Goal: Task Accomplishment & Management: Complete application form

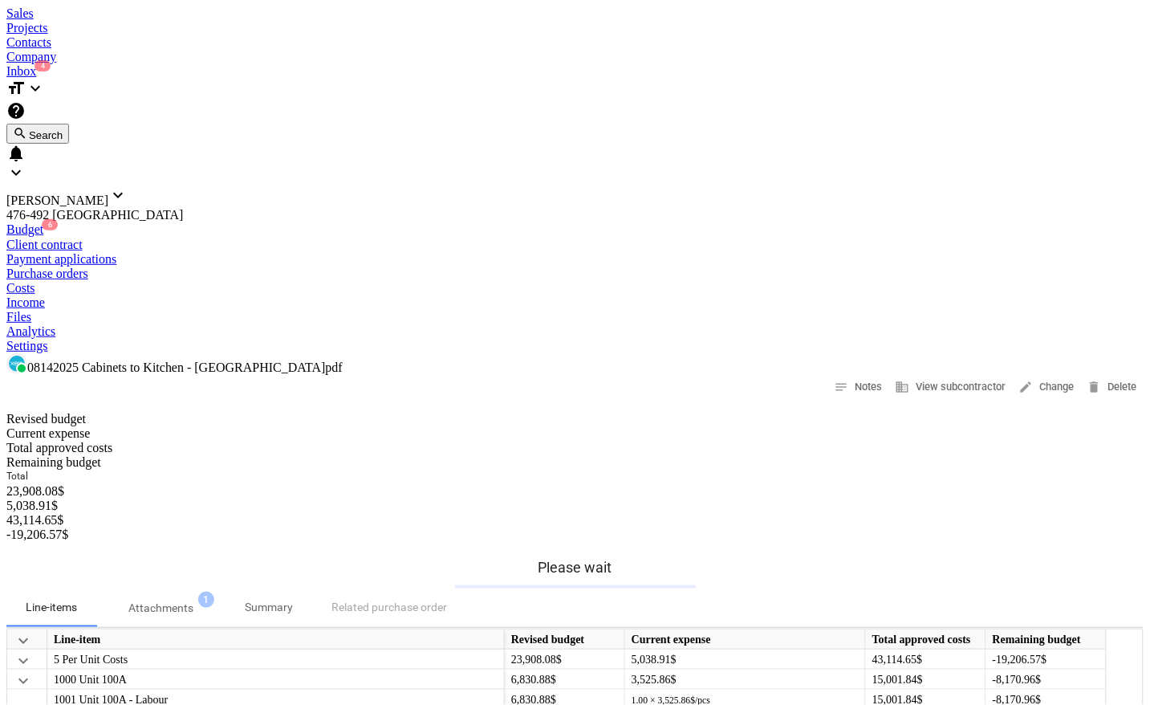
click at [219, 24] on div "Projects" at bounding box center [574, 28] width 1137 height 14
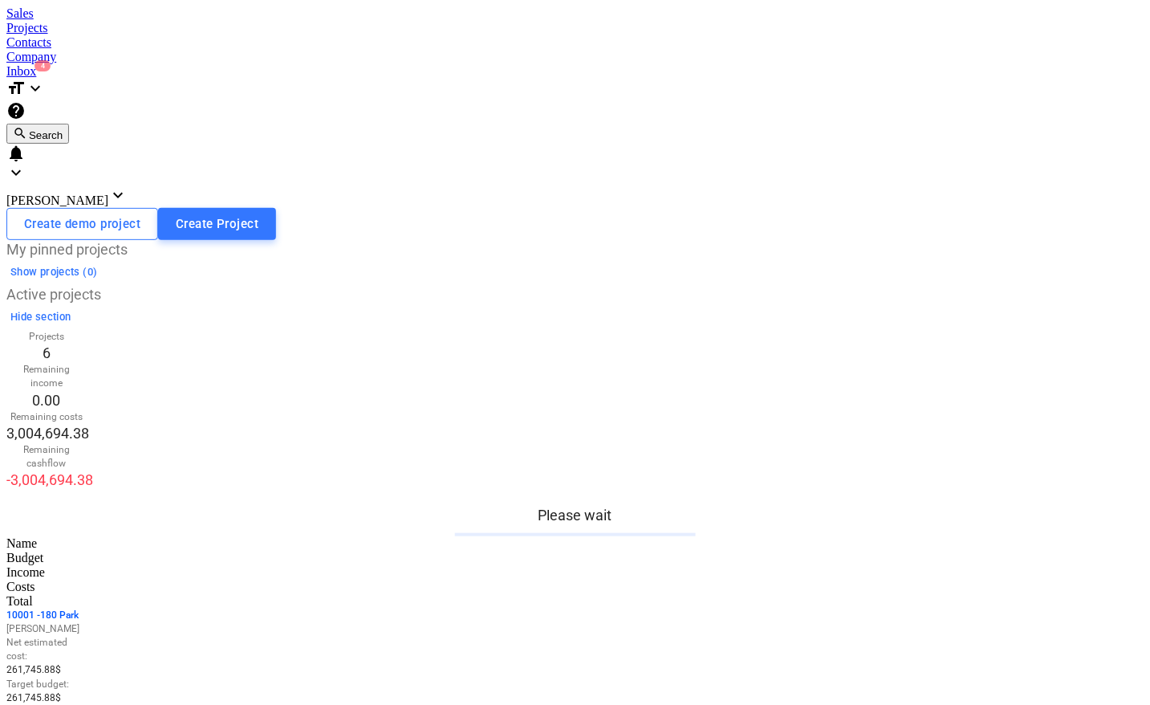
click at [87, 608] on p "1 0001 - 180 Park" at bounding box center [46, 615] width 80 height 14
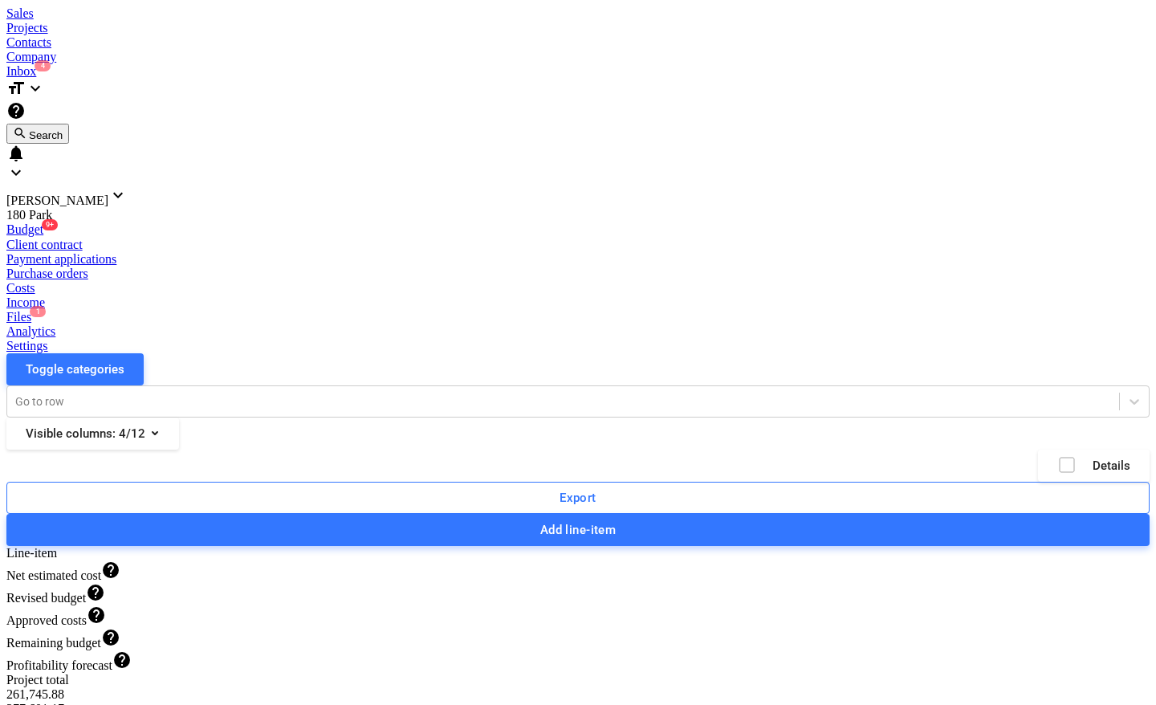
click at [708, 310] on div "Files 1" at bounding box center [577, 317] width 1143 height 14
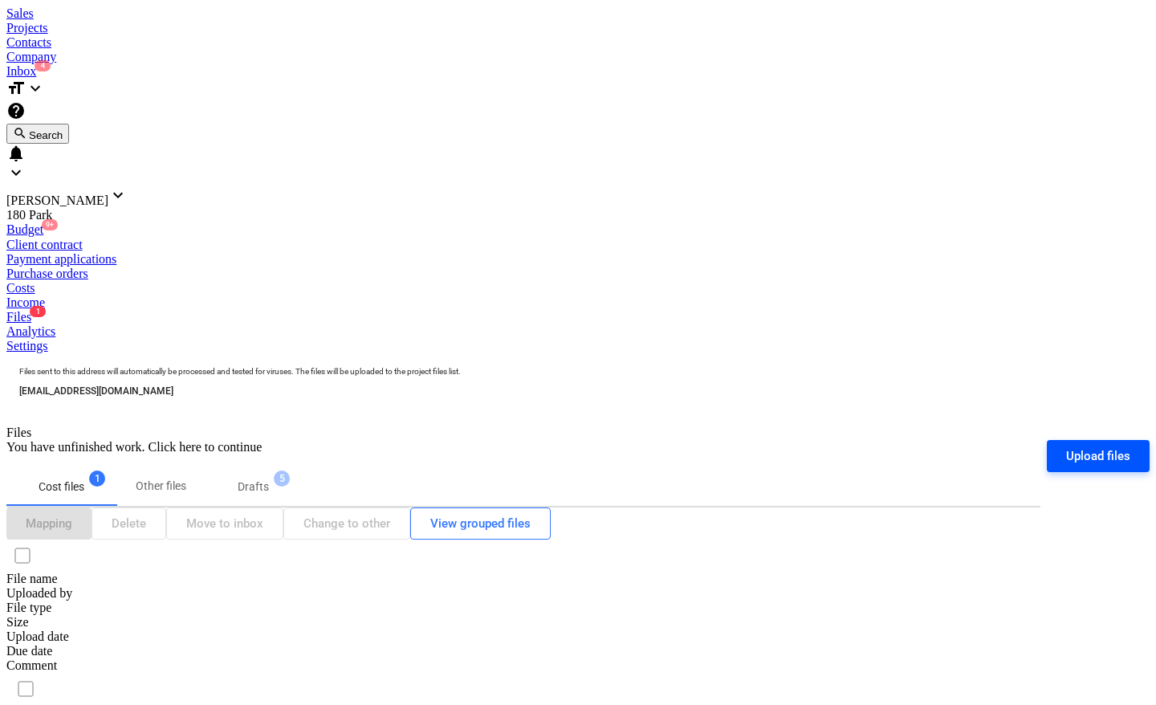
click at [1092, 445] on div "Upload files" at bounding box center [1098, 455] width 64 height 21
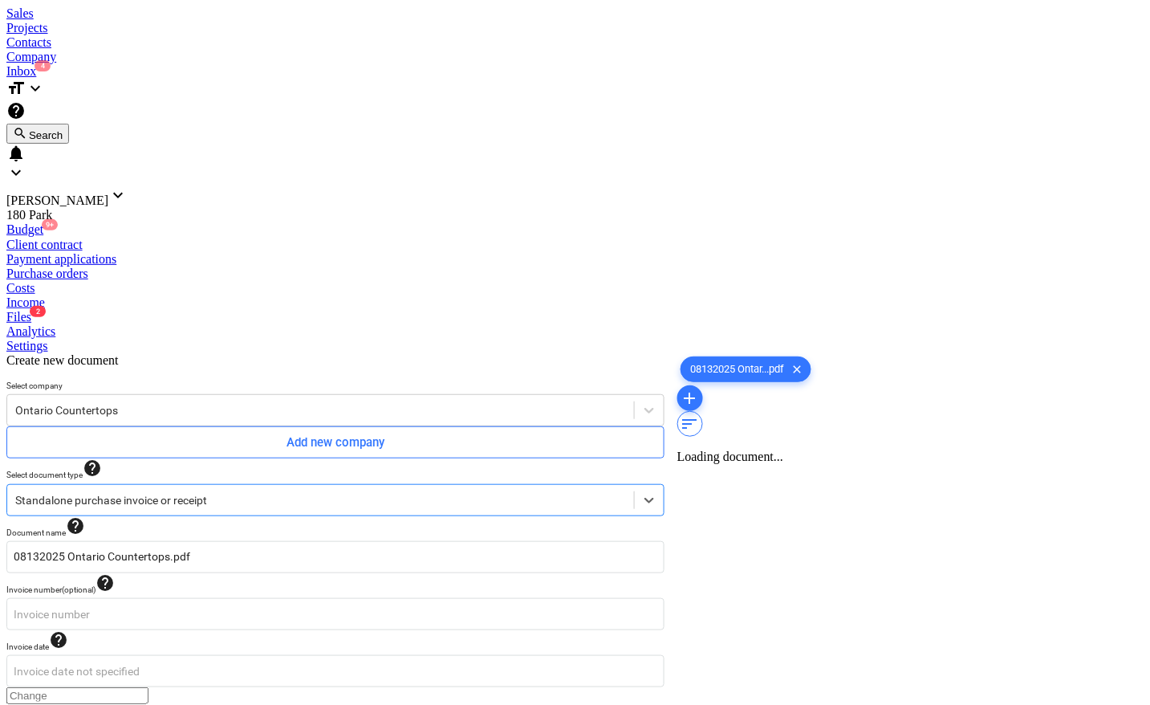
type input "08132025 Ontario Countertops.pdf"
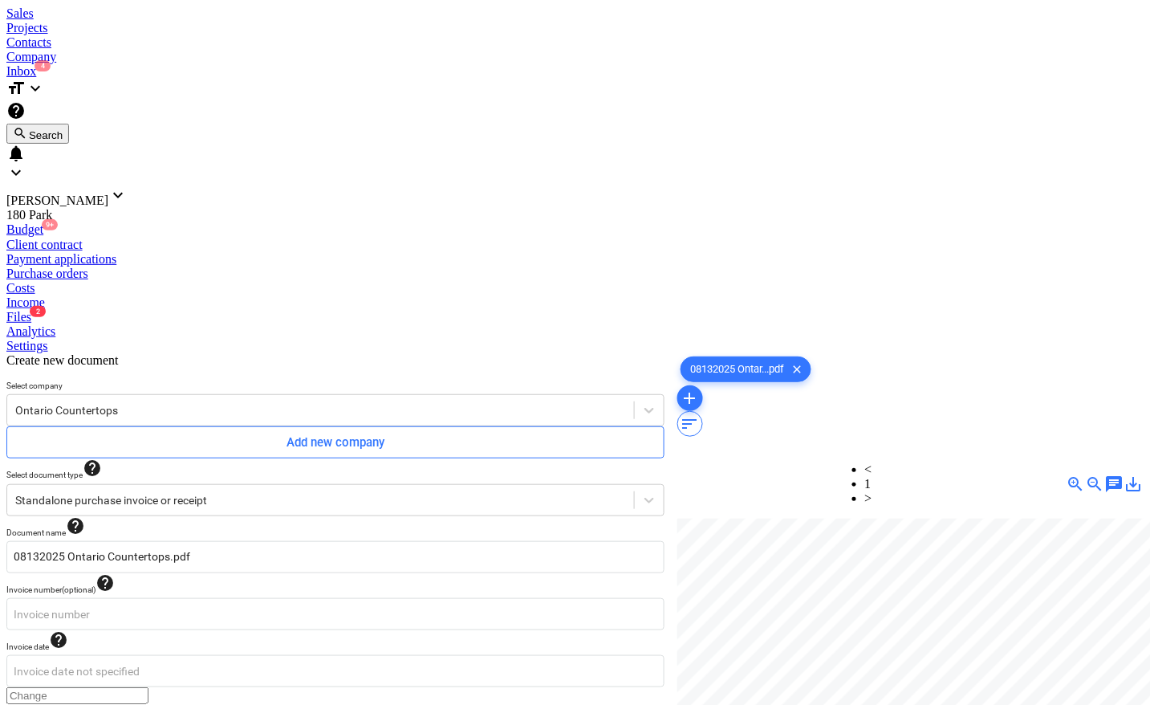
type input "[DATE]"
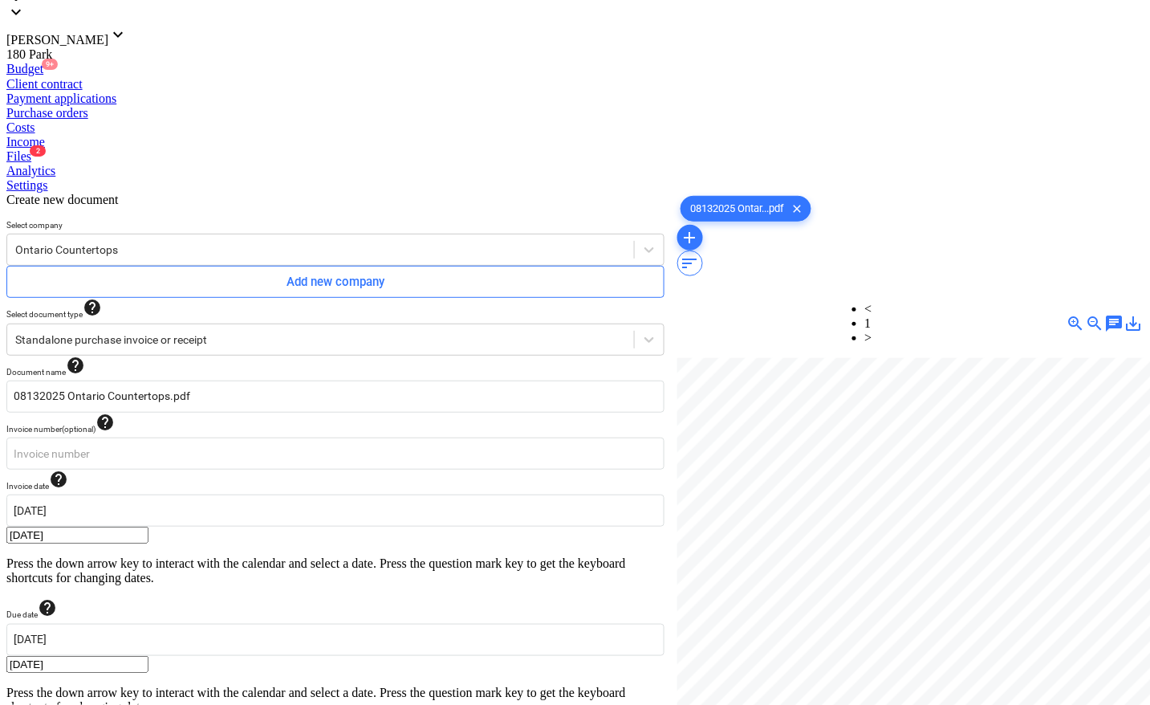
type input "3,500.00"
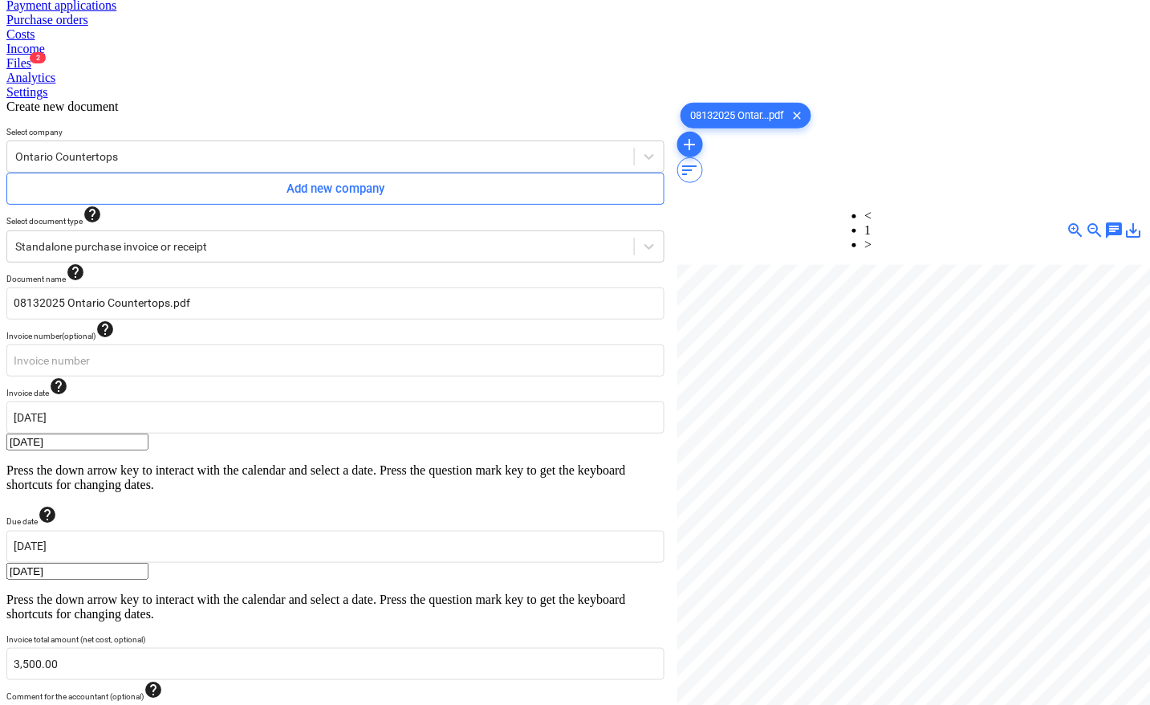
click at [159, 532] on body "Sales Projects Contacts Company Inbox 4 format_size keyboard_arrow_down help se…" at bounding box center [574, 433] width 1137 height 1360
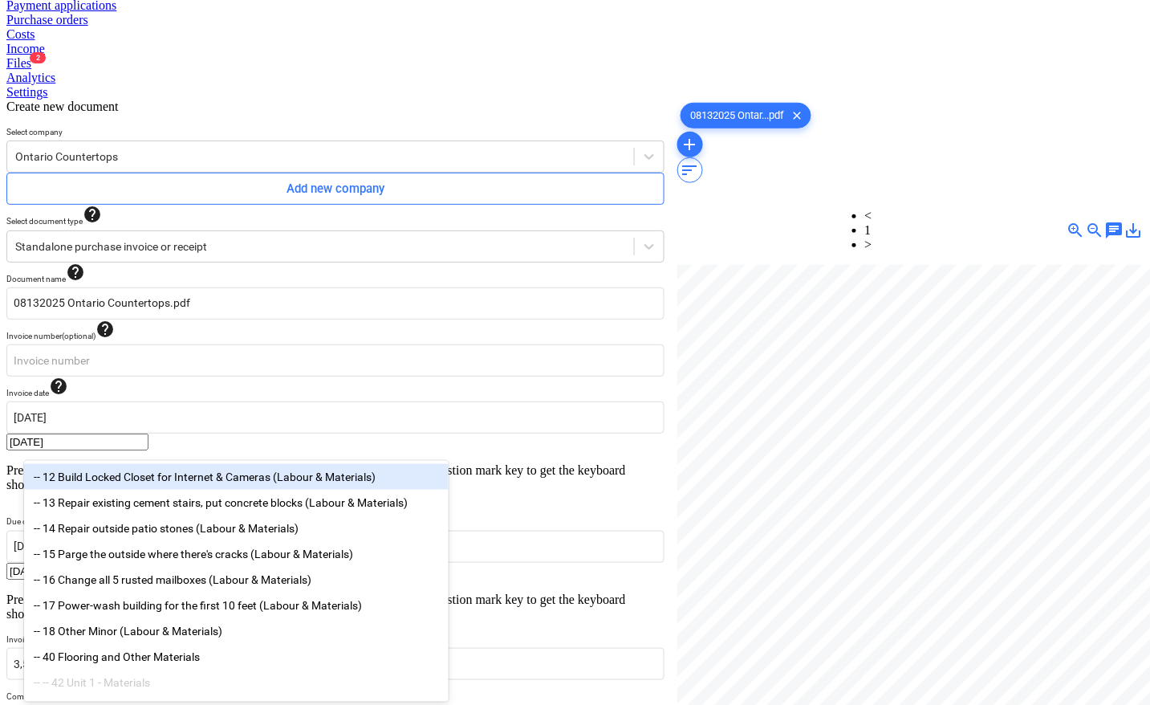
scroll to position [250, 0]
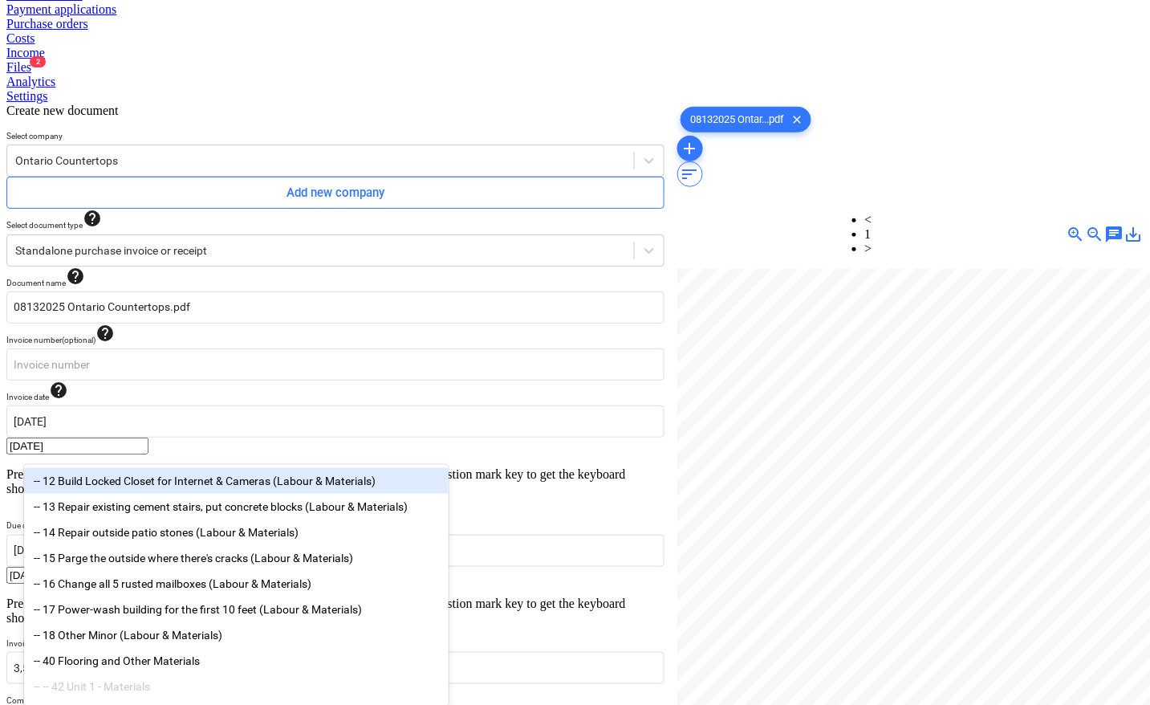
type input "m"
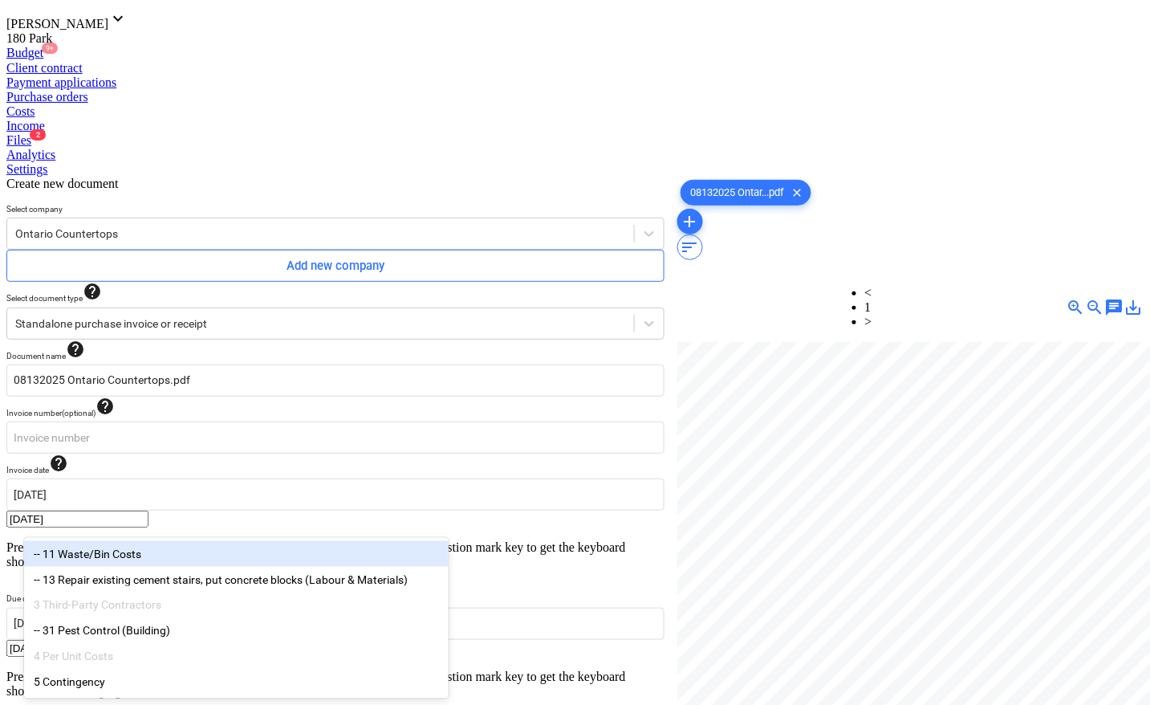
scroll to position [161, 0]
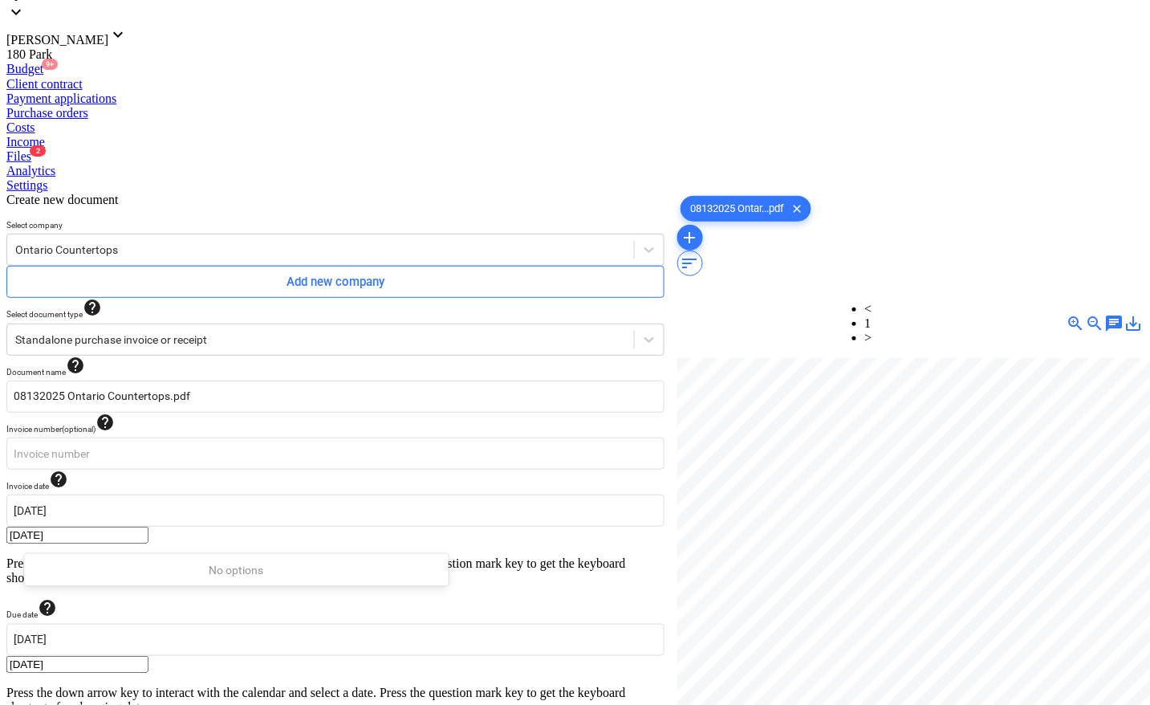
type input "c"
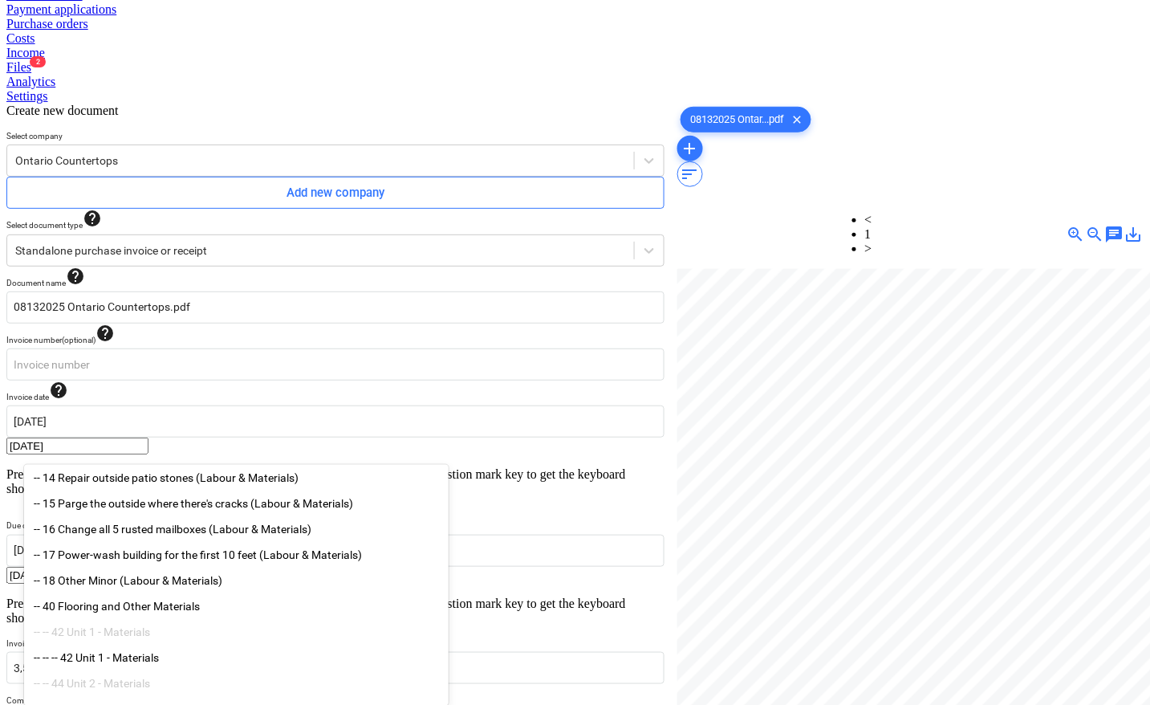
scroll to position [100, 0]
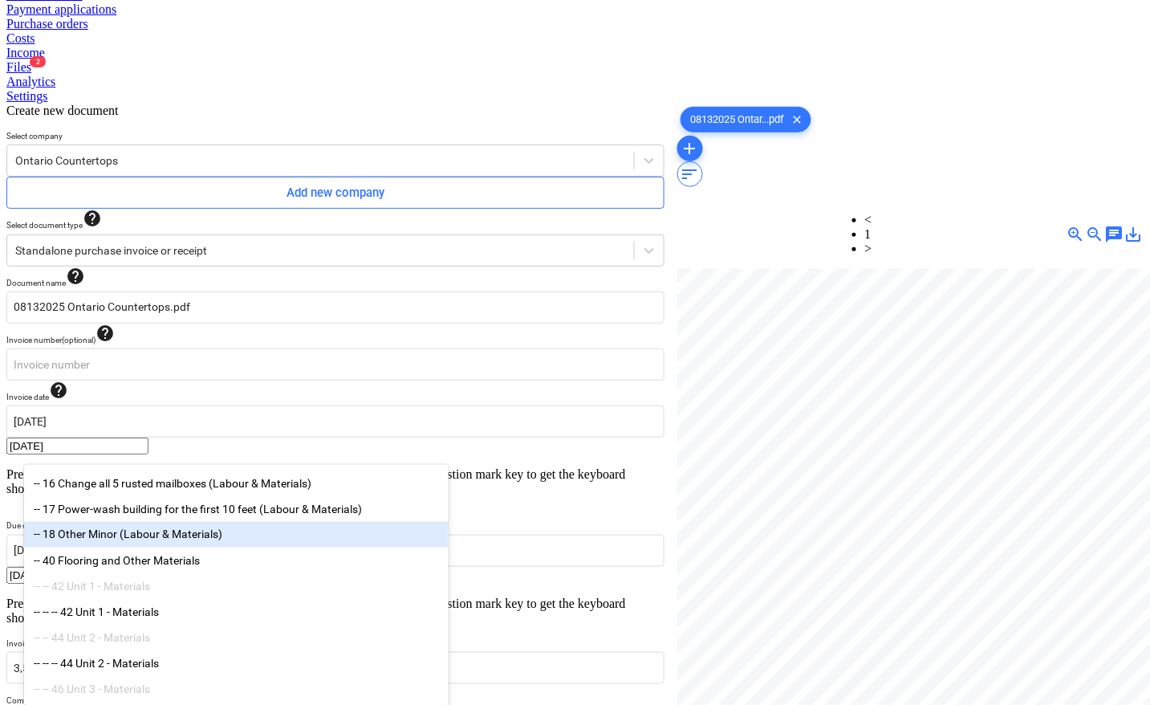
type input "materials"
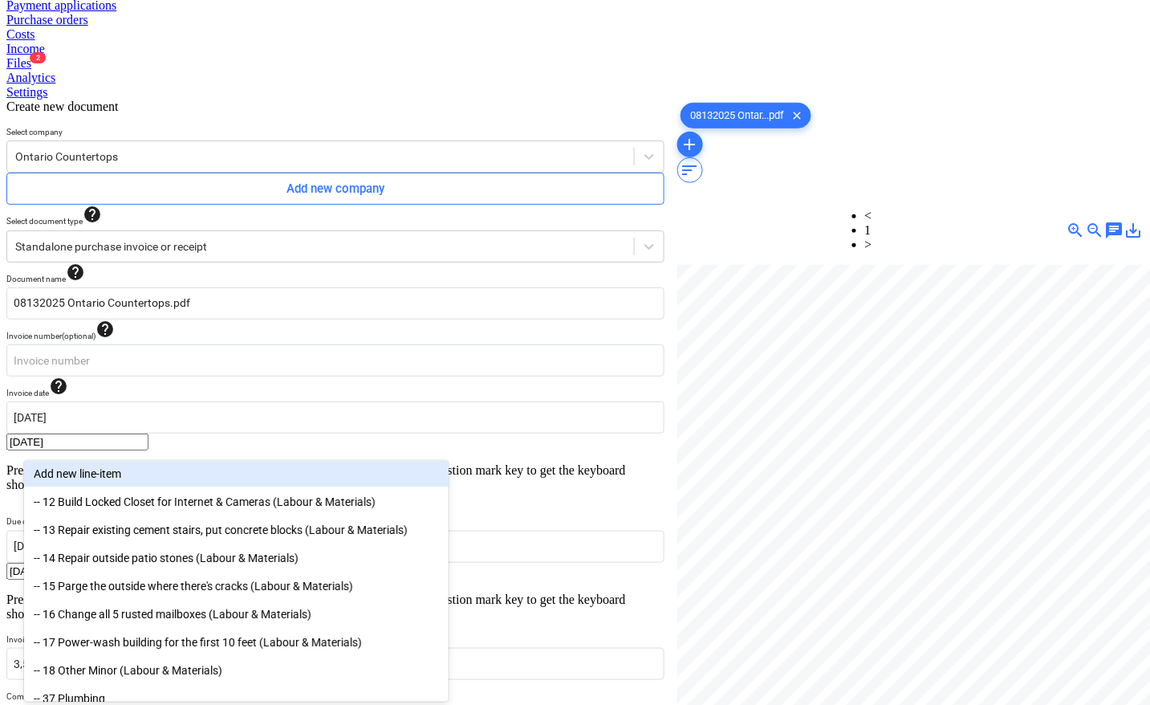
scroll to position [250, 0]
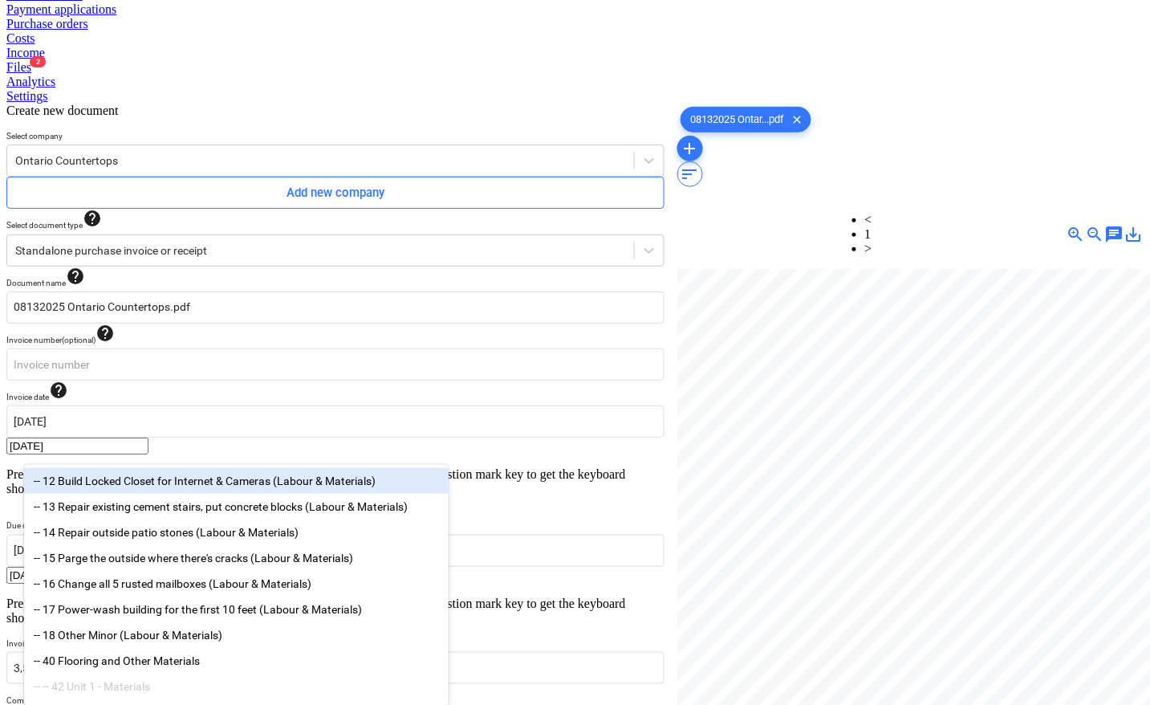
type input "materials"
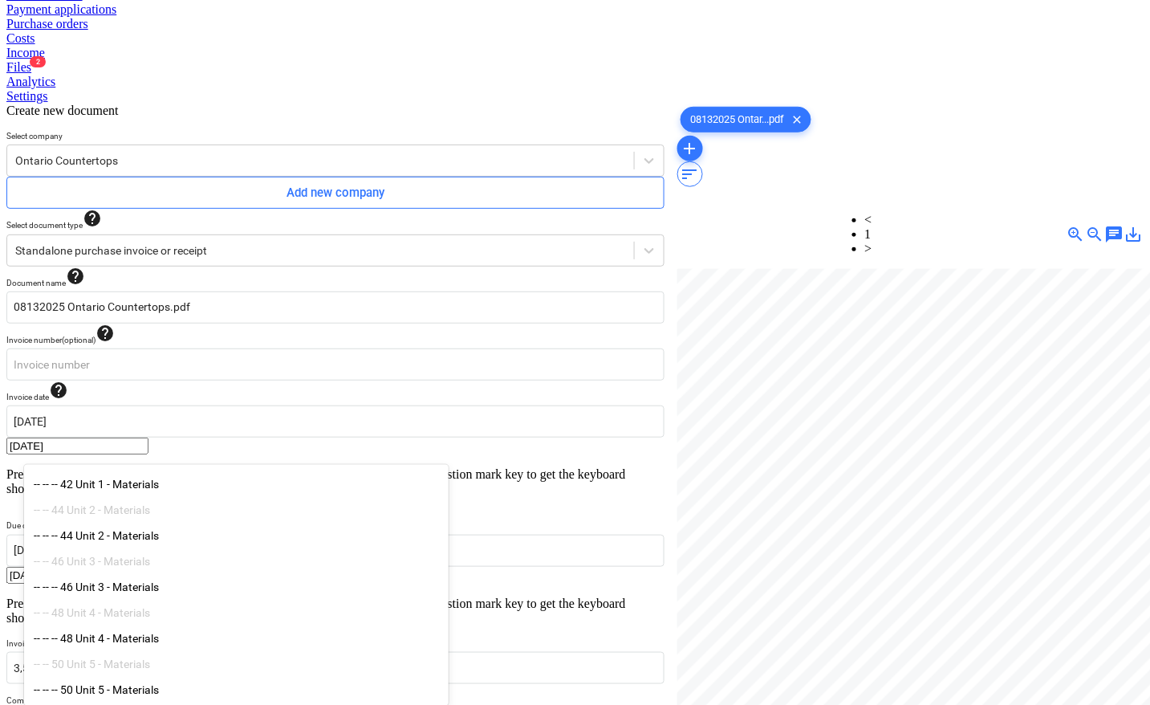
scroll to position [249, 0]
click at [167, 579] on div "-- -- -- 46 Unit 3 - Materials" at bounding box center [236, 587] width 425 height 26
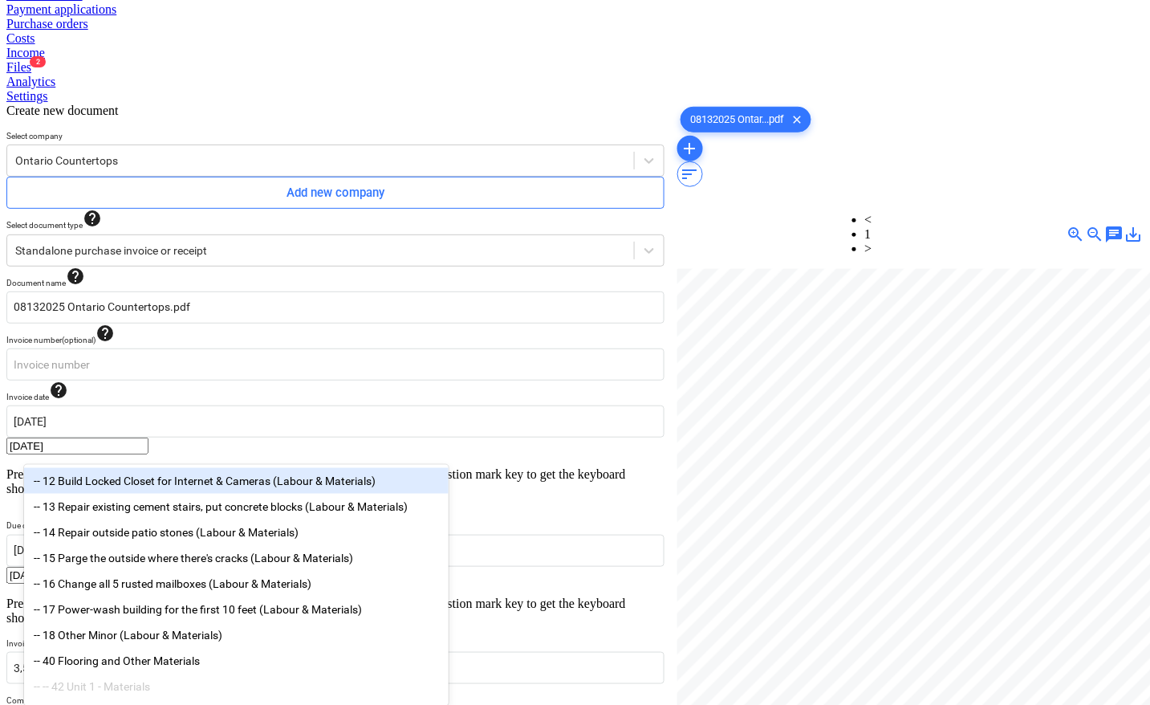
type input "materials"
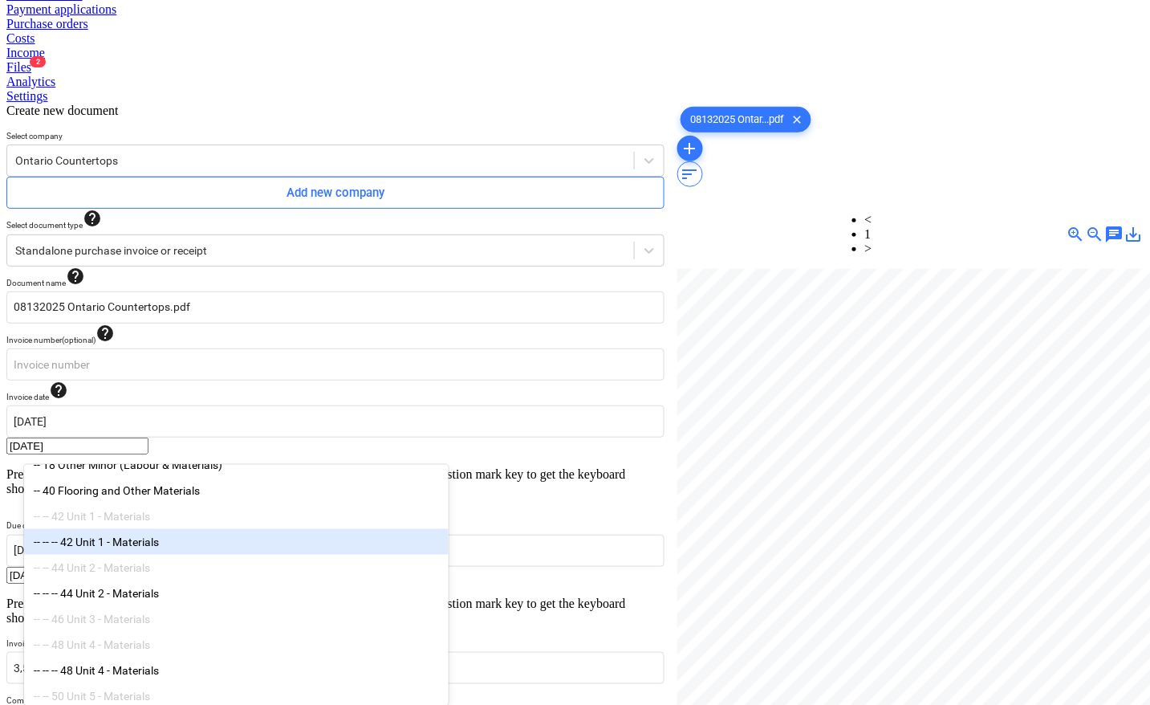
scroll to position [201, 0]
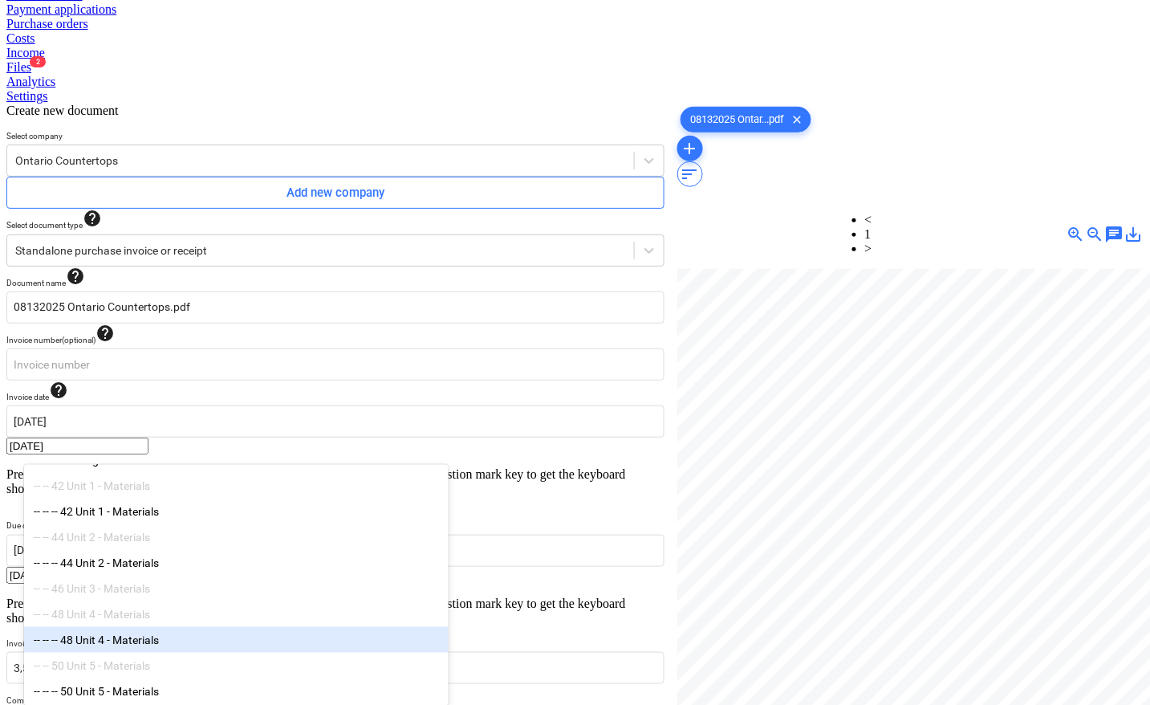
click at [113, 653] on div "-- -- -- 48 Unit 4 - Materials" at bounding box center [236, 640] width 425 height 26
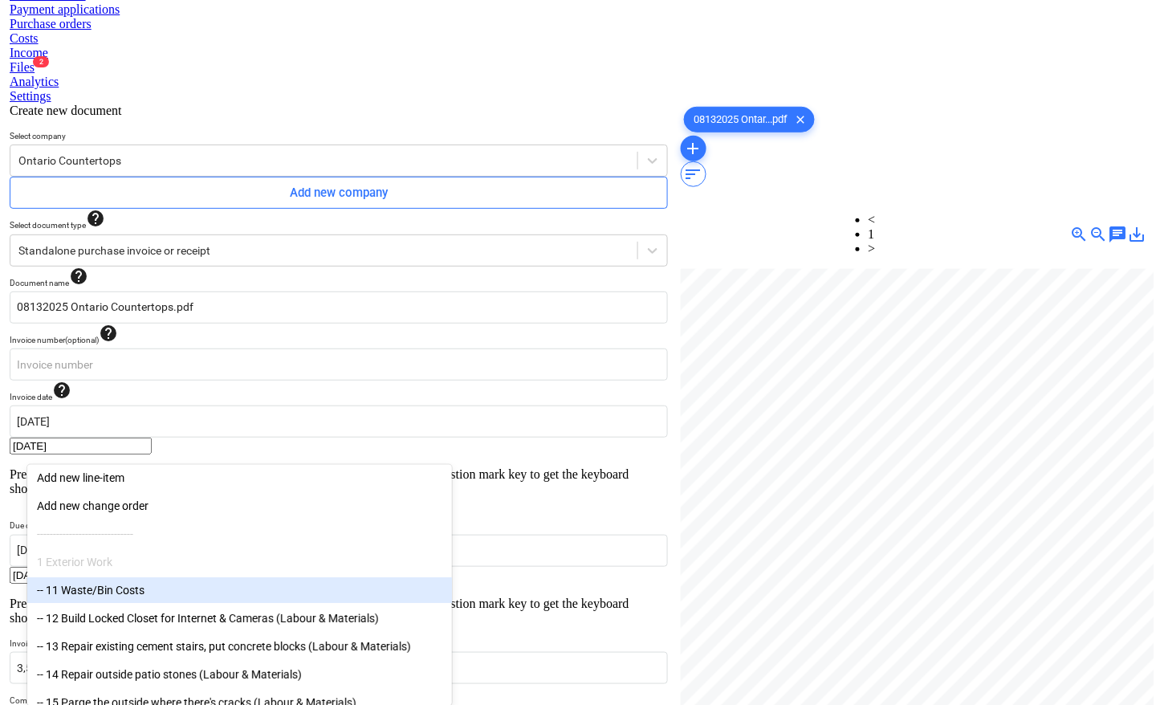
scroll to position [161, 0]
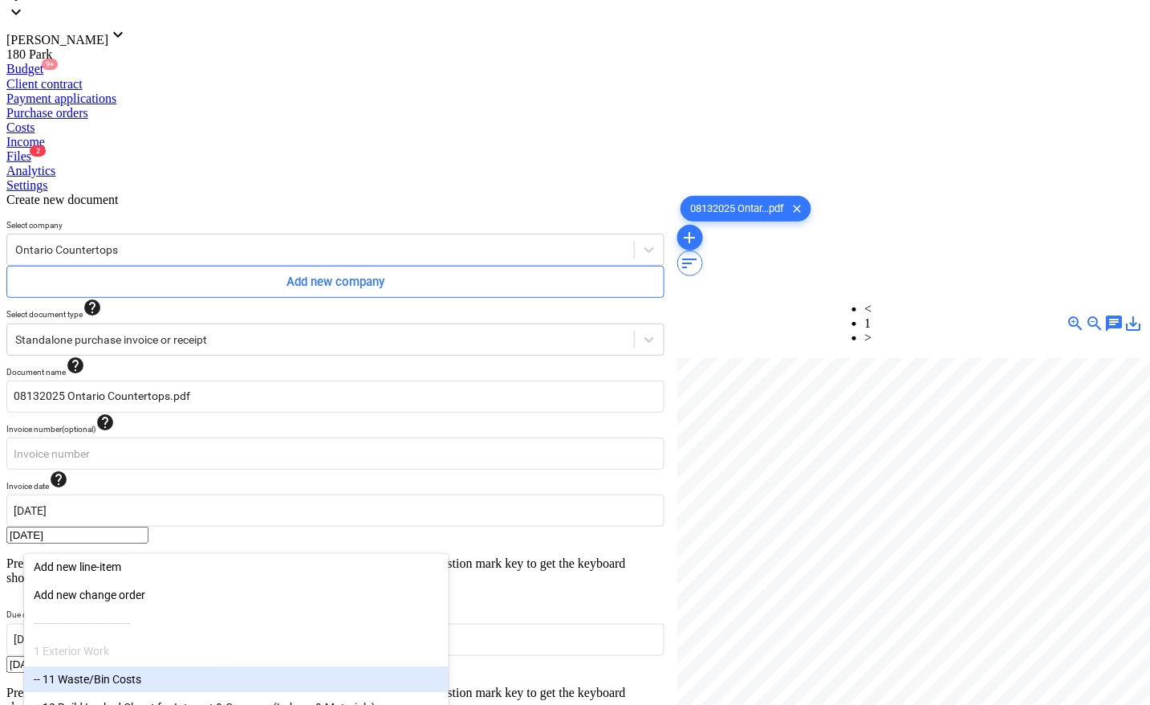
click at [856, 494] on div at bounding box center [910, 605] width 466 height 494
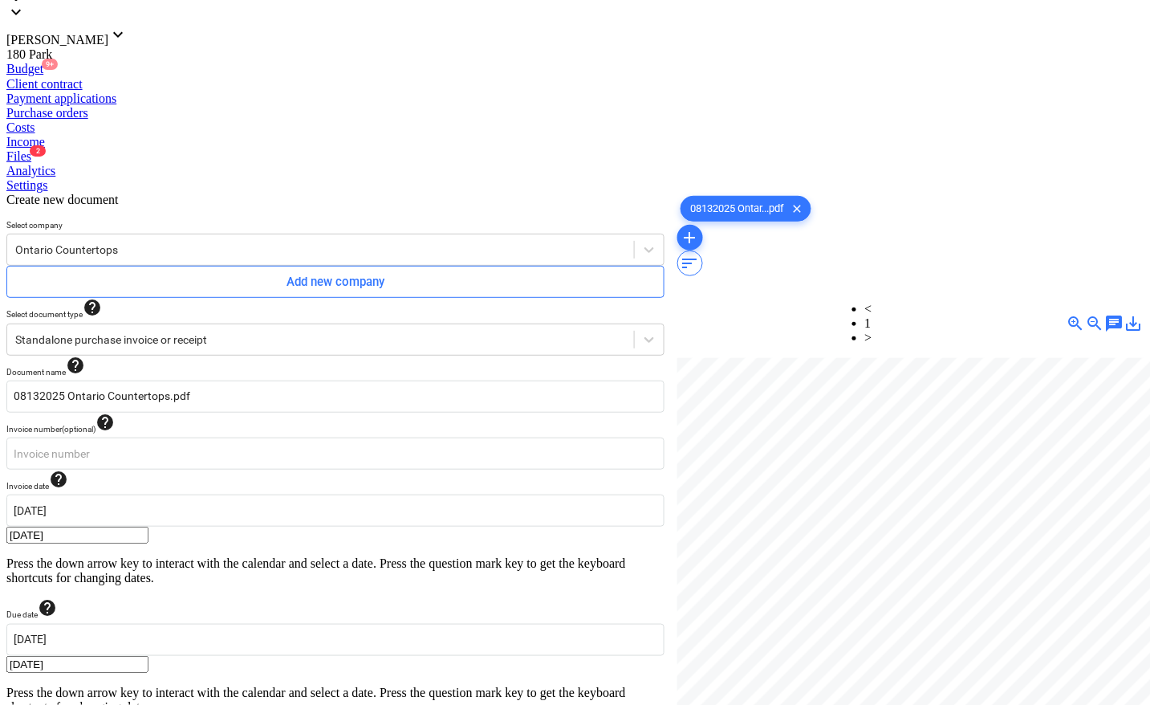
type input "pcs"
type input "1750"
type input "pcs"
type input "1750"
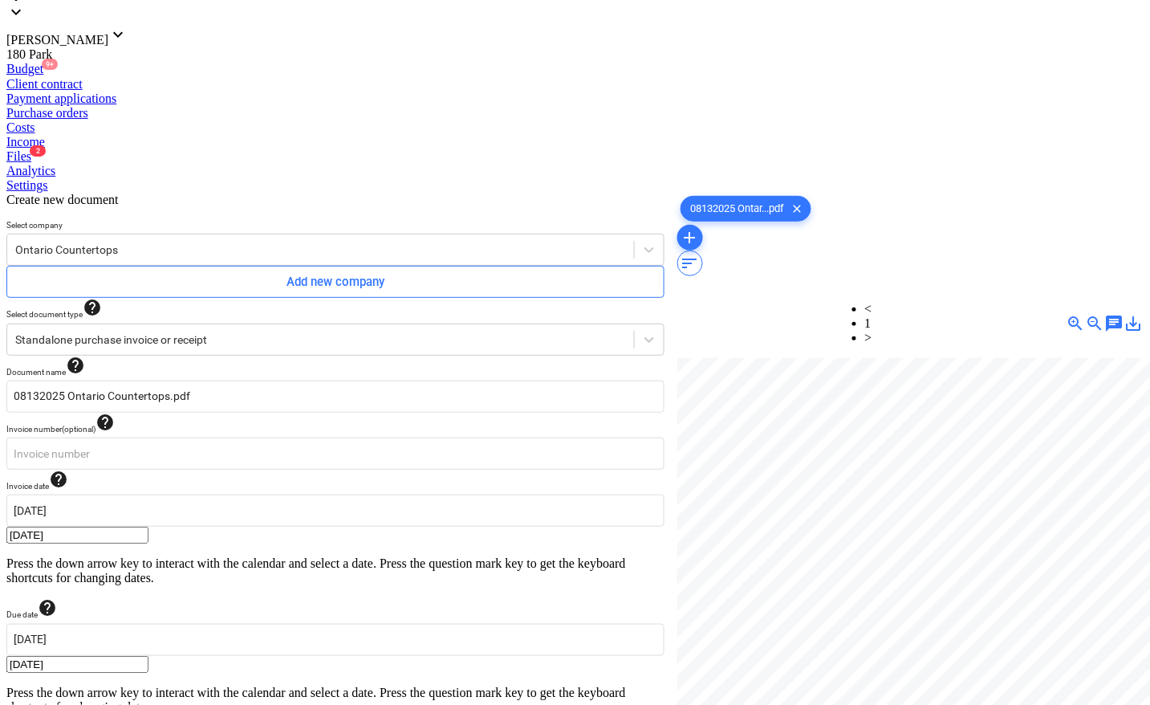
click at [805, 579] on div at bounding box center [910, 605] width 466 height 494
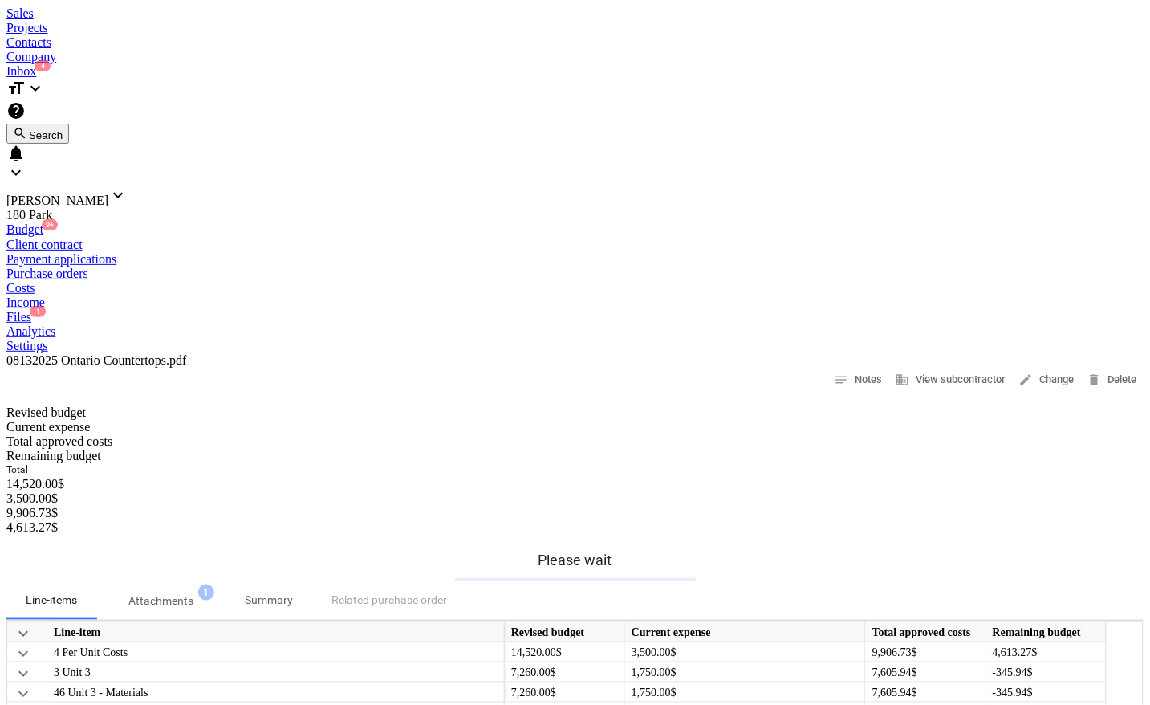
click at [711, 310] on div "Files 1" at bounding box center [574, 317] width 1137 height 14
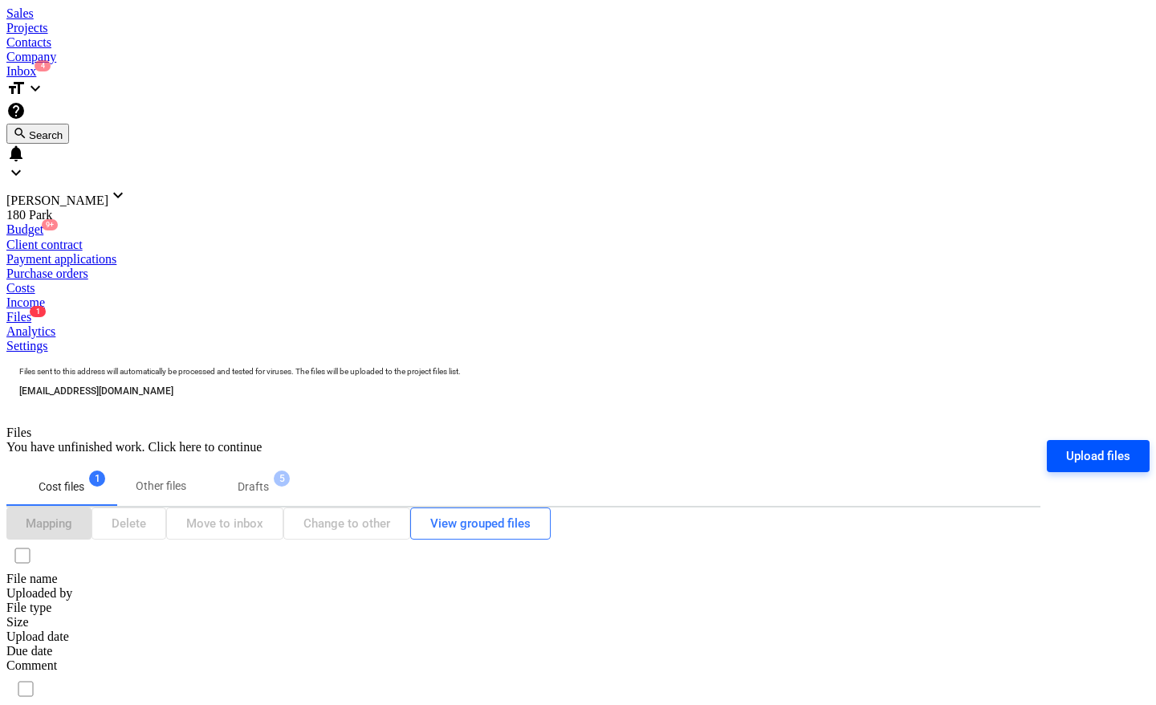
click at [1066, 445] on div "Upload files" at bounding box center [1098, 455] width 64 height 21
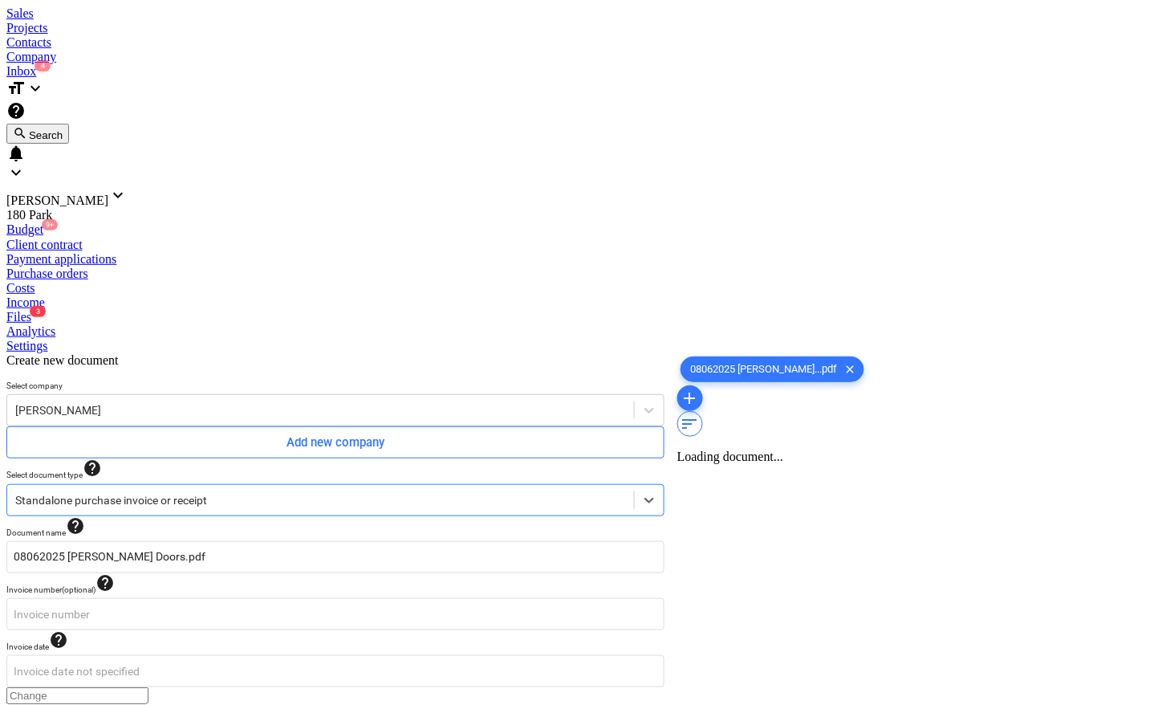
type input "08062025 [PERSON_NAME] Doors.pdf"
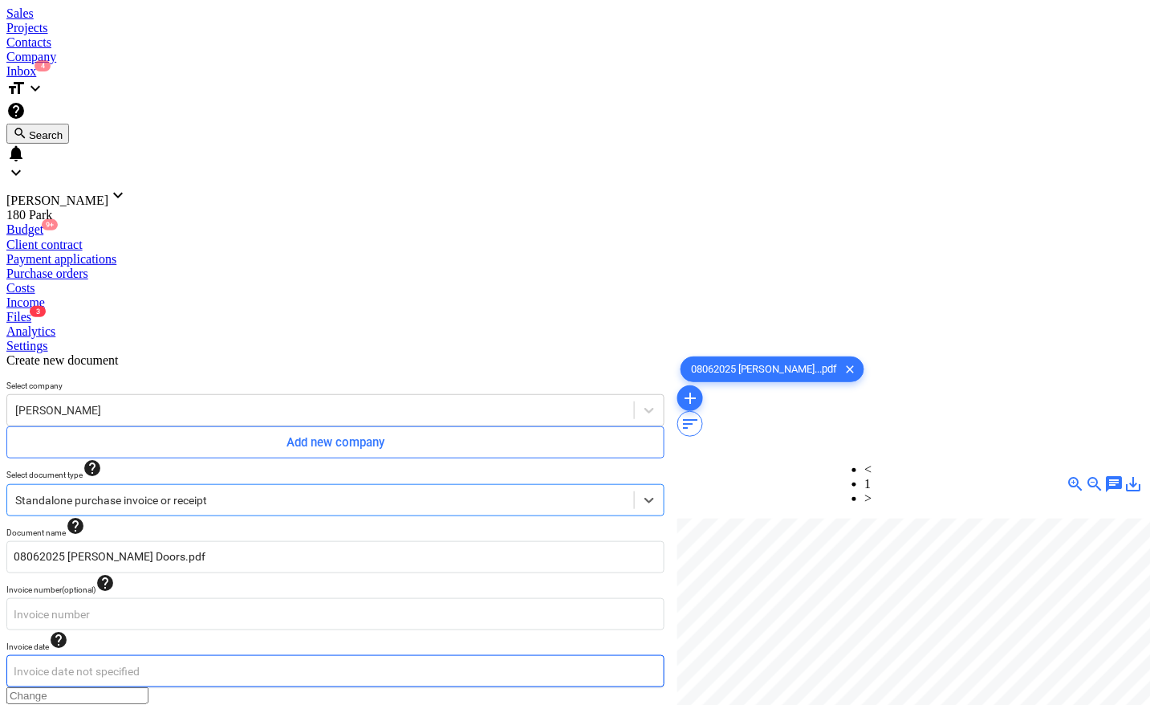
click at [96, 327] on body "Sales Projects Contacts Company Inbox 4 format_size keyboard_arrow_down help se…" at bounding box center [574, 657] width 1137 height 1303
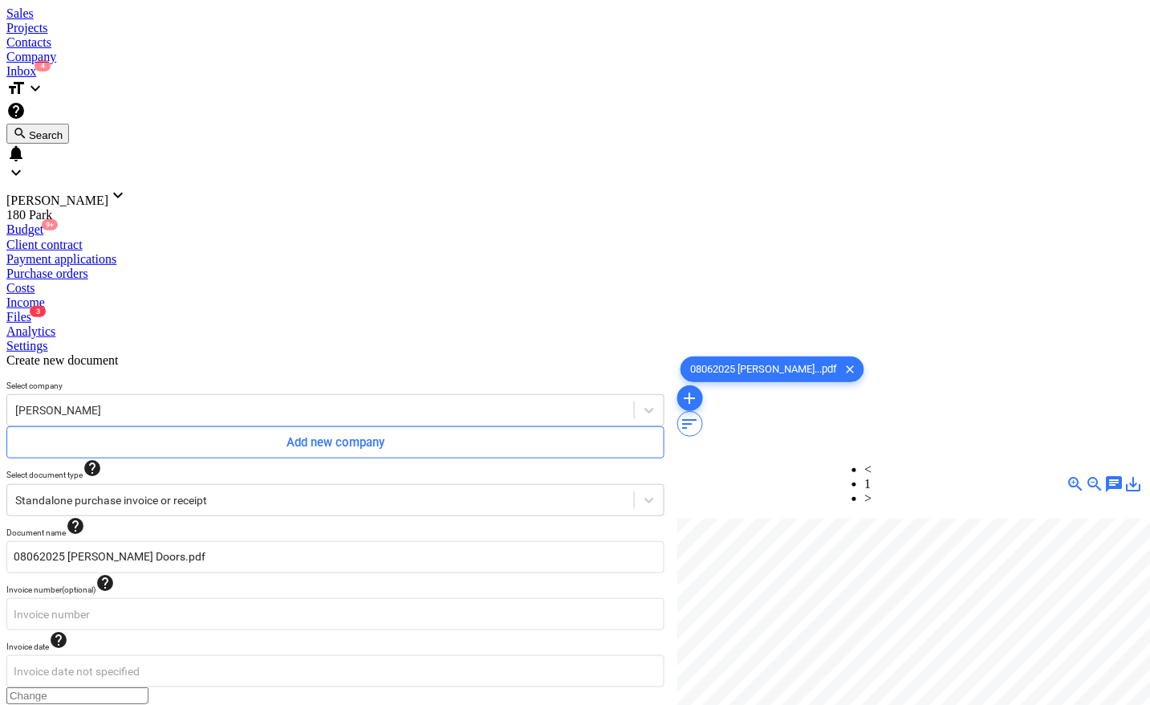
type input "[DATE]"
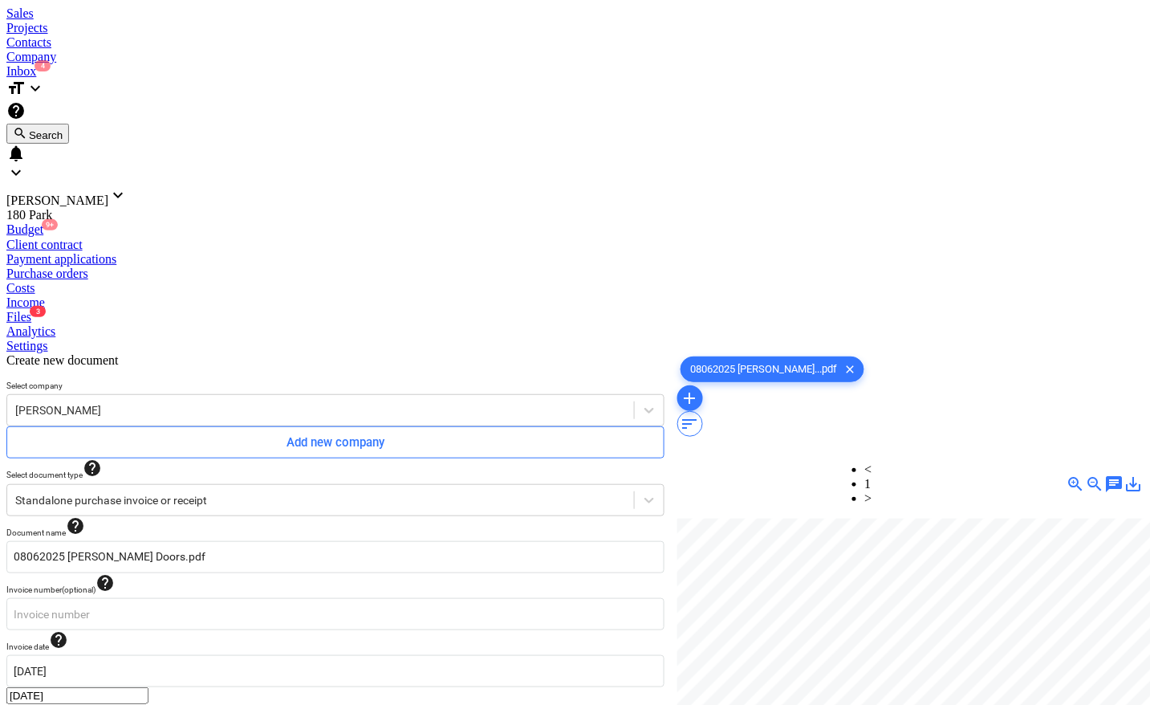
type input "1,350.00"
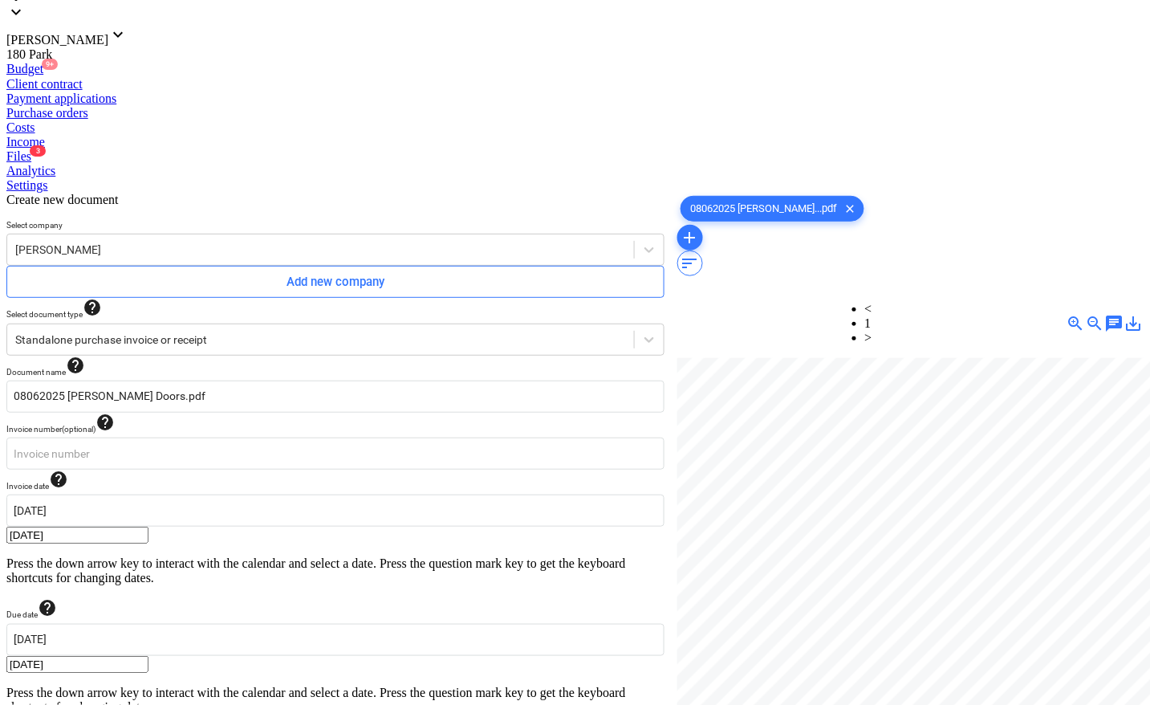
click at [86, 530] on body "Sales Projects Contacts Company Inbox 4 format_size keyboard_arrow_down help se…" at bounding box center [574, 526] width 1137 height 1360
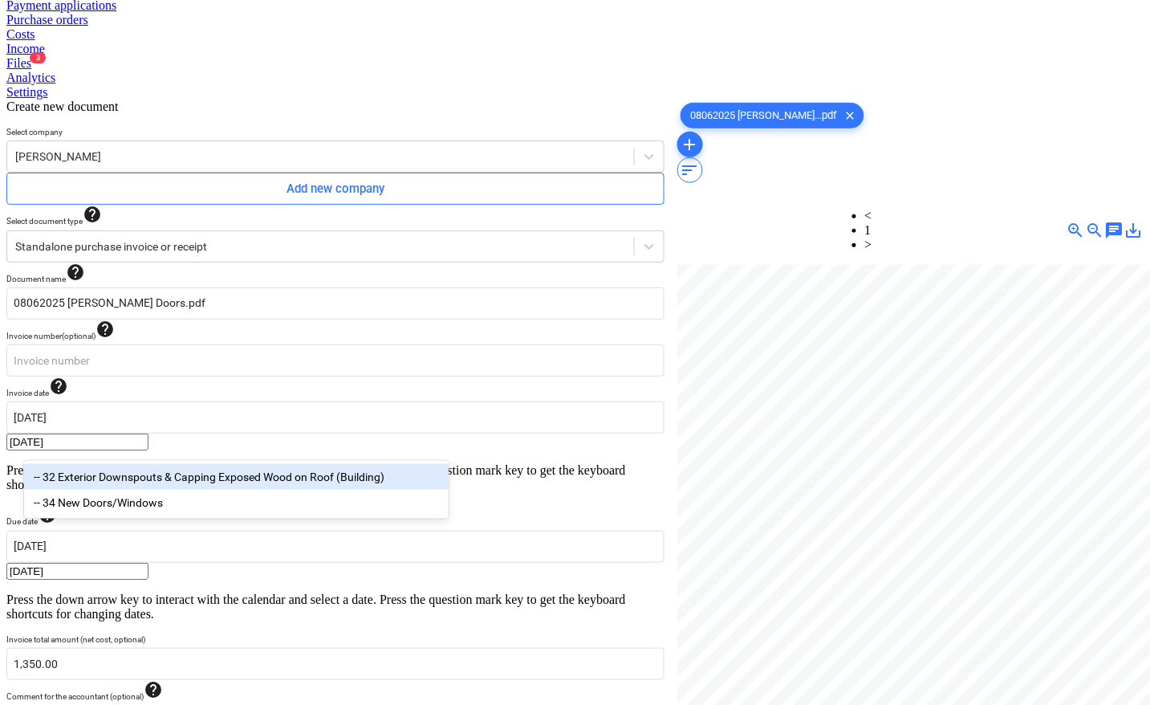
scroll to position [161, 0]
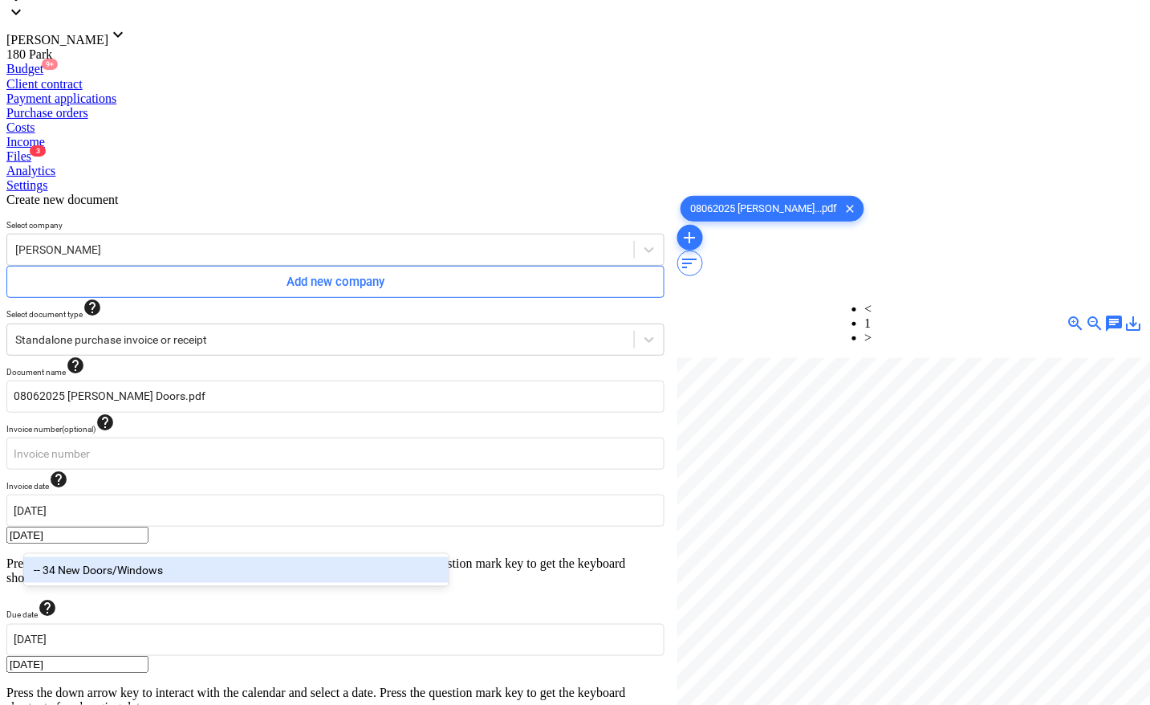
type input "door"
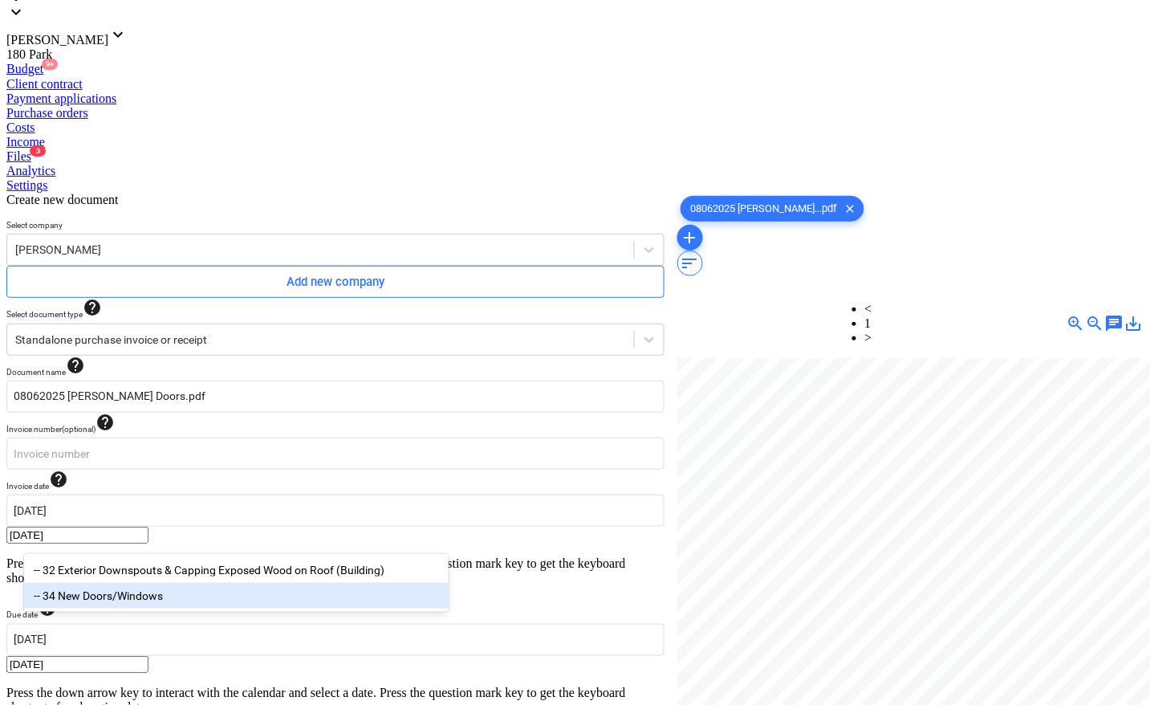
type input "d"
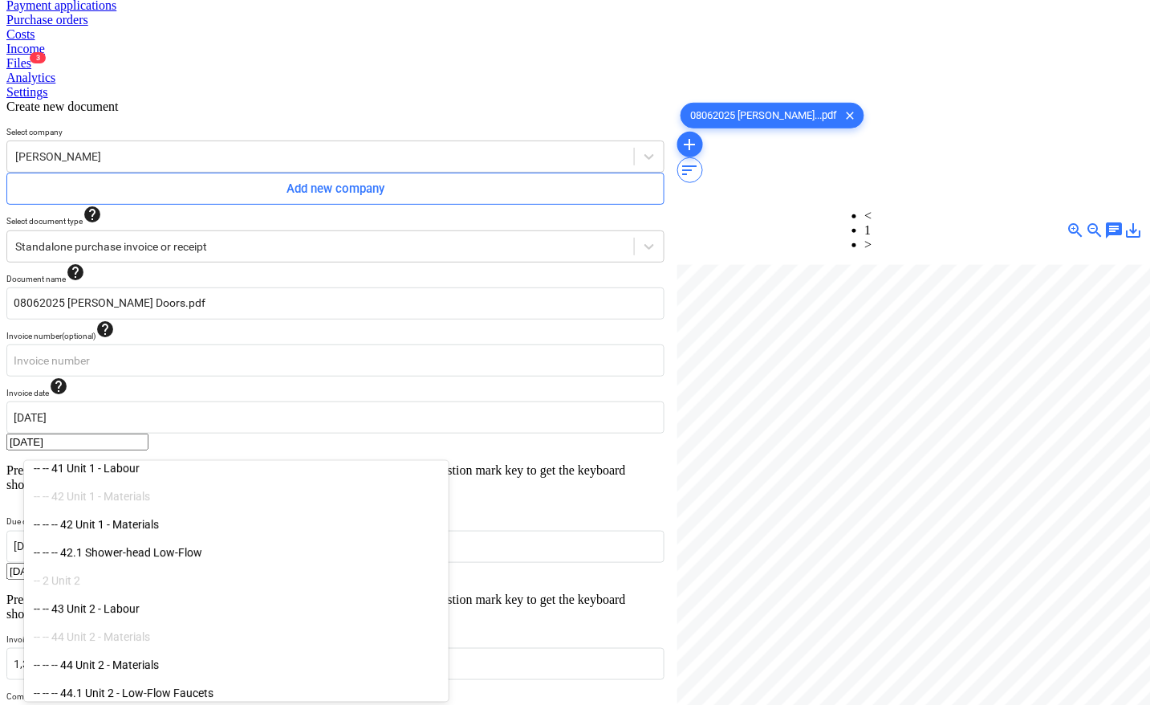
scroll to position [1304, 0]
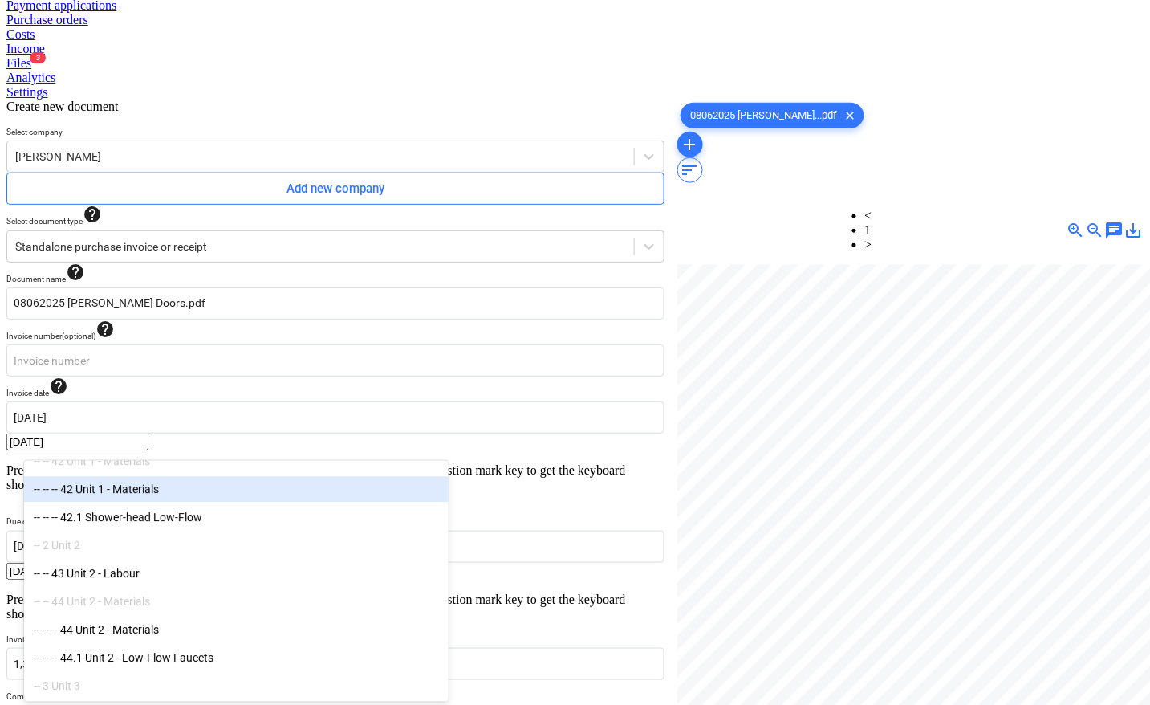
click at [98, 488] on div "-- -- -- 42 Unit 1 - Materials" at bounding box center [236, 490] width 425 height 26
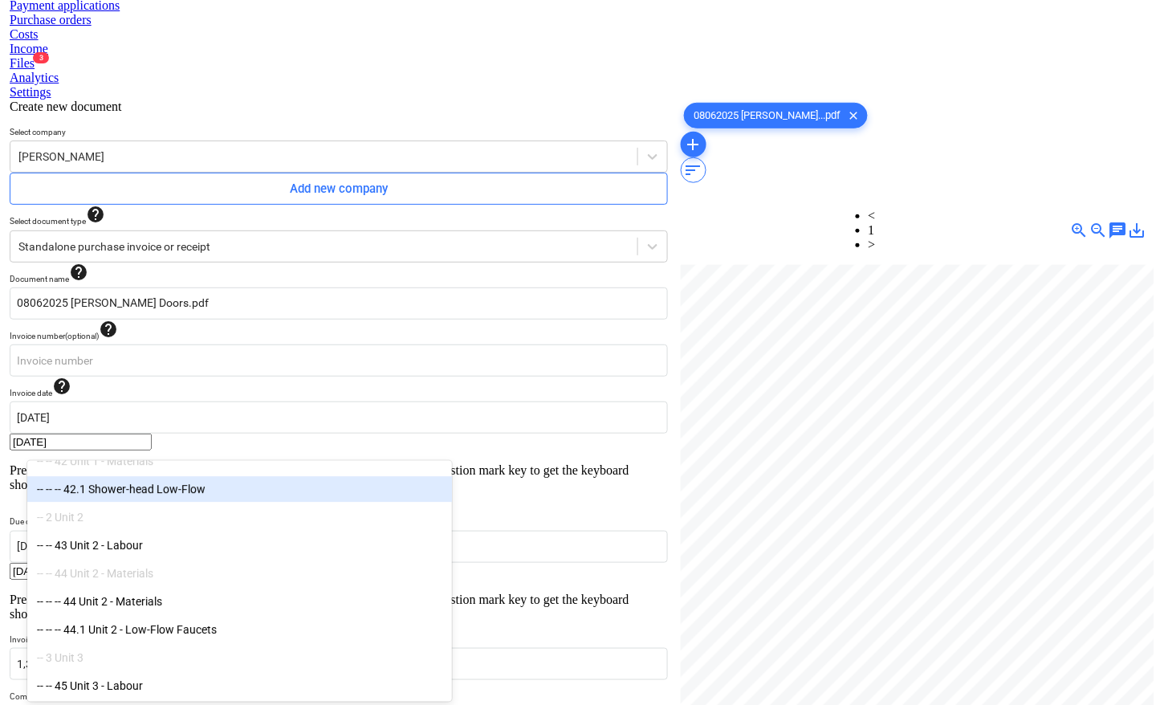
scroll to position [161, 0]
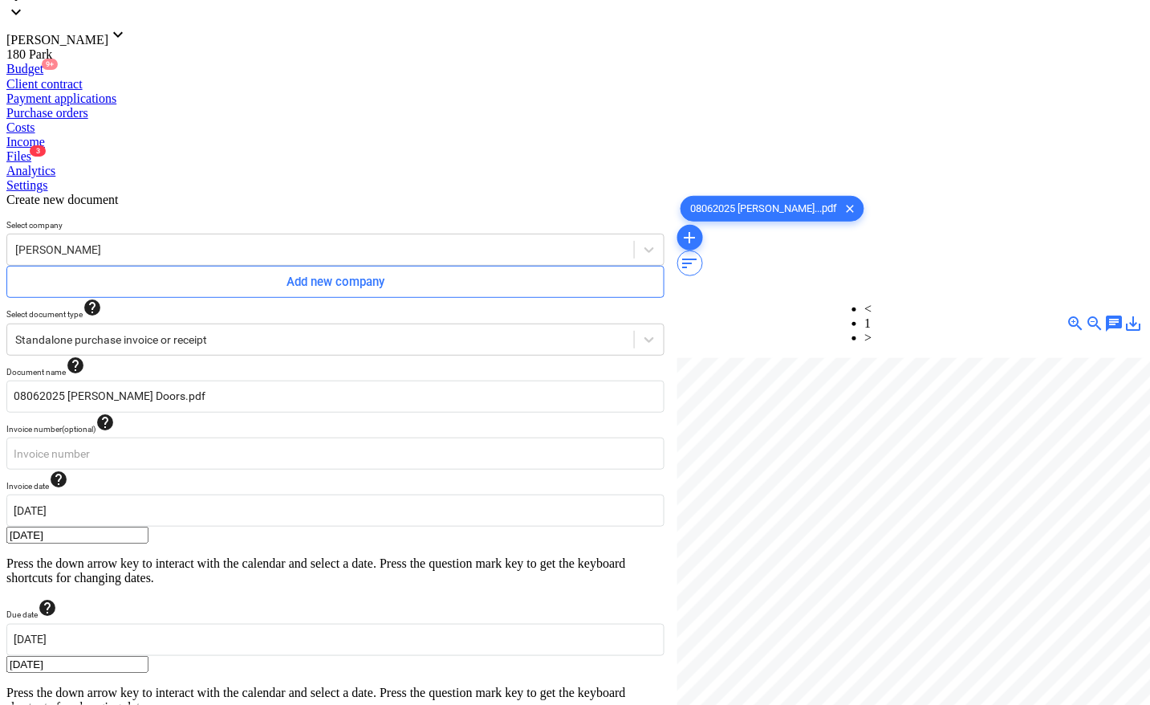
type input "pcs"
type input "1350"
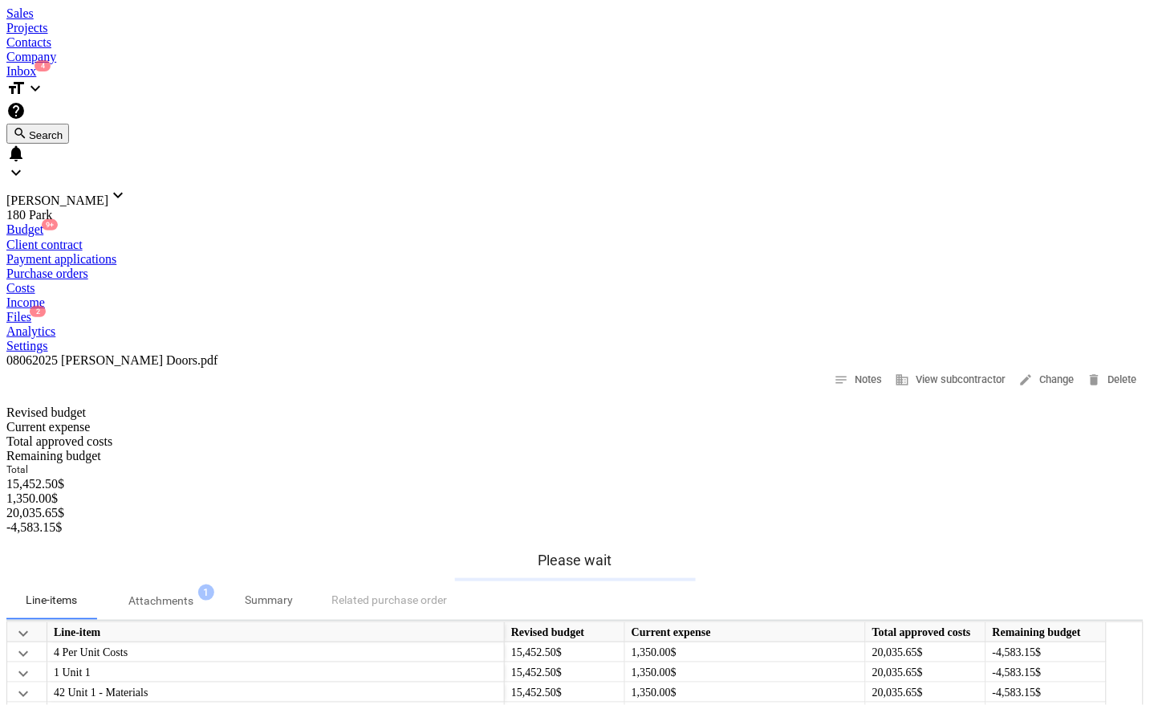
click at [709, 310] on div "Files 2" at bounding box center [574, 317] width 1137 height 14
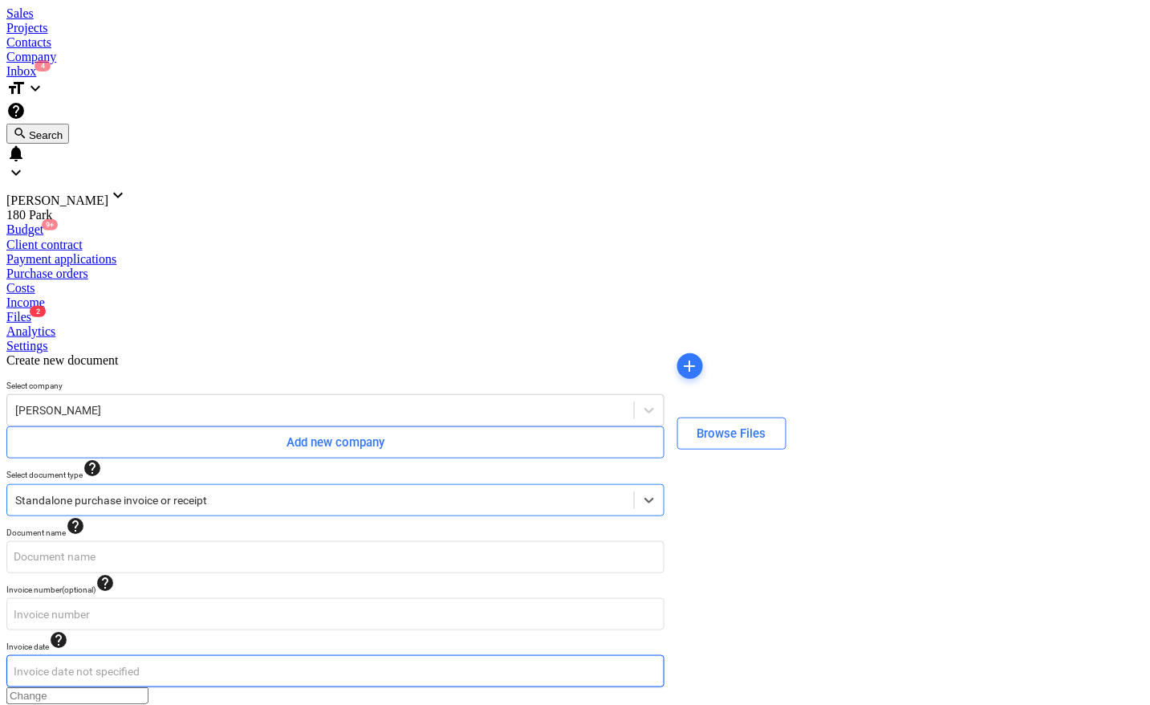
type input "08152025 [PERSON_NAME] Doors.pdf"
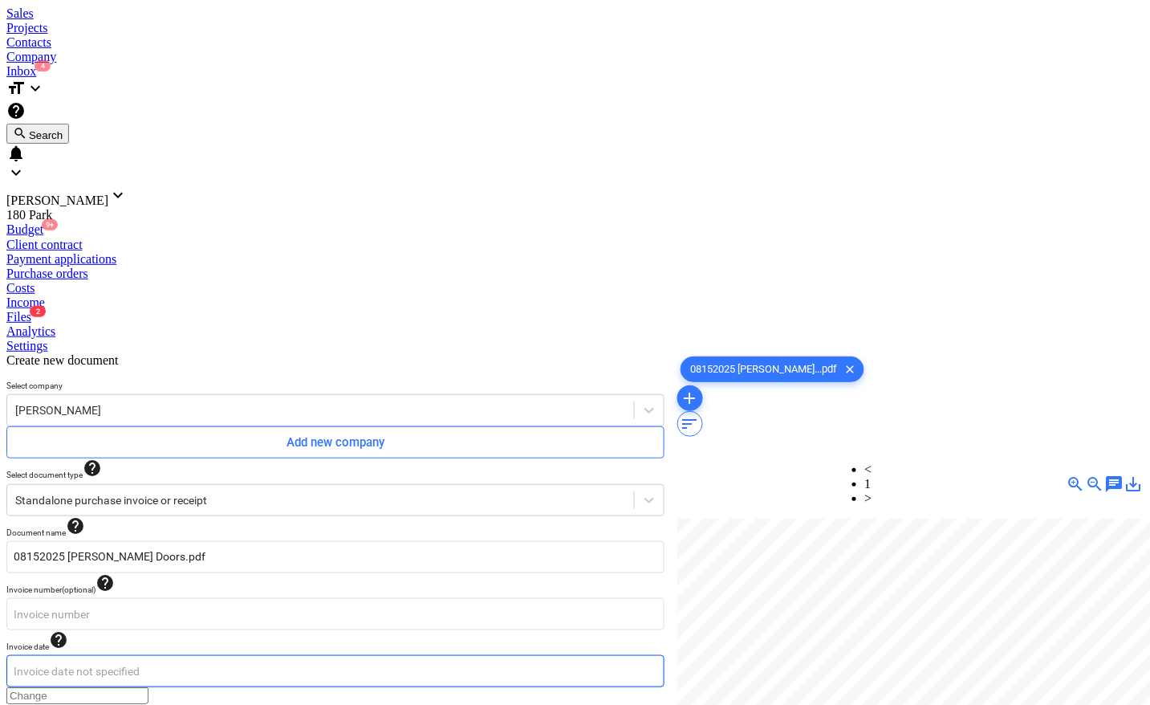
click at [52, 340] on body "Sales Projects Contacts Company Inbox 4 format_size keyboard_arrow_down help se…" at bounding box center [574, 657] width 1137 height 1303
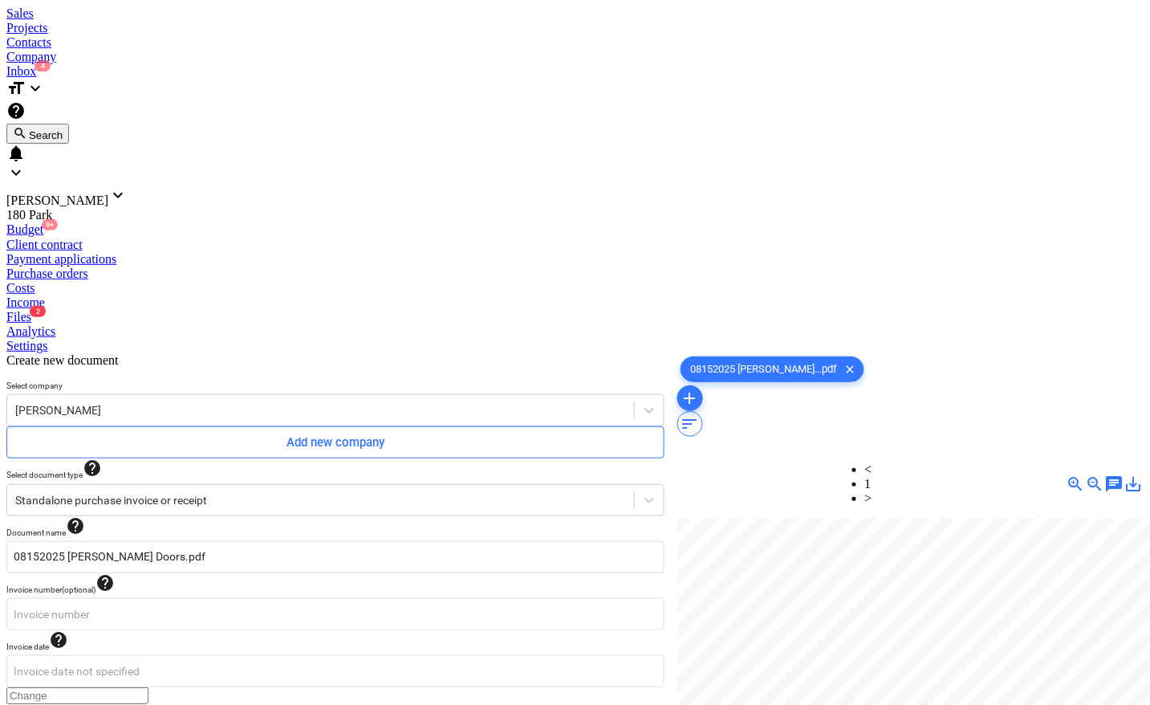
type input "[DATE]"
click at [438, 334] on body "Sales Projects Contacts Company Inbox 4 format_size keyboard_arrow_down help se…" at bounding box center [574, 657] width 1137 height 1303
type input "[DATE]"
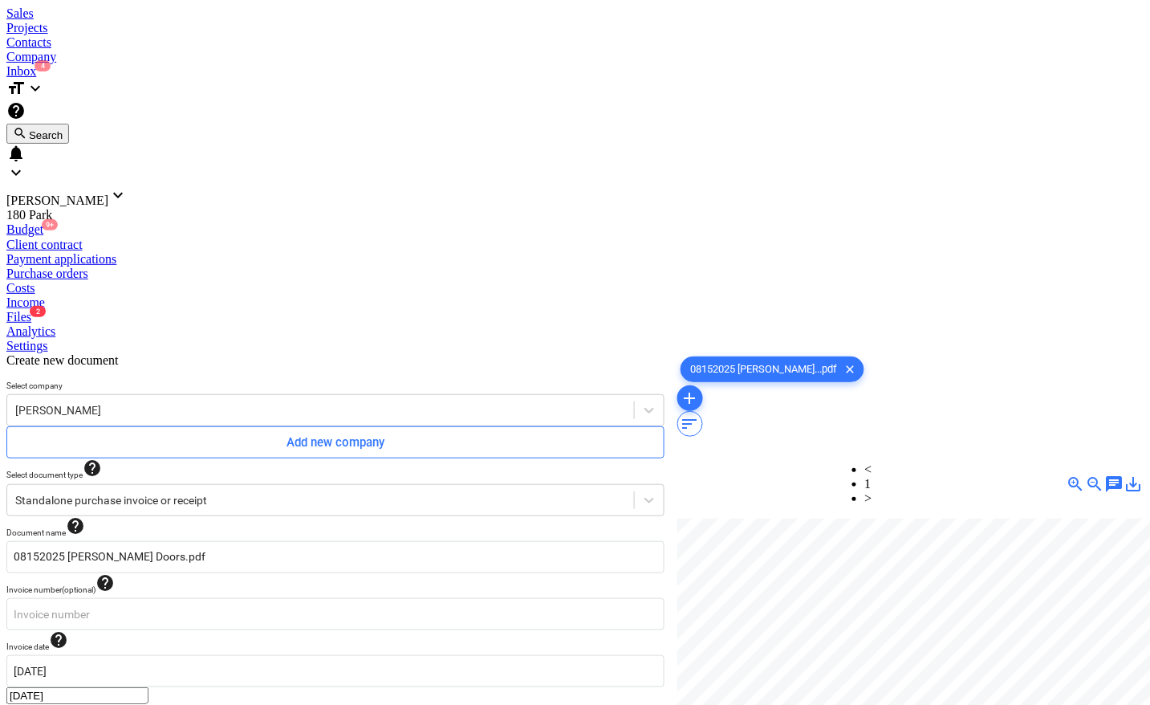
type input "0.00"
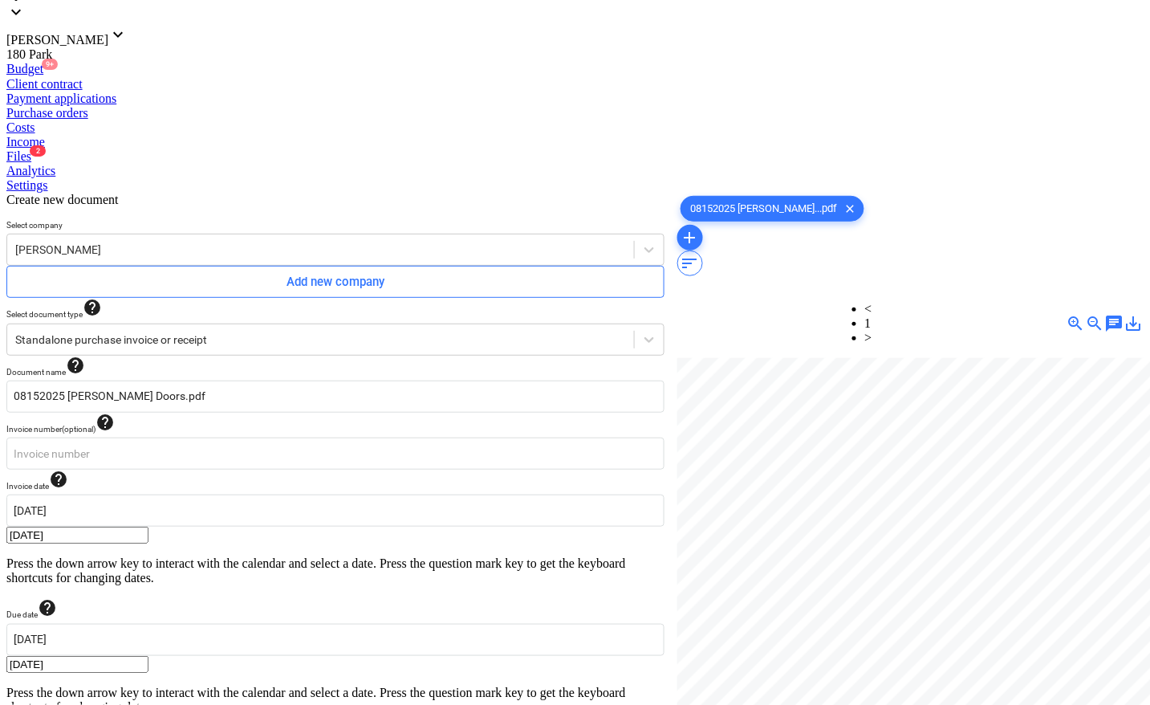
type input "1,293.85"
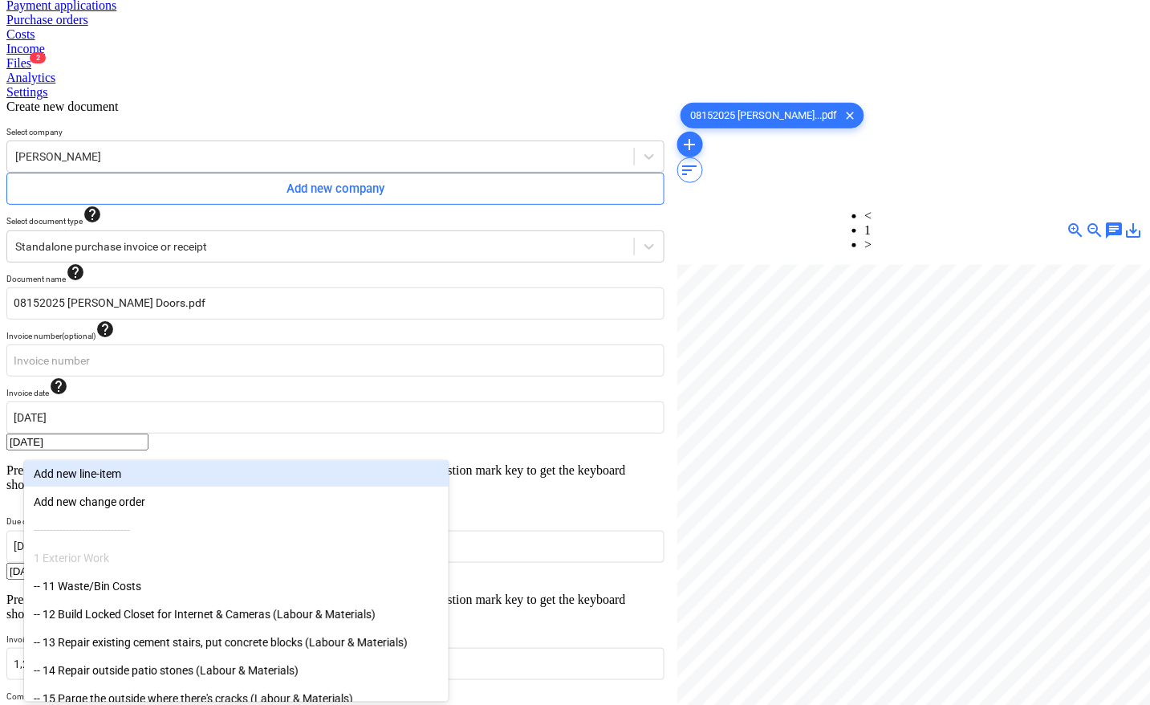
click at [153, 531] on body "Sales Projects Contacts Company Inbox 4 format_size keyboard_arrow_down help se…" at bounding box center [574, 433] width 1137 height 1360
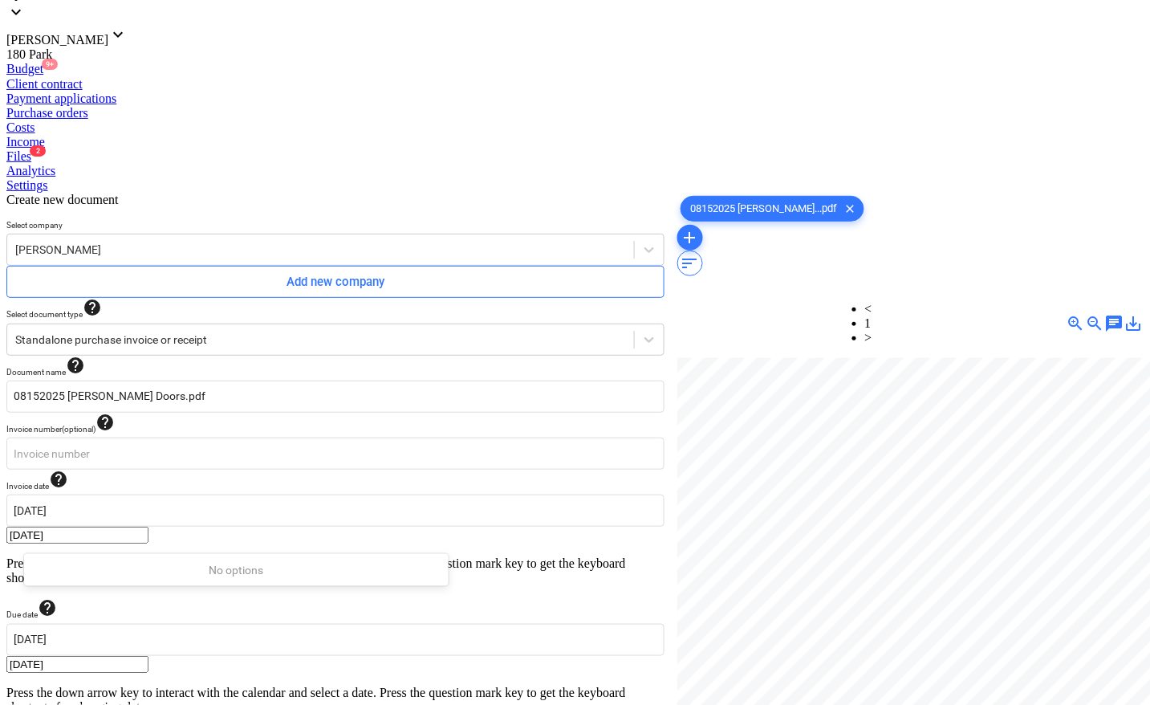
scroll to position [250, 0]
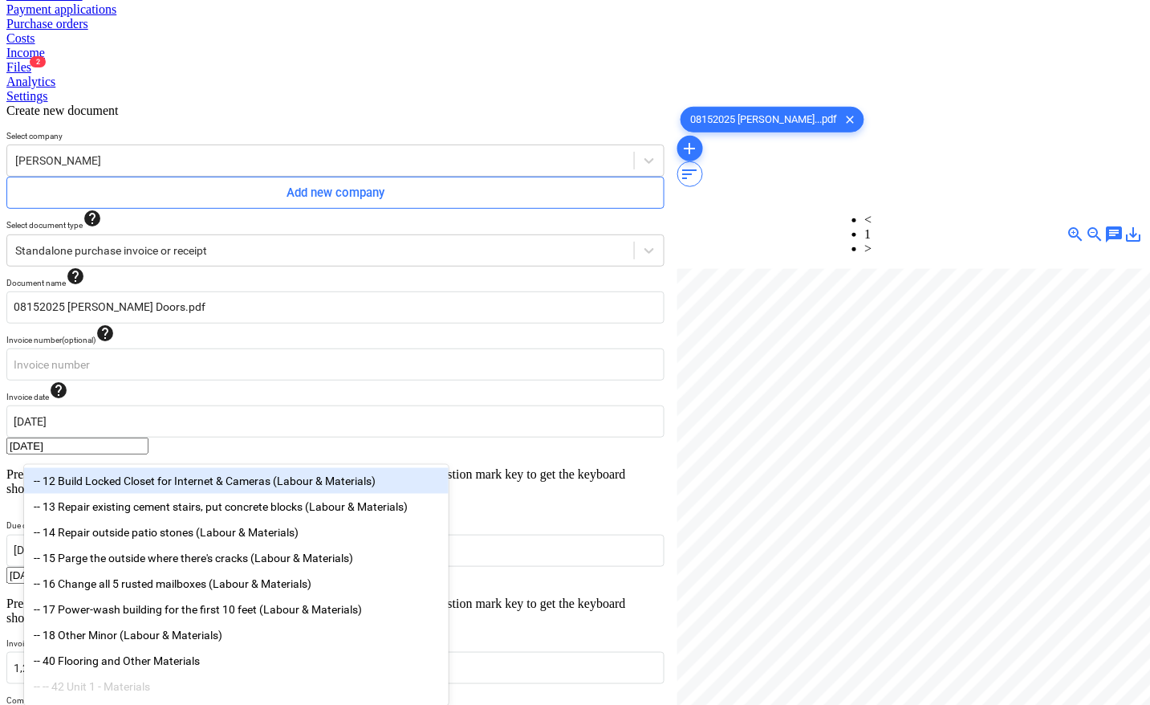
type input "materia"
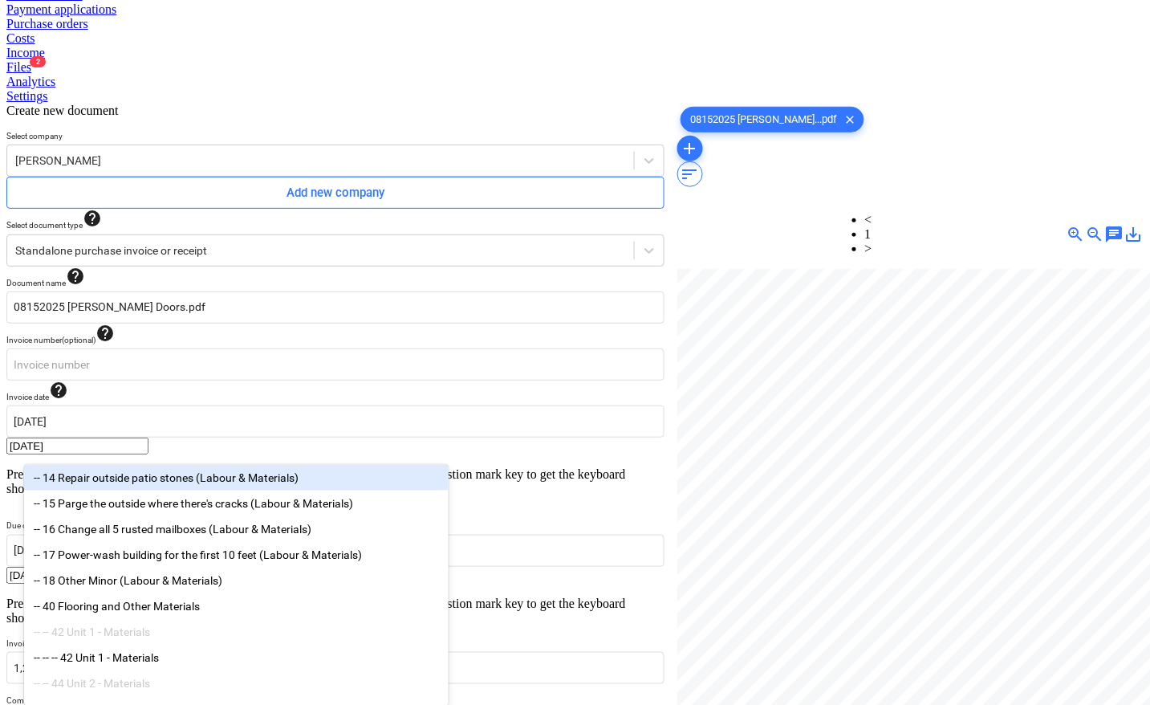
scroll to position [100, 0]
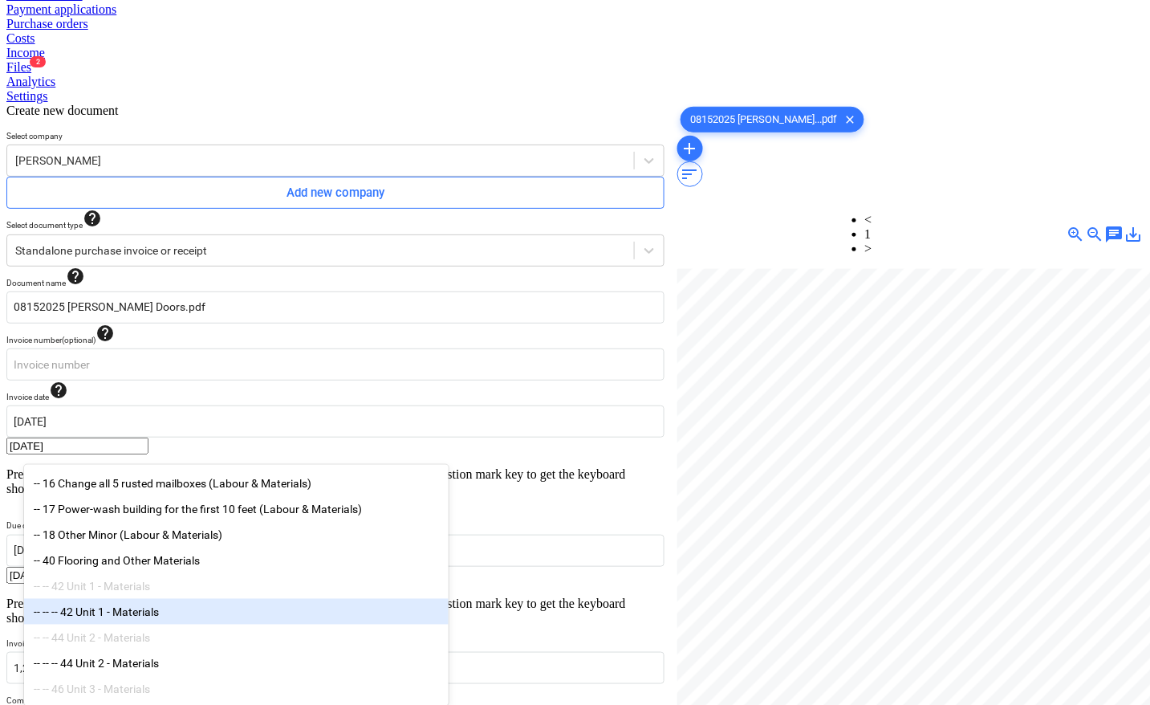
click at [197, 624] on div "-- -- -- 42 Unit 1 - Materials" at bounding box center [236, 612] width 425 height 26
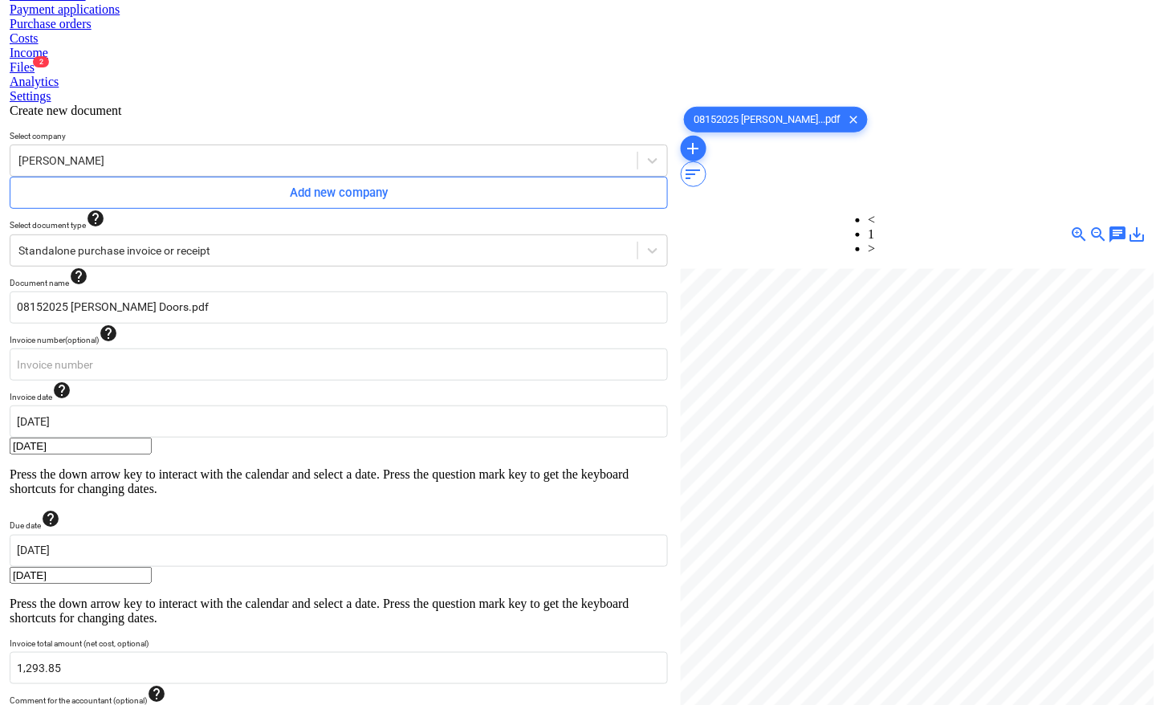
scroll to position [161, 0]
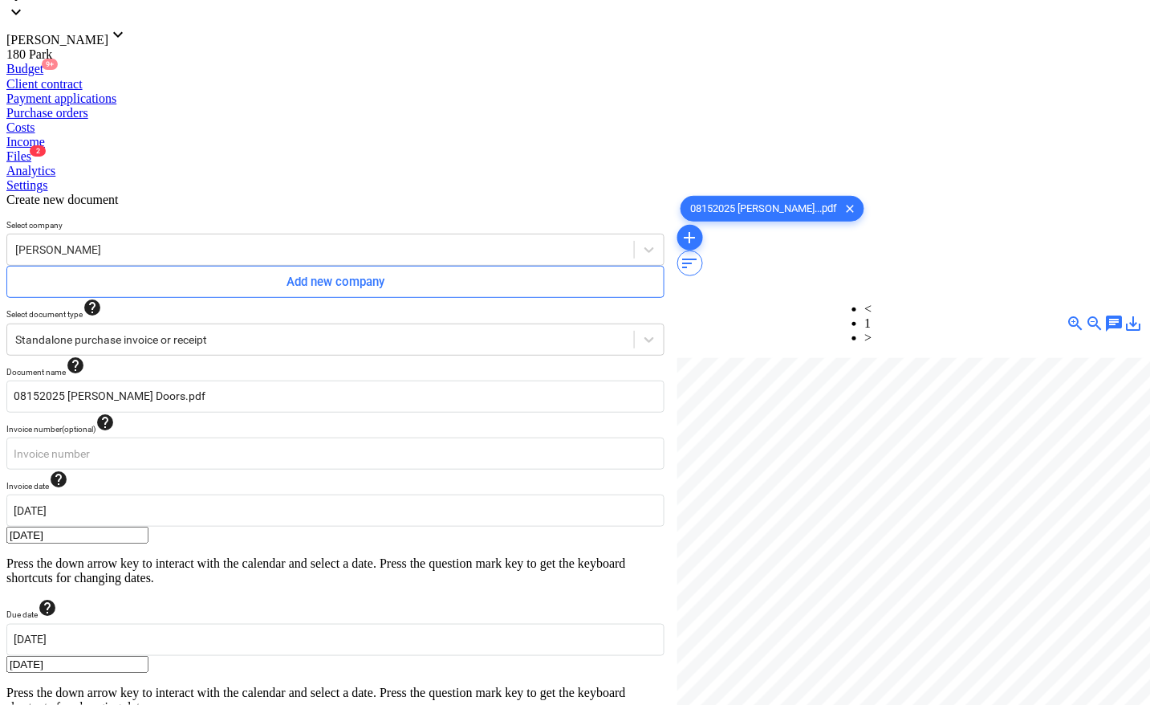
type input "pcs"
type input "1293.85"
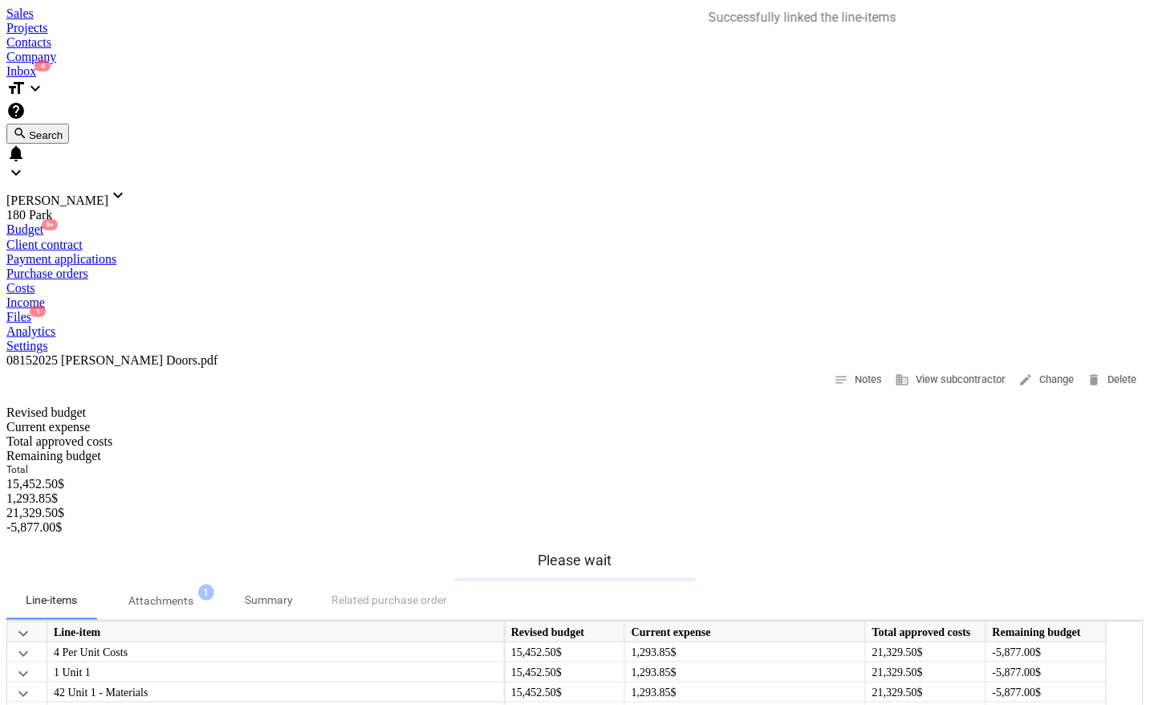
click at [189, 21] on div "Projects" at bounding box center [574, 28] width 1137 height 14
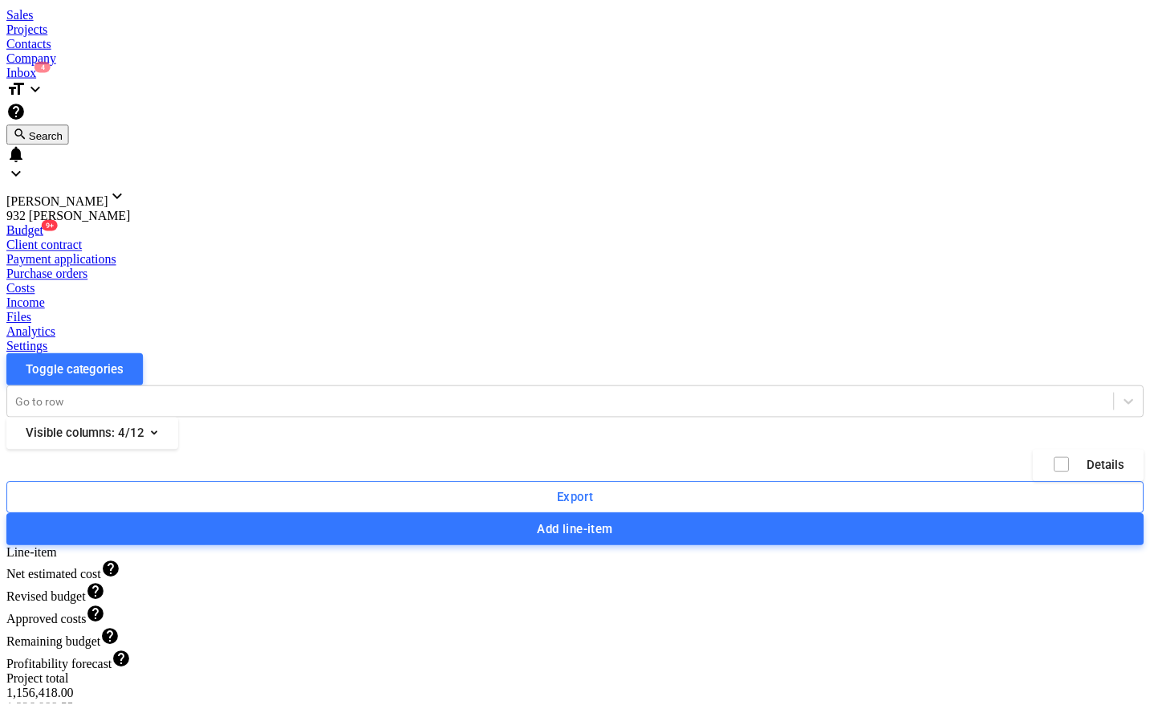
scroll to position [1101, 0]
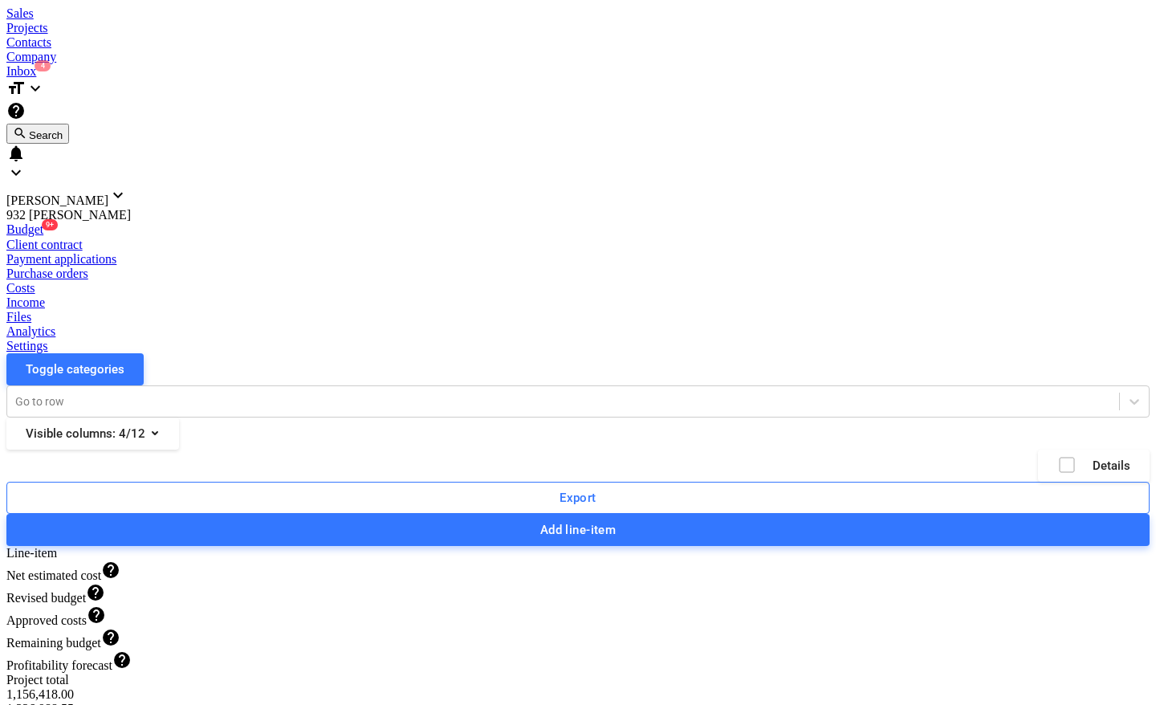
click at [699, 310] on div "Files" at bounding box center [577, 317] width 1143 height 14
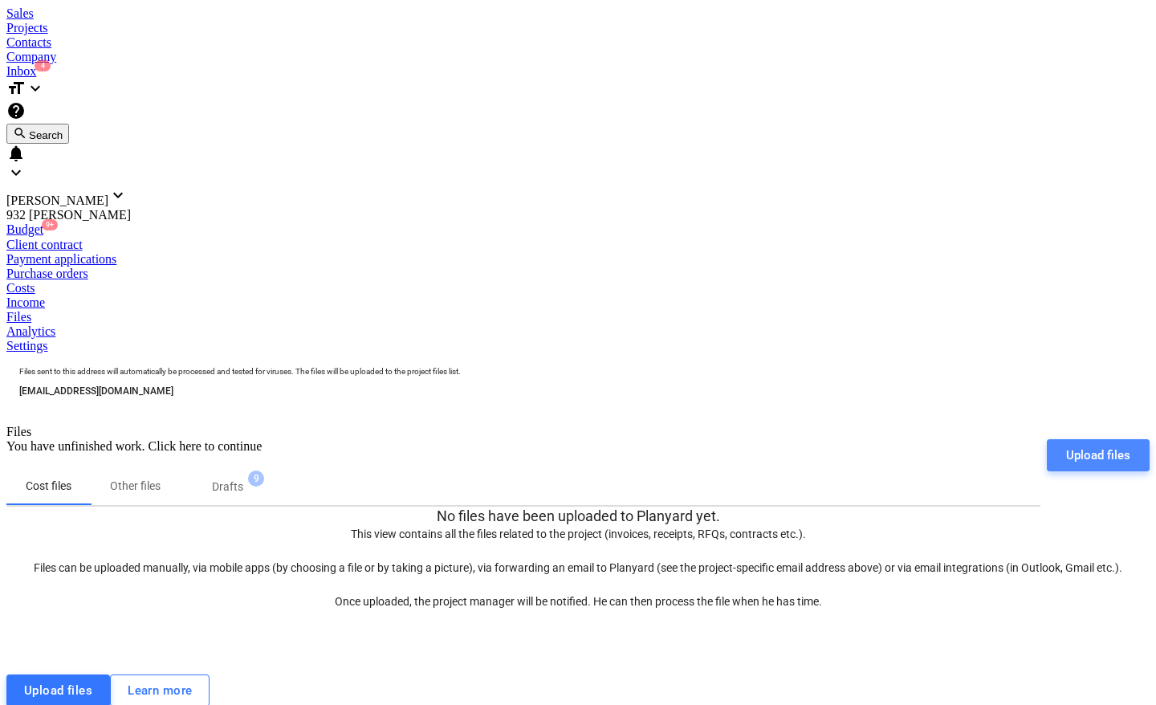
click at [1092, 445] on div "Upload files" at bounding box center [1098, 455] width 64 height 21
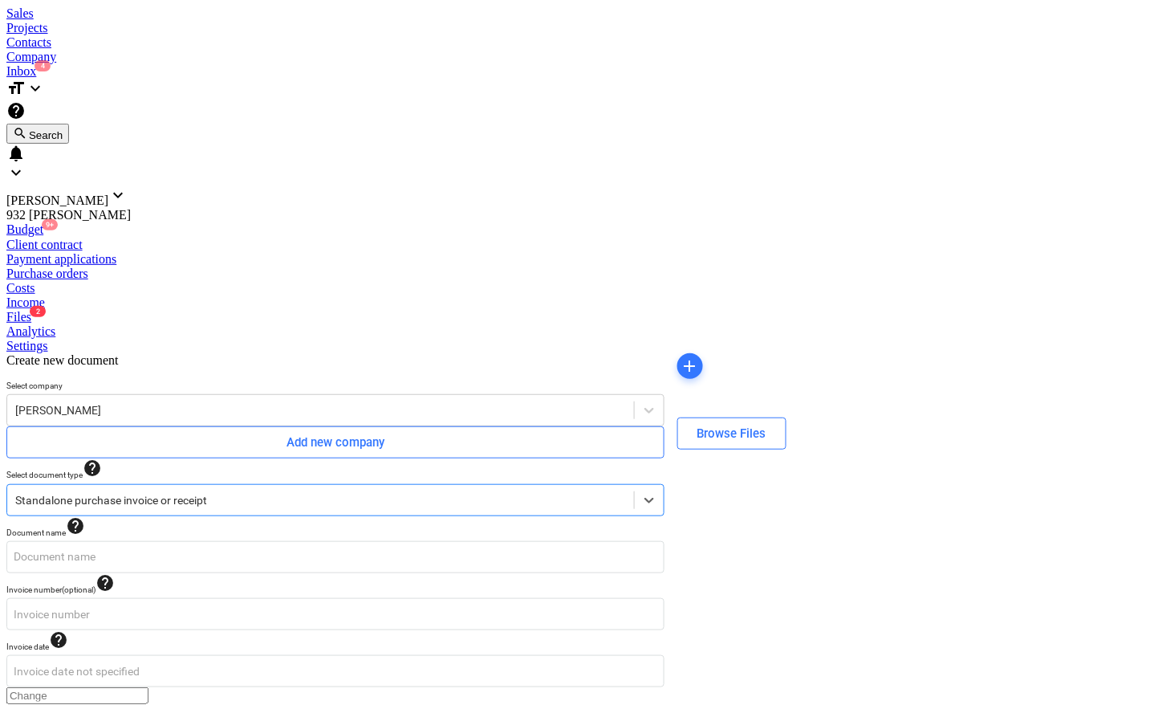
type input "07292025 [PERSON_NAME] Doors - [PERSON_NAME].pdf"
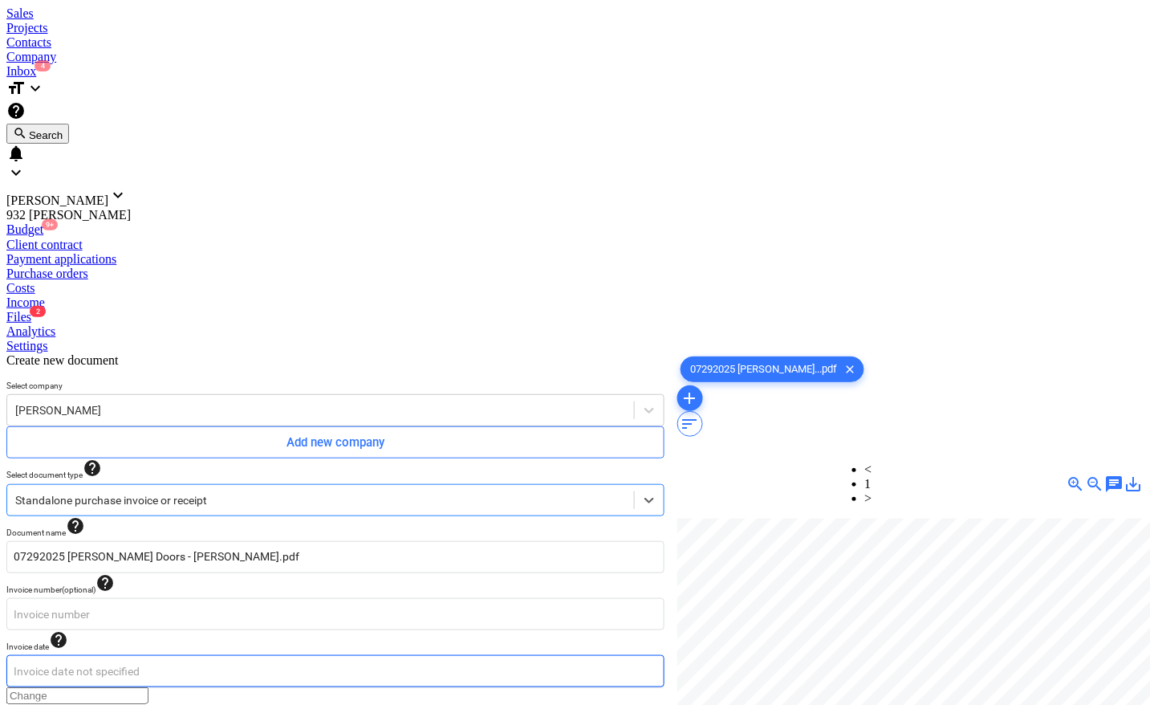
click at [142, 343] on body "Sales Projects Contacts Company Inbox 4 format_size keyboard_arrow_down help se…" at bounding box center [574, 657] width 1137 height 1303
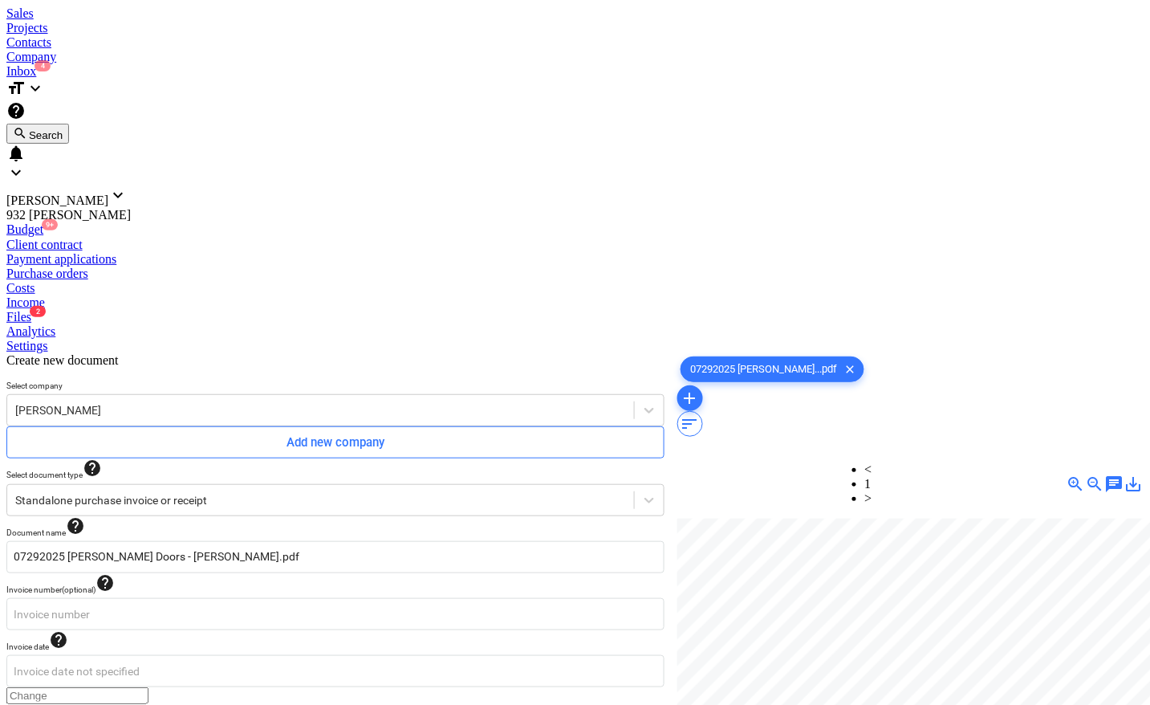
type input "[DATE]"
click at [387, 343] on body "Sales Projects Contacts Company Inbox 4 format_size keyboard_arrow_down help se…" at bounding box center [574, 657] width 1137 height 1303
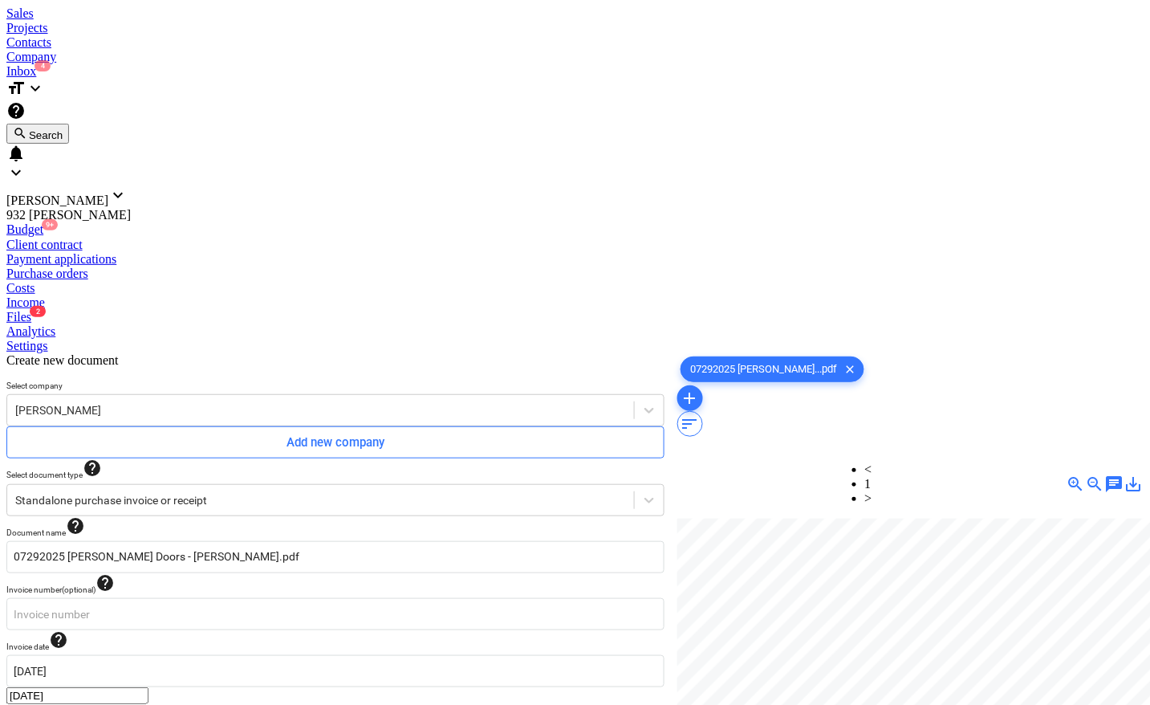
type input "[DATE]"
type input "0.00"
type input "3,500.00"
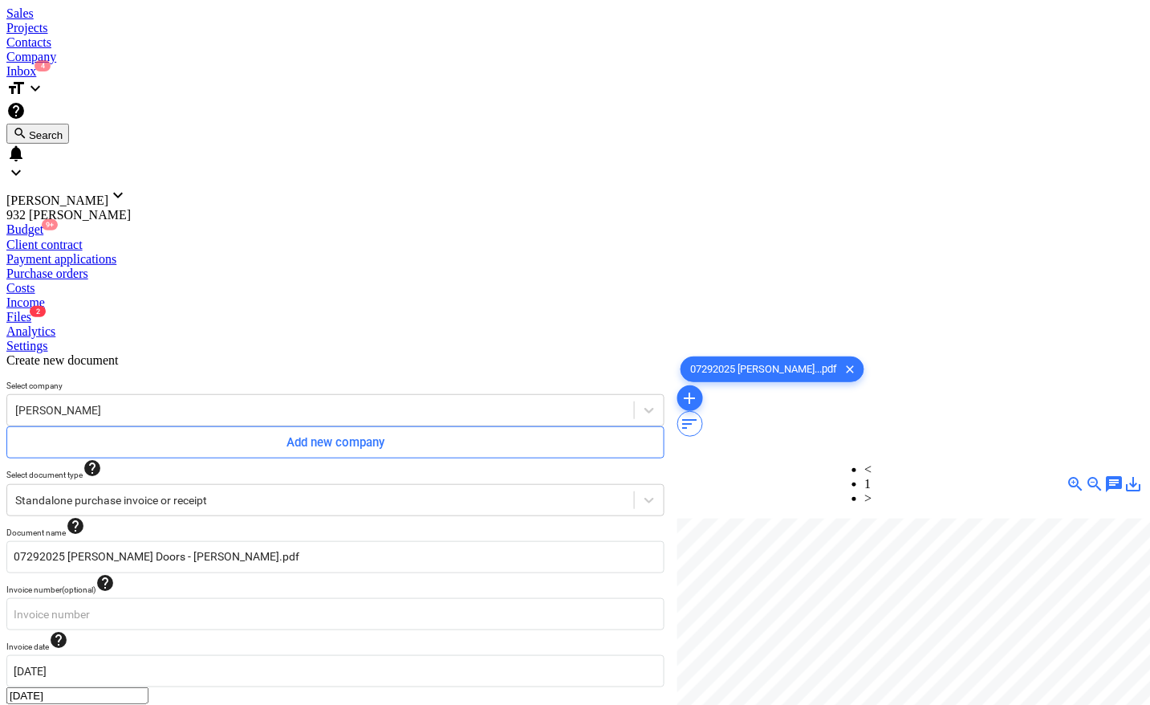
drag, startPoint x: 211, startPoint y: 596, endPoint x: 246, endPoint y: 596, distance: 34.5
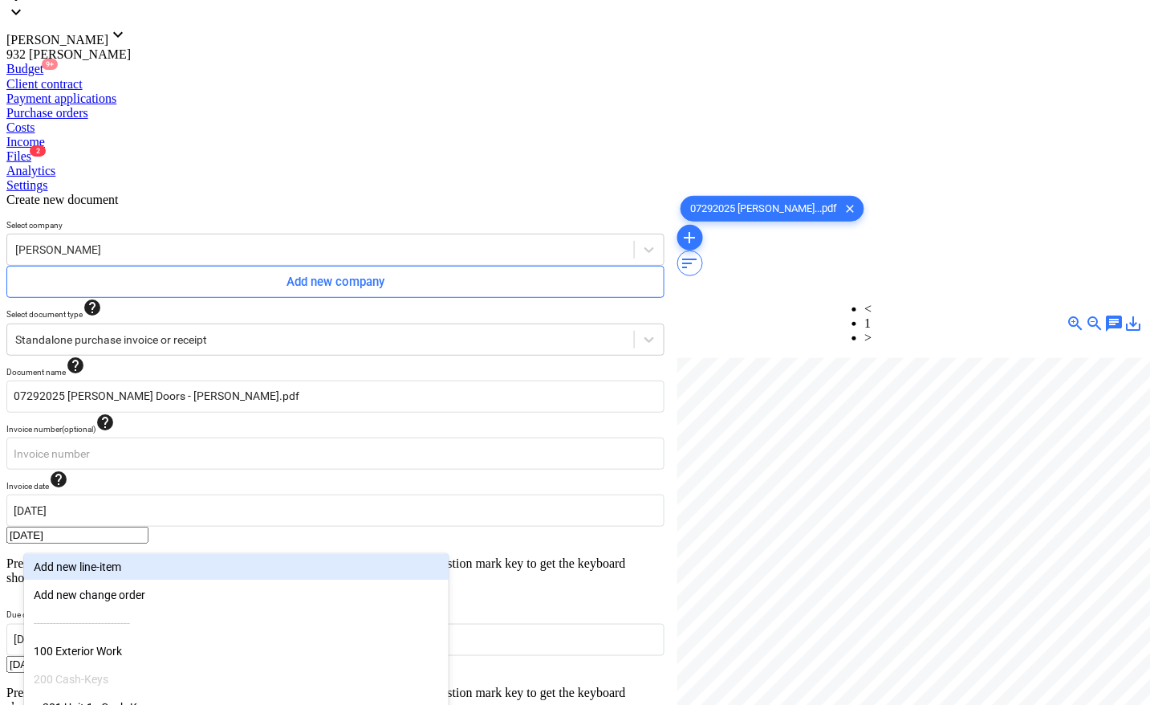
scroll to position [254, 0]
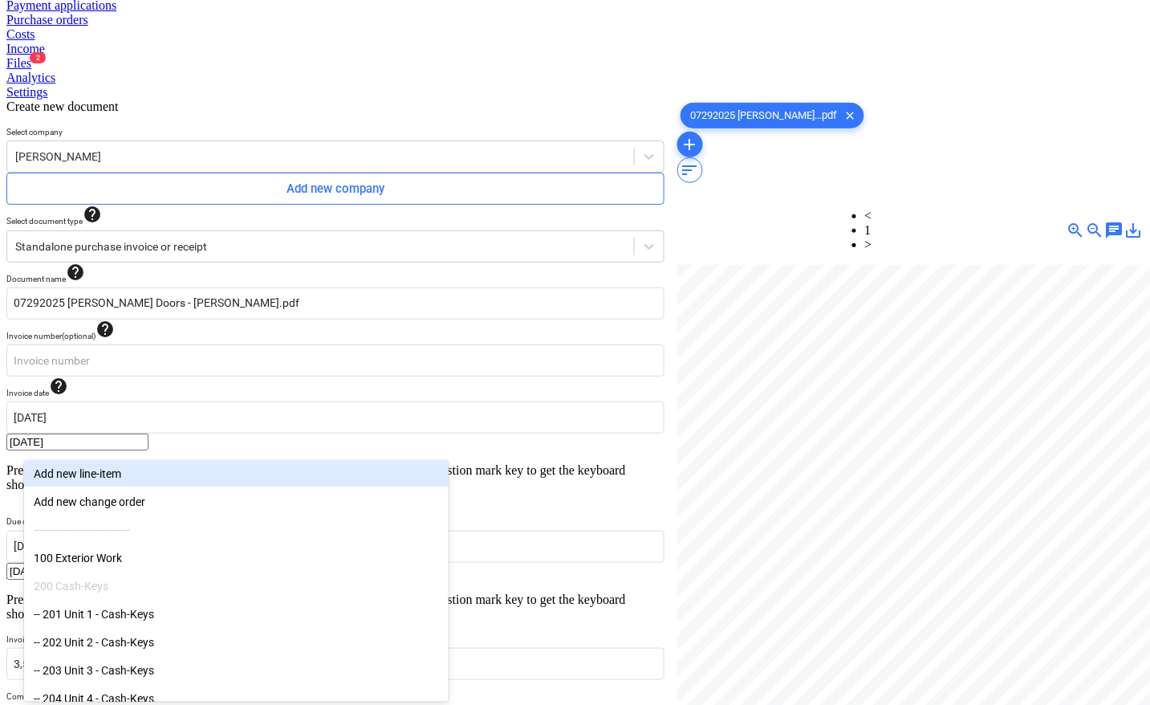
click at [219, 527] on body "Sales Projects Contacts Company Inbox 4 format_size keyboard_arrow_down help se…" at bounding box center [574, 433] width 1137 height 1360
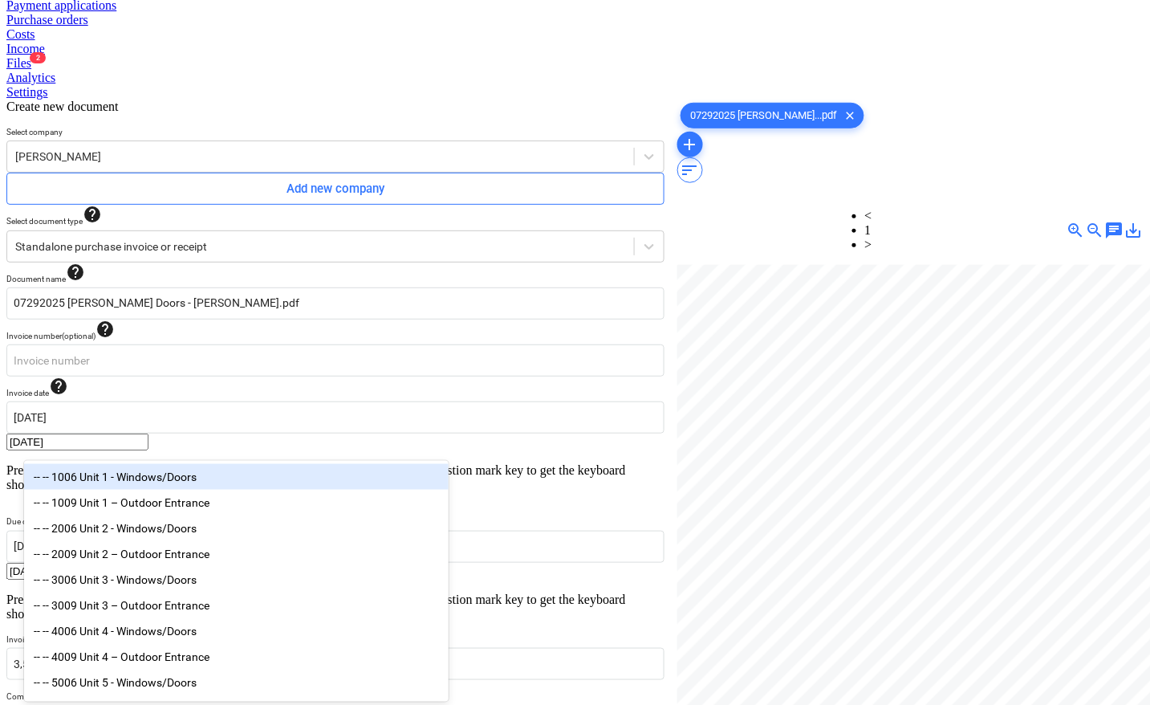
scroll to position [250, 0]
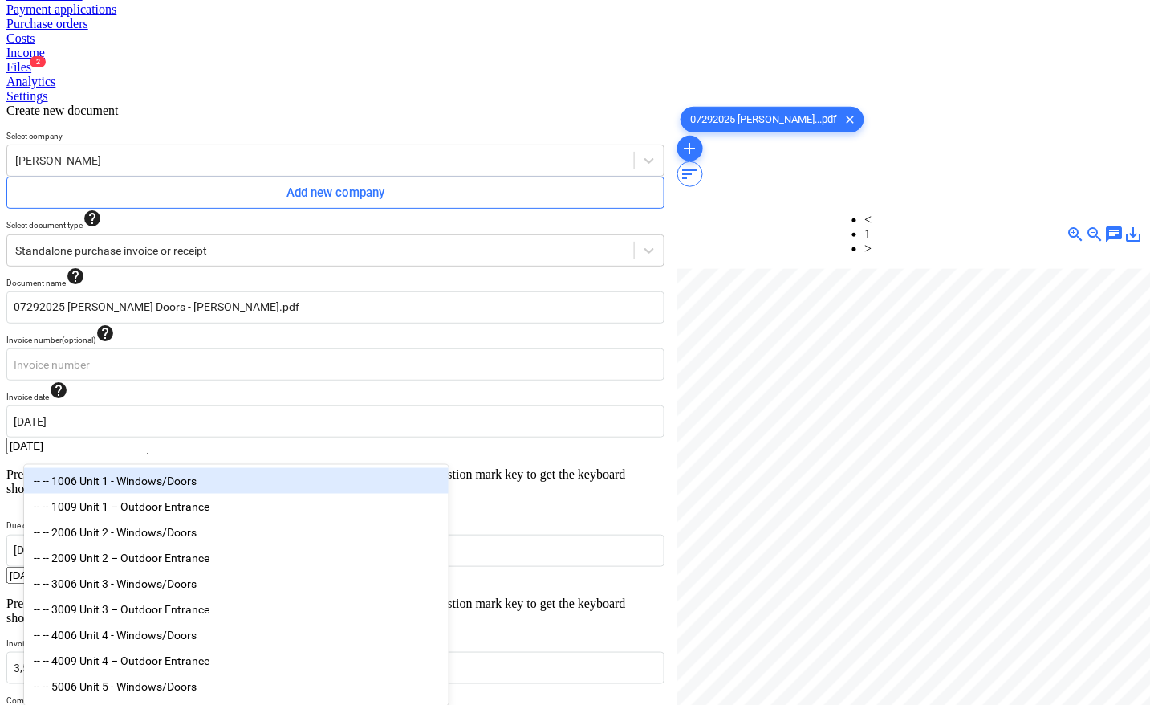
type input "door"
click at [210, 482] on div "-- -- 1006 Unit 1 - Windows/Doors" at bounding box center [236, 481] width 425 height 26
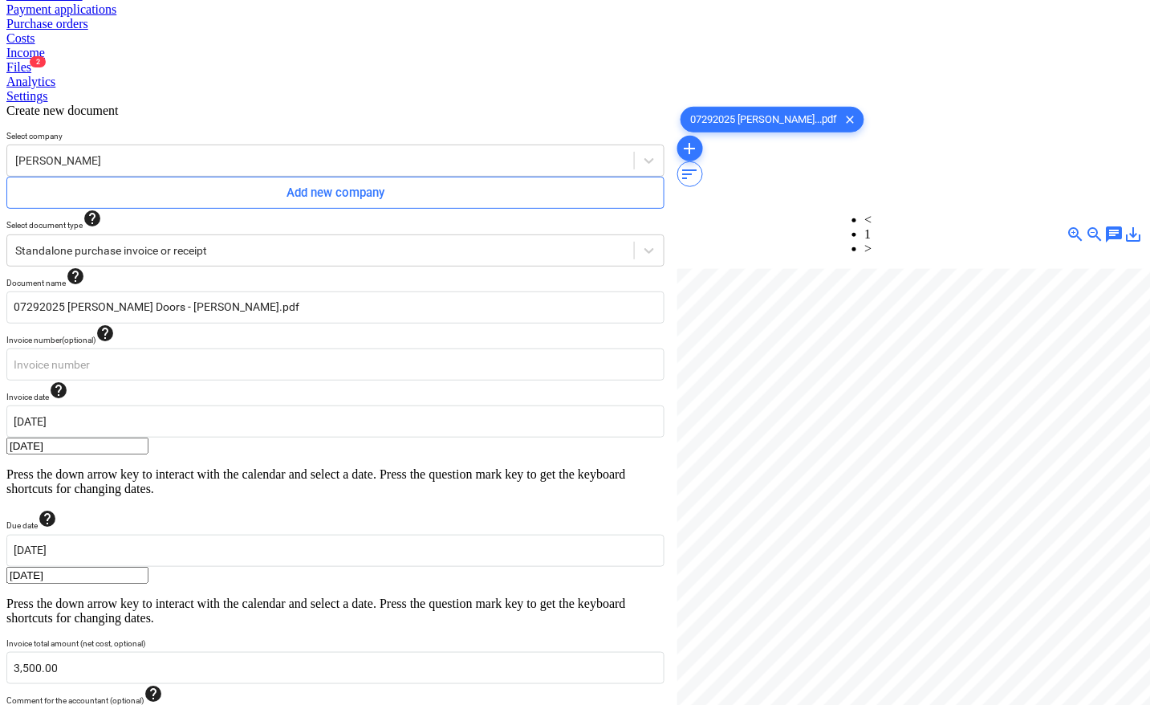
scroll to position [161, 0]
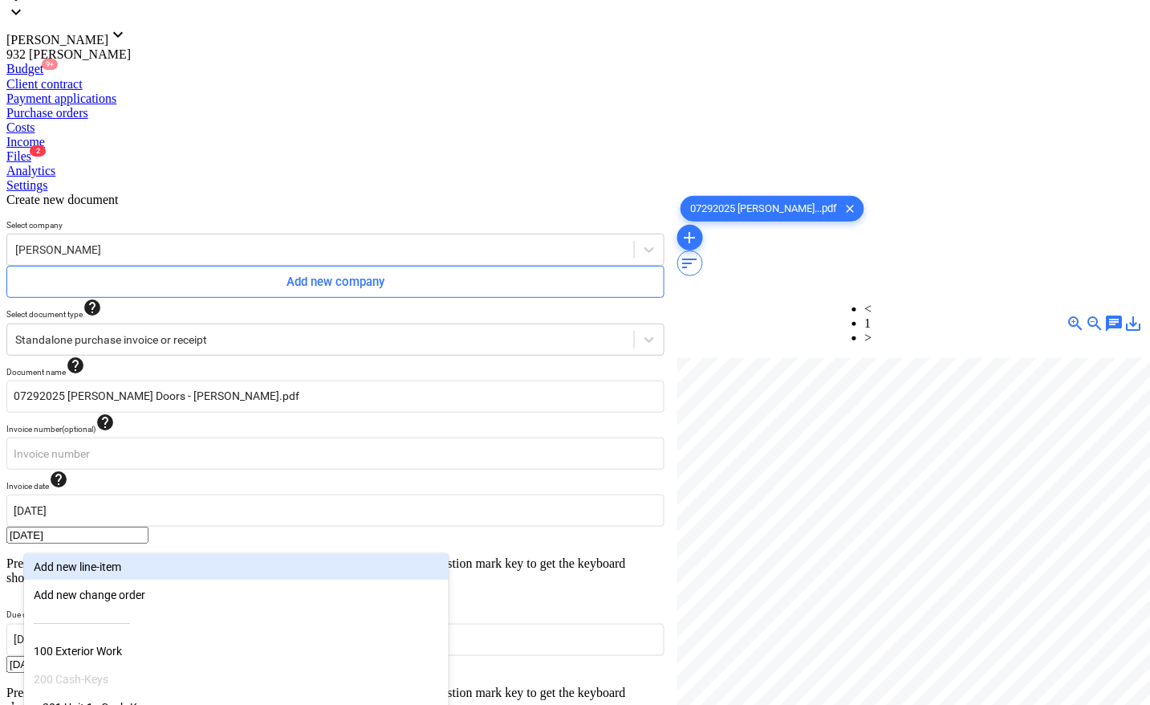
scroll to position [254, 0]
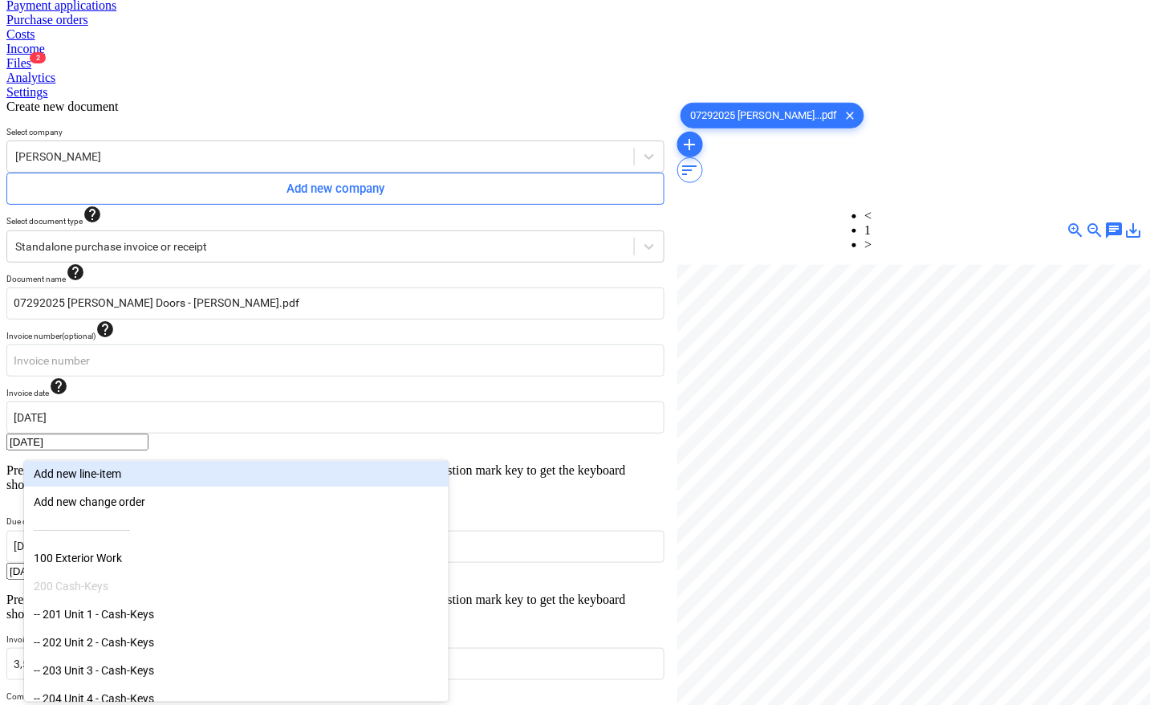
click at [173, 534] on body "Sales Projects Contacts Company Inbox 4 format_size keyboard_arrow_down help se…" at bounding box center [574, 433] width 1137 height 1360
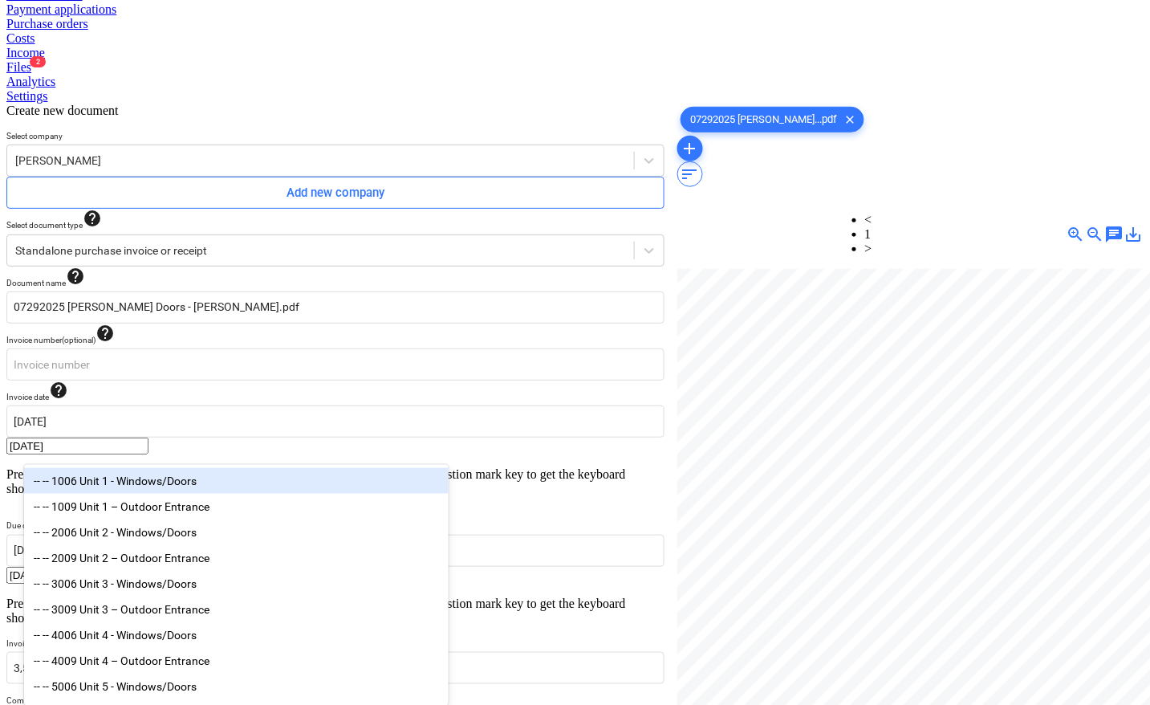
type input "doors"
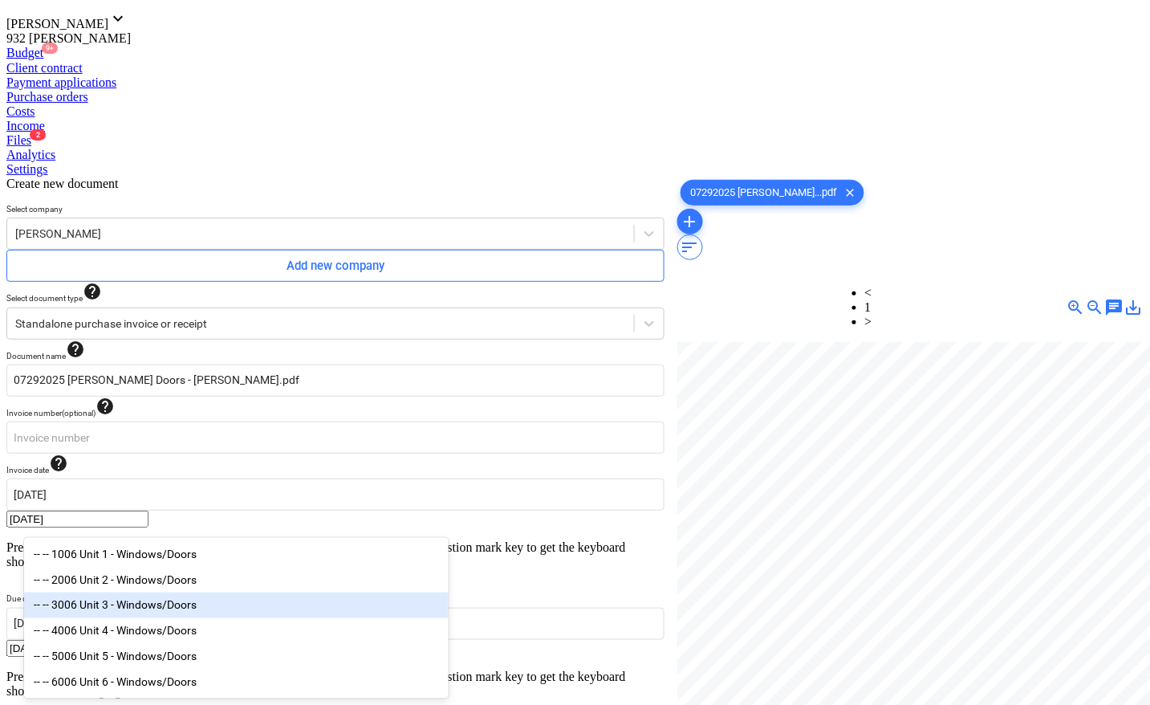
click at [205, 614] on div "-- -- 3006 Unit 3 - Windows/Doors" at bounding box center [236, 605] width 425 height 26
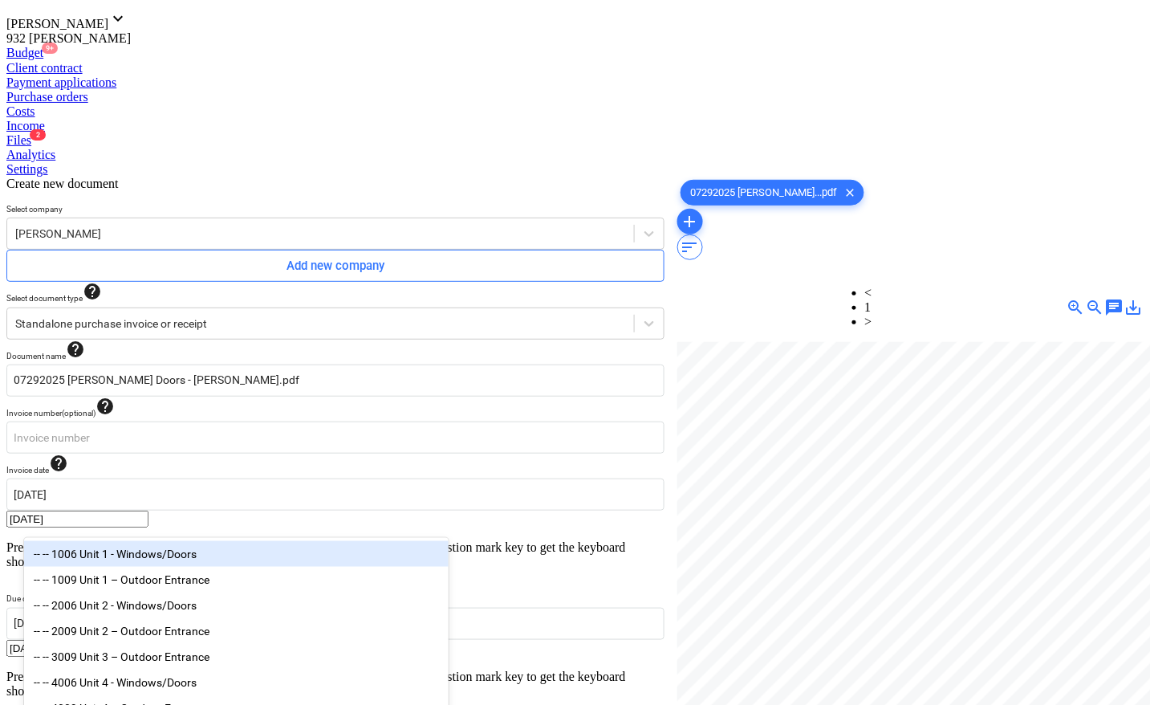
type input "doors"
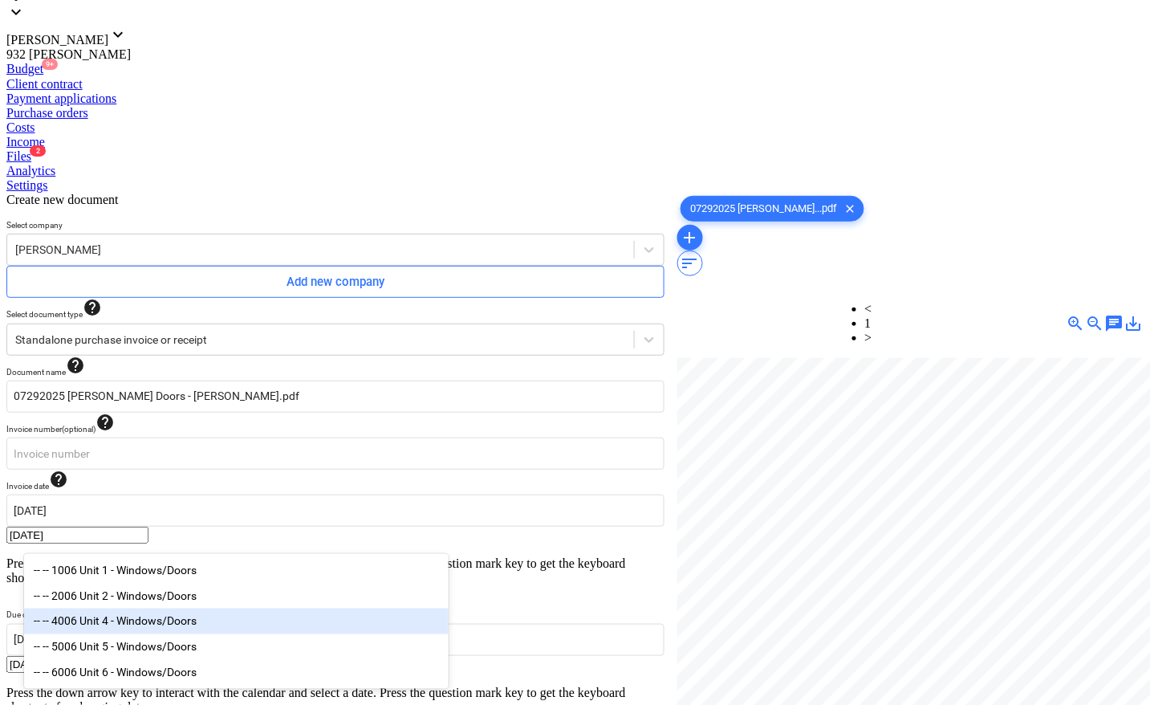
click at [155, 624] on div "-- -- 4006 Unit 4 - Windows/Doors" at bounding box center [236, 621] width 425 height 26
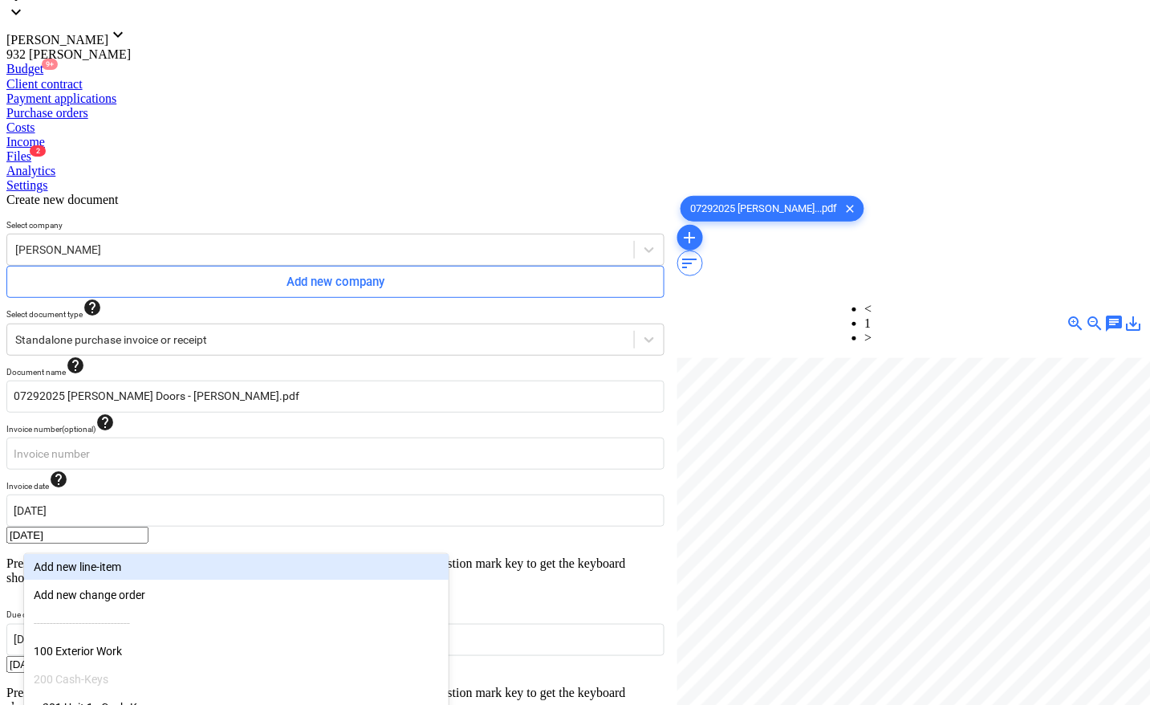
scroll to position [177, 0]
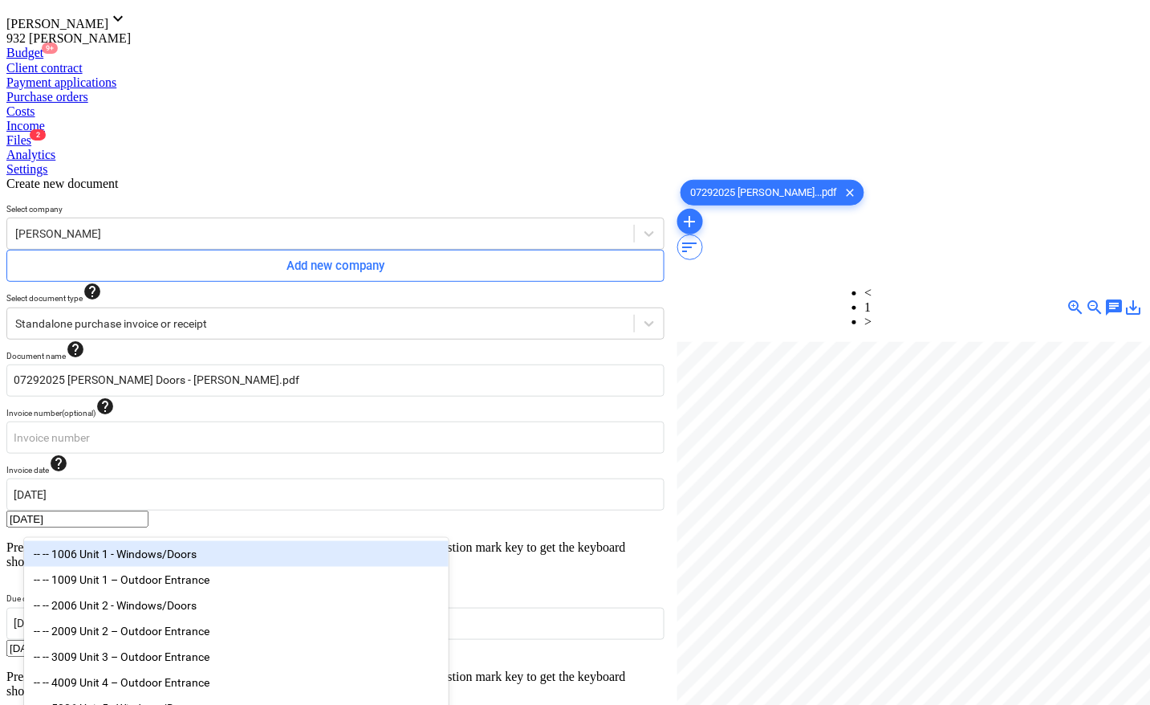
type input "doors"
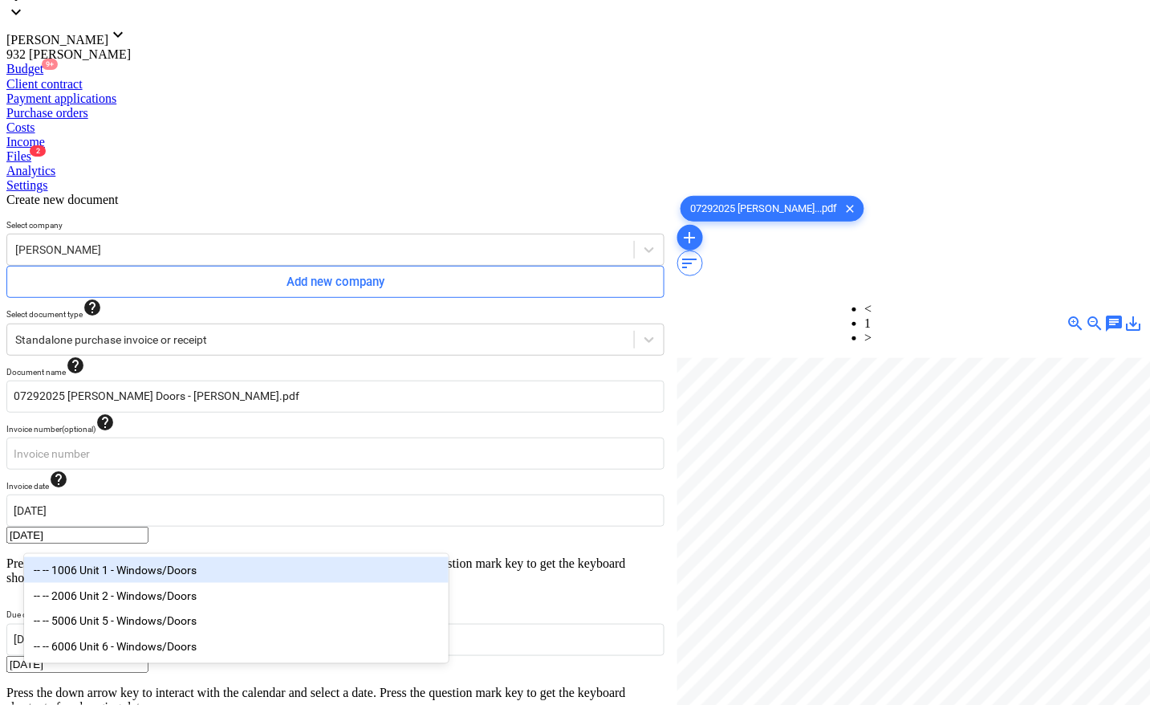
click at [155, 624] on div "-- -- 5006 Unit 5 - Windows/Doors" at bounding box center [236, 621] width 425 height 26
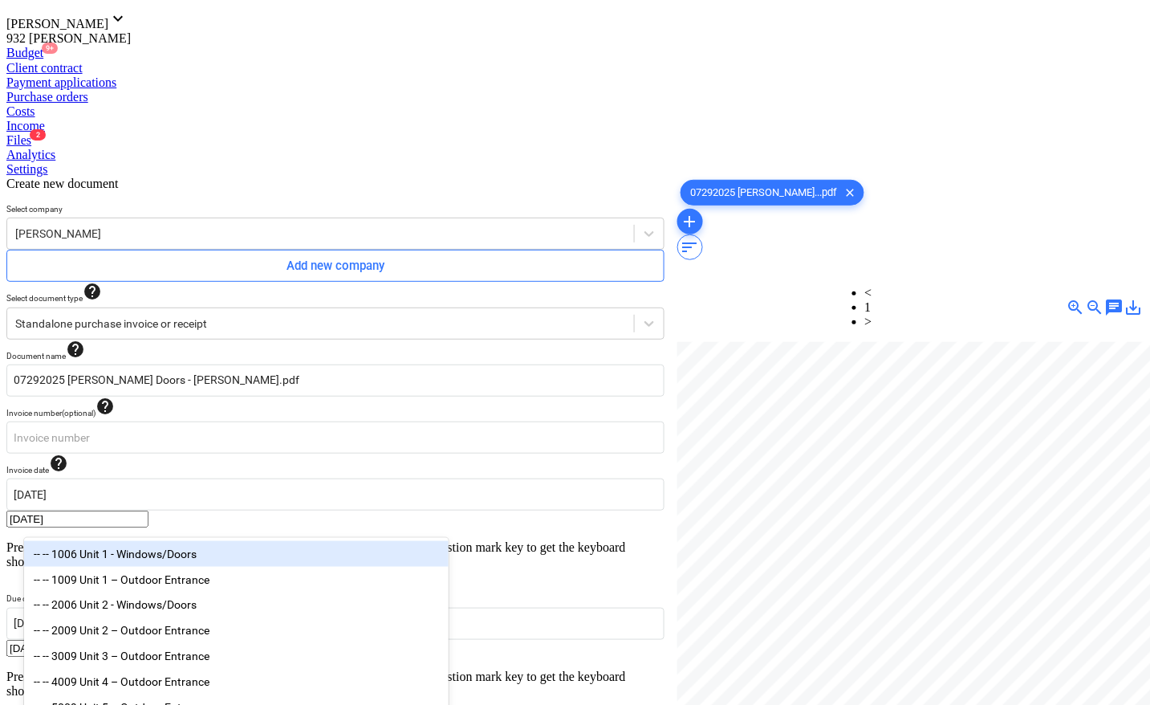
type input "doors"
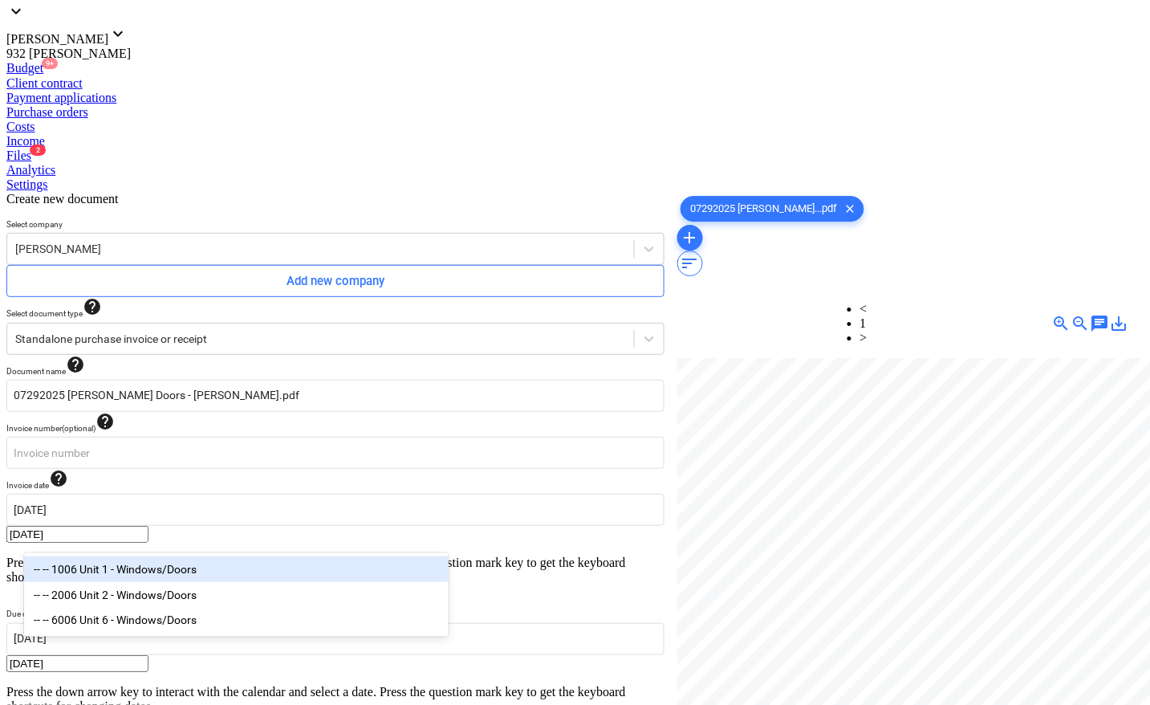
click at [155, 624] on div "-- -- 6006 Unit 6 - Windows/Doors" at bounding box center [236, 621] width 425 height 26
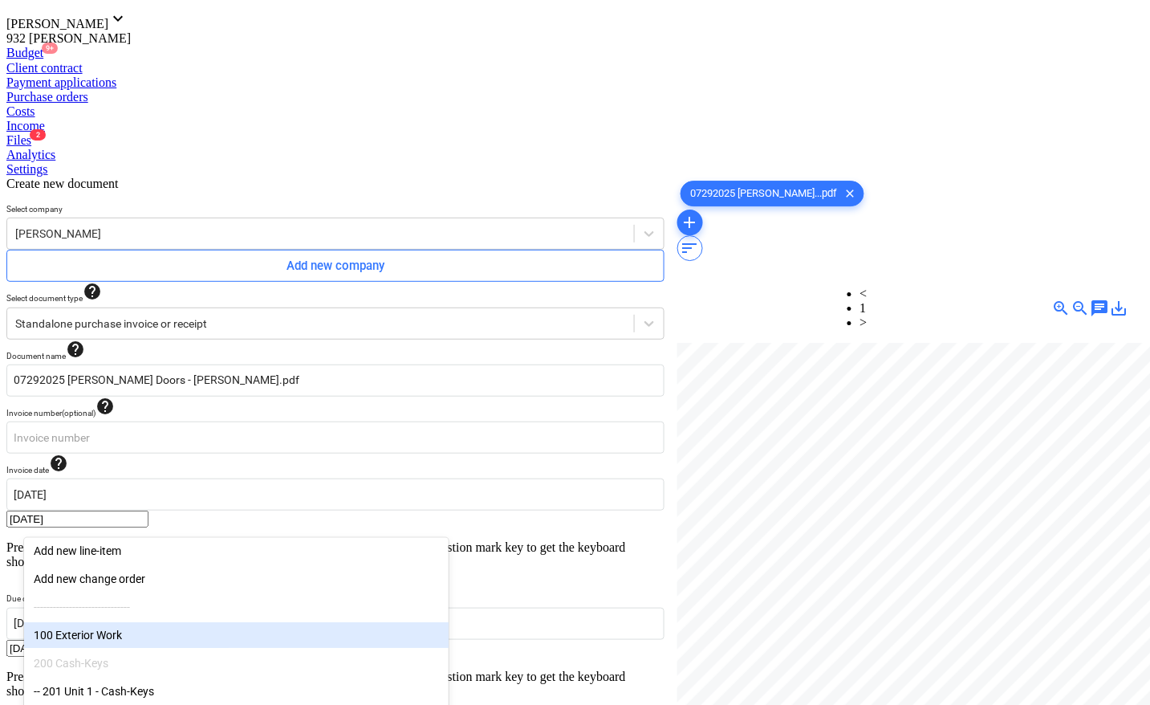
click at [856, 603] on div at bounding box center [903, 590] width 452 height 494
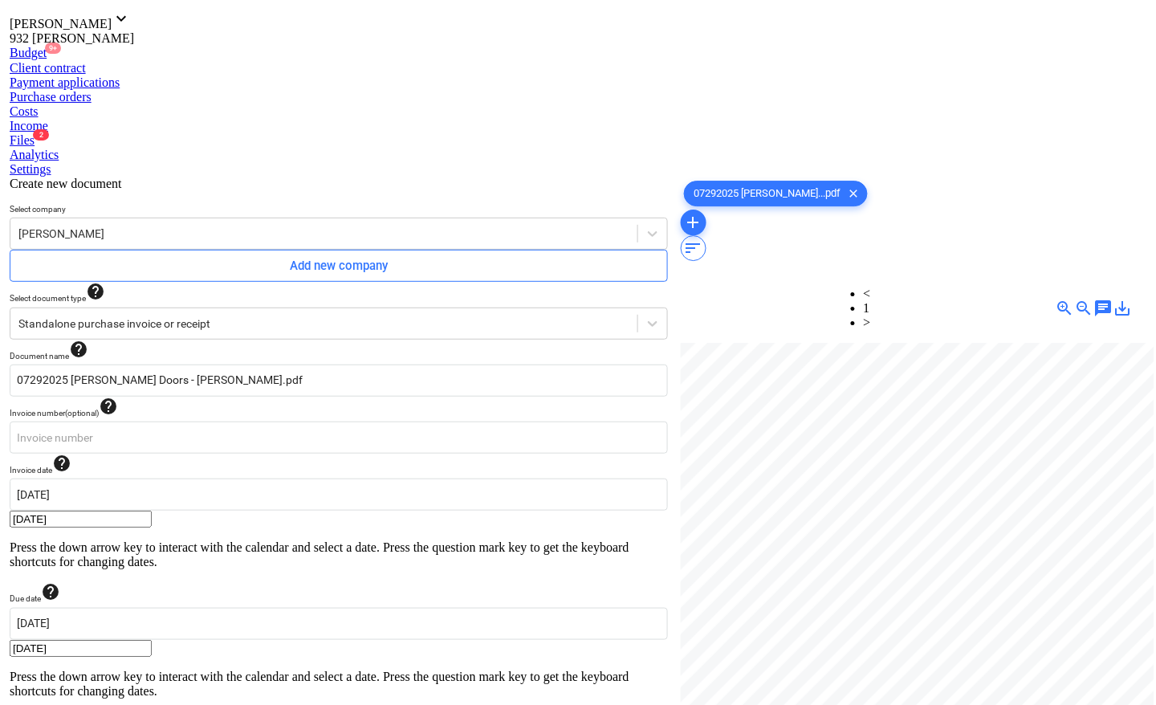
scroll to position [181, 0]
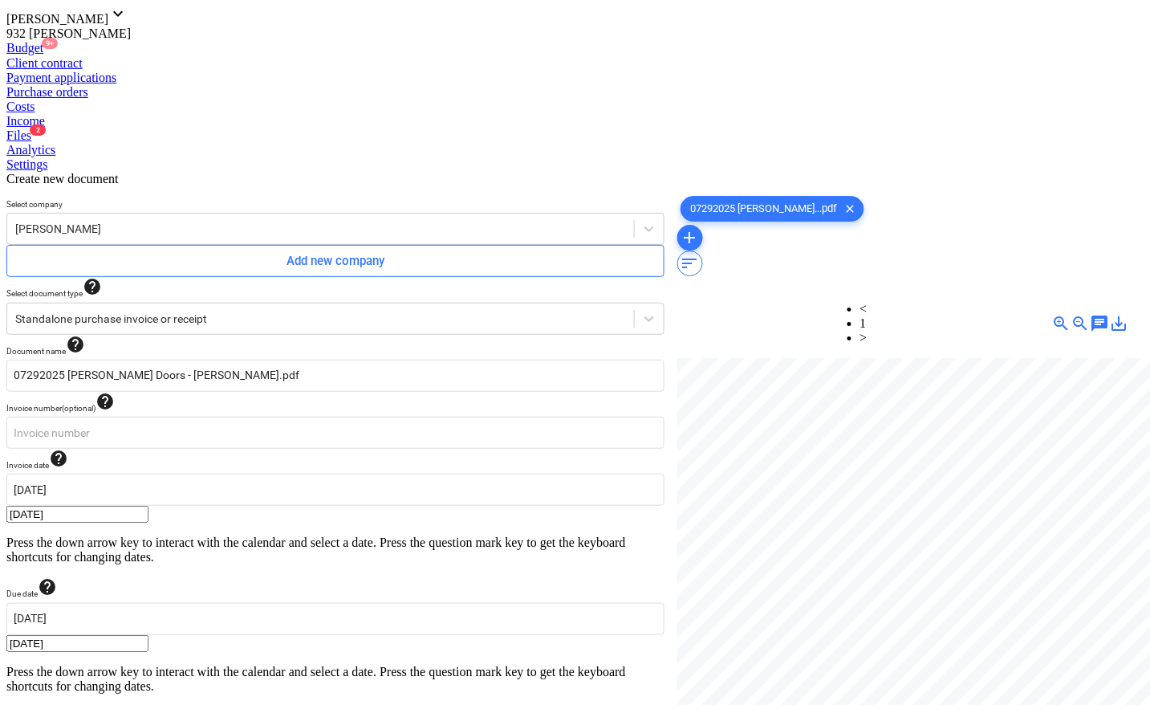
type input "pcs"
type input "875"
type input "pcs"
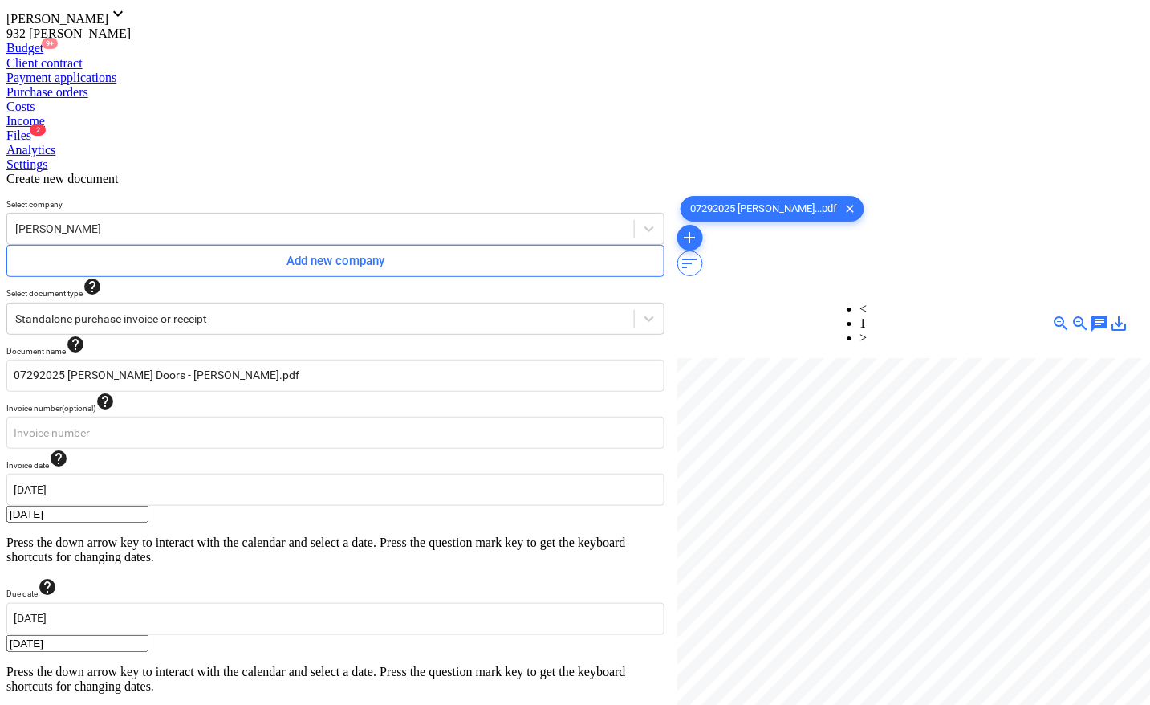
type input "875"
type input "pcs"
type input "875"
type input "pcs"
type input "875"
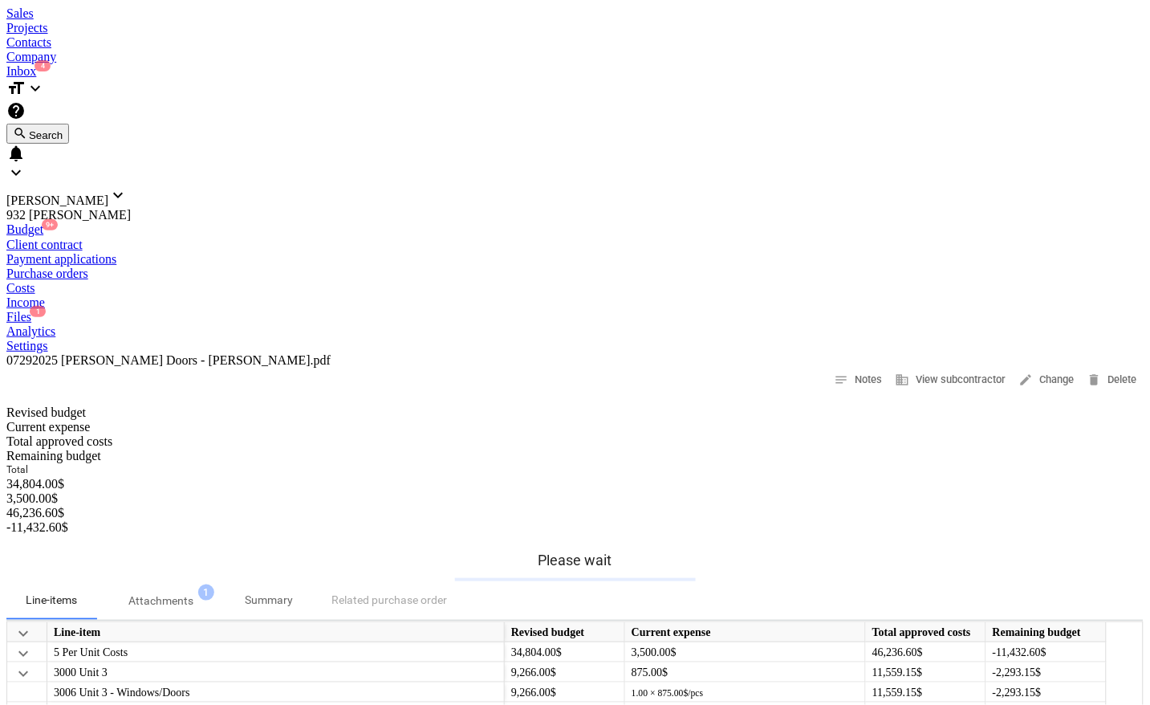
click at [719, 310] on div "Files 1" at bounding box center [574, 317] width 1137 height 14
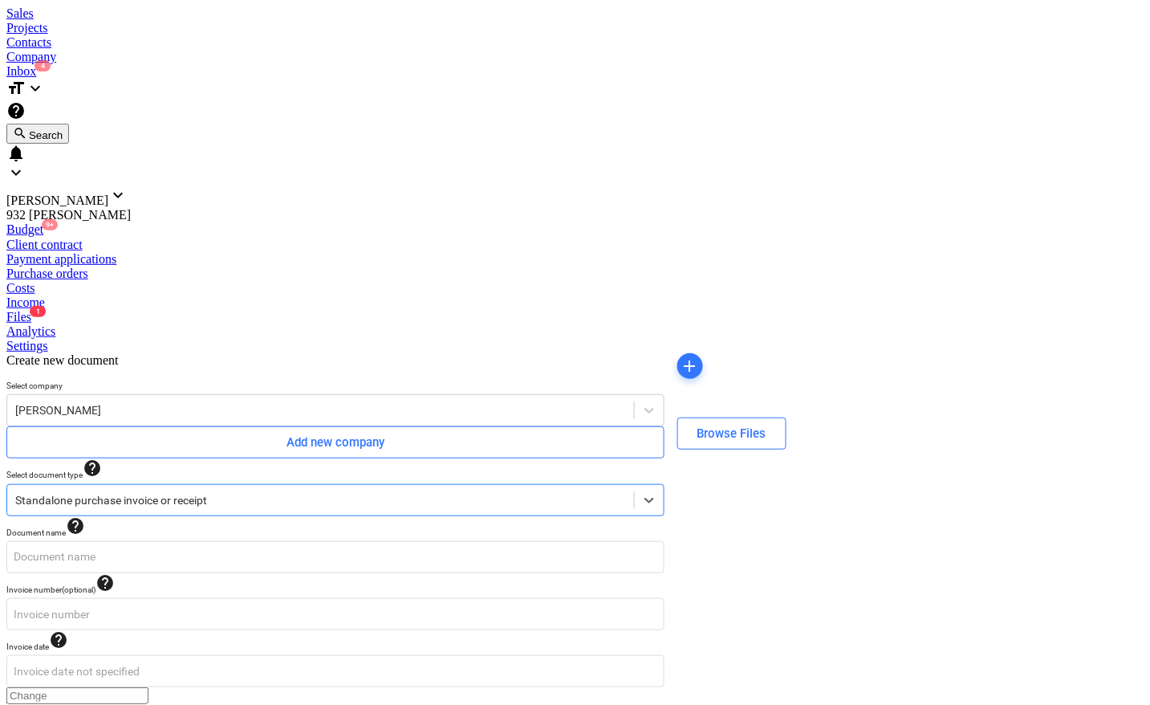
type input "08062025 [PERSON_NAME] Doors - [PERSON_NAME].pdf"
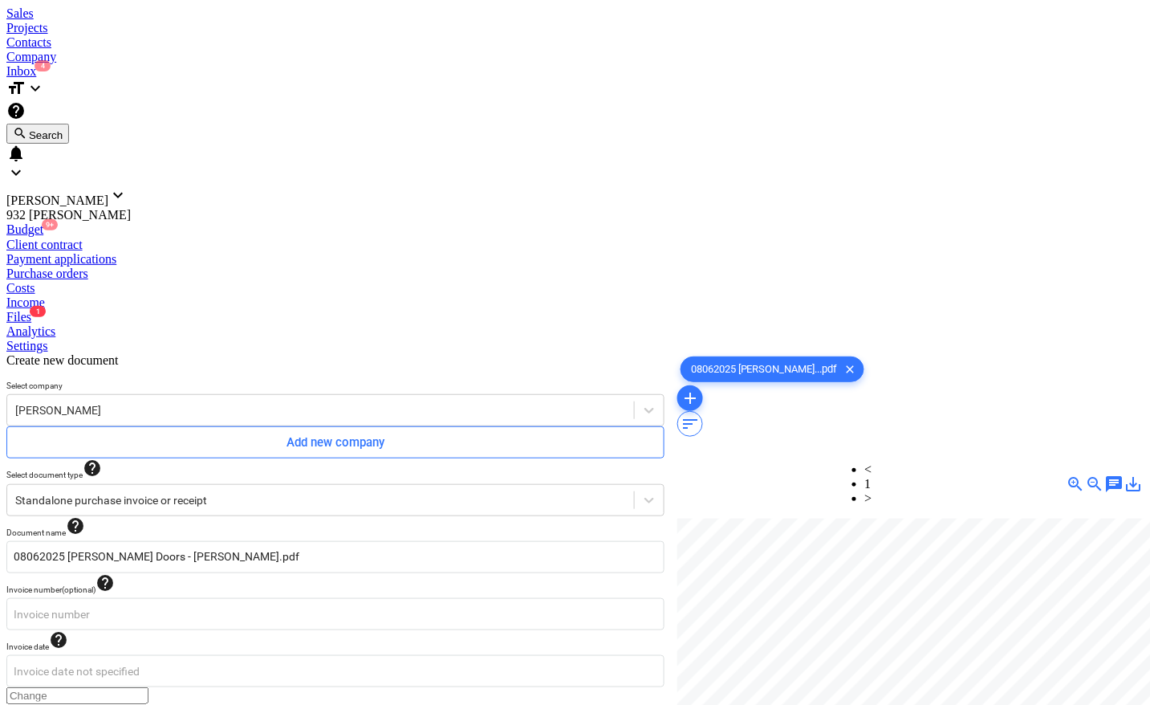
type input "[DATE]"
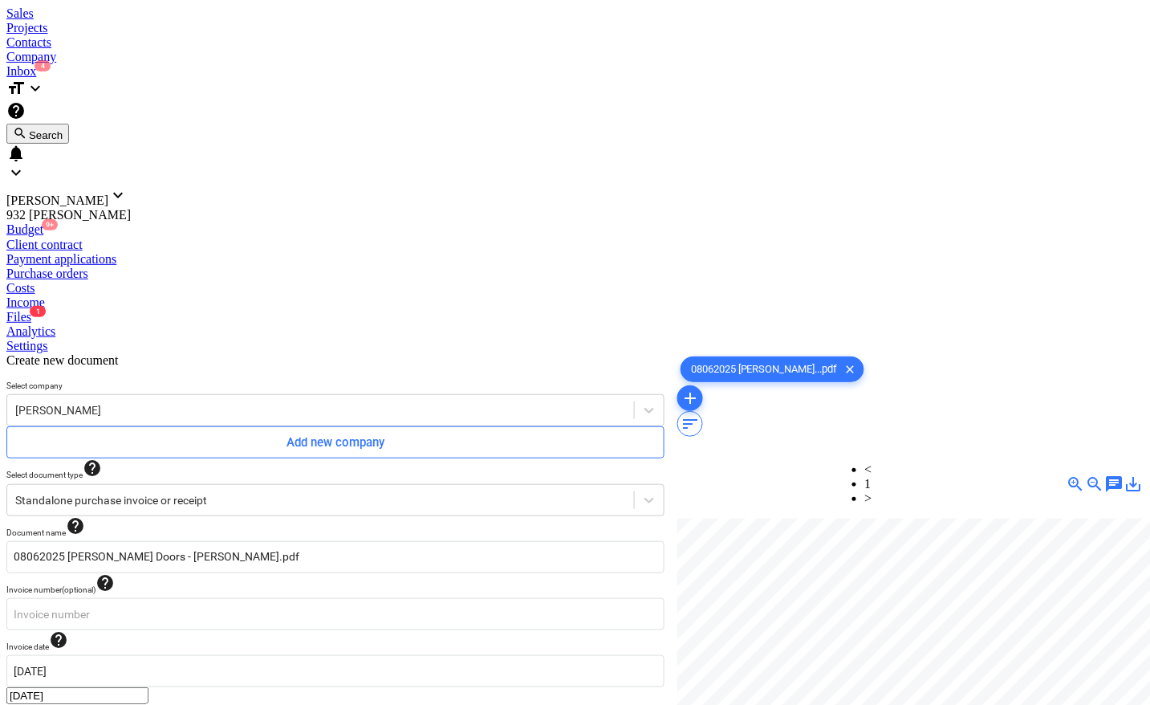
type input "0.00"
type input "3,506.00"
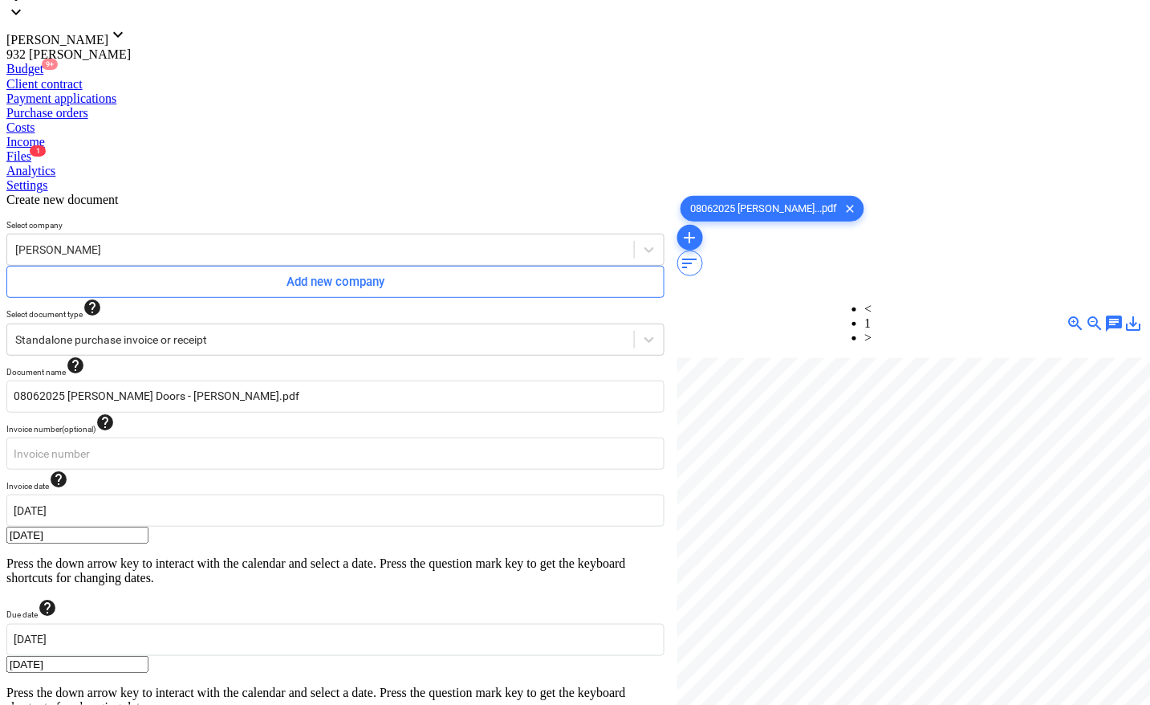
scroll to position [254, 0]
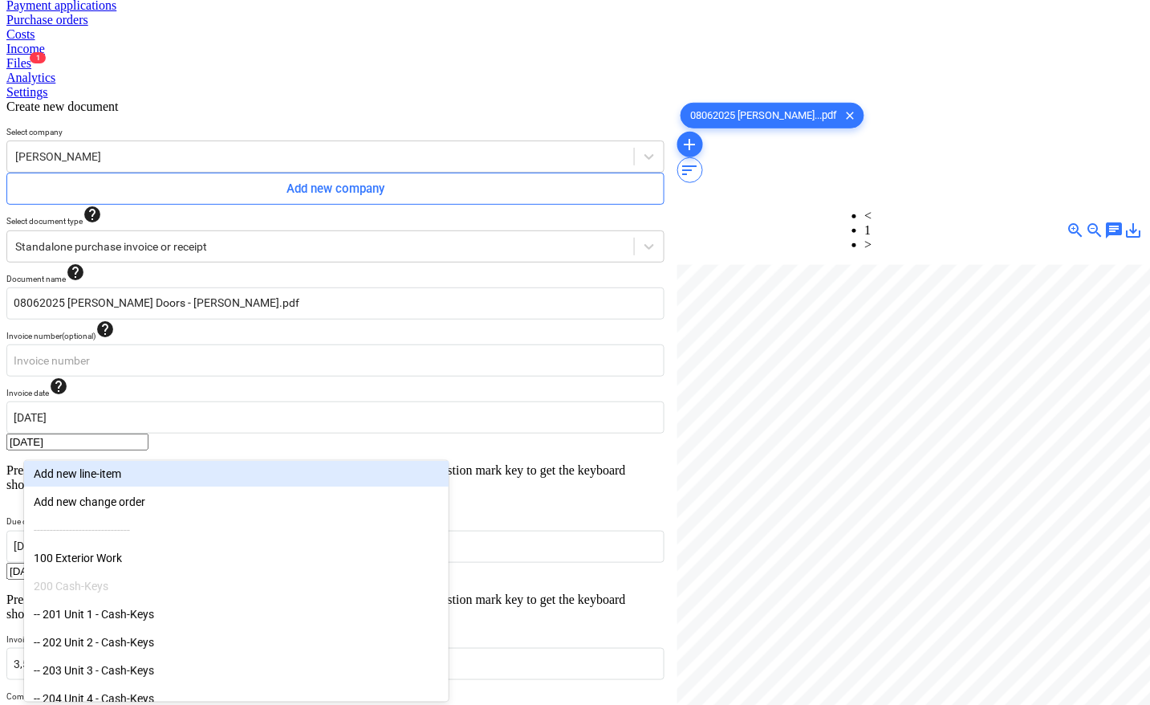
click at [178, 524] on body "Sales Projects Contacts Company Inbox 4 format_size keyboard_arrow_down help se…" at bounding box center [574, 433] width 1137 height 1360
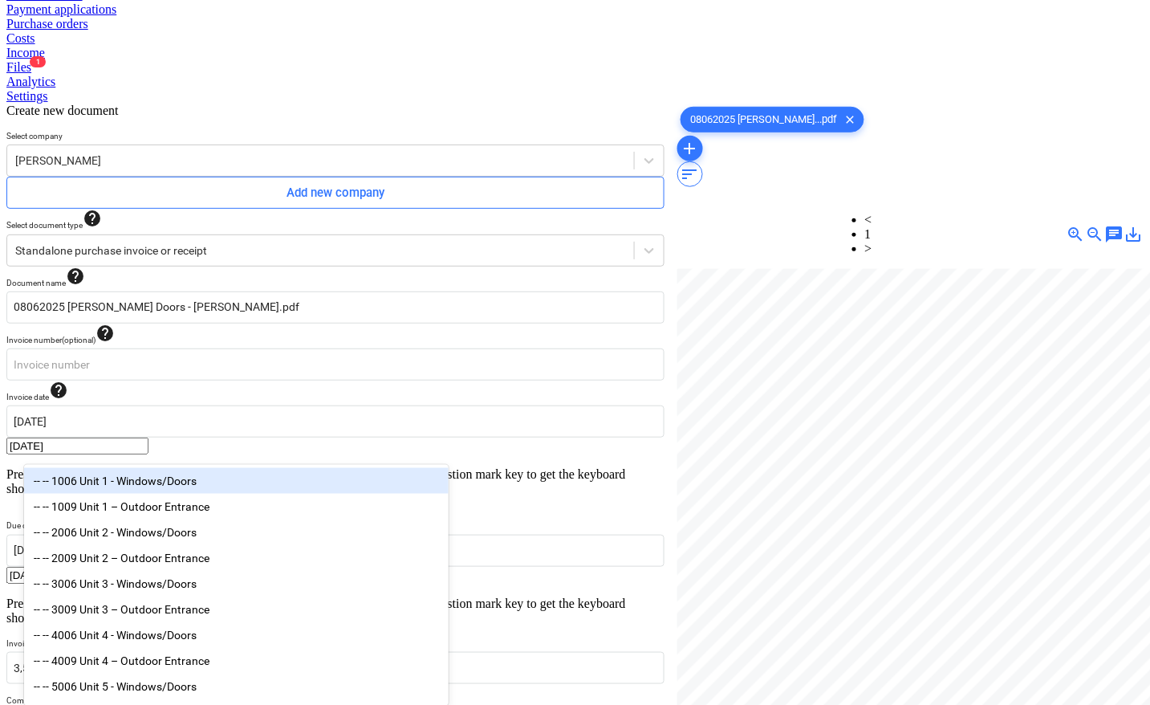
type input "doors"
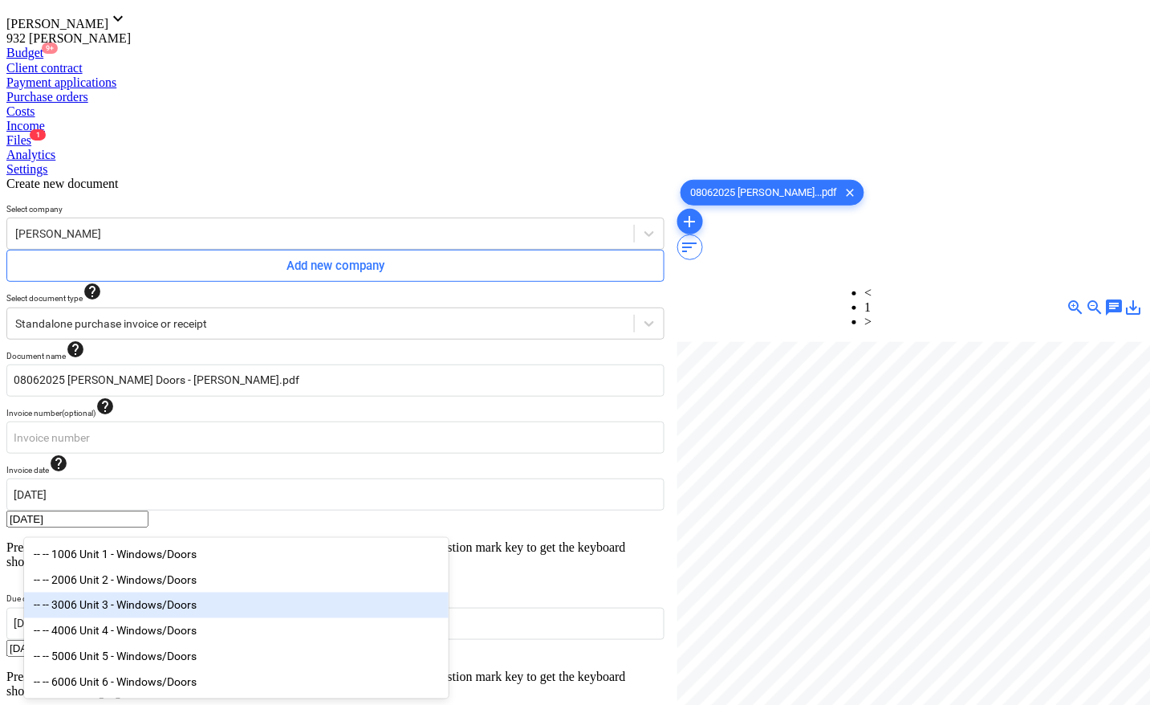
click at [165, 616] on div "-- -- 3006 Unit 3 - Windows/Doors" at bounding box center [236, 605] width 425 height 26
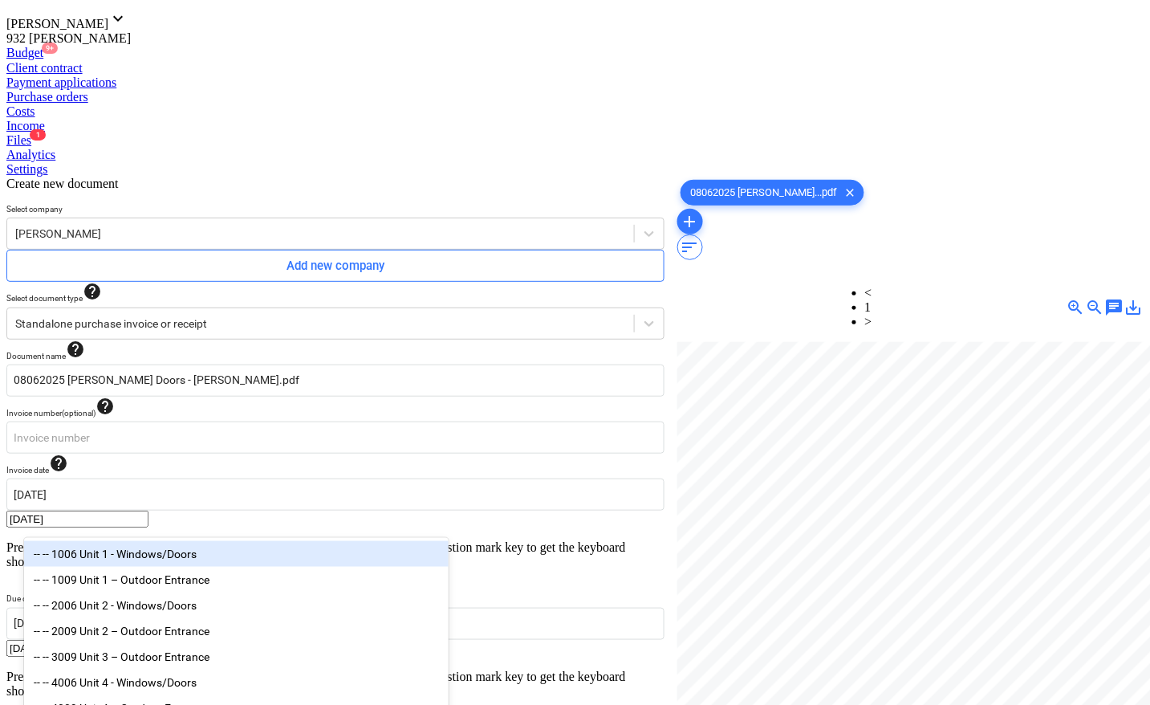
type input "doors"
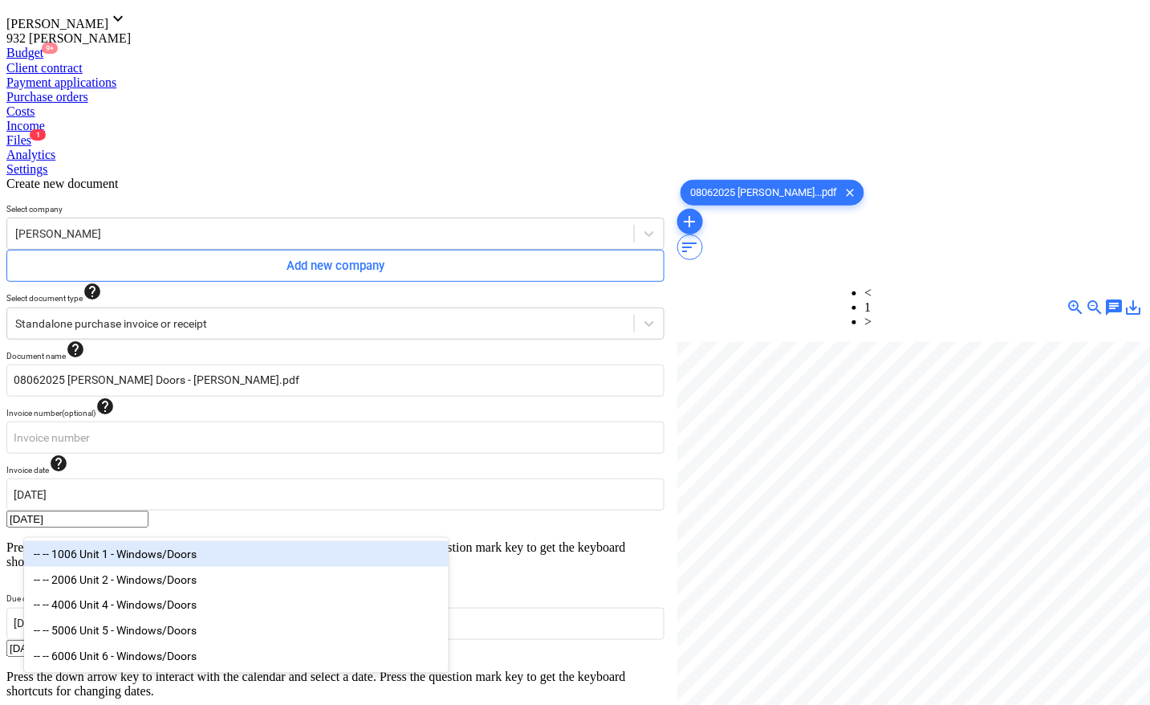
scroll to position [161, 0]
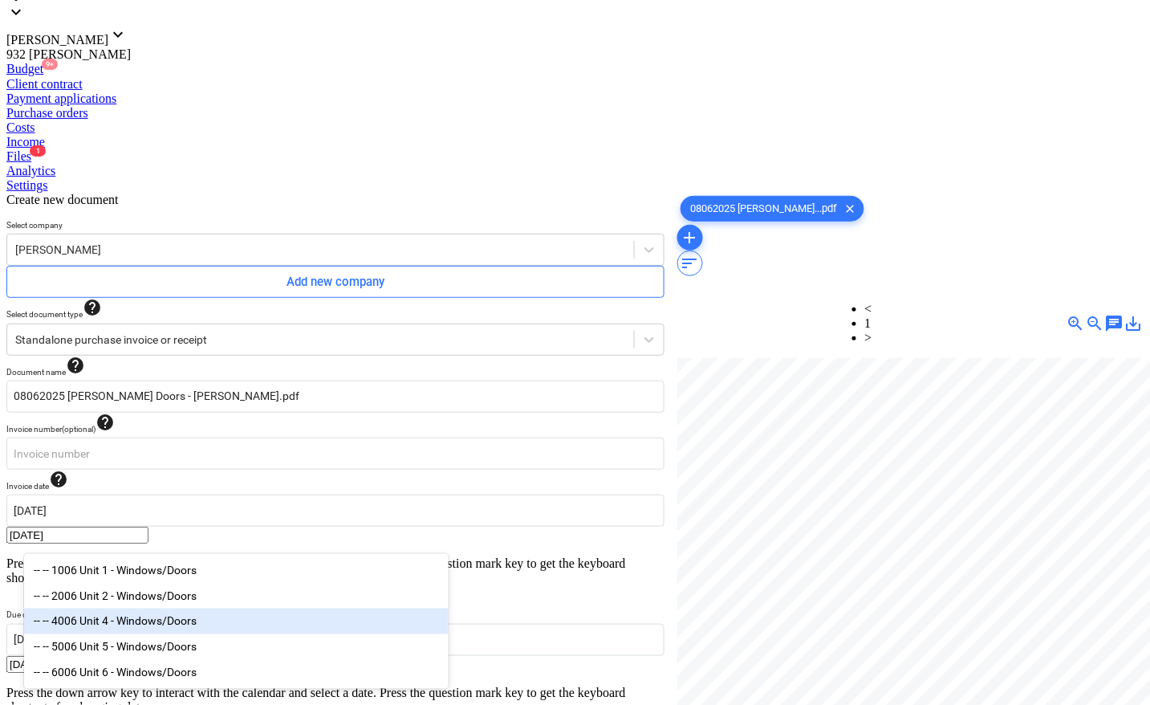
click at [145, 624] on div "-- -- 4006 Unit 4 - Windows/Doors" at bounding box center [236, 621] width 425 height 26
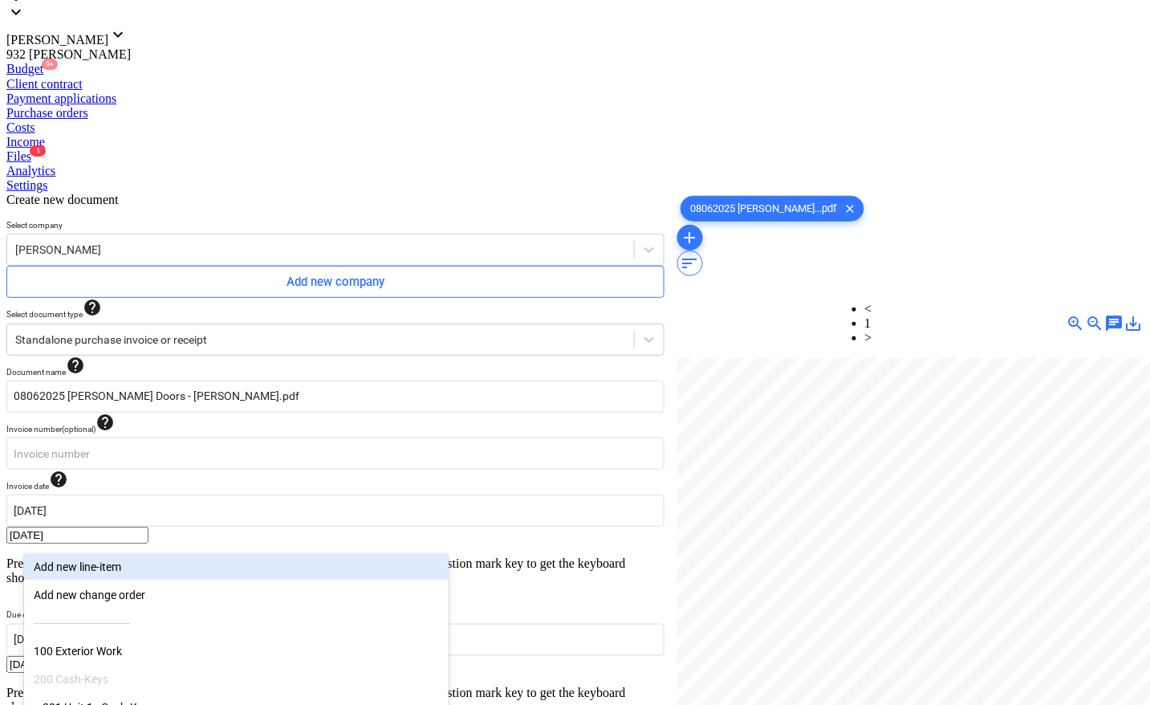
scroll to position [177, 0]
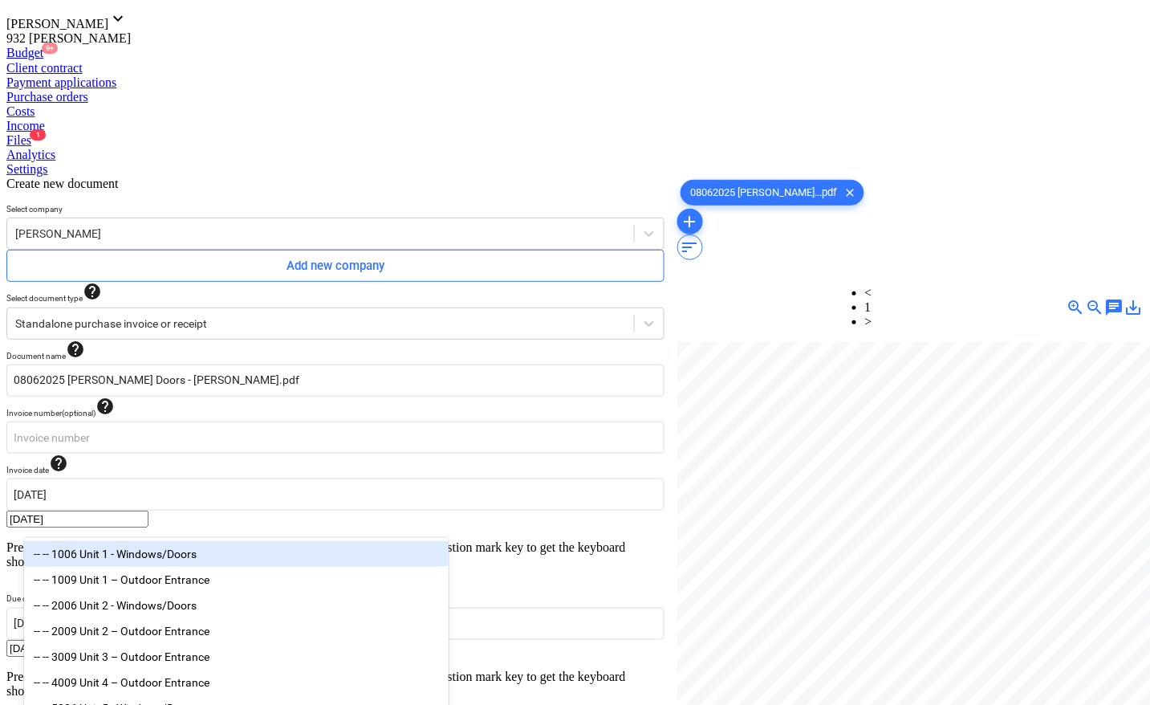
type input "doors"
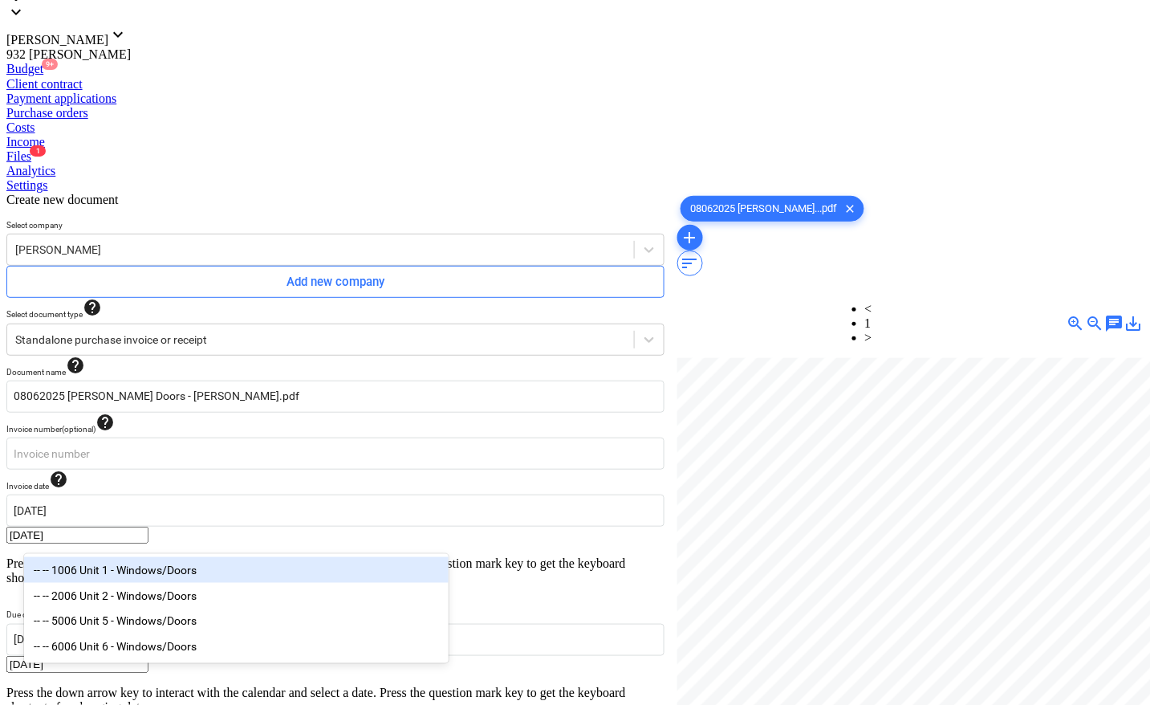
click at [145, 624] on div "-- -- 5006 Unit 5 - Windows/Doors" at bounding box center [236, 621] width 425 height 26
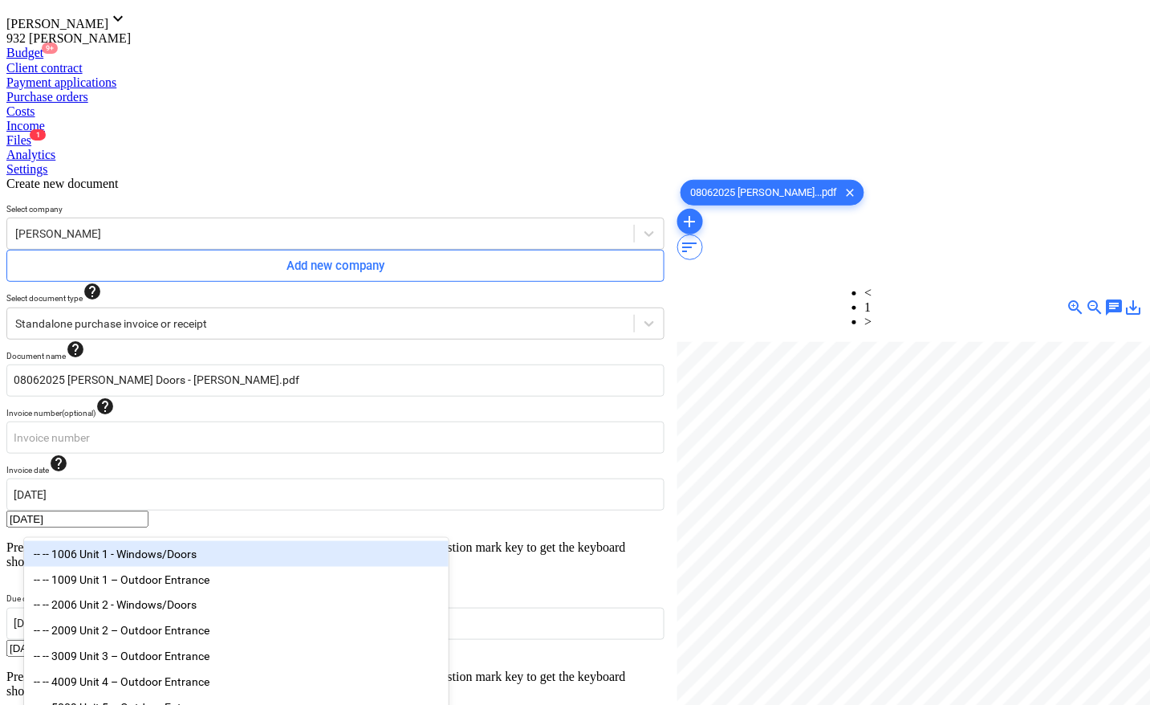
type input "doors"
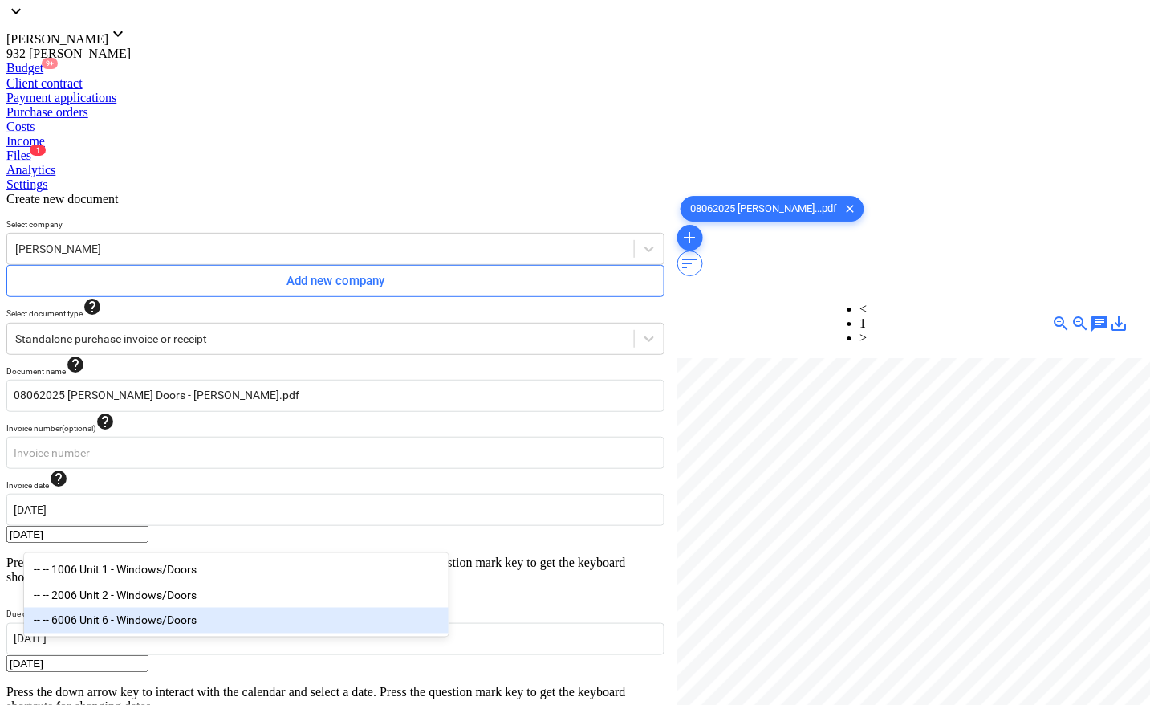
click at [145, 628] on div "-- -- 6006 Unit 6 - Windows/Doors" at bounding box center [236, 621] width 425 height 26
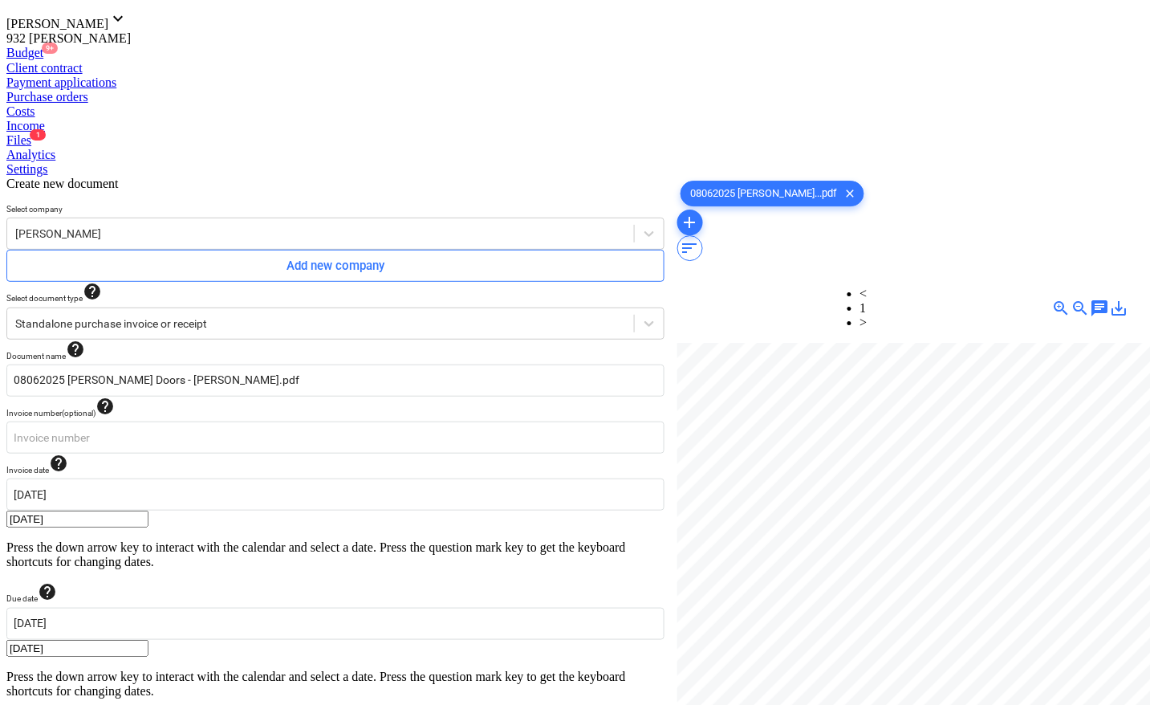
click at [901, 604] on div at bounding box center [903, 590] width 452 height 494
type input "pcs"
type input "876.50"
type input "pcs"
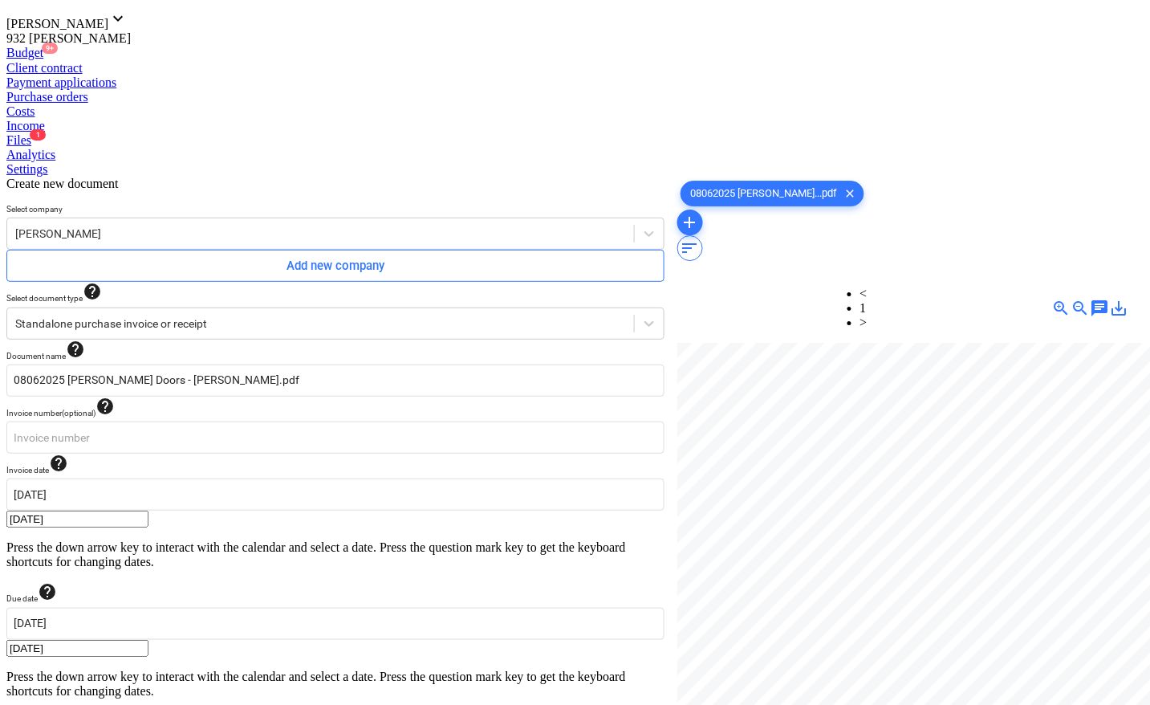
type input "876.50"
type input "pcs"
type input "876.50"
type input "pcs"
type input "876.50"
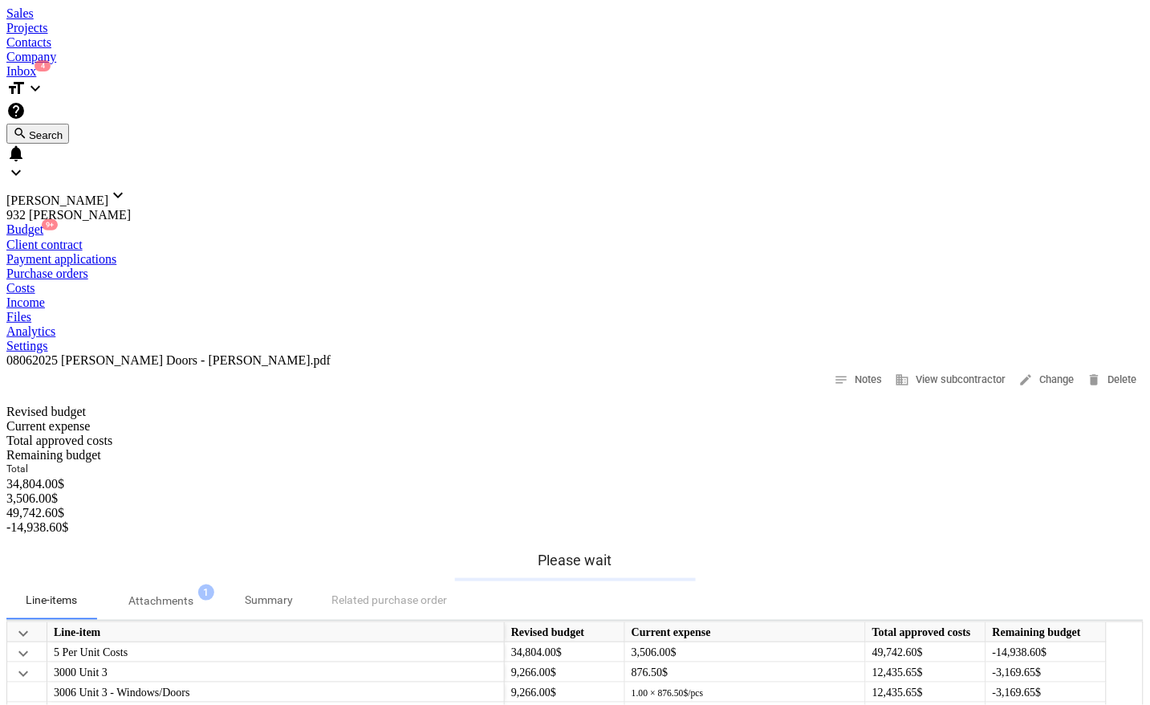
click at [227, 22] on div "Projects" at bounding box center [574, 28] width 1137 height 14
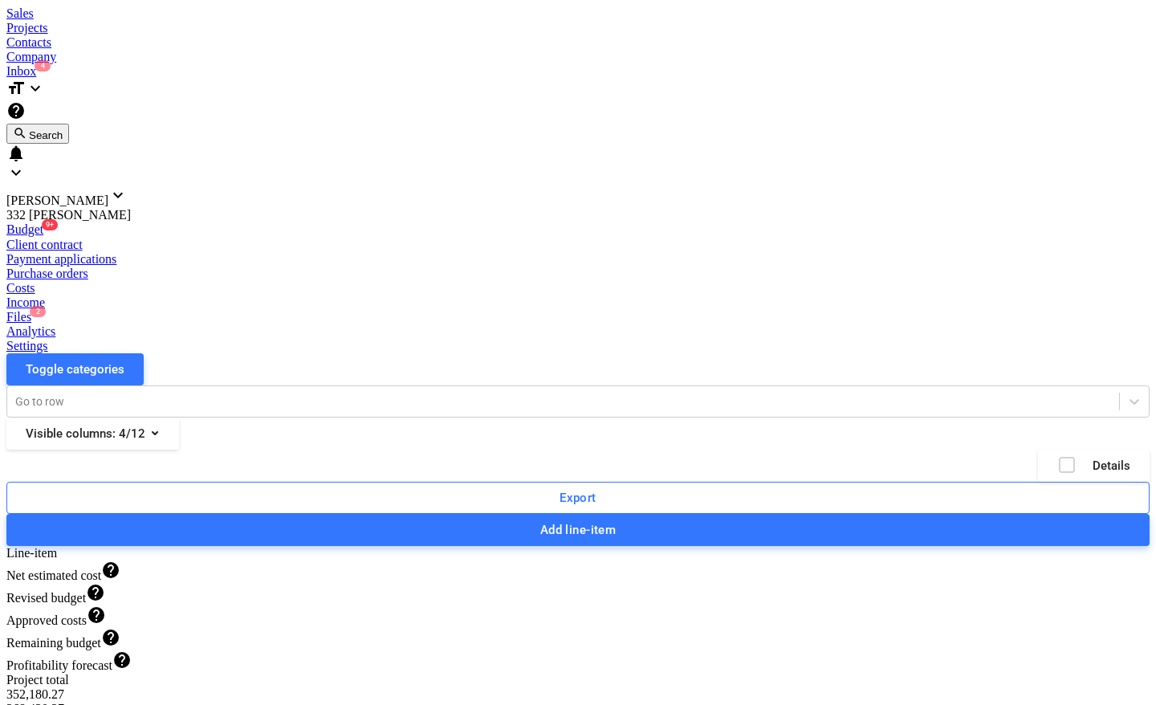
scroll to position [1442, 0]
click at [714, 310] on div "Files 2" at bounding box center [577, 317] width 1143 height 14
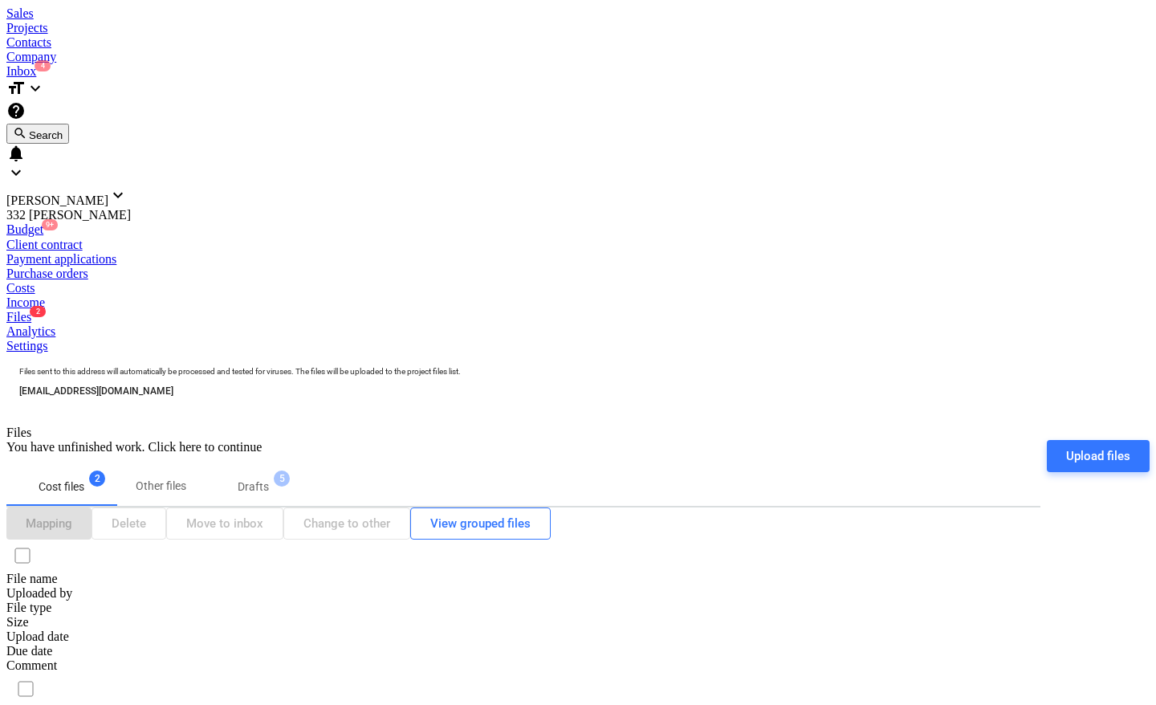
click at [237, 222] on div "Budget 9+" at bounding box center [577, 229] width 1143 height 14
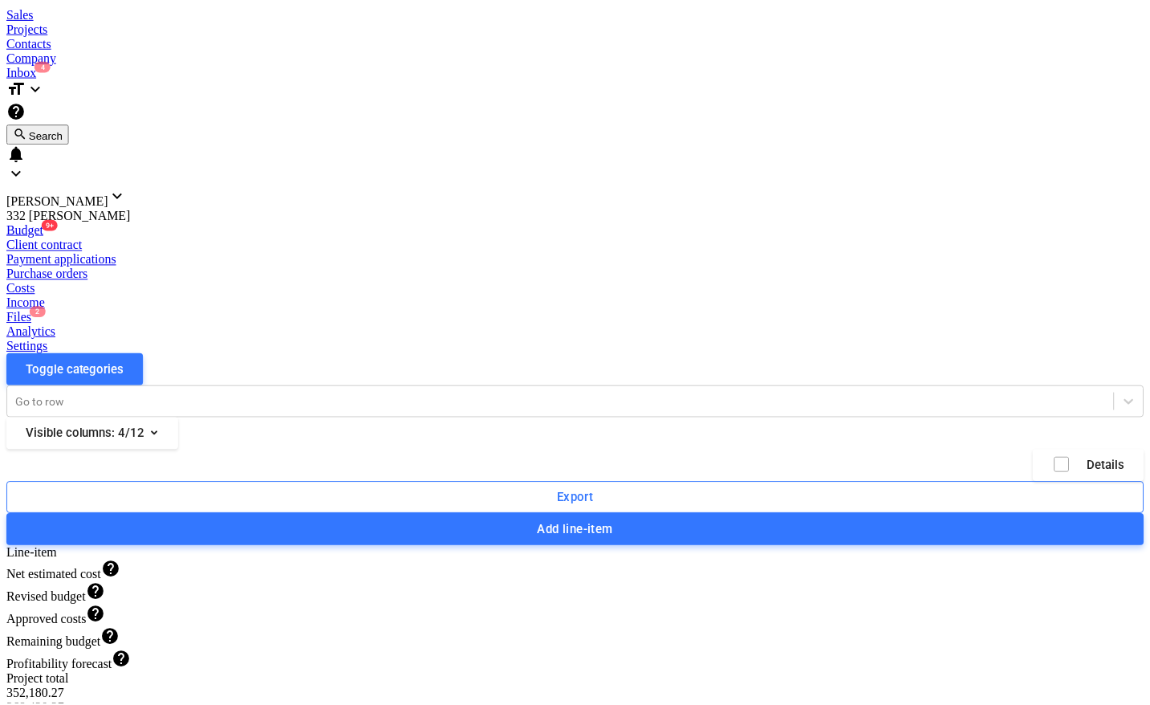
scroll to position [1442, 0]
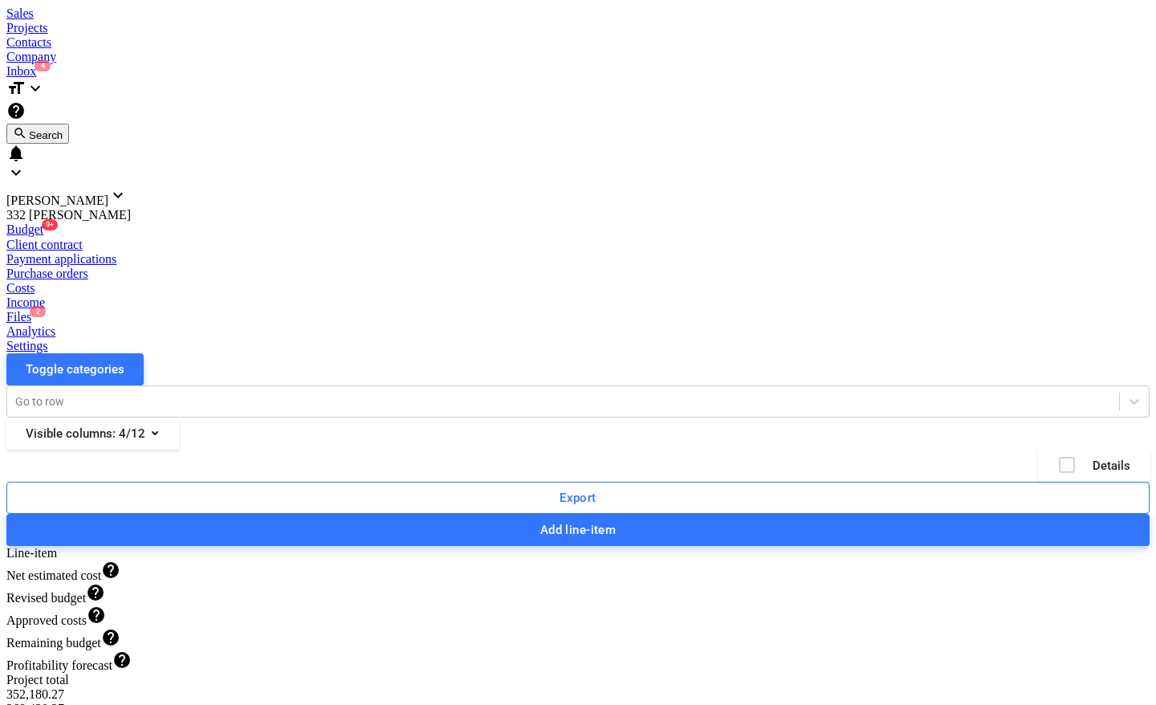
click at [712, 310] on div "Files 2" at bounding box center [577, 317] width 1143 height 14
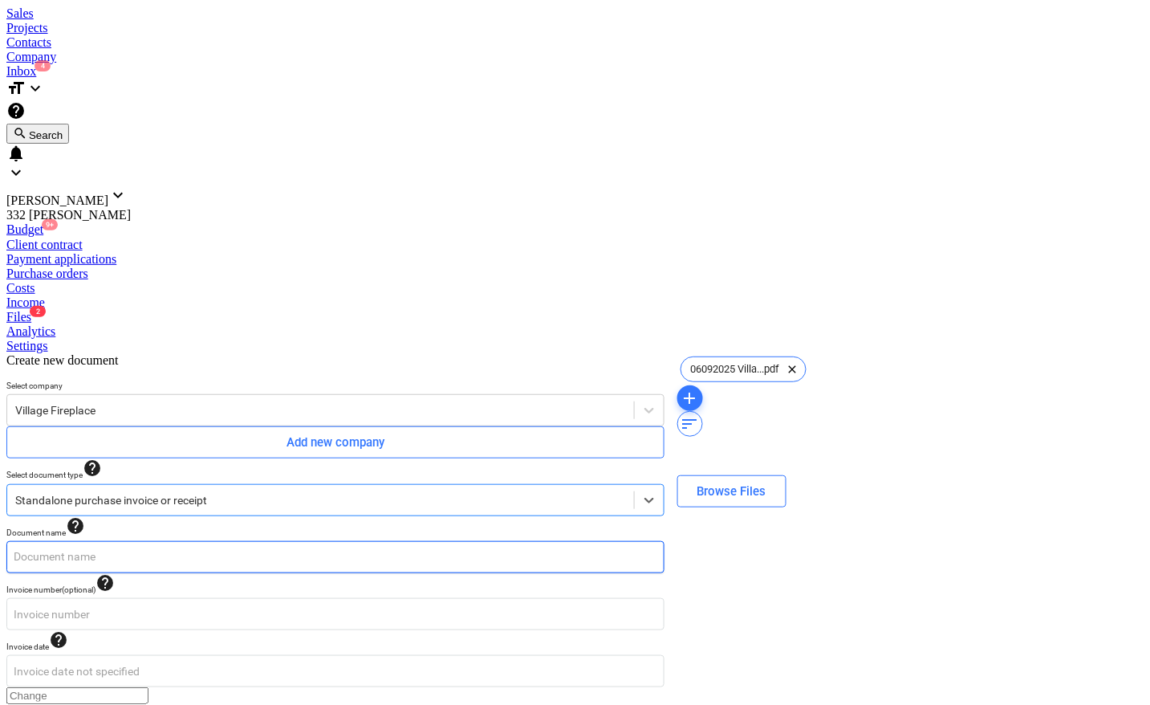
type input "06092025 Village Fireplace - [PERSON_NAME].pdf"
type input "[DATE]"
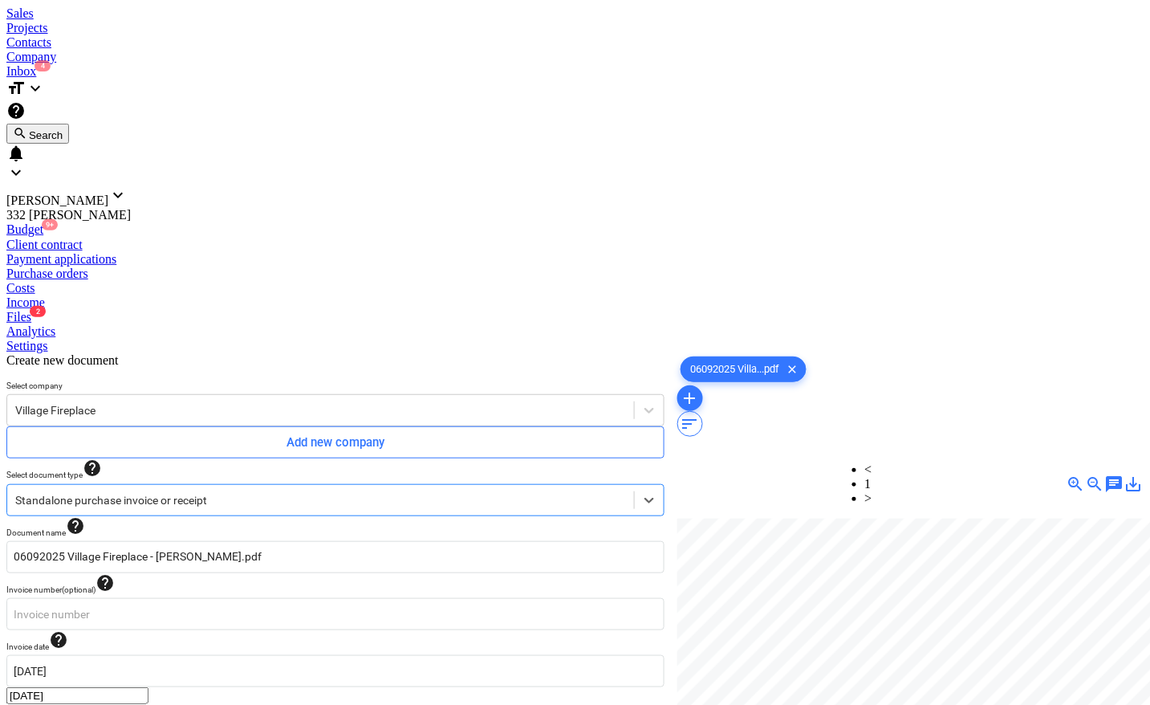
type input "0.00"
type input "3,373.77"
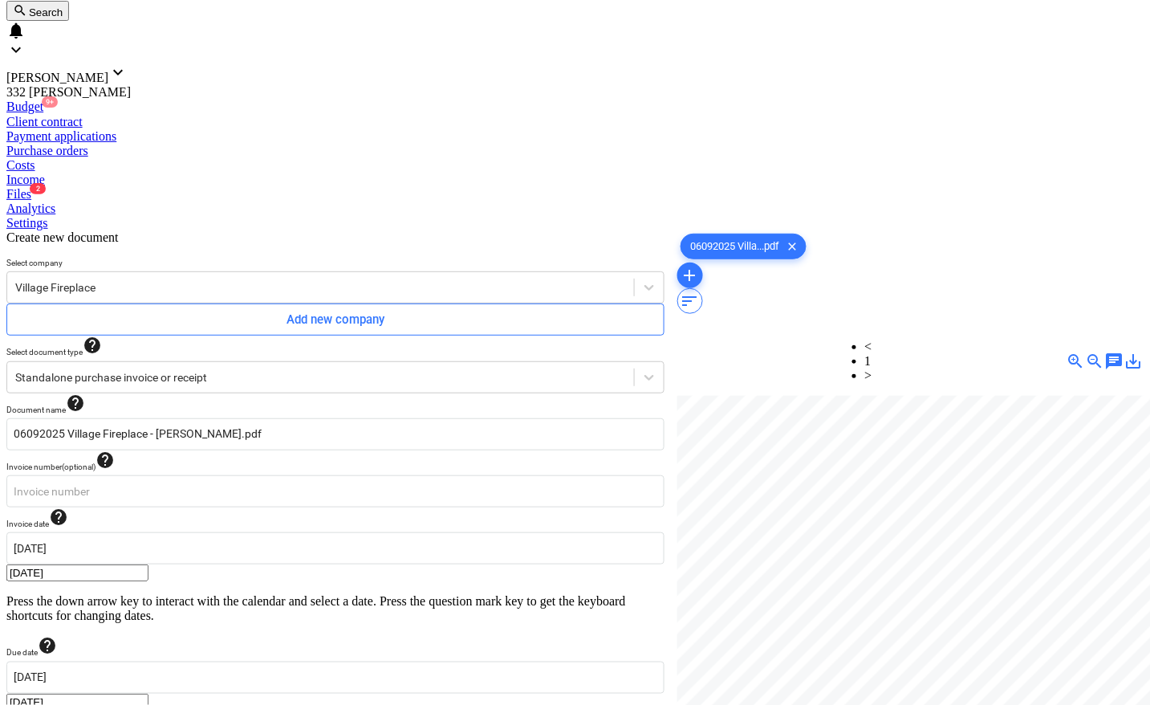
scroll to position [161, 0]
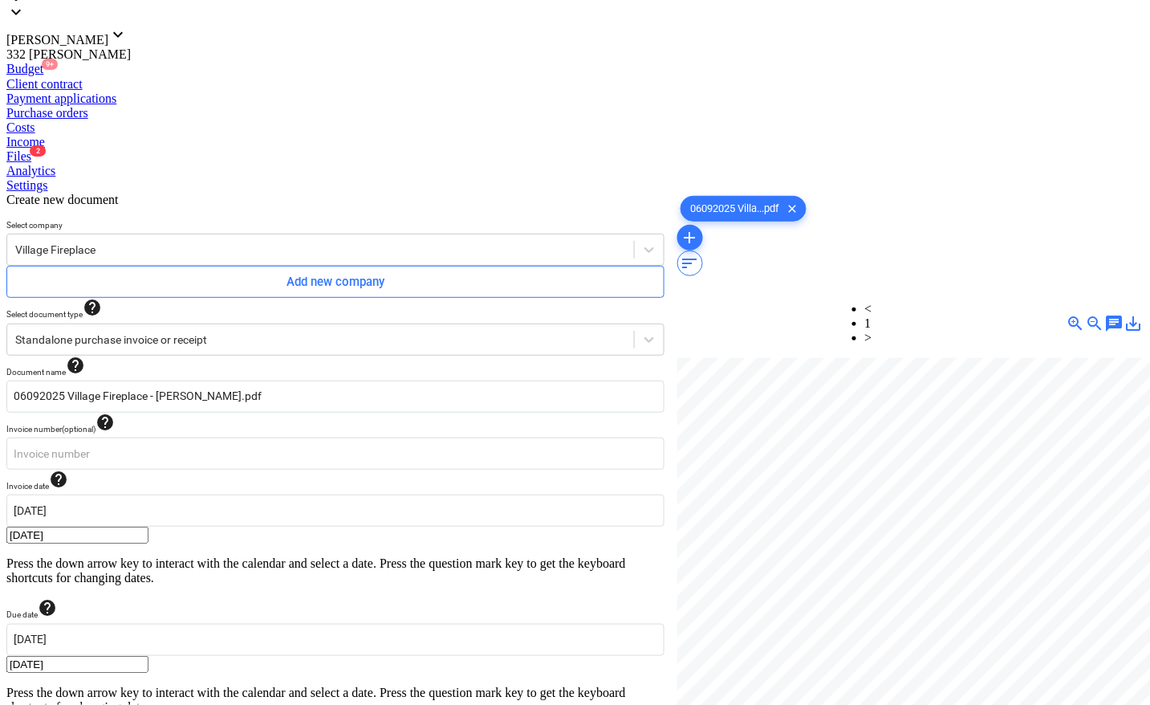
click at [201, 534] on body "Sales Projects Contacts Company Inbox 4 format_size keyboard_arrow_down help se…" at bounding box center [574, 526] width 1137 height 1360
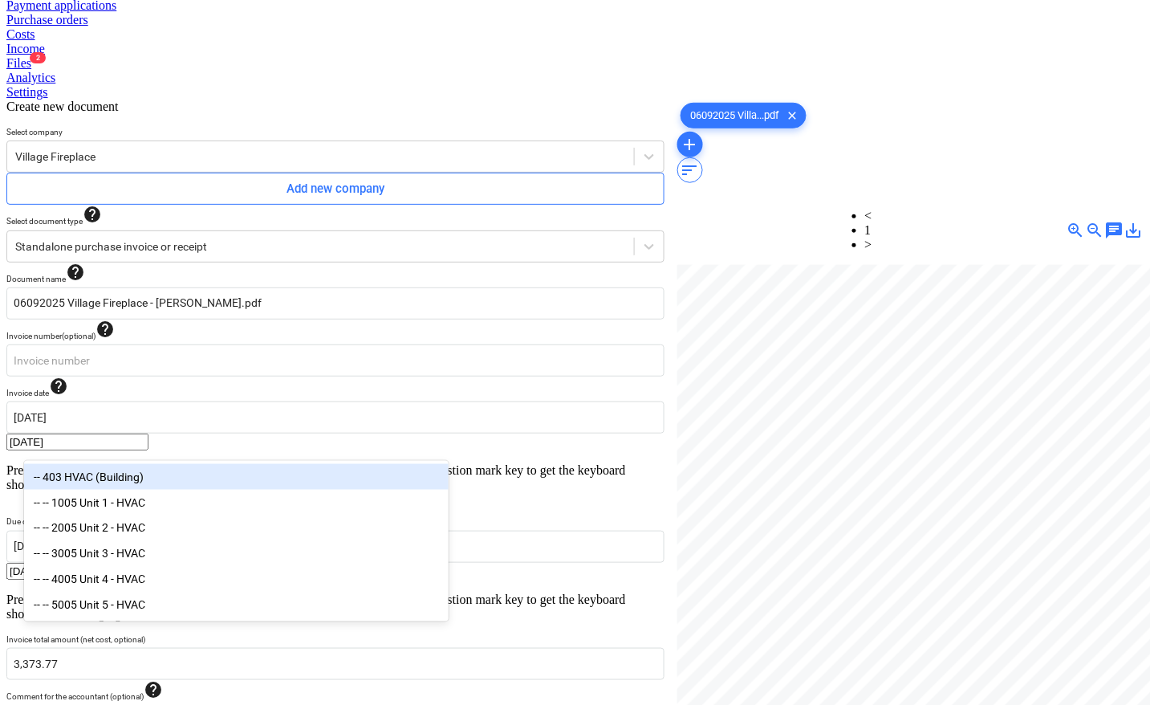
scroll to position [177, 0]
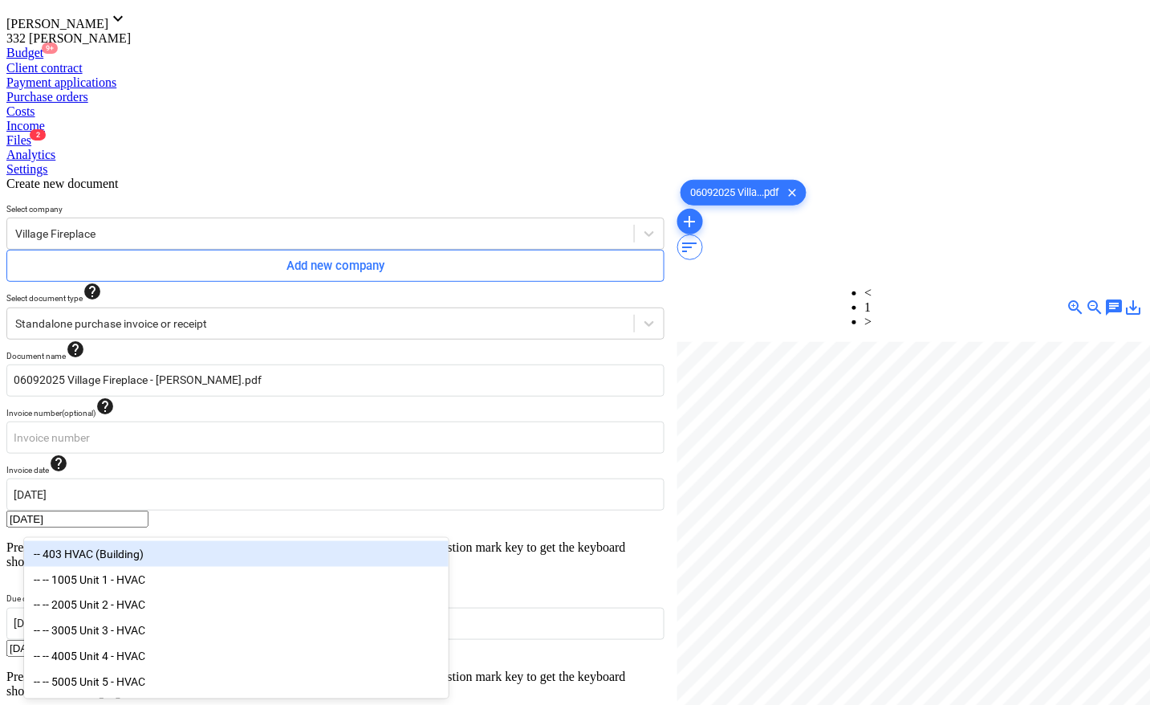
type input "hvac"
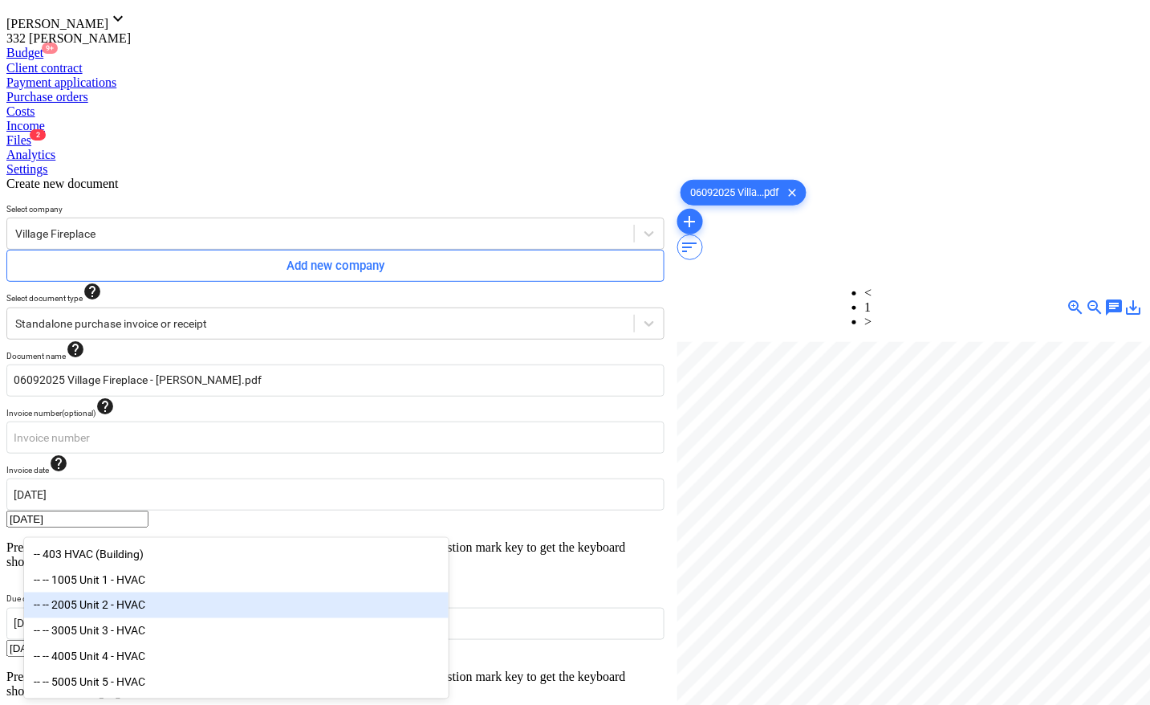
click at [135, 604] on div "-- -- 2005 Unit 2 - HVAC" at bounding box center [236, 605] width 425 height 26
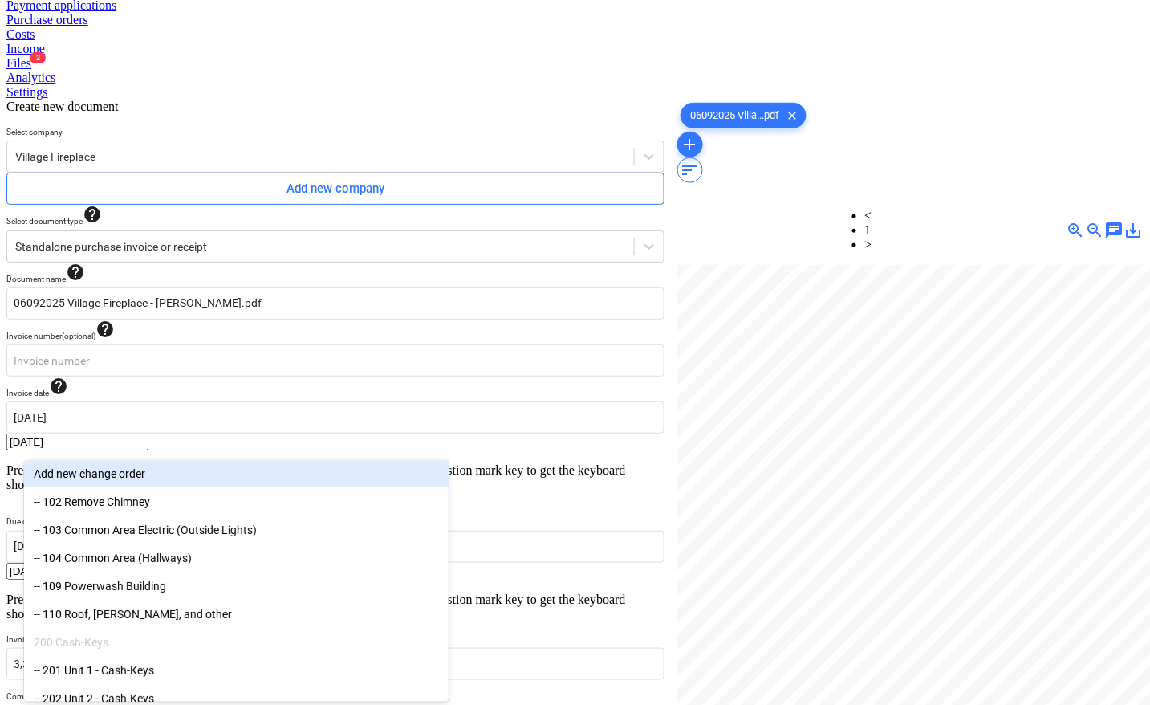
scroll to position [161, 0]
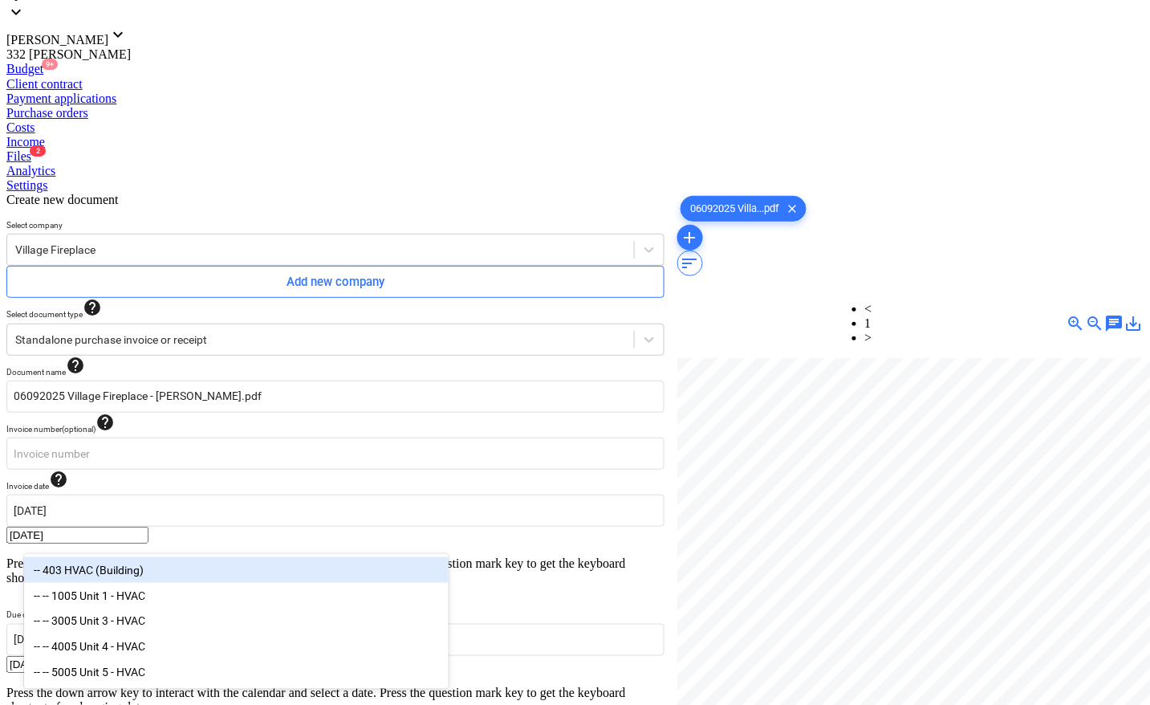
type input "hvac"
click at [141, 567] on div "-- 403 HVAC (Building)" at bounding box center [236, 570] width 425 height 26
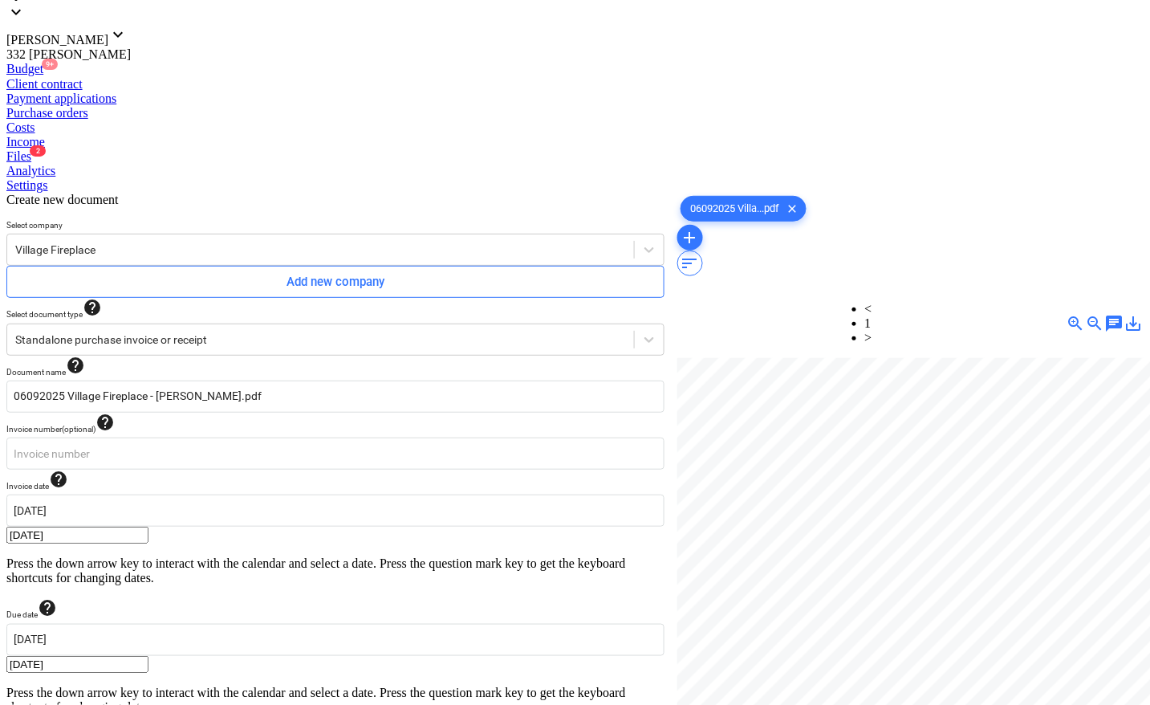
click at [801, 486] on div at bounding box center [910, 605] width 466 height 494
type input "pcs"
type input "3373.77"
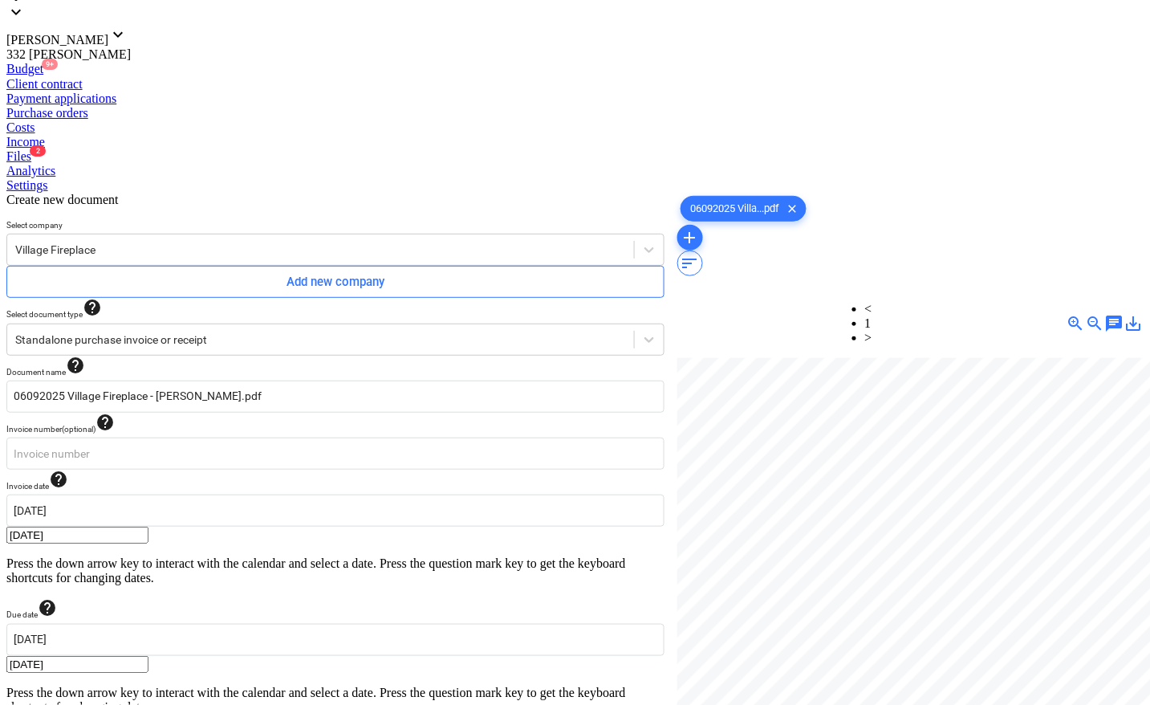
click at [824, 580] on div at bounding box center [910, 605] width 466 height 494
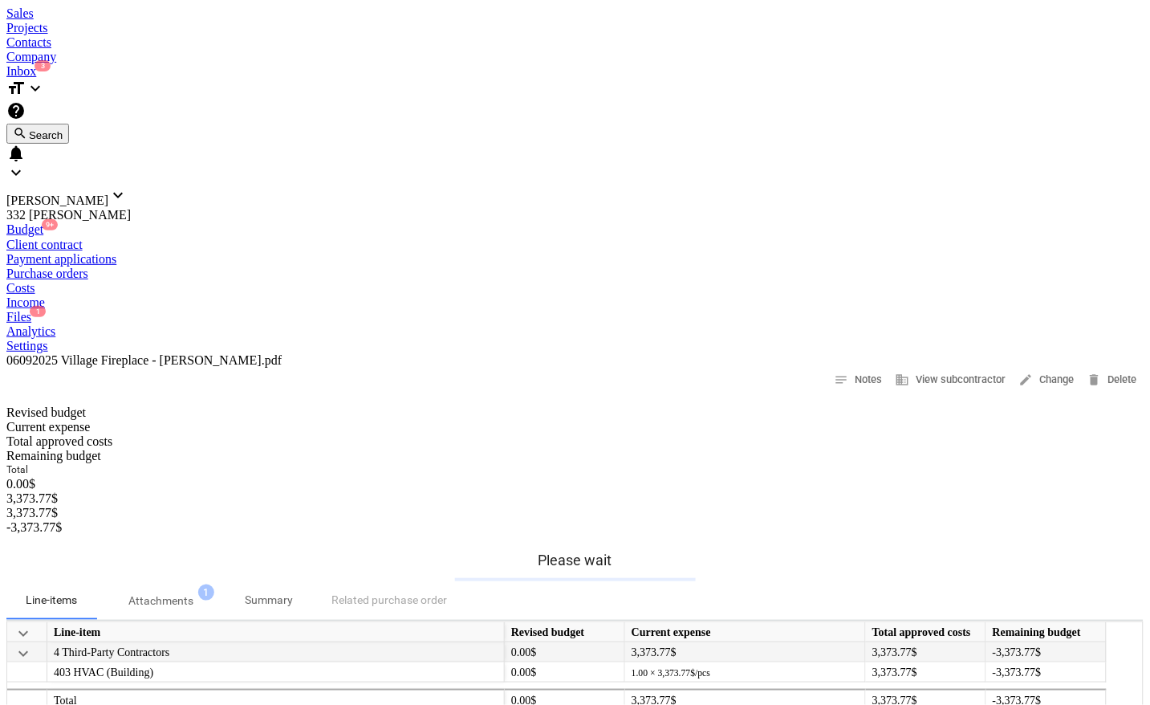
click at [33, 644] on span "keyboard_arrow_down" at bounding box center [23, 653] width 19 height 19
click at [33, 644] on span "keyboard_arrow_right" at bounding box center [23, 653] width 19 height 19
click at [713, 310] on div "Files 1" at bounding box center [574, 317] width 1137 height 14
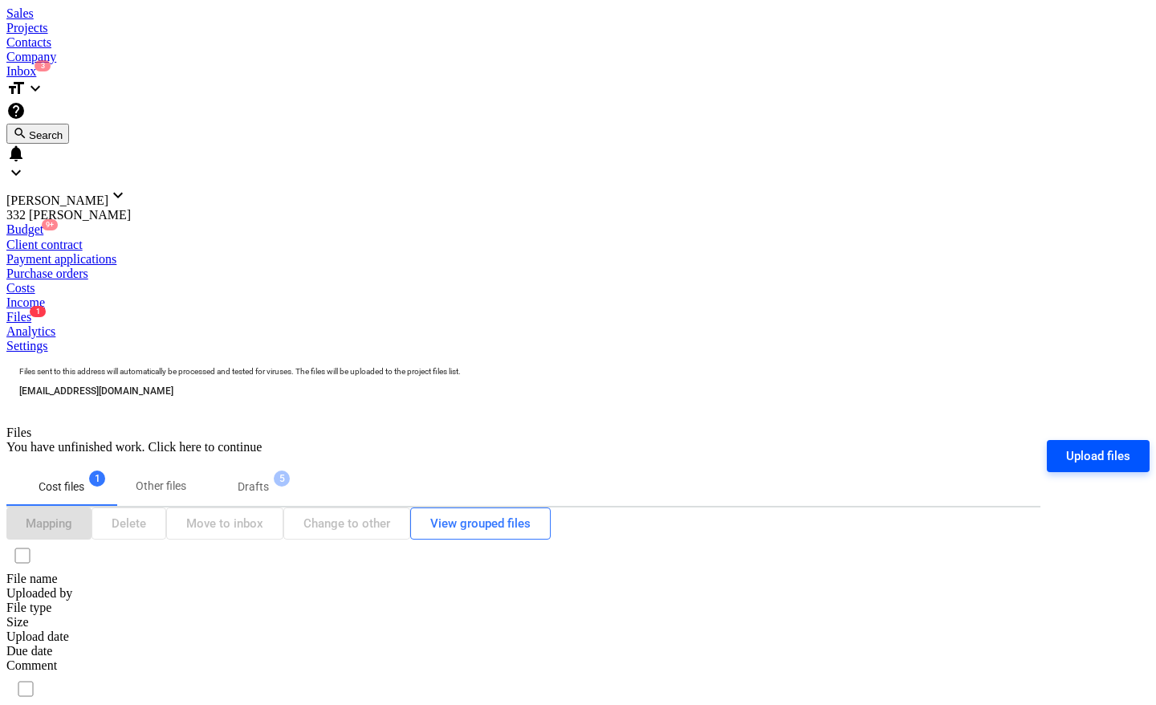
click at [1086, 445] on div "Upload files" at bounding box center [1098, 455] width 64 height 21
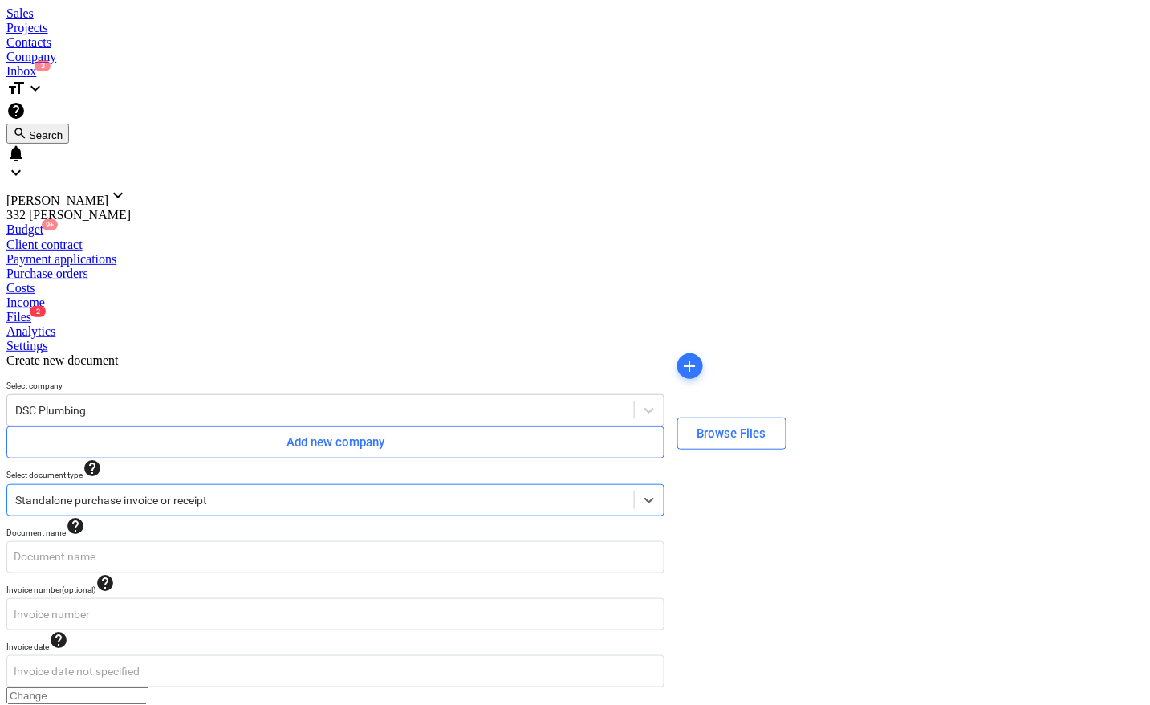
type input "08042025 DSC Plumbing.pdf"
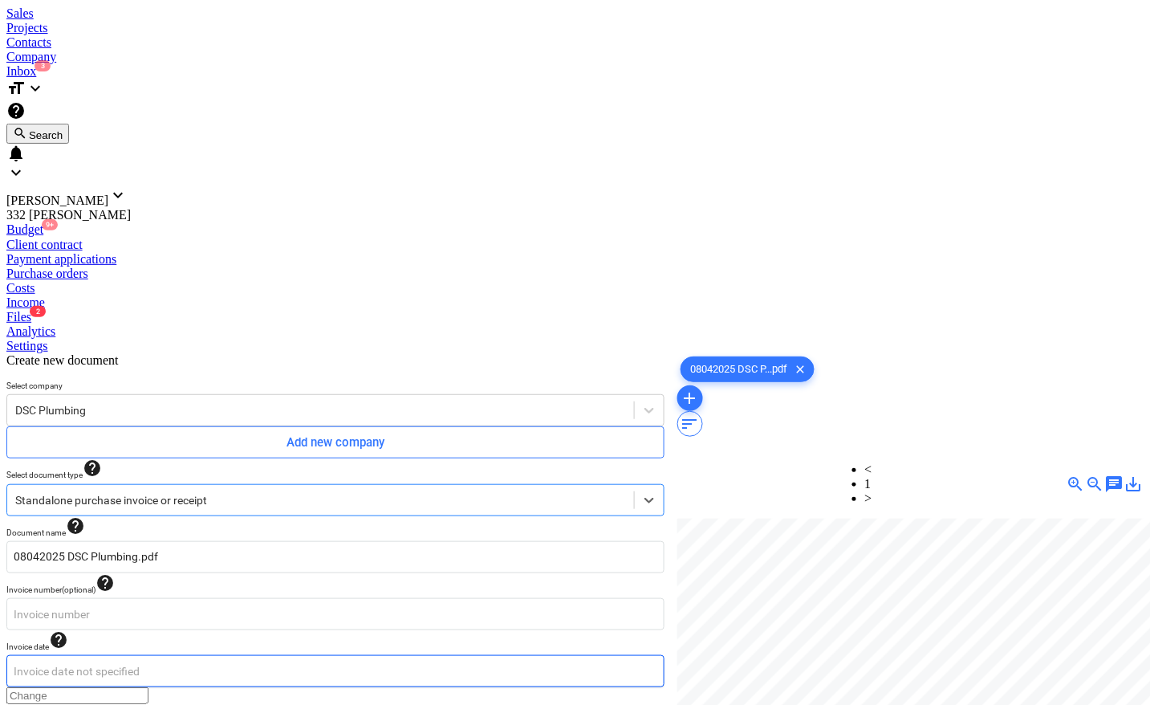
click at [69, 341] on body "Sales Projects Contacts Company Inbox 3 format_size keyboard_arrow_down help se…" at bounding box center [574, 657] width 1137 height 1303
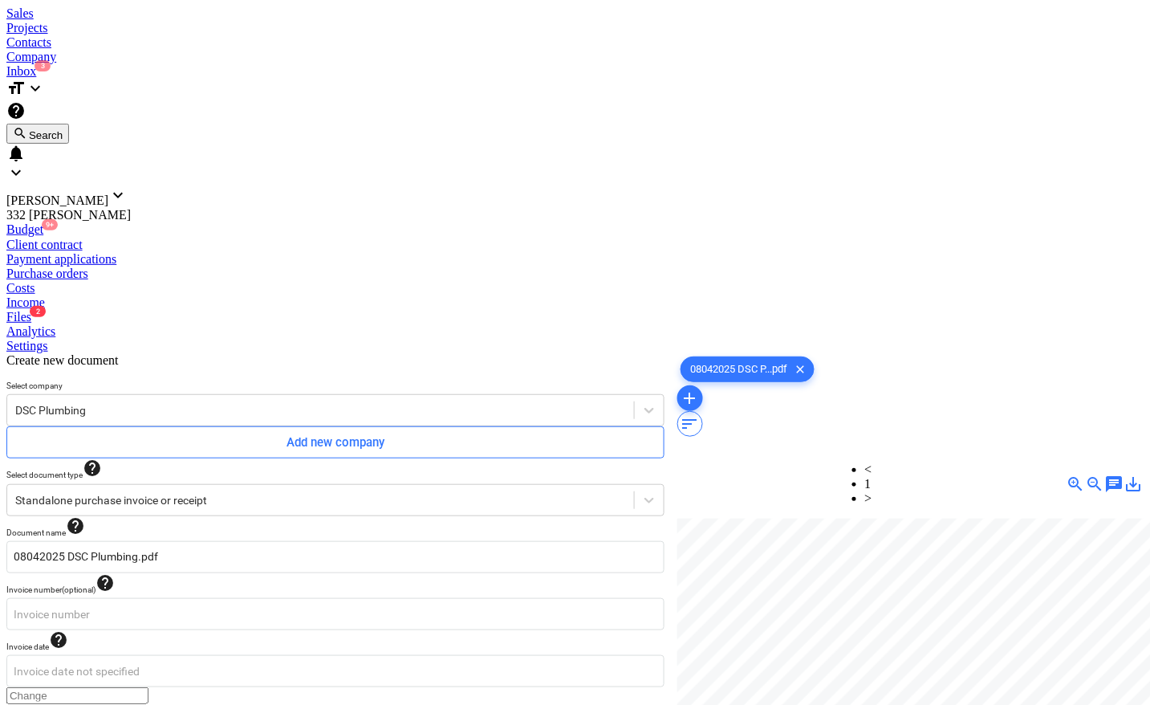
type input "[DATE]"
click at [383, 348] on body "Sales Projects Contacts Company Inbox 3 format_size keyboard_arrow_down help se…" at bounding box center [574, 657] width 1137 height 1303
type input "[DATE]"
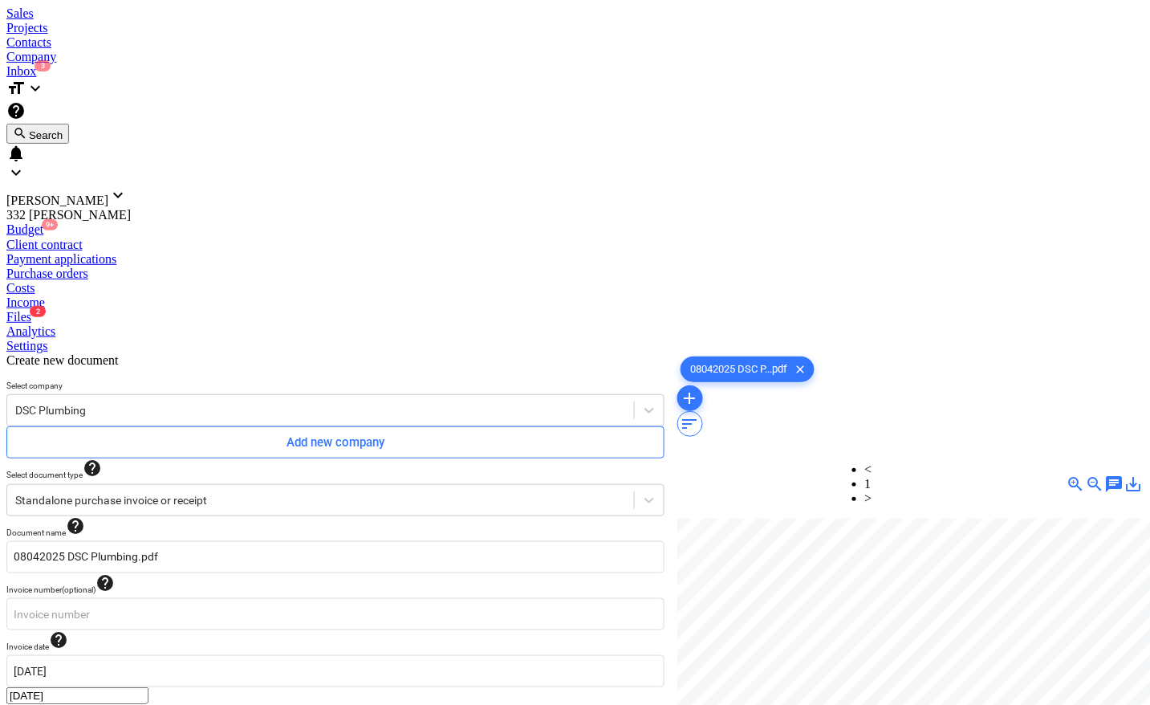
type input "0.00"
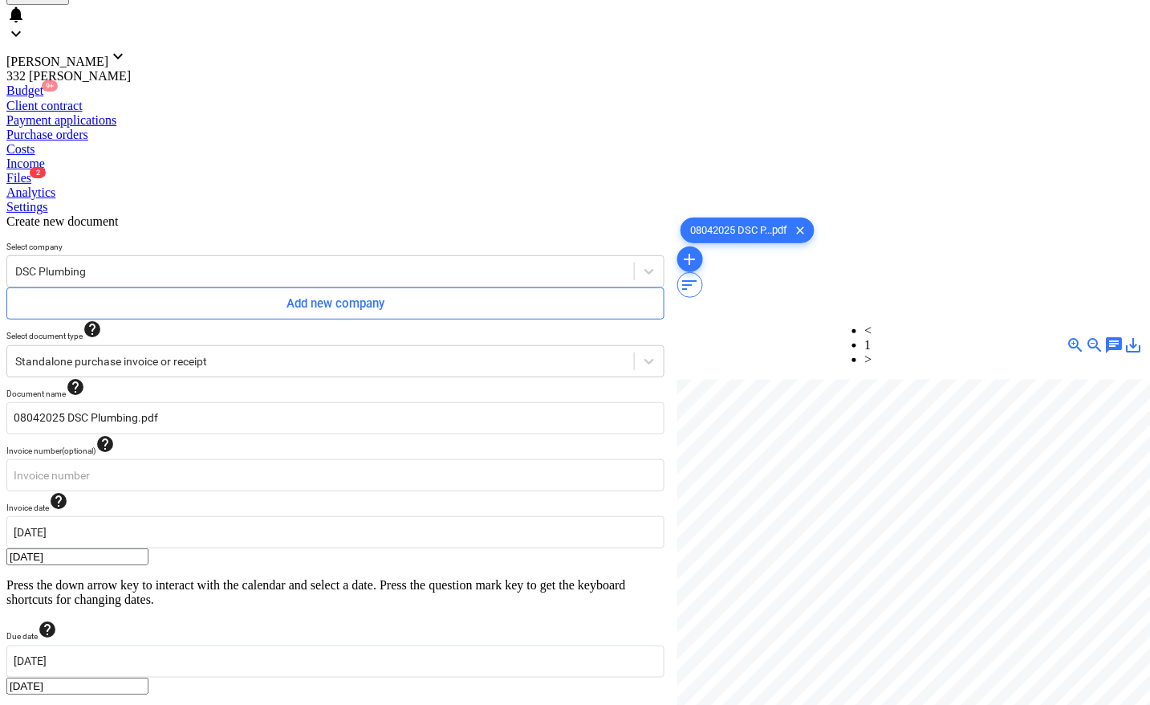
scroll to position [161, 0]
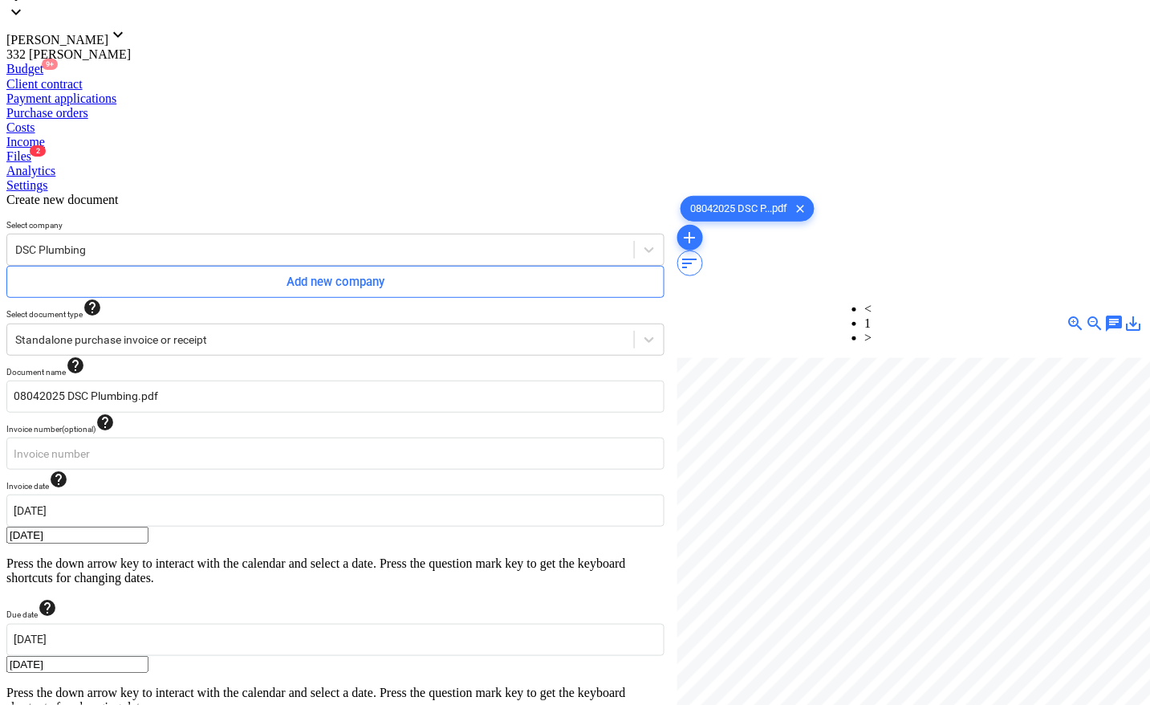
type input "3,722.96"
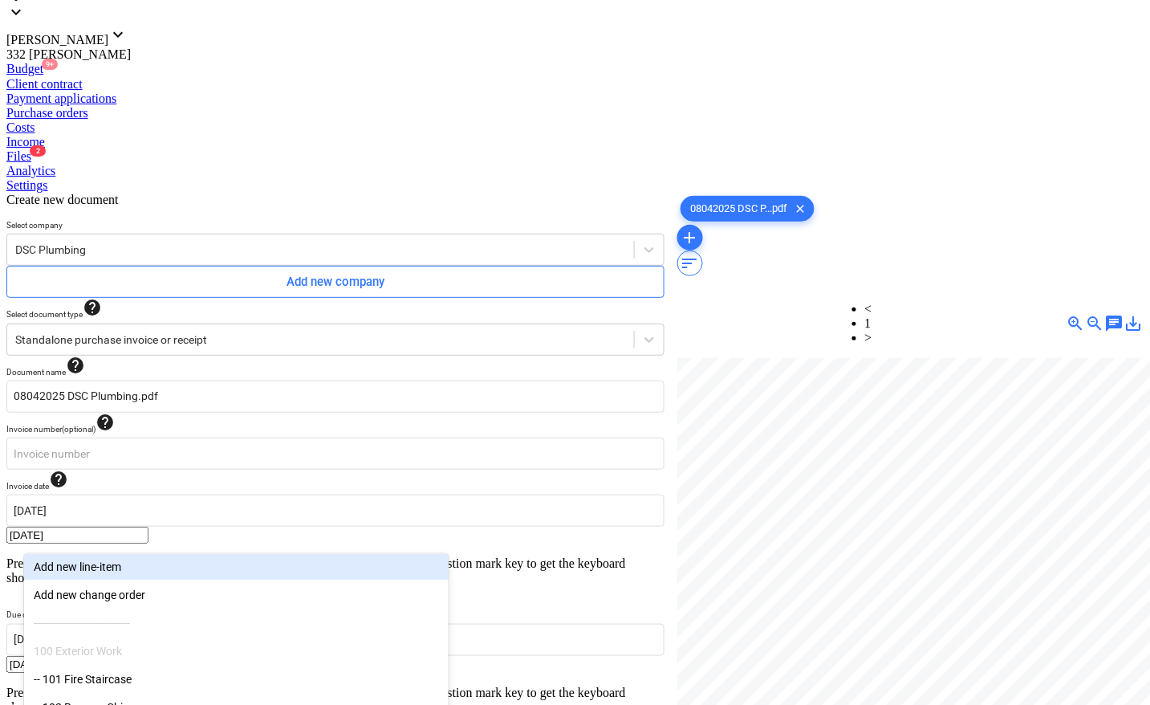
click at [381, 532] on body "Sales Projects Contacts Company Inbox 3 format_size keyboard_arrow_down help se…" at bounding box center [574, 526] width 1137 height 1360
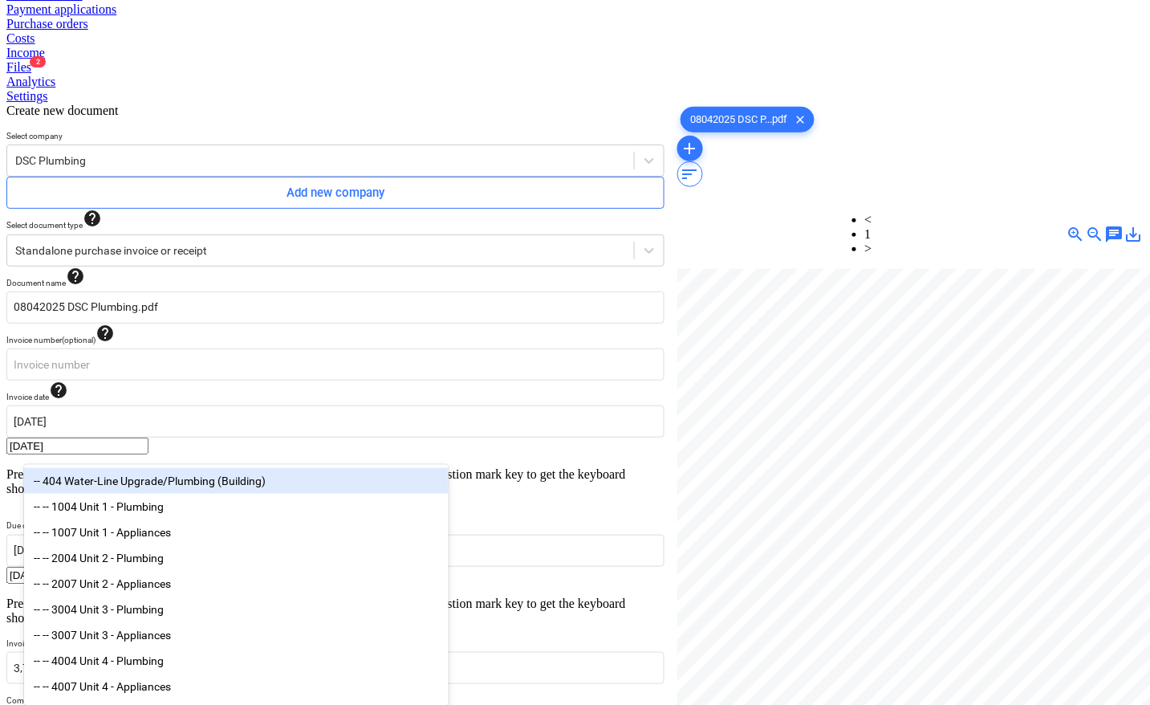
scroll to position [177, 0]
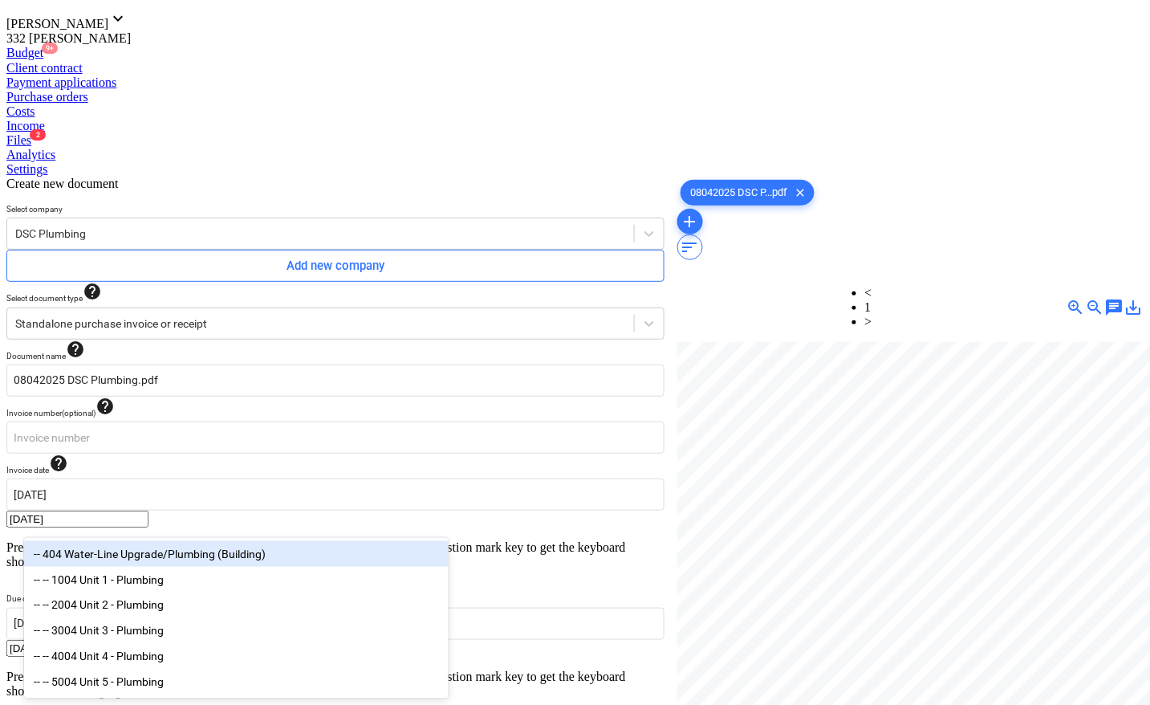
type input "plum"
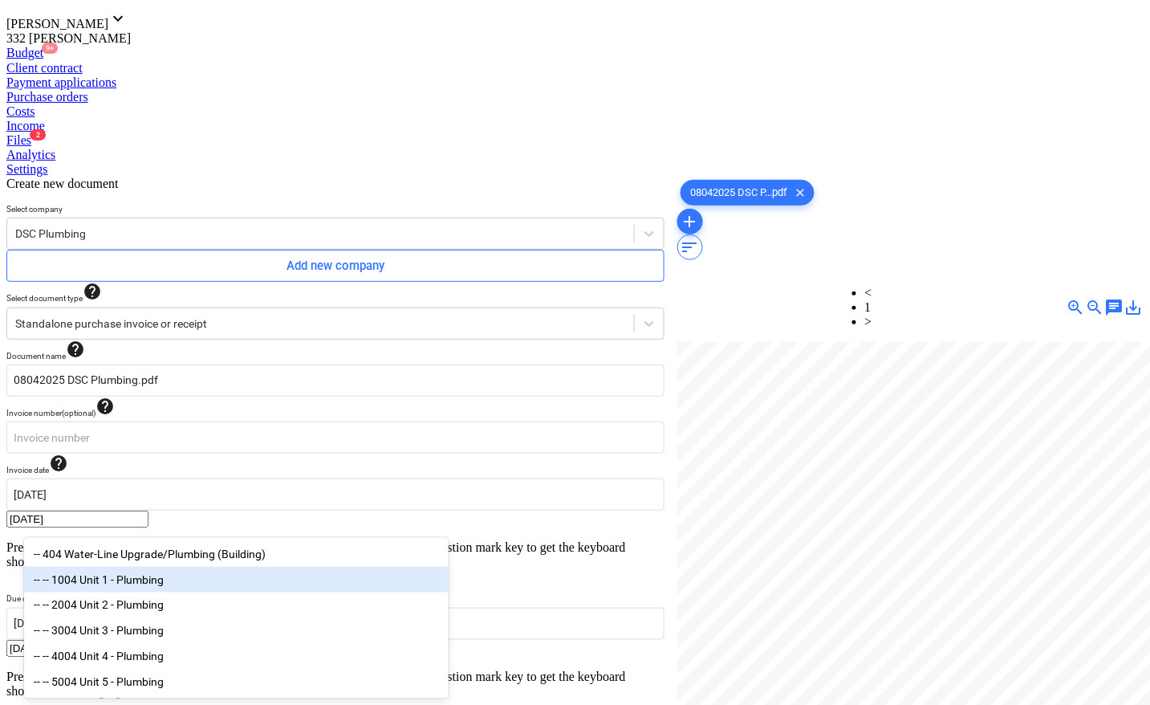
click at [159, 576] on div "-- -- 1004 Unit 1 - Plumbing" at bounding box center [236, 580] width 425 height 26
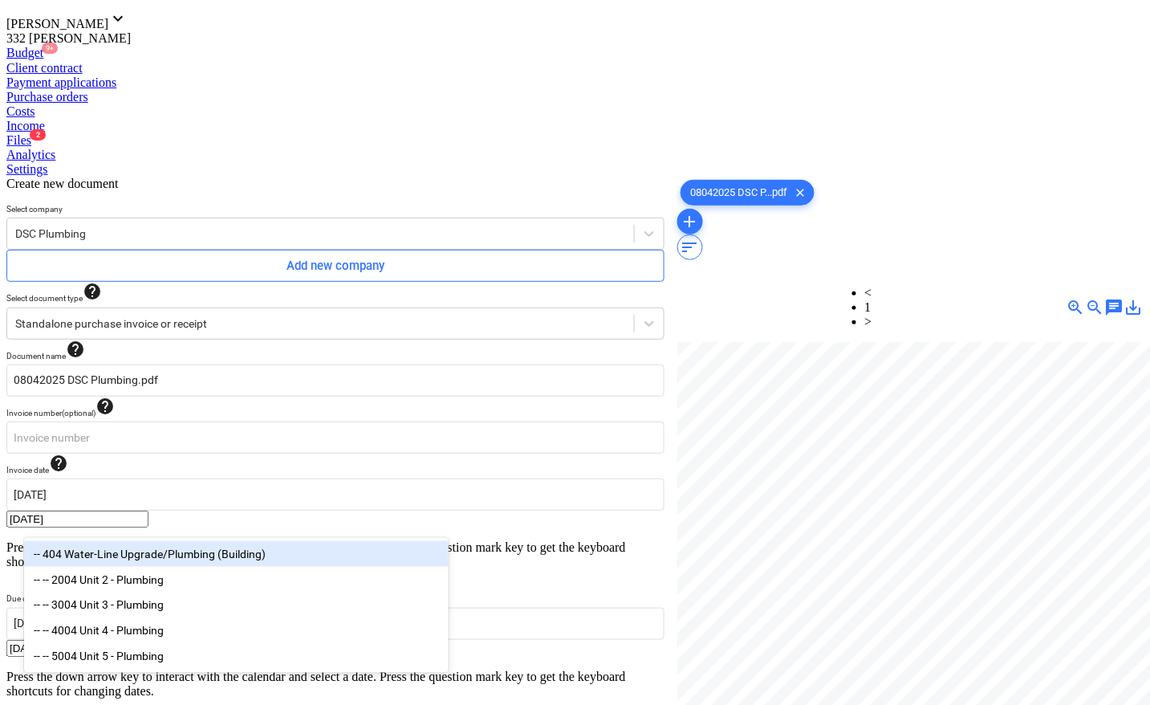
scroll to position [161, 0]
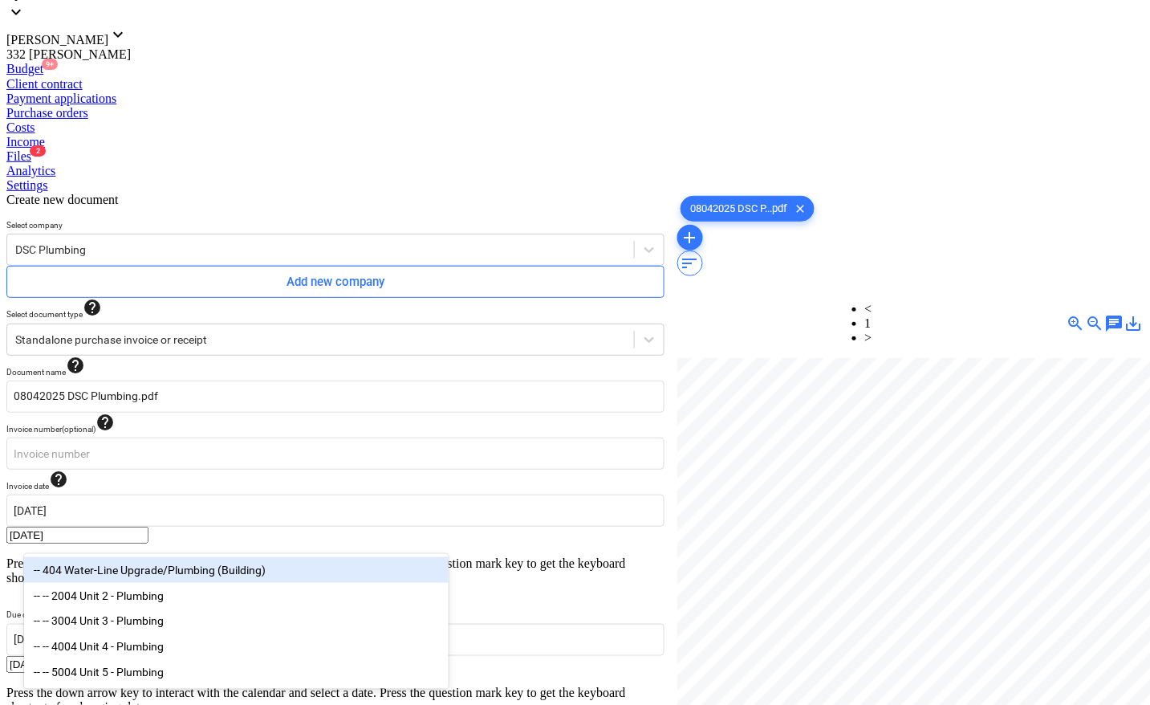
type input "plum"
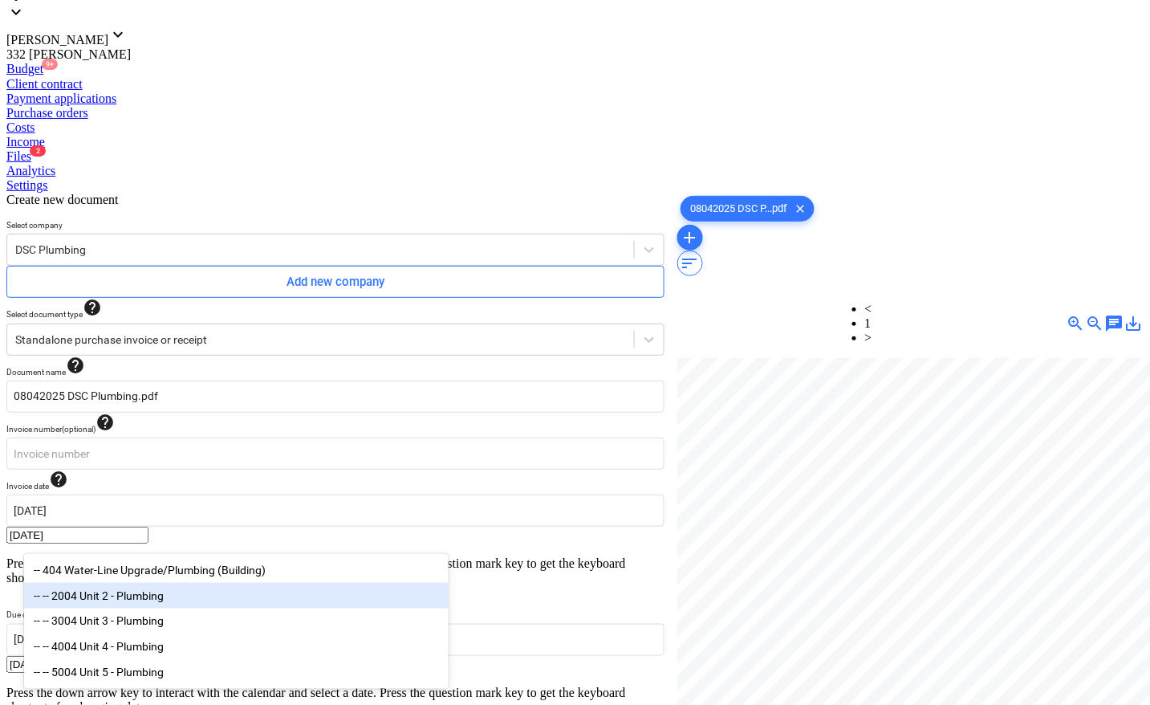
click at [171, 596] on div "-- -- 2004 Unit 2 - Plumbing" at bounding box center [236, 596] width 425 height 26
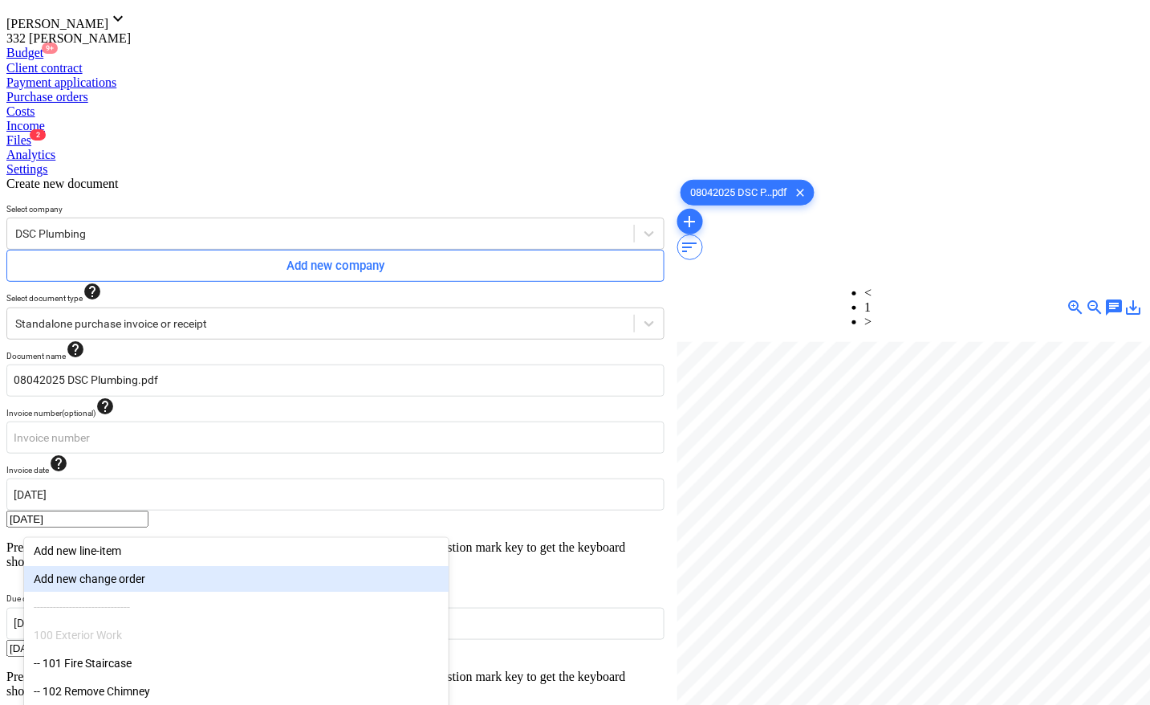
click at [765, 592] on div at bounding box center [910, 589] width 466 height 494
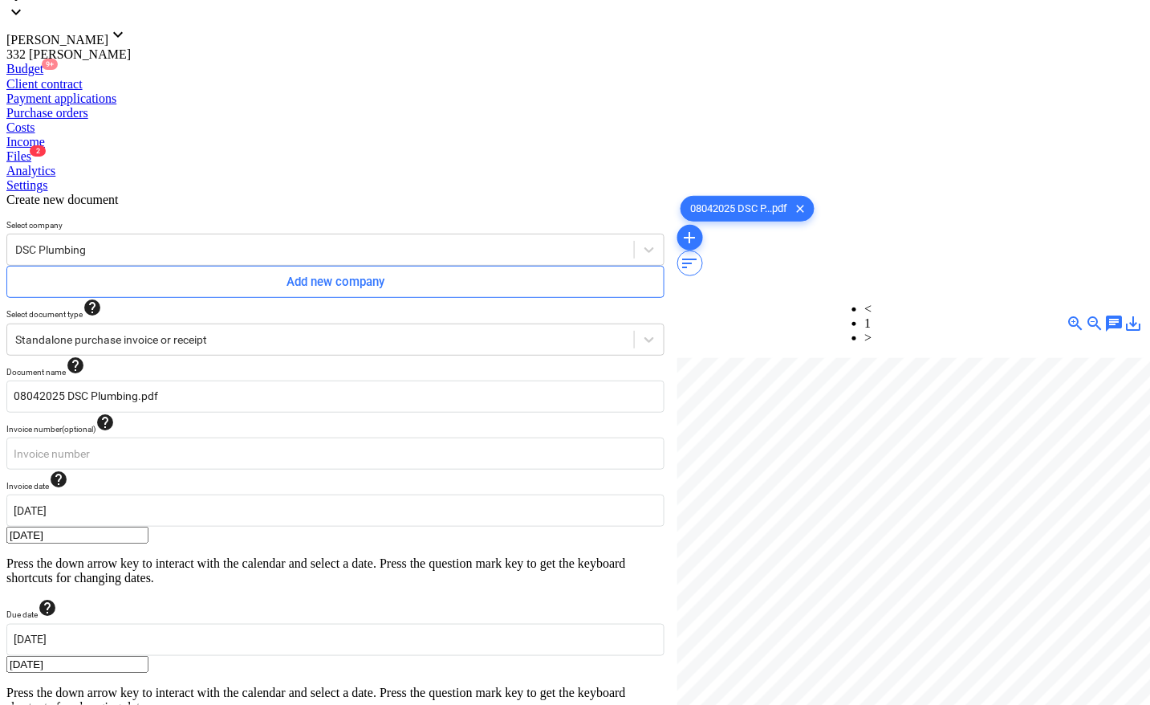
type input "pcs"
type input "2607.18"
type input "pcs"
type input "1115.78"
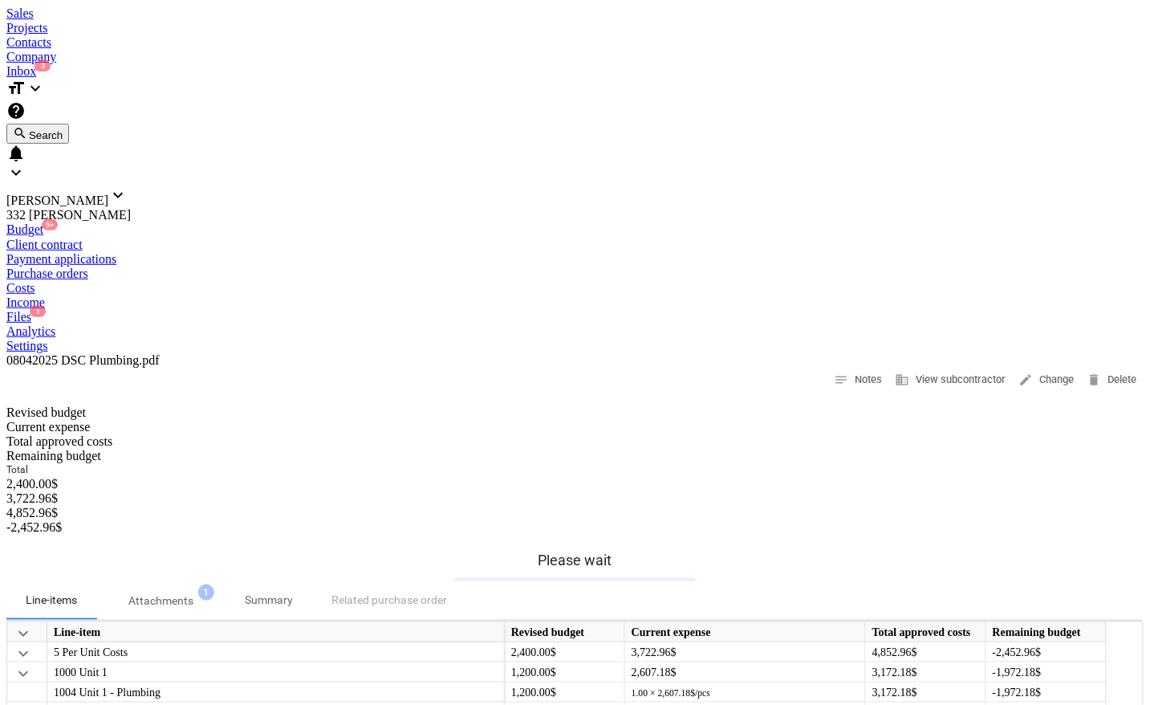
click at [207, 21] on div "Projects" at bounding box center [574, 28] width 1137 height 14
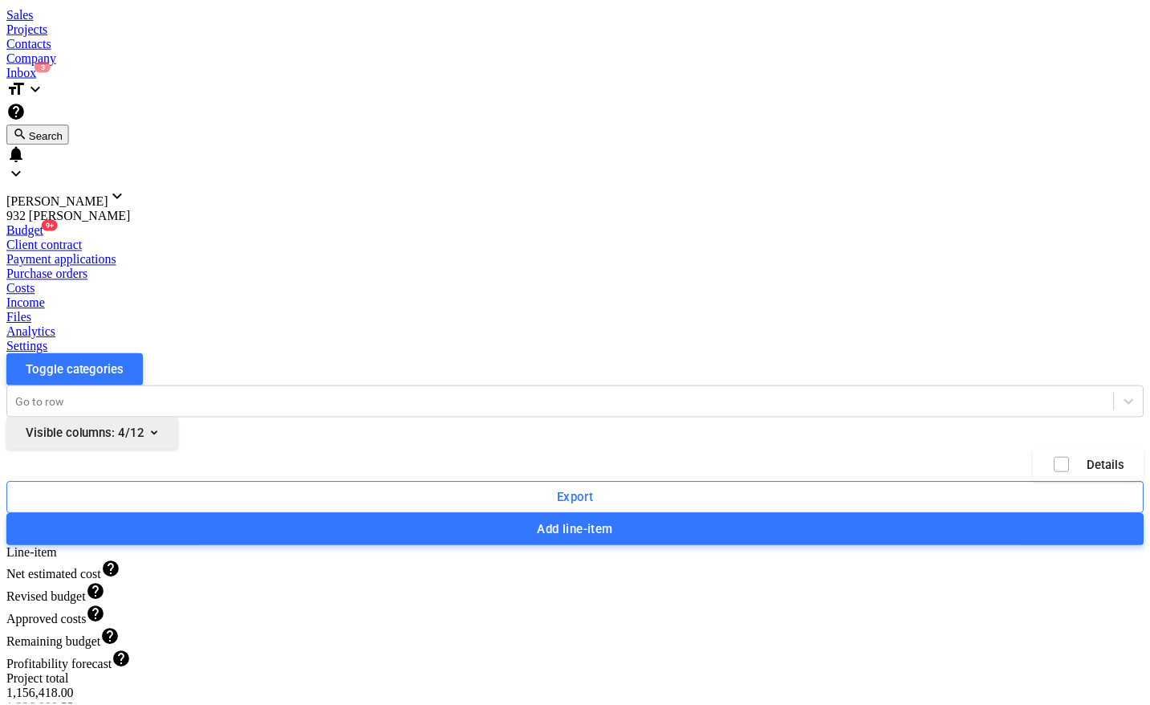
scroll to position [1101, 0]
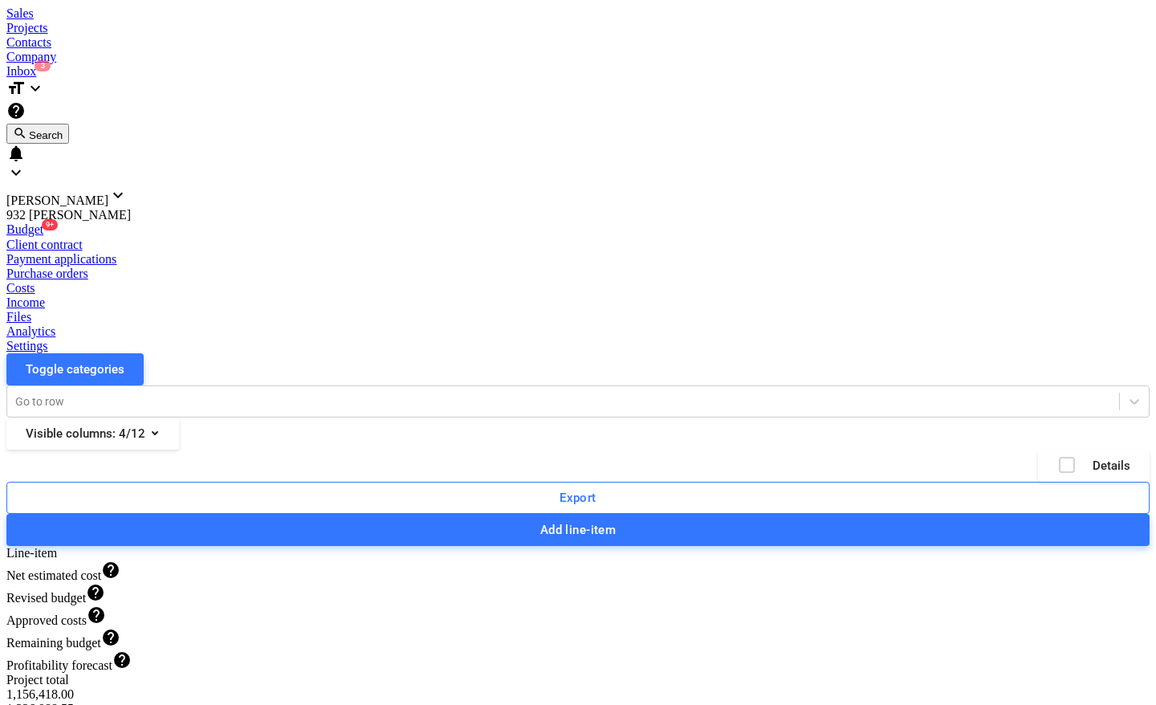
click at [718, 310] on div "Files" at bounding box center [577, 317] width 1143 height 14
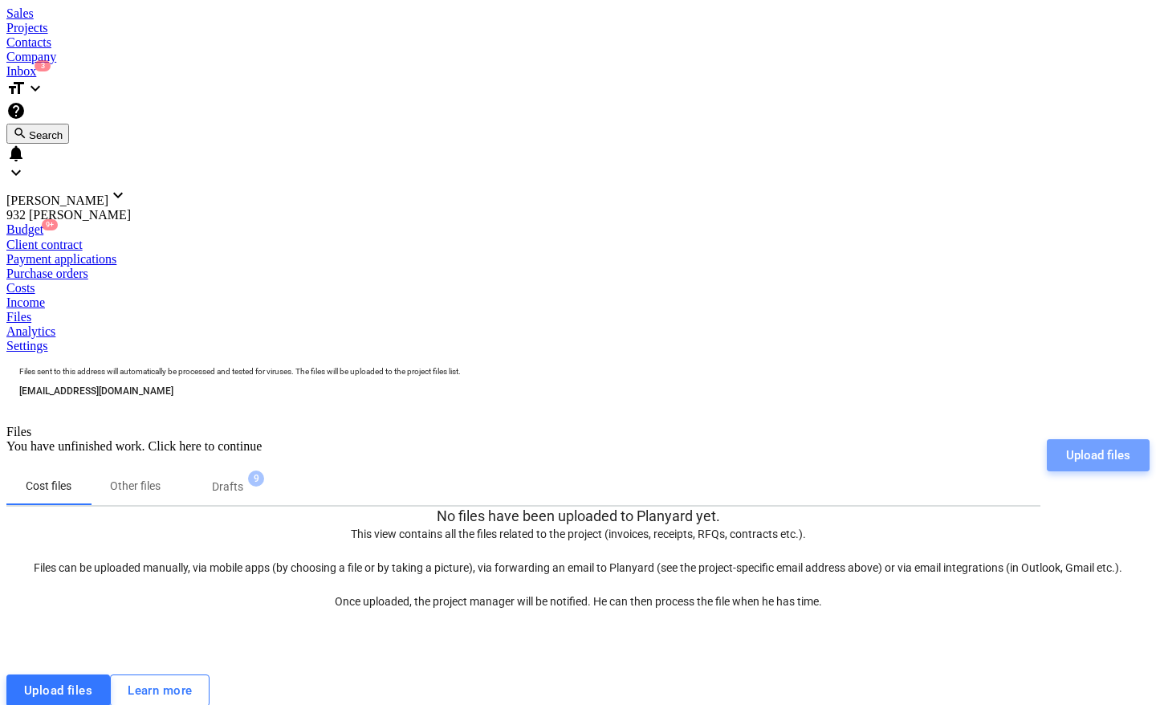
click at [1093, 445] on div "Upload files" at bounding box center [1098, 455] width 64 height 21
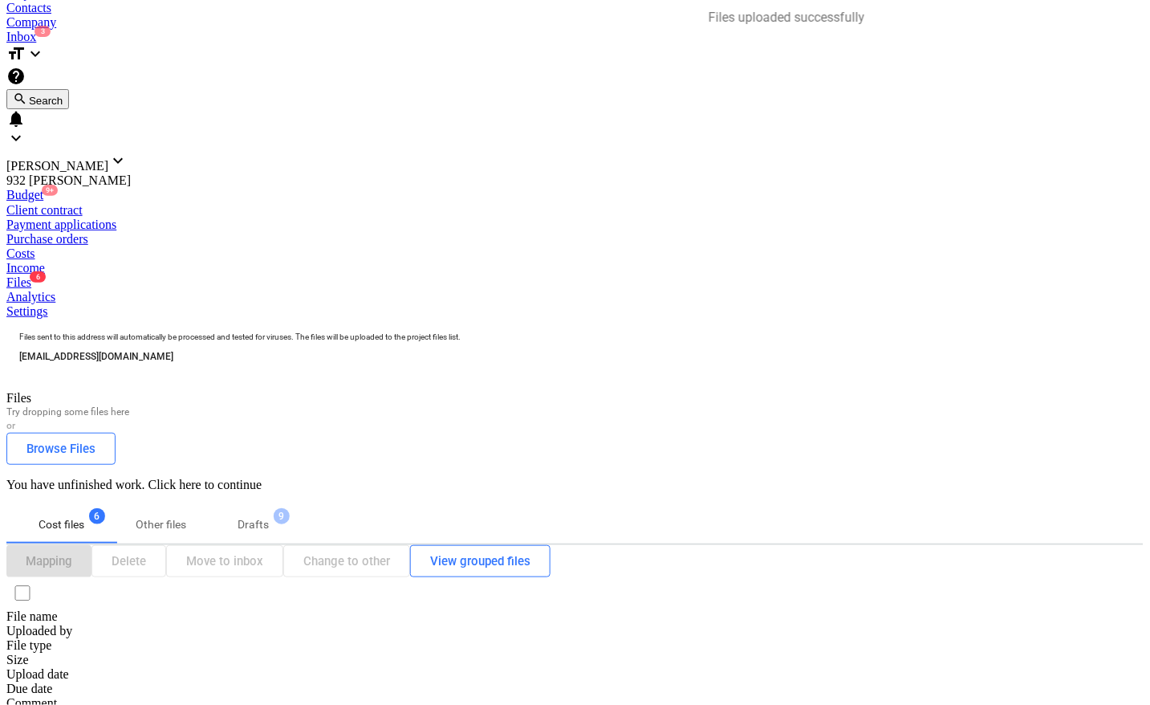
scroll to position [55, 0]
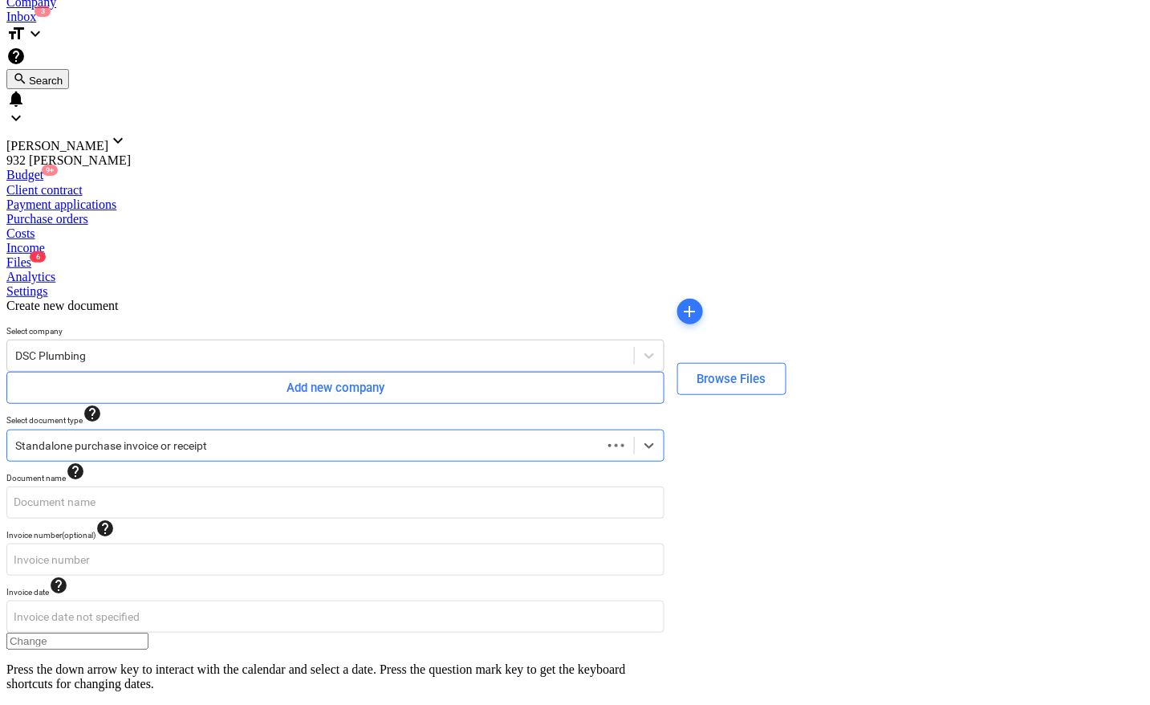
scroll to position [35, 0]
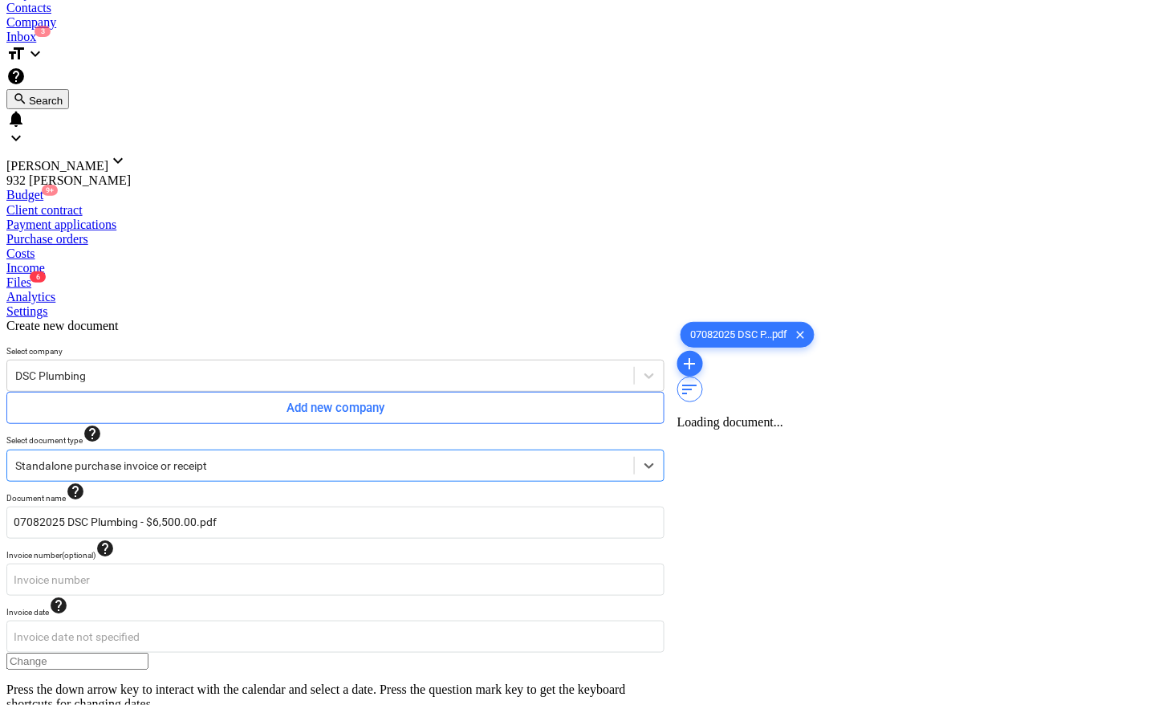
type input "07082025 DSC Plumbing - $6,500.00.pdf"
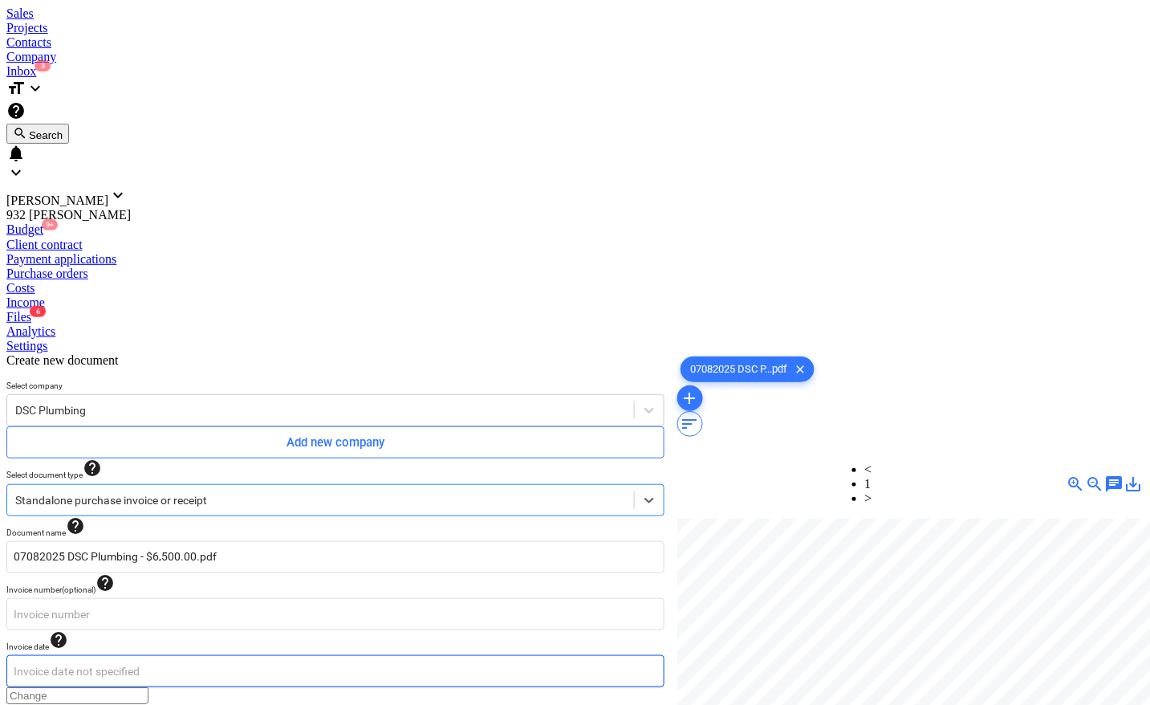
click at [95, 335] on body "Sales Projects Contacts Company Inbox 3 format_size keyboard_arrow_down help se…" at bounding box center [574, 657] width 1137 height 1303
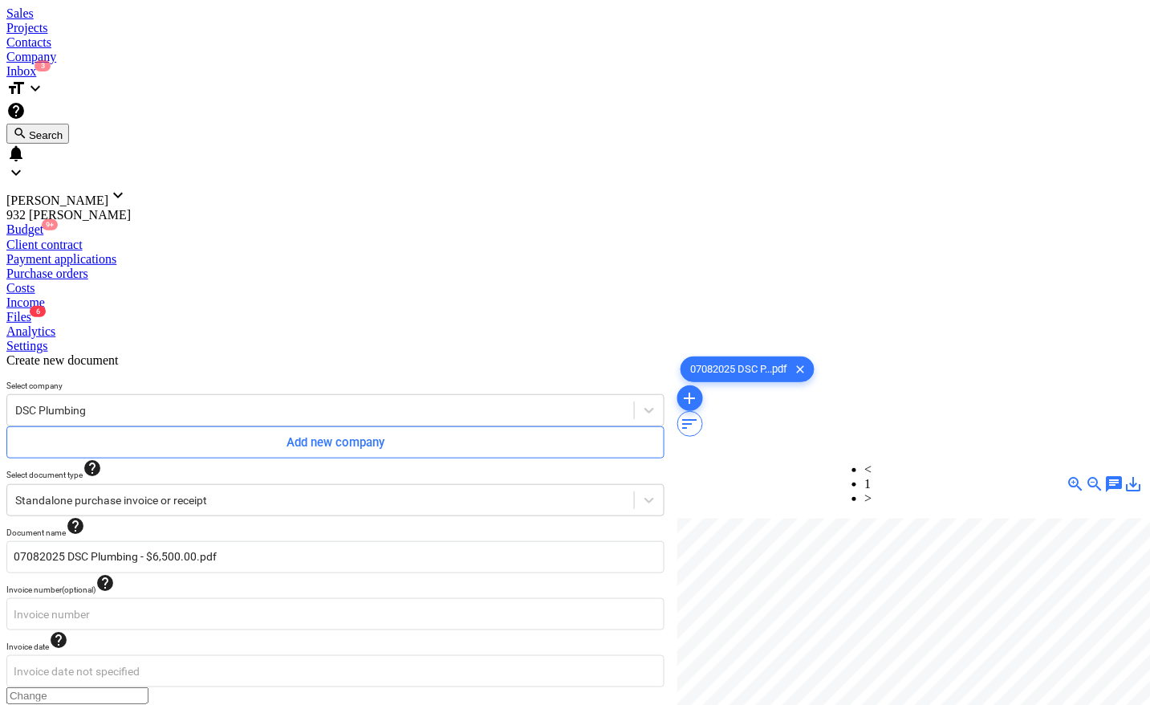
type input "[DATE]"
click at [418, 338] on body "Sales Projects Contacts Company Inbox 3 format_size keyboard_arrow_down help se…" at bounding box center [574, 657] width 1137 height 1303
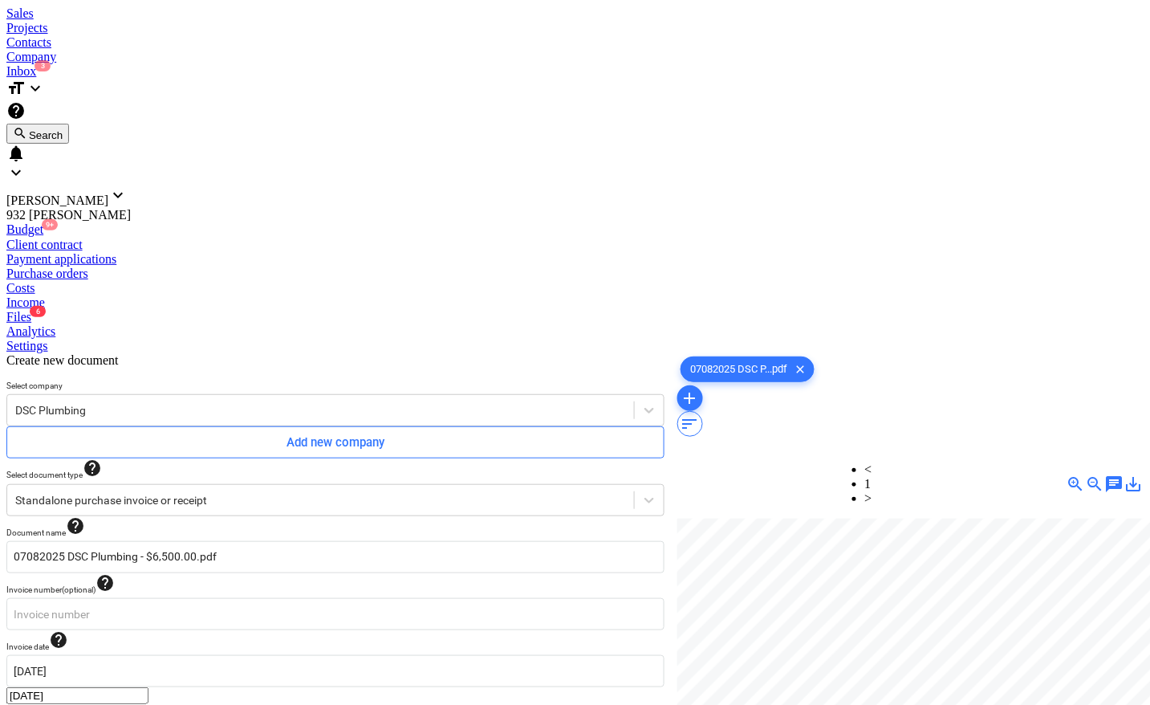
type input "[DATE]"
type input "6,500.00"
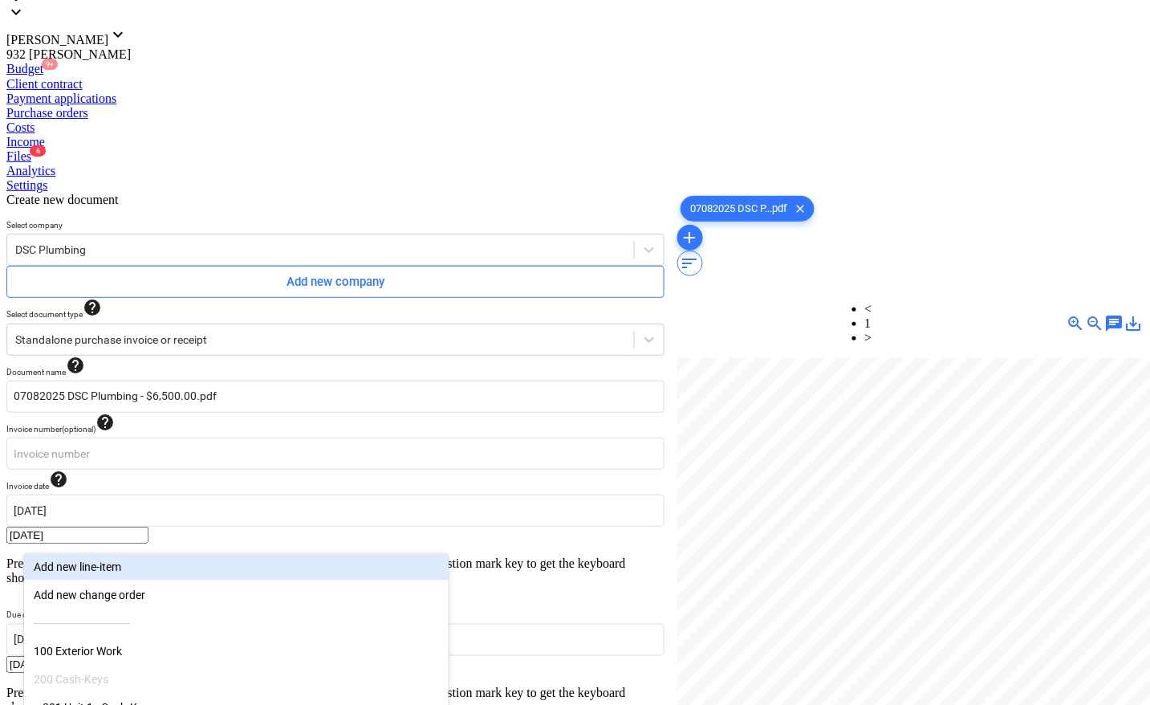
click at [199, 534] on body "Sales Projects Contacts Company Inbox 3 format_size keyboard_arrow_down help se…" at bounding box center [574, 526] width 1137 height 1360
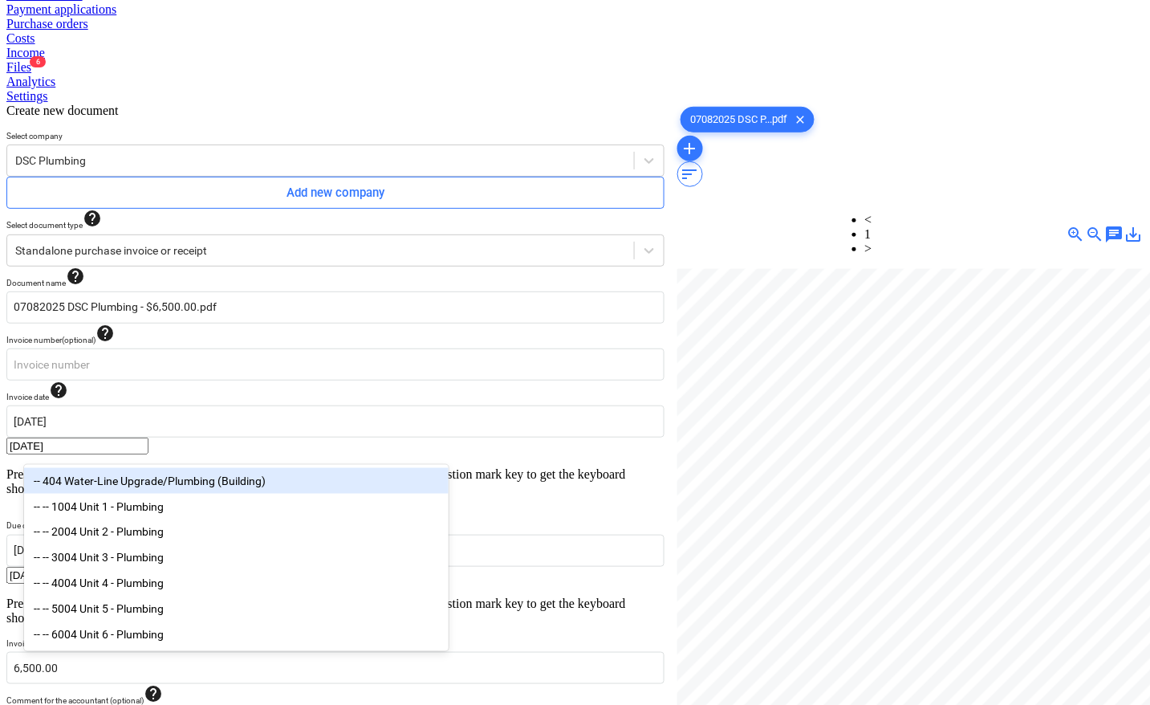
scroll to position [203, 0]
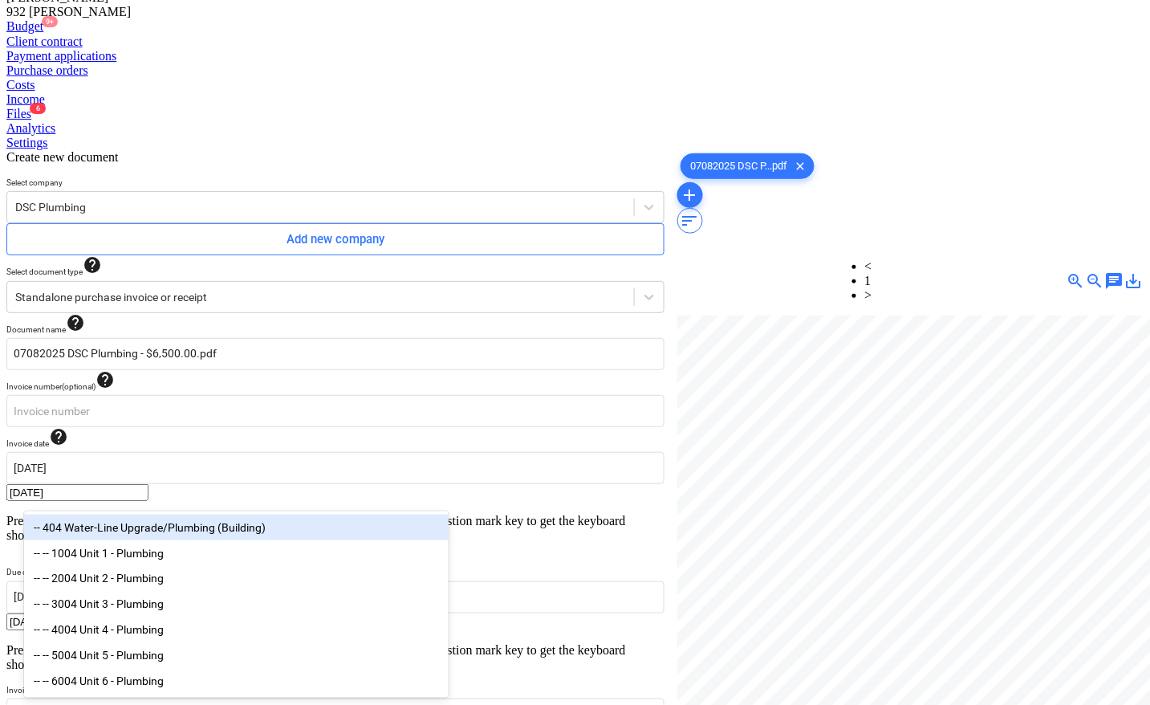
type input "plumb"
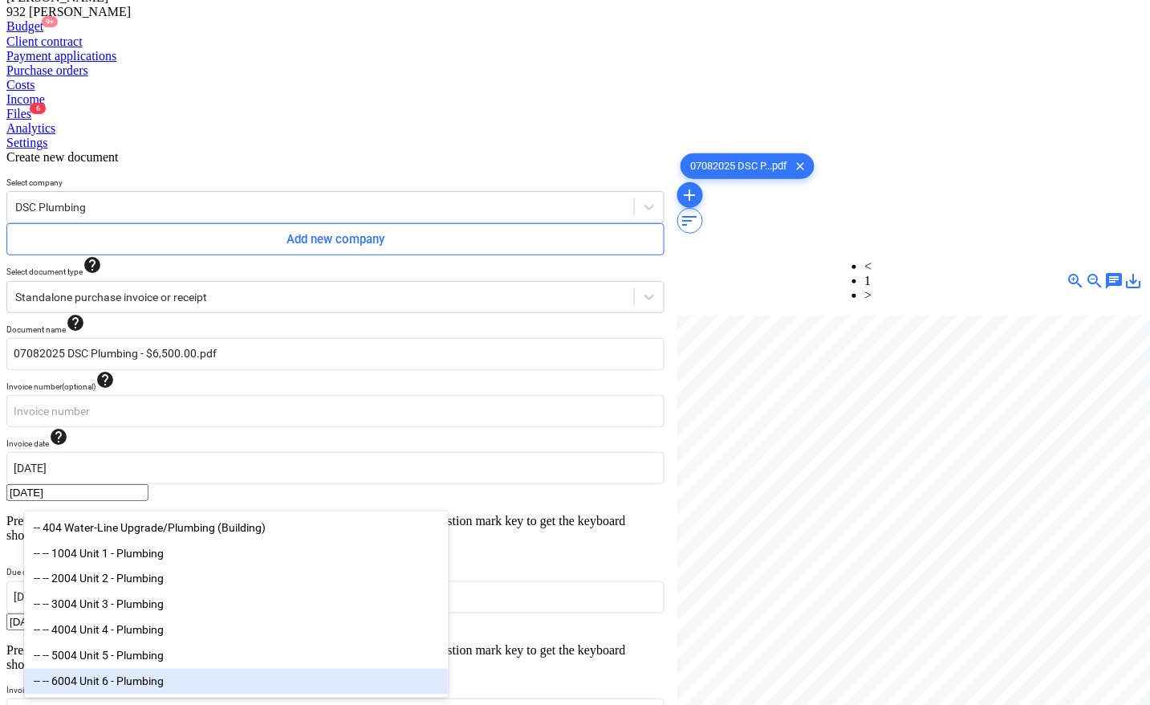
click at [158, 693] on div "-- -- 6004 Unit 6 - Plumbing" at bounding box center [236, 682] width 425 height 26
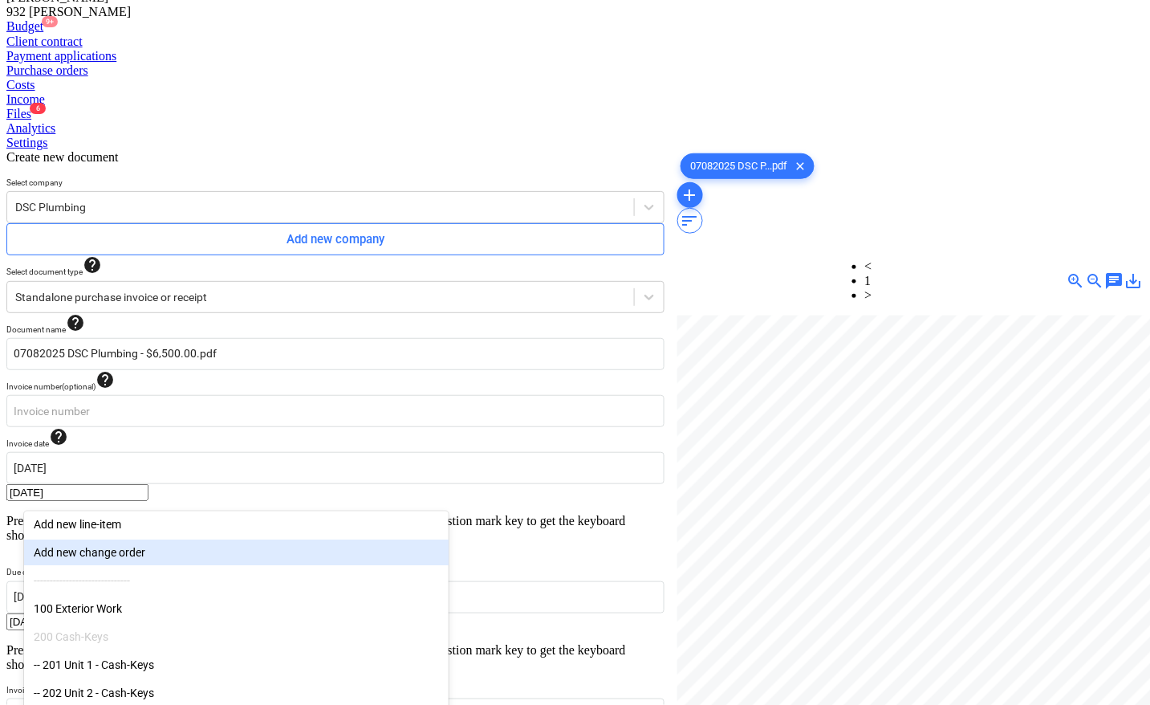
click at [781, 532] on div at bounding box center [910, 562] width 466 height 494
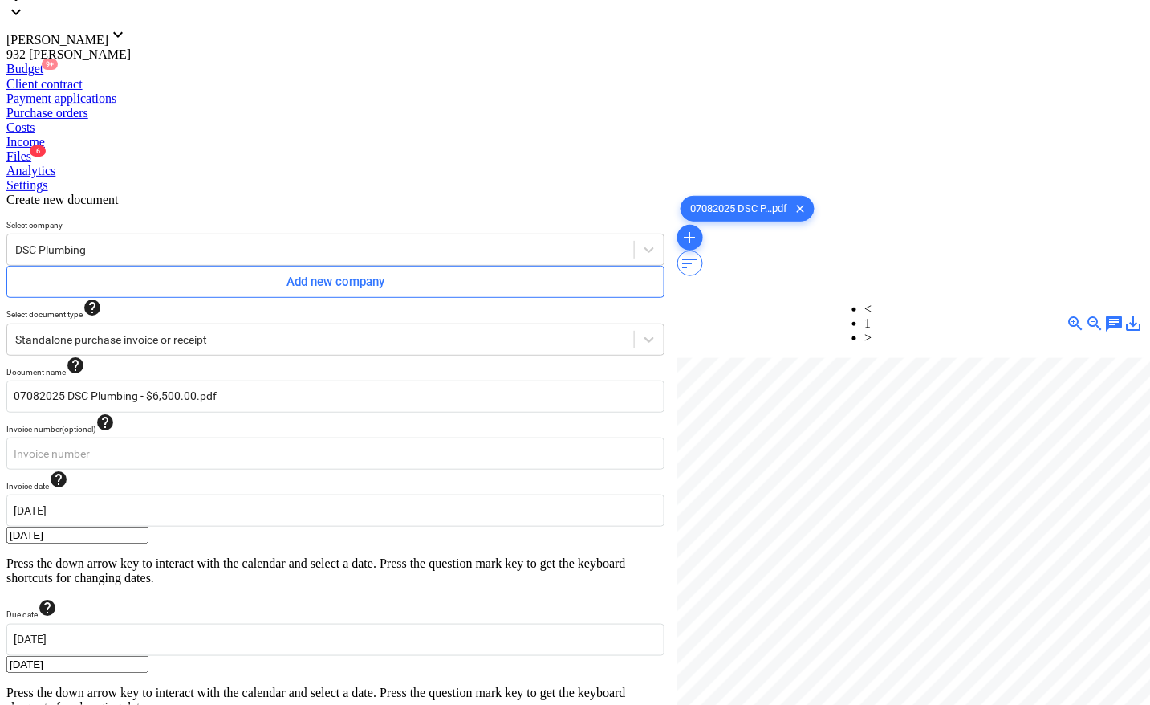
type input "pcs"
type input "6500"
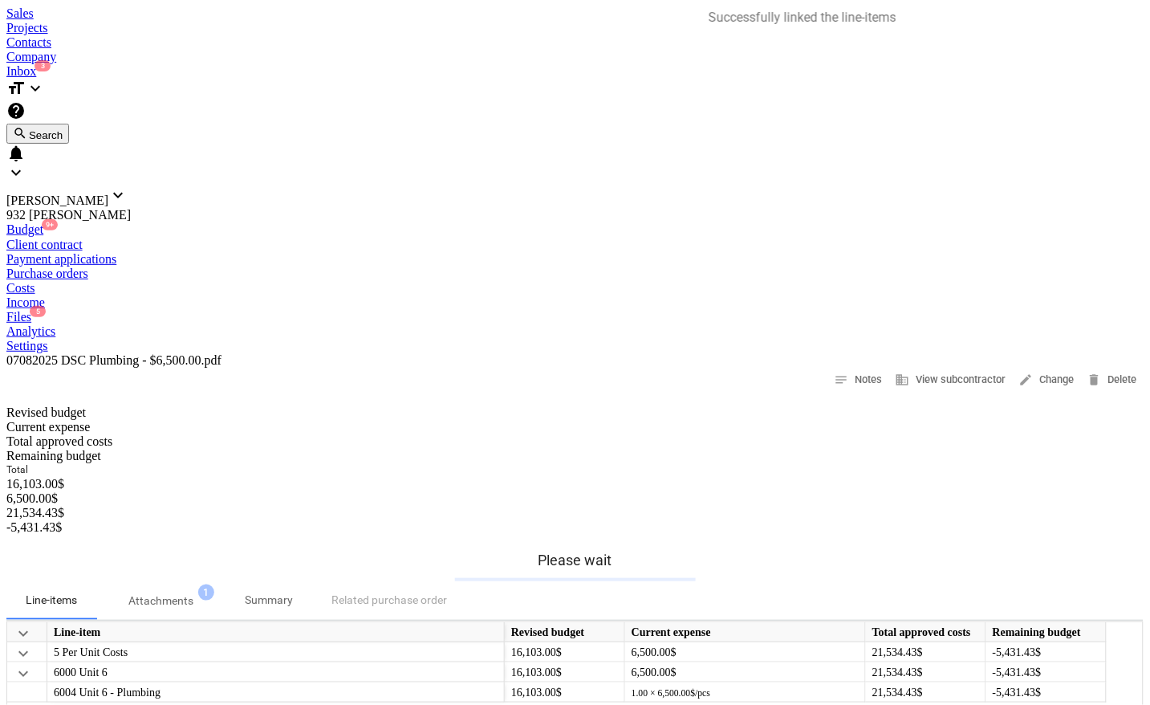
click at [717, 310] on div "Files 5" at bounding box center [574, 317] width 1137 height 14
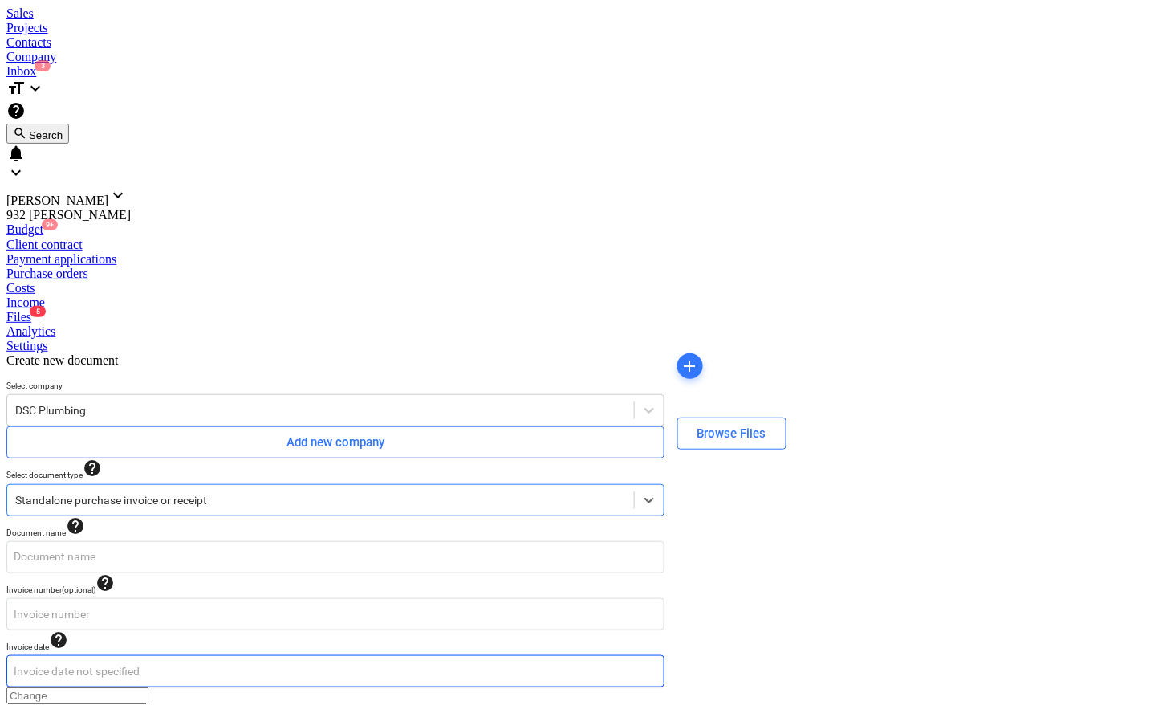
type input "[DATE]"
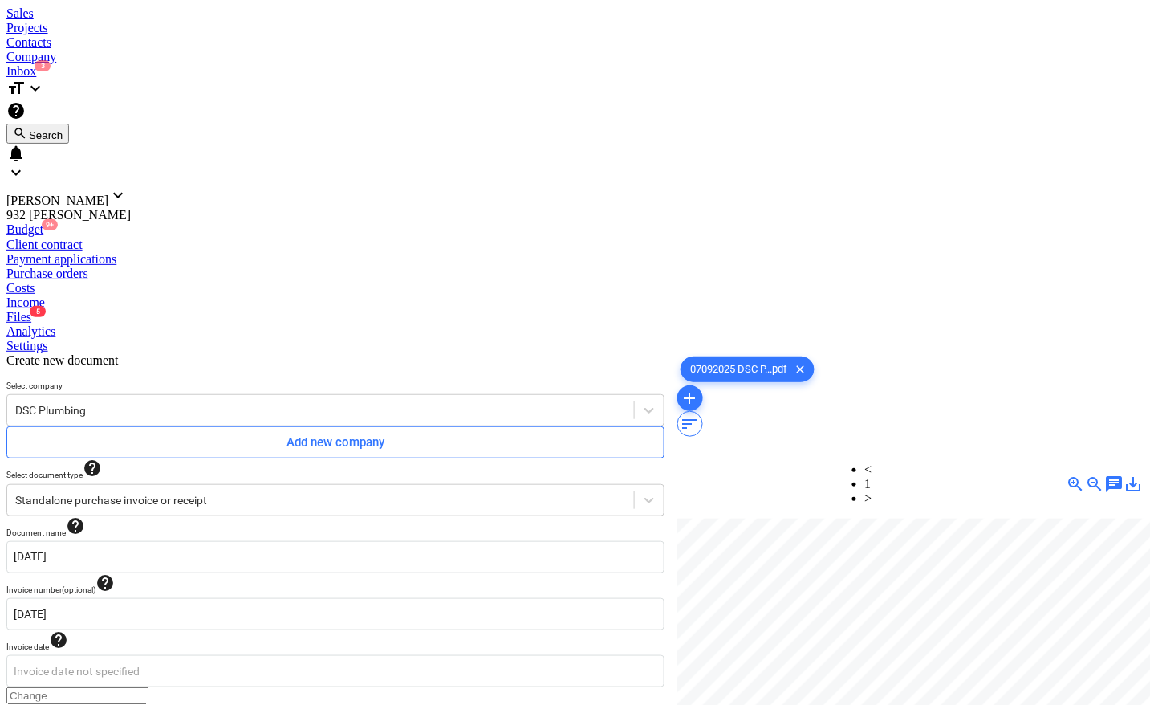
type input "[DATE]"
click at [422, 344] on body "Sales Projects Contacts Company Inbox 3 format_size keyboard_arrow_down help se…" at bounding box center [574, 657] width 1137 height 1303
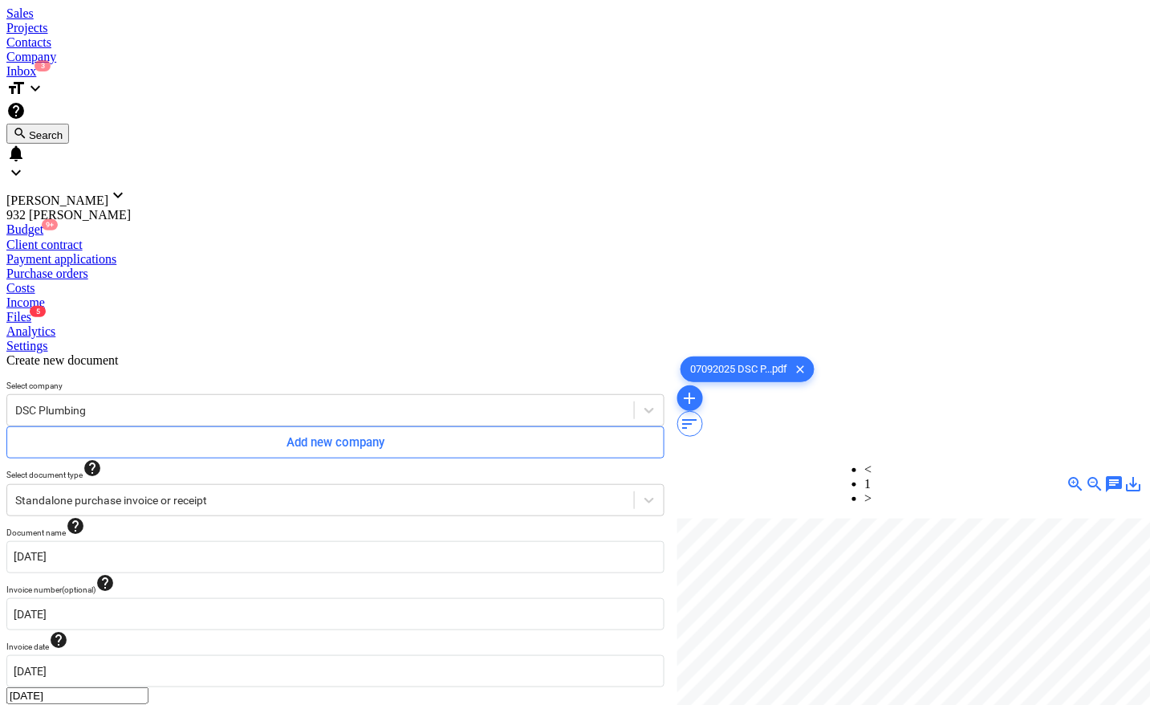
type input "[DATE]"
type input "0.00"
type input "7,000.00"
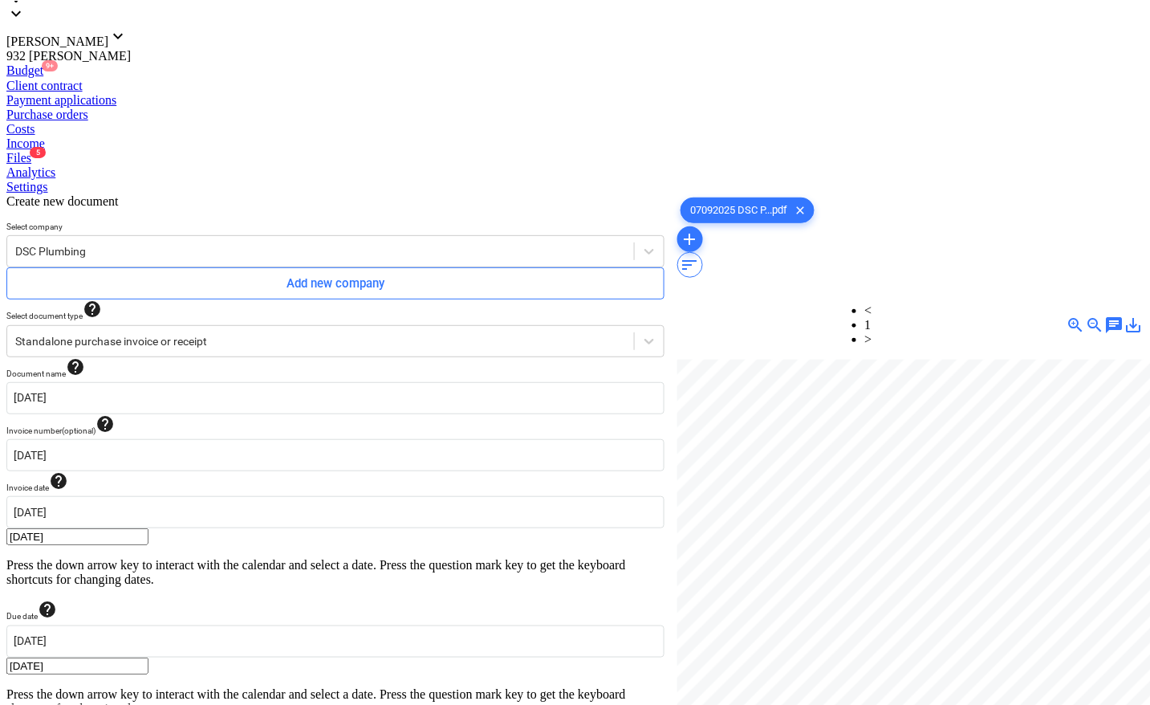
scroll to position [161, 0]
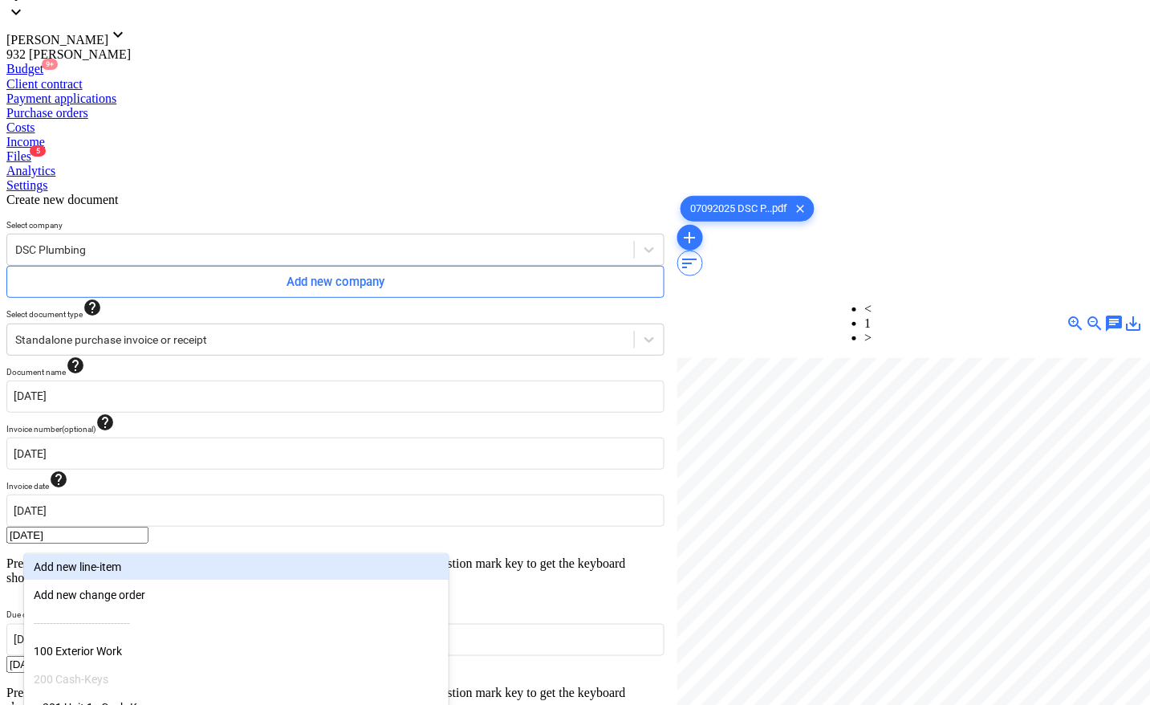
click at [93, 530] on body "Sales Projects Contacts Company Inbox 3 format_size keyboard_arrow_down help se…" at bounding box center [574, 526] width 1137 height 1360
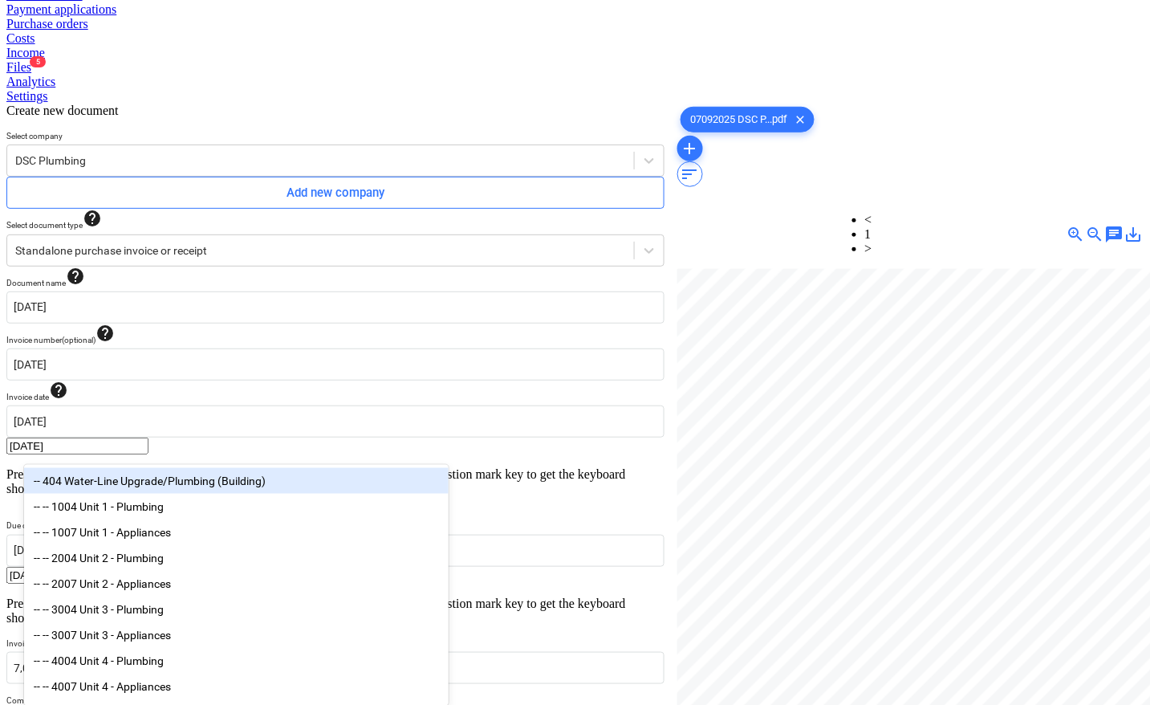
scroll to position [203, 0]
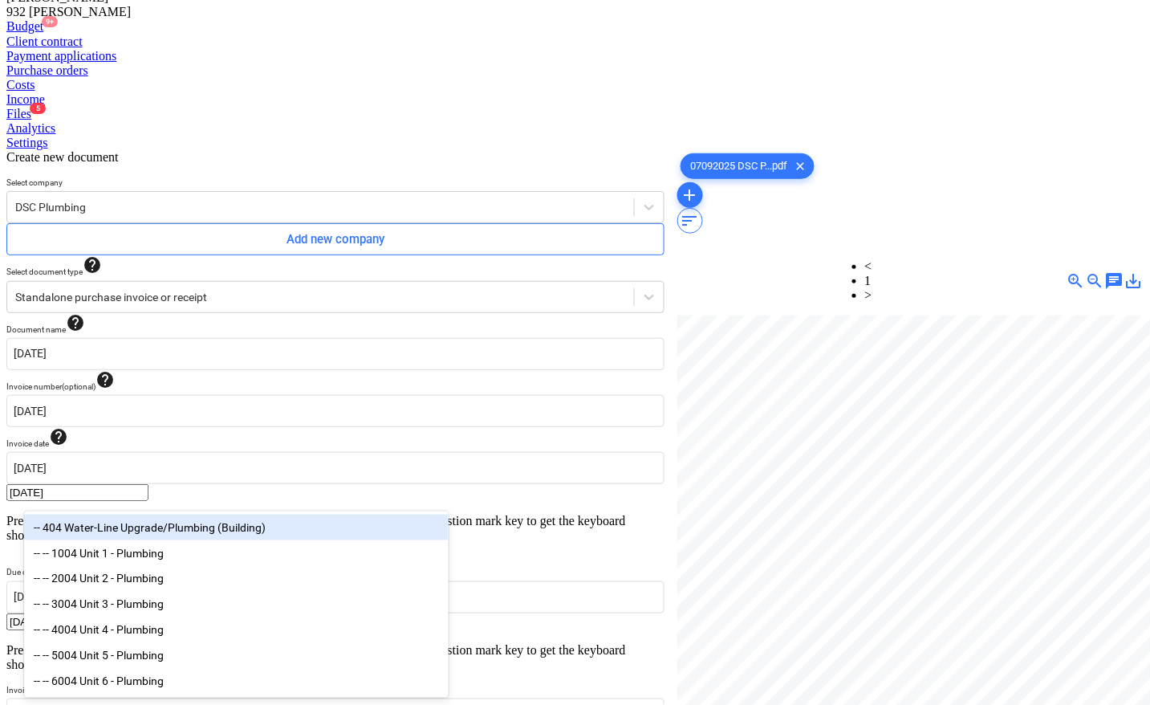
type input "plum"
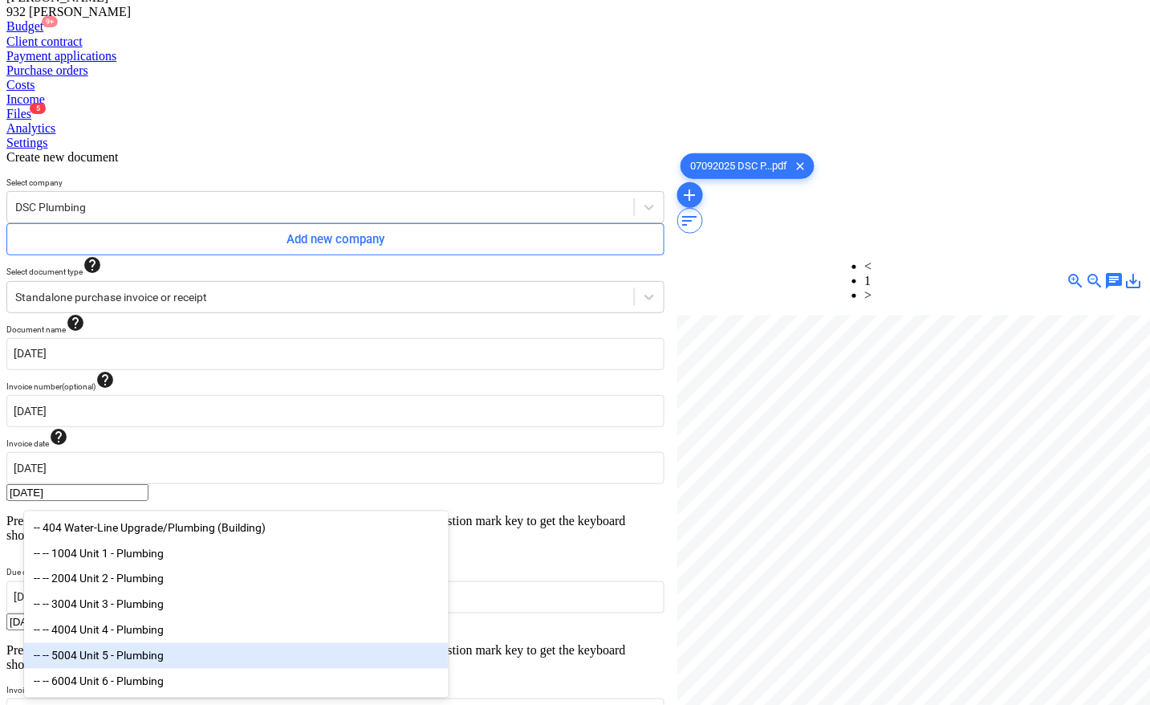
click at [126, 657] on div "-- -- 5004 Unit 5 - Plumbing" at bounding box center [236, 656] width 425 height 26
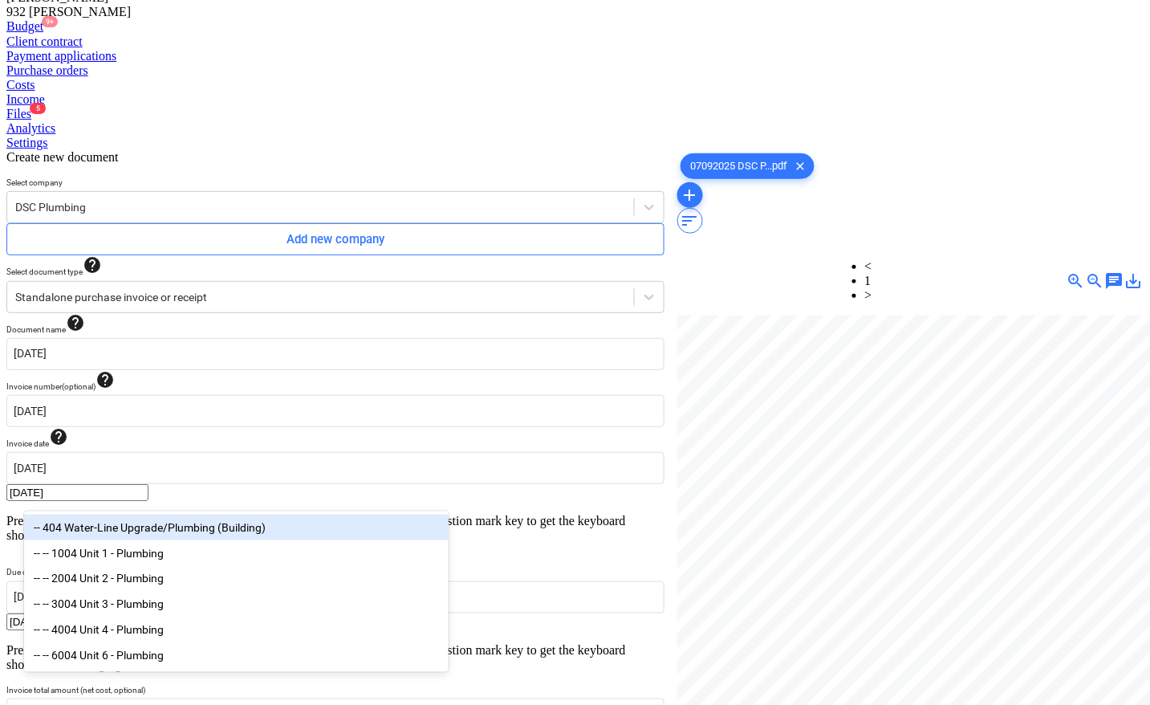
scroll to position [177, 0]
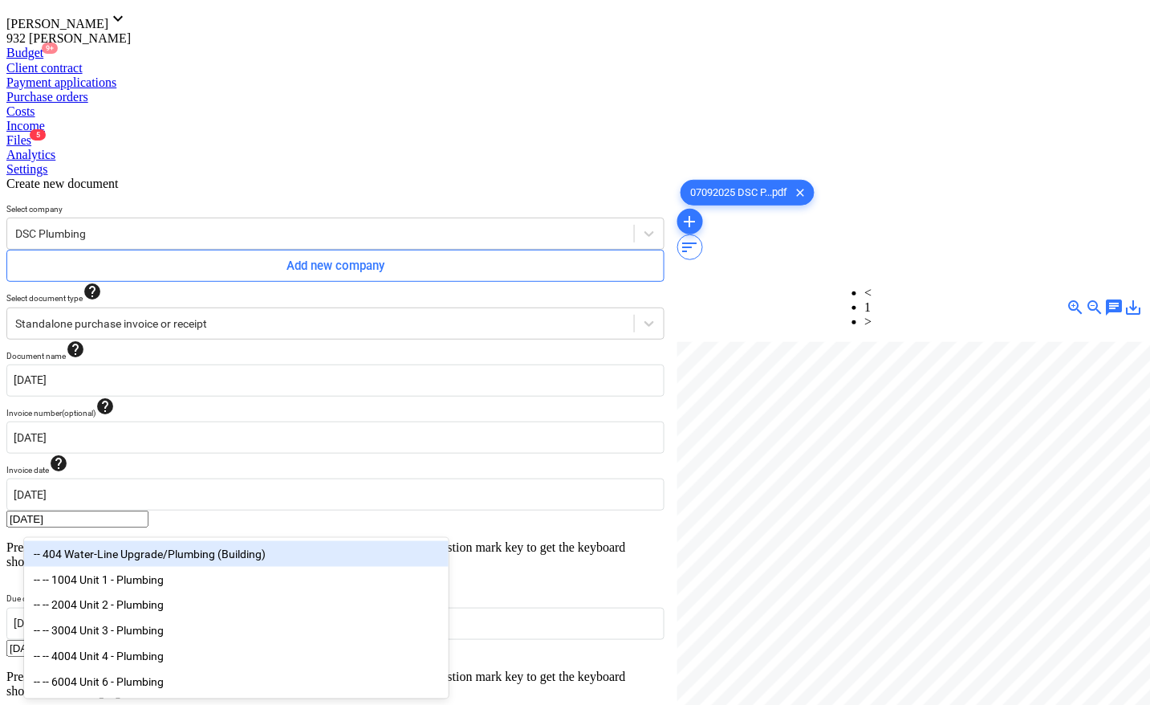
type input "plum"
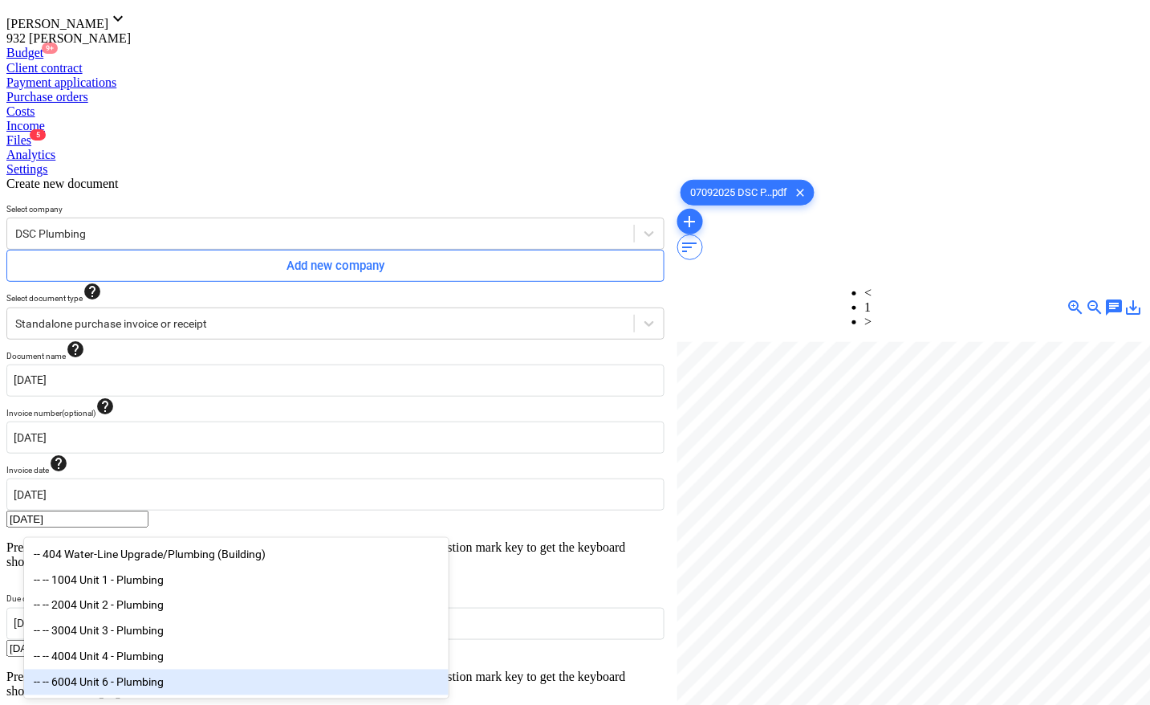
click at [153, 681] on div "-- -- 6004 Unit 6 - Plumbing" at bounding box center [236, 682] width 425 height 26
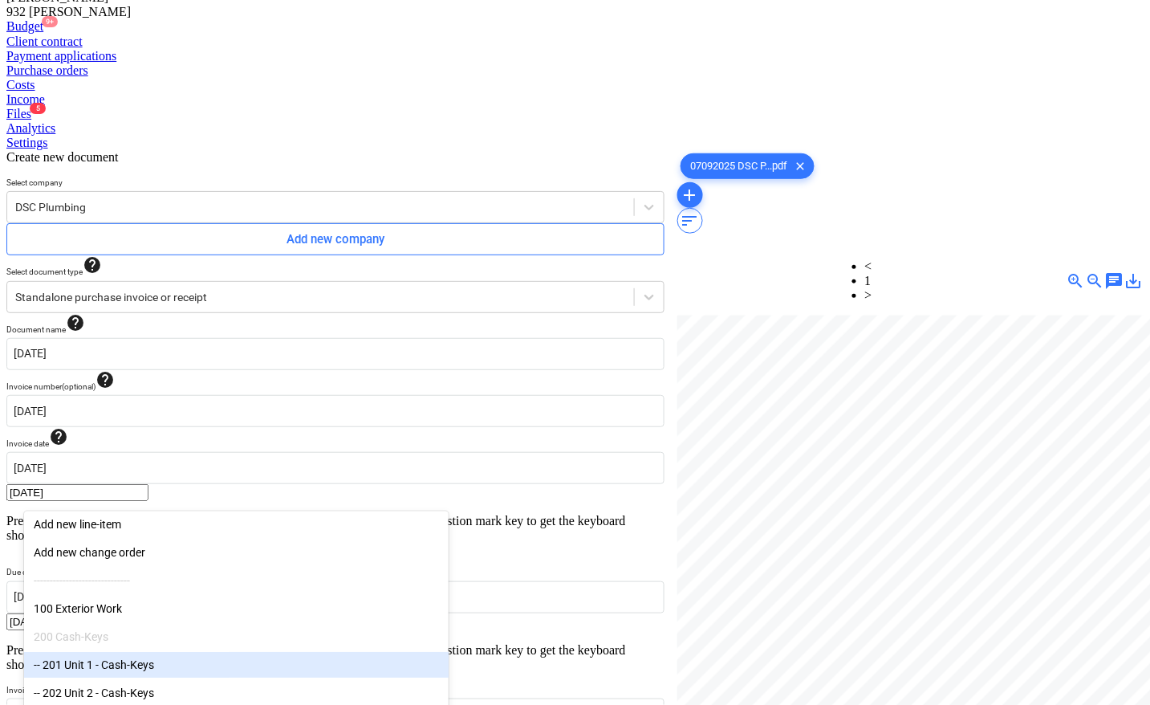
click at [819, 550] on div at bounding box center [910, 562] width 466 height 494
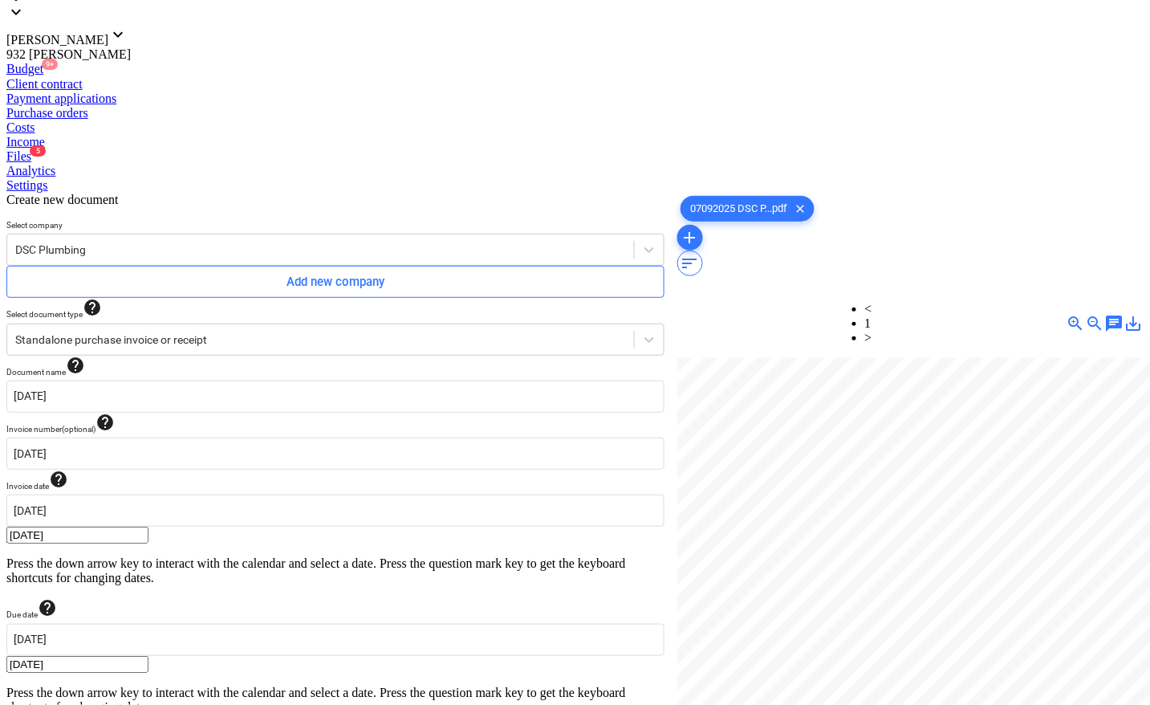
type input "pcs"
type input "5477"
type input "pcs"
type input "1523"
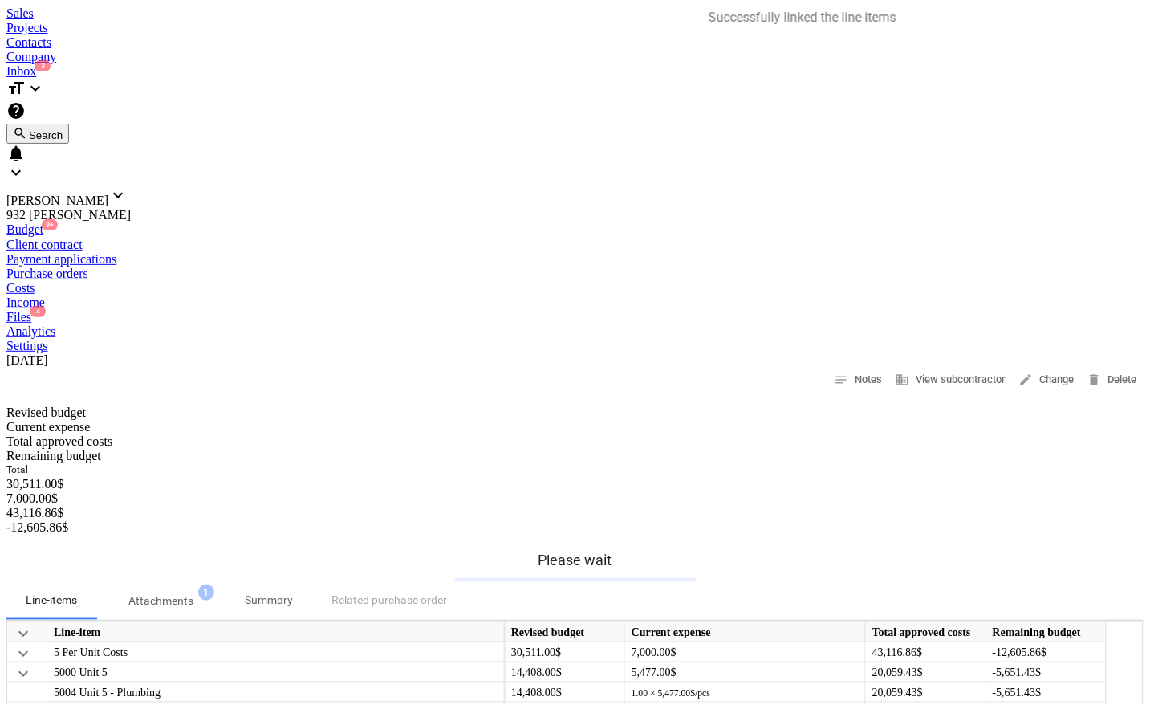
click at [717, 310] on div "Files 4" at bounding box center [574, 317] width 1137 height 14
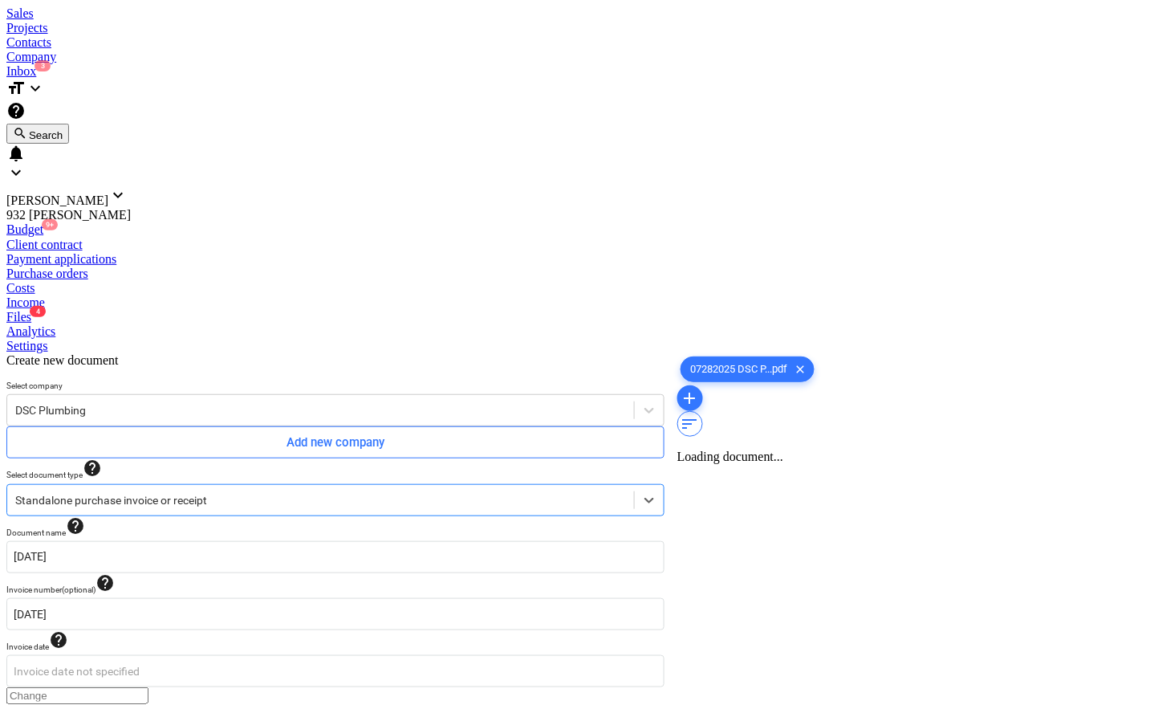
type input "[DATE]"
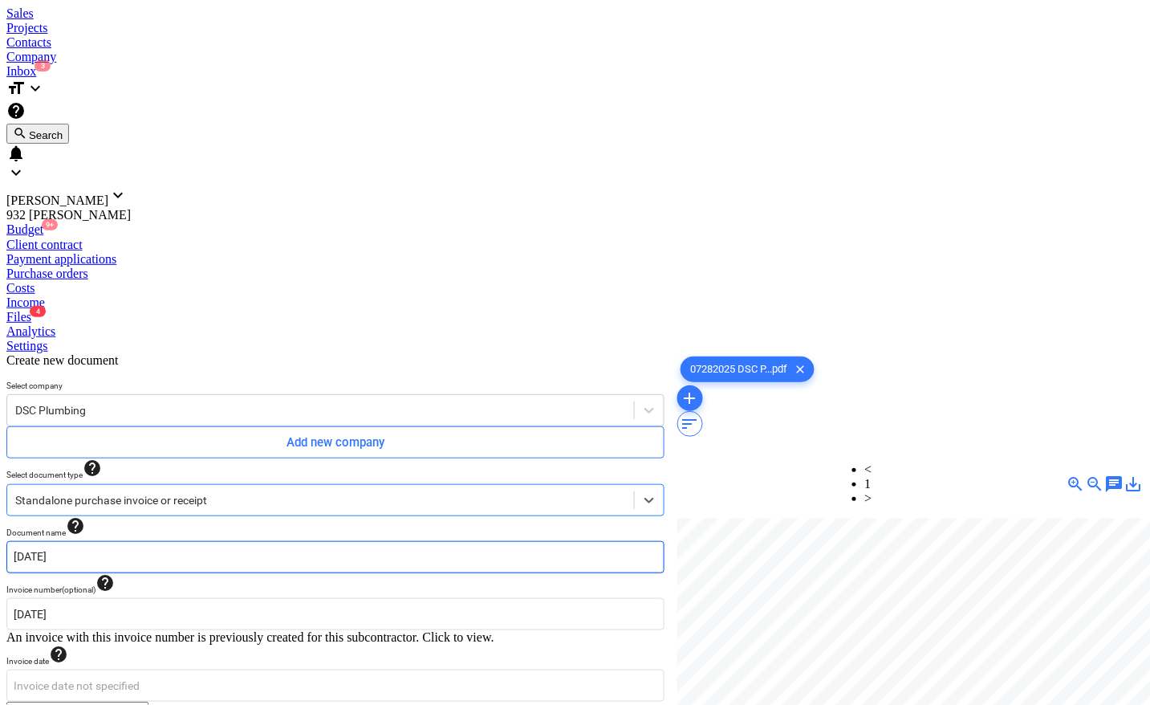
click at [106, 541] on input "[DATE]" at bounding box center [335, 557] width 658 height 32
drag, startPoint x: 108, startPoint y: 283, endPoint x: 0, endPoint y: 283, distance: 108.4
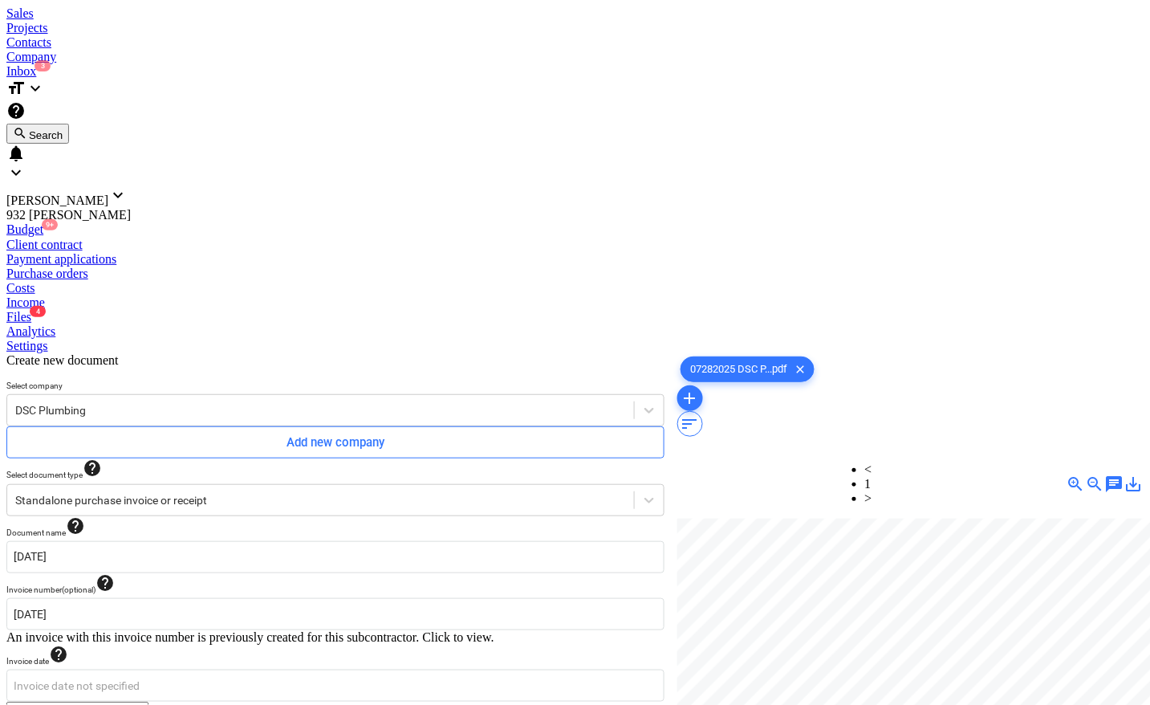
scroll to position [0, 193]
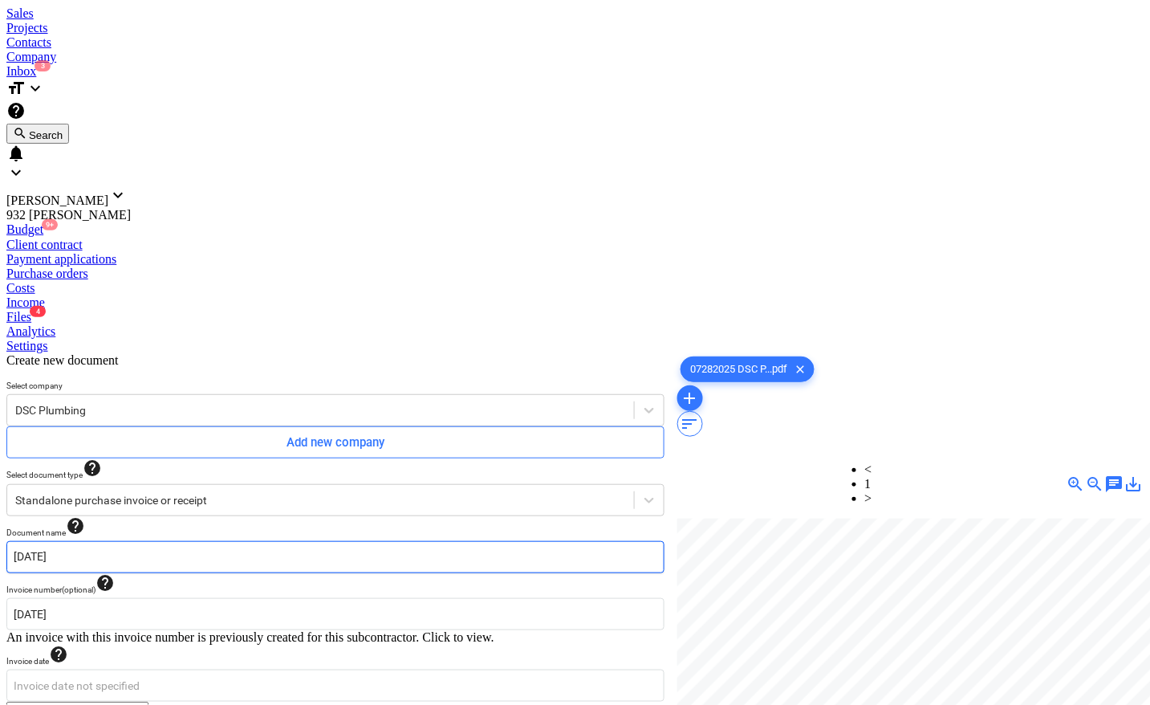
paste input "07282025 DSC Plumbing - $5,094.00"
type input "07282025 DSC Plumbing - $5,094.00"
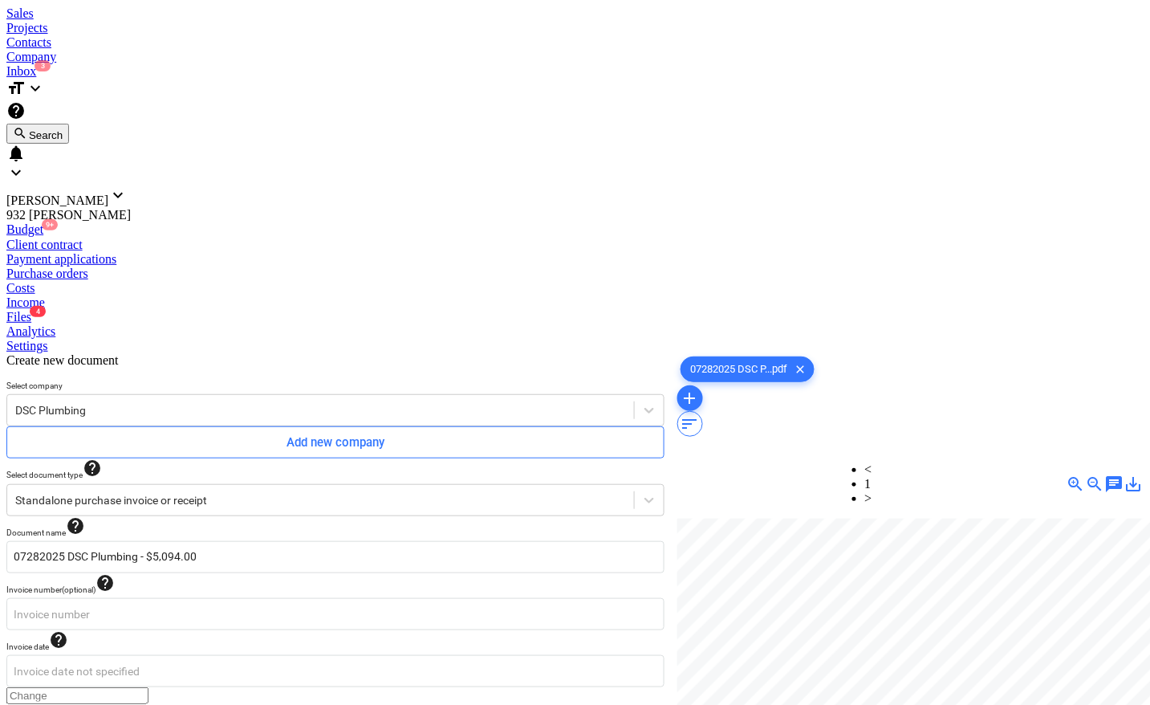
type input "[DATE]"
click at [402, 330] on body "Sales Projects Contacts Company Inbox 3 format_size keyboard_arrow_down help se…" at bounding box center [574, 657] width 1137 height 1303
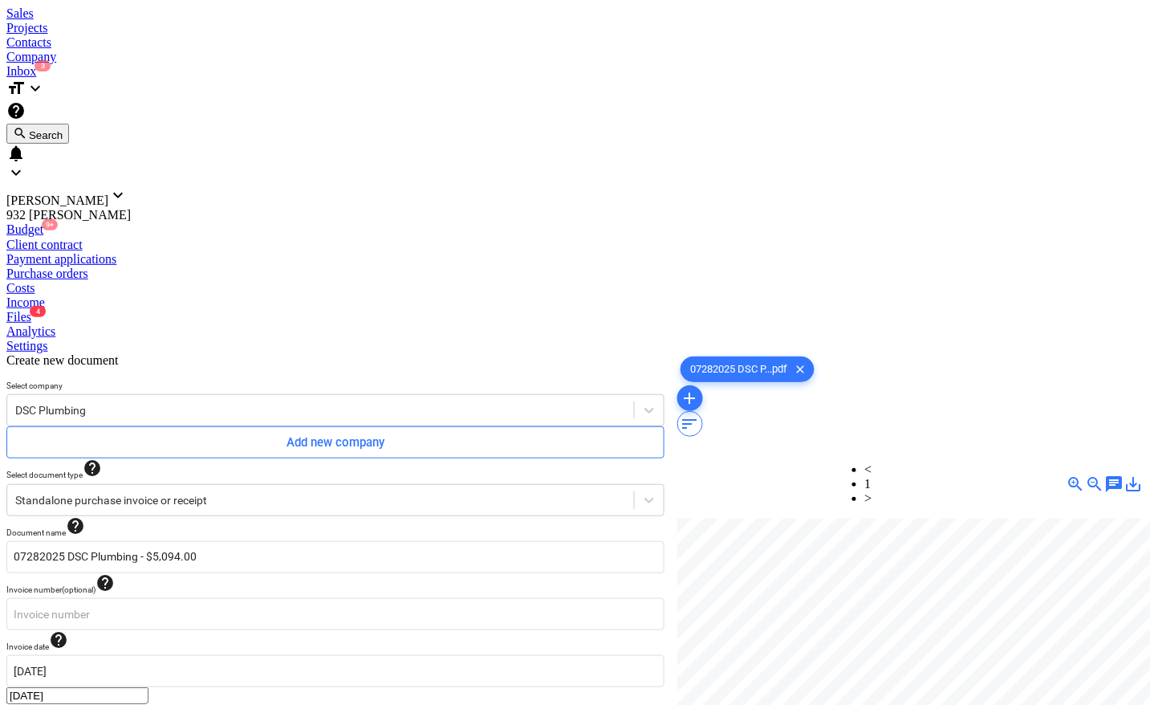
type input "[DATE]"
type input "5,094.00"
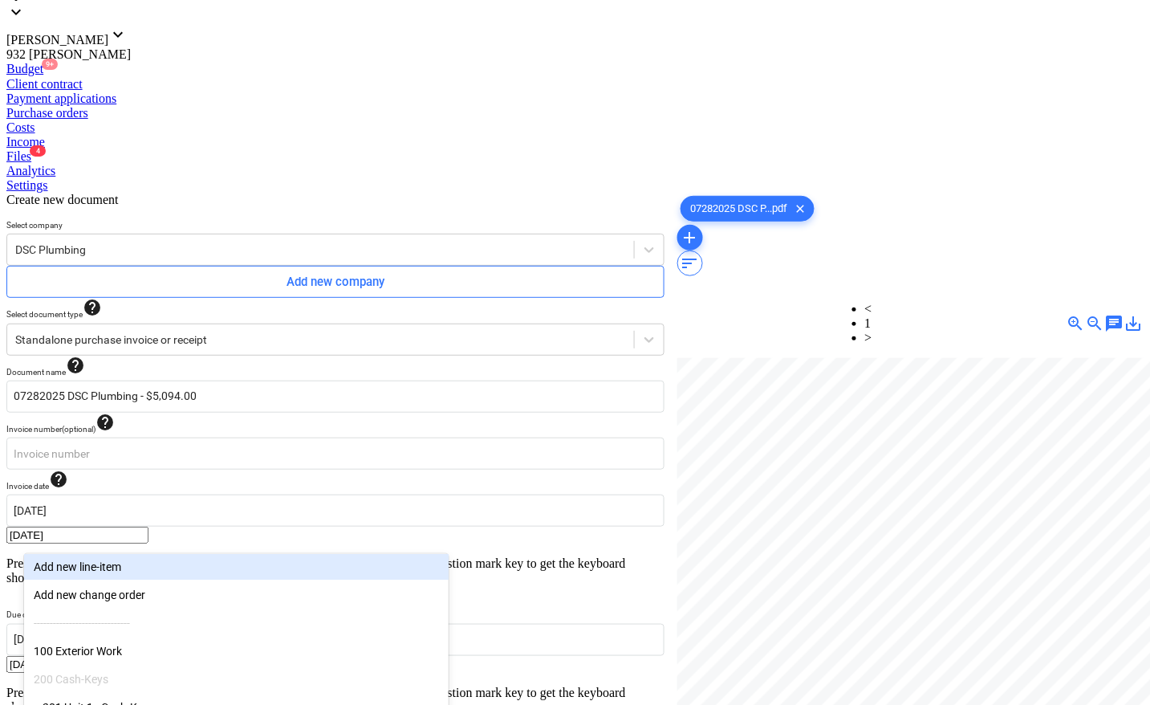
scroll to position [254, 0]
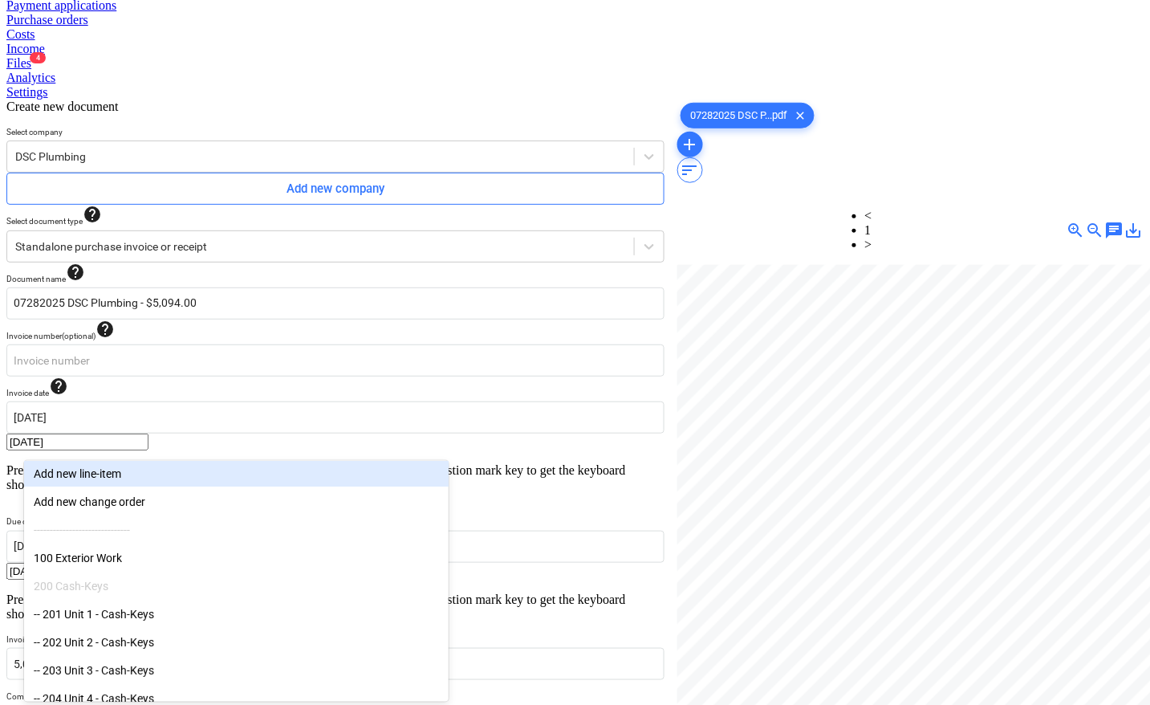
click at [112, 532] on body "Sales Projects Contacts Company Inbox 3 format_size keyboard_arrow_down help se…" at bounding box center [574, 433] width 1137 height 1360
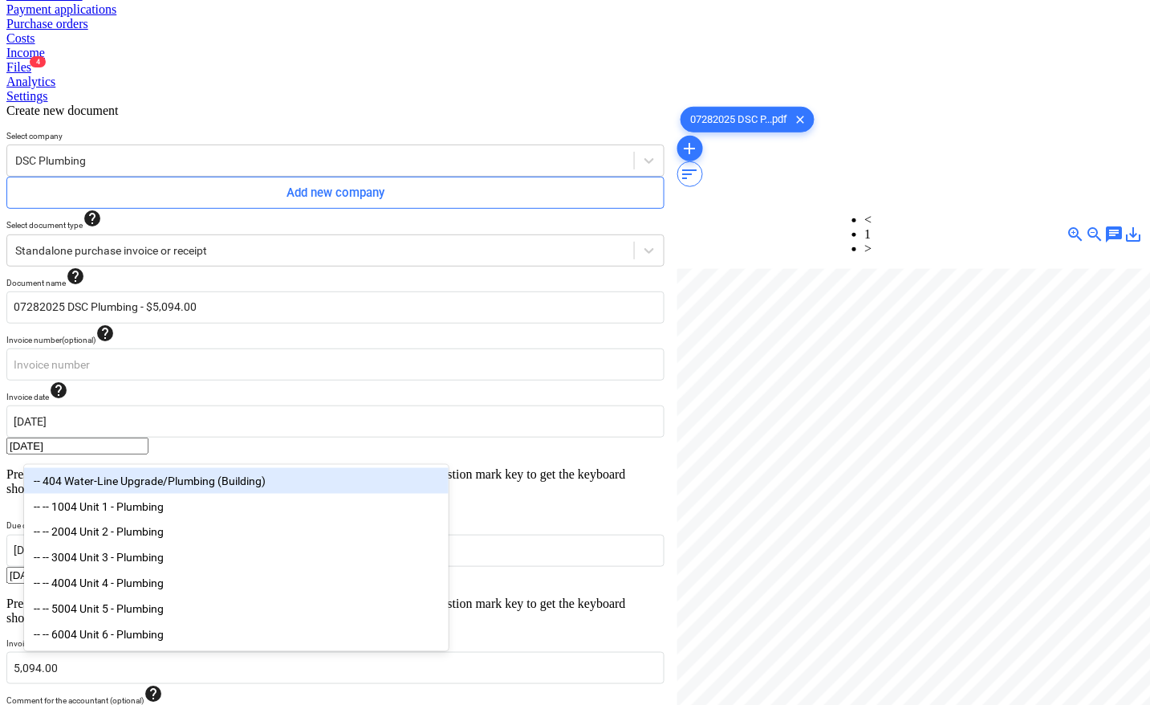
scroll to position [203, 0]
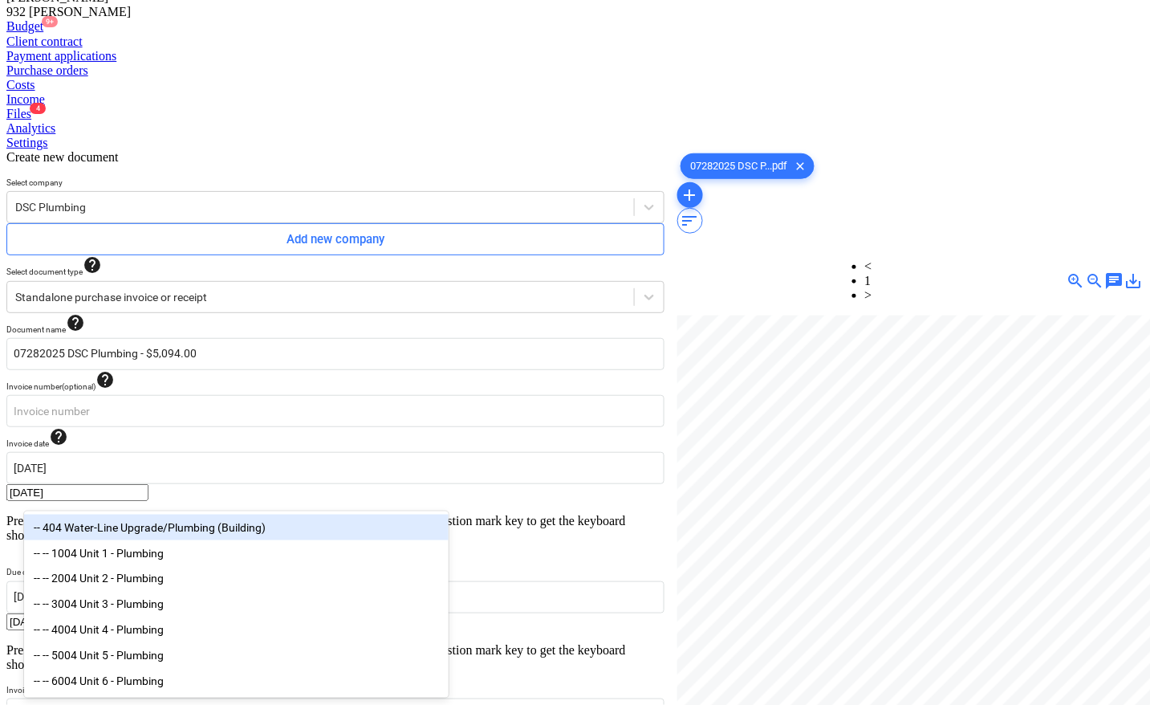
type input "plumb"
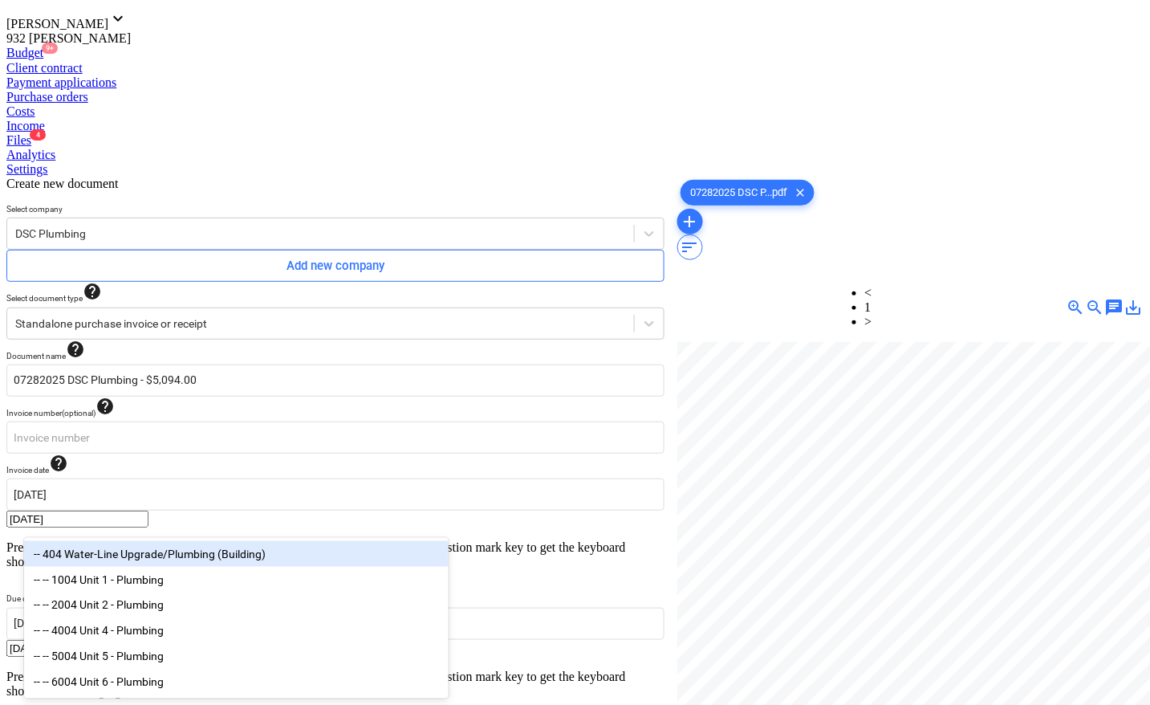
type input "plum"
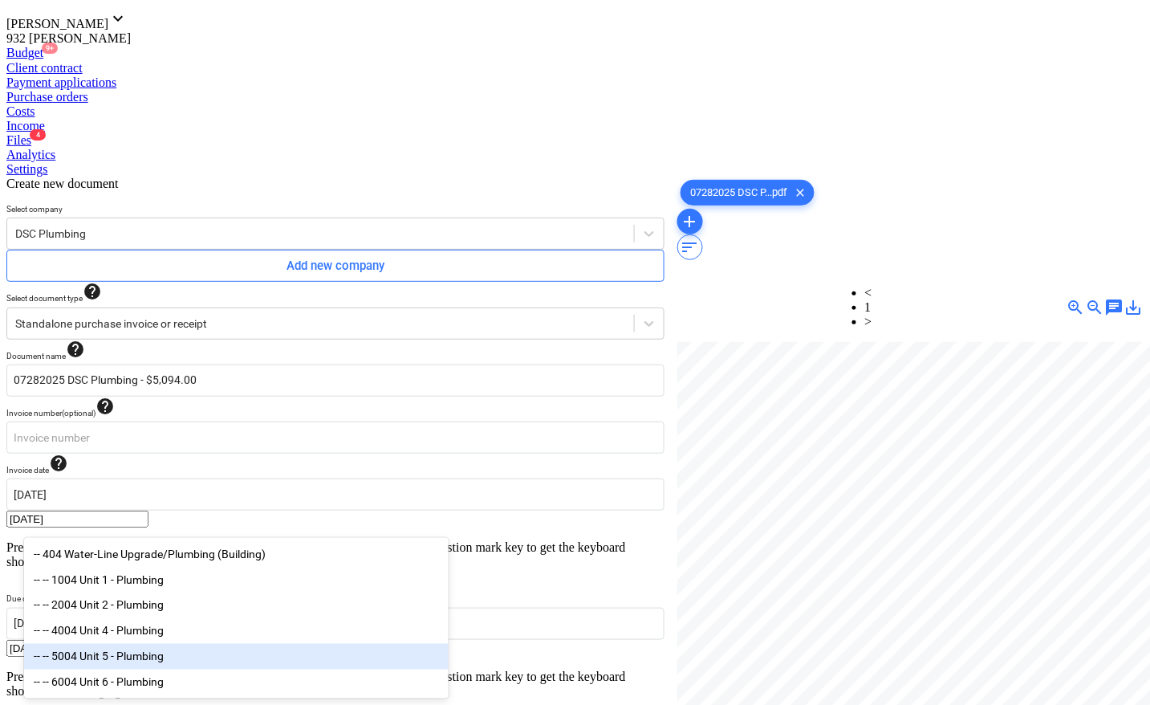
click at [112, 664] on div "-- -- 5004 Unit 5 - Plumbing" at bounding box center [236, 657] width 425 height 26
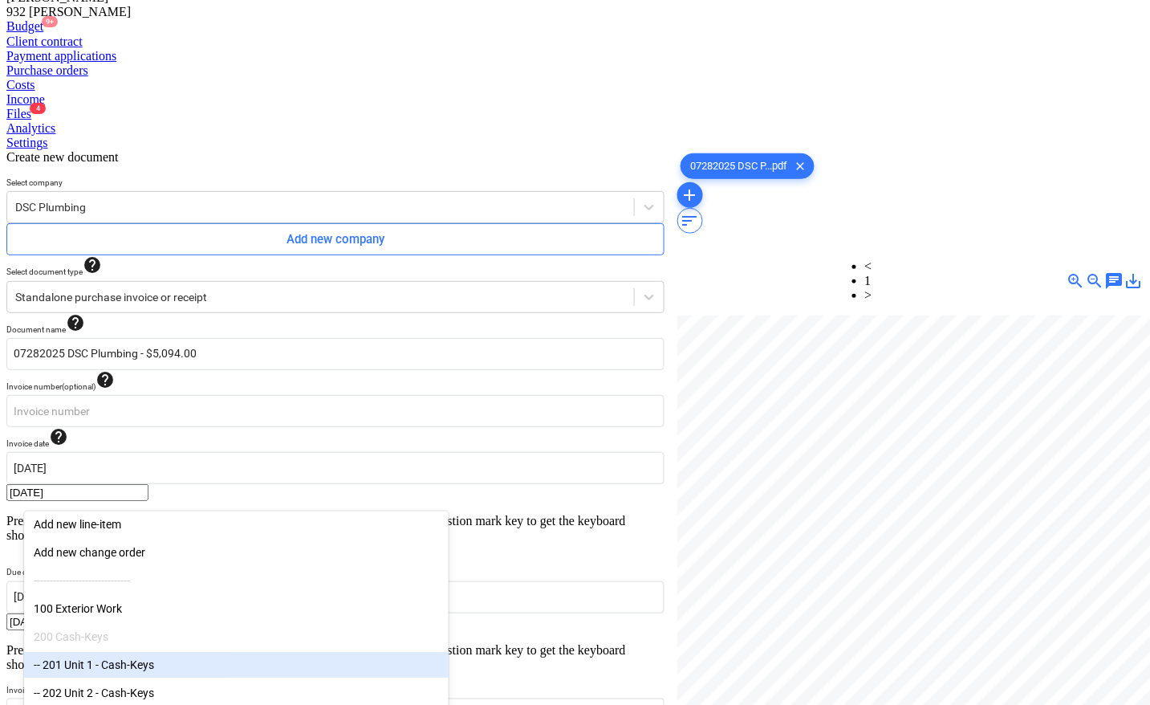
click at [757, 575] on div at bounding box center [910, 562] width 466 height 494
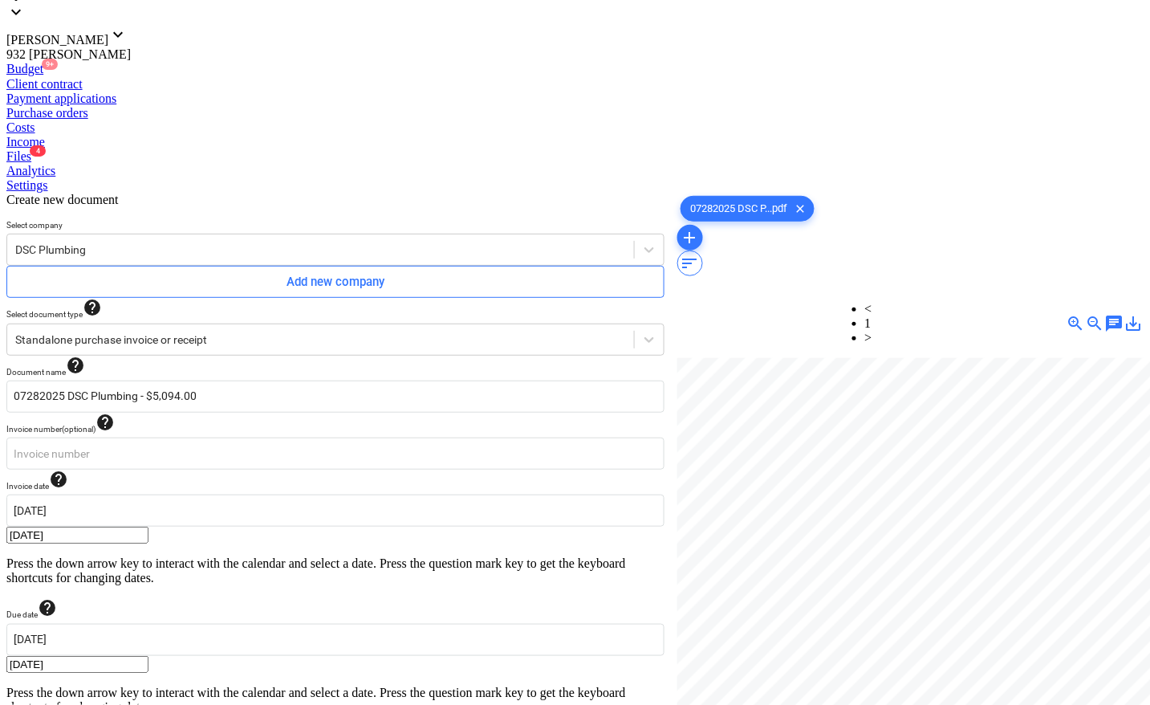
type input "pcs"
type input "3000"
type input "pcs"
type input "2094"
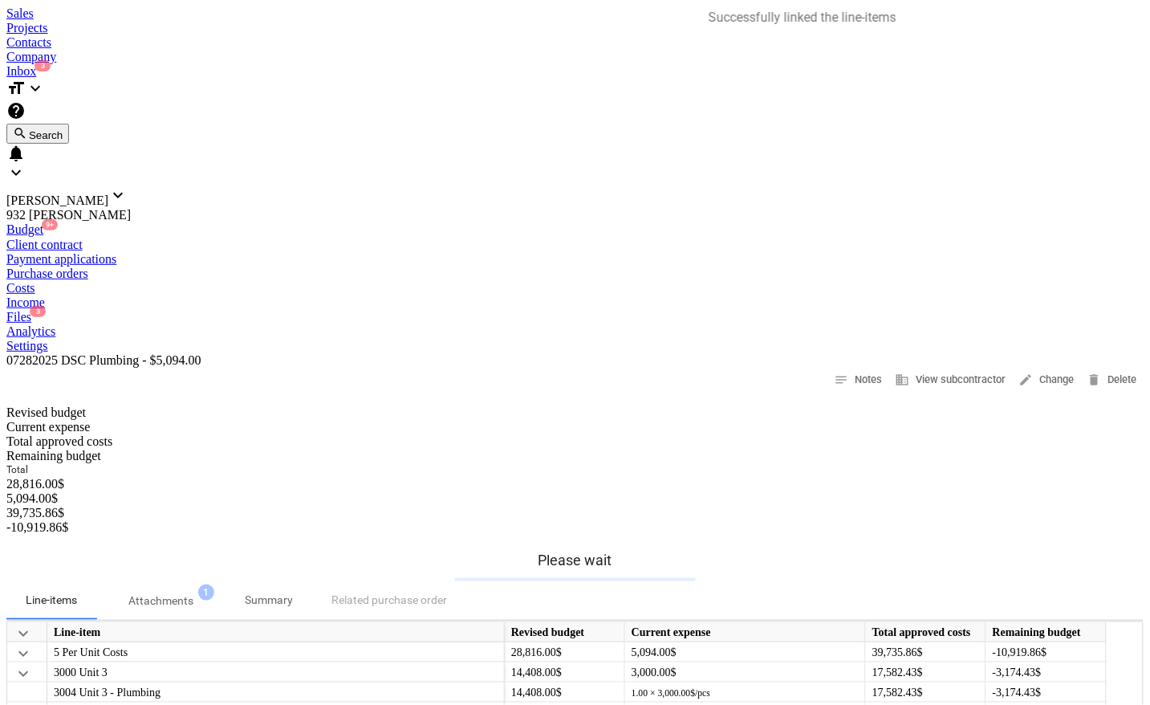
click at [713, 310] on div "Files 3" at bounding box center [574, 317] width 1137 height 14
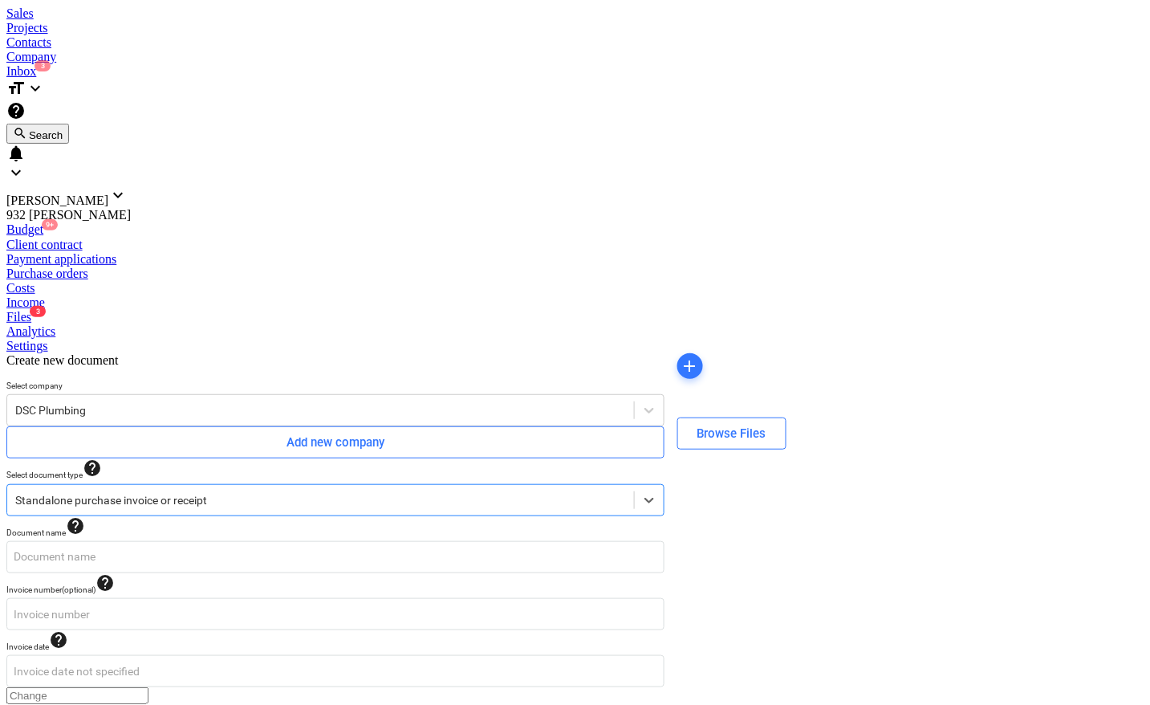
type input "07292025 DSC Plumbing - $4,500.00.pdf"
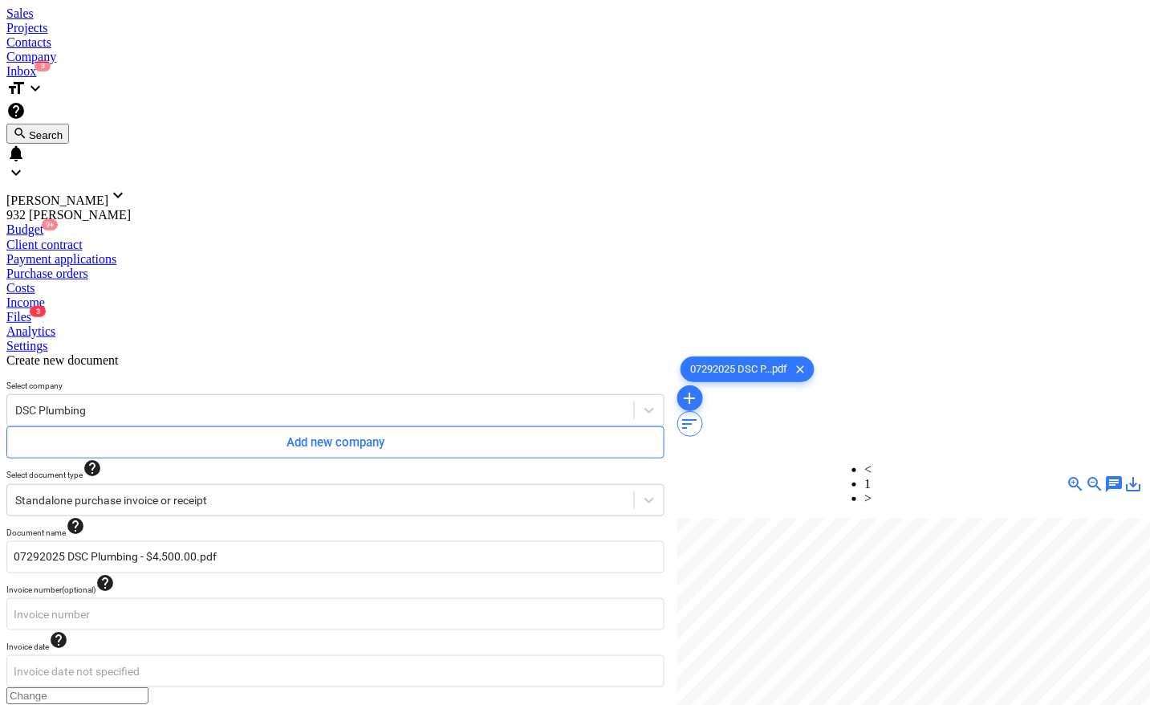
type input "[DATE]"
click at [427, 335] on body "Sales Projects Contacts Company Inbox 3 format_size keyboard_arrow_down help se…" at bounding box center [574, 657] width 1137 height 1303
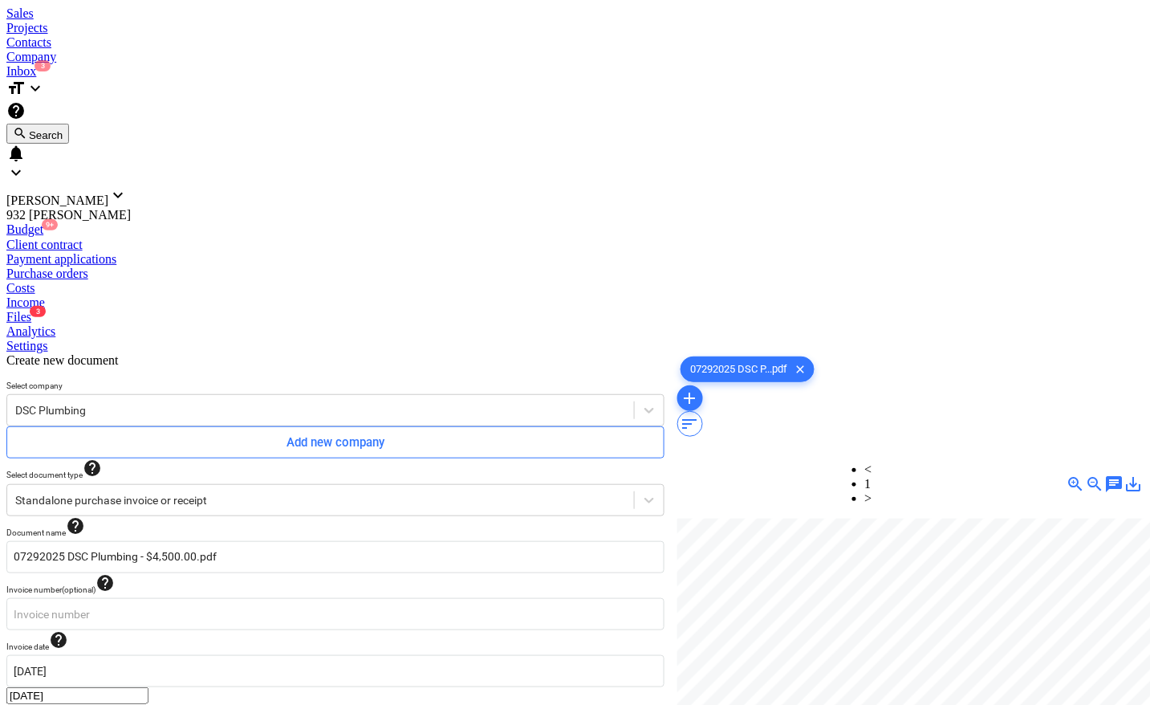
type input "[DATE]"
type input "4,500.00"
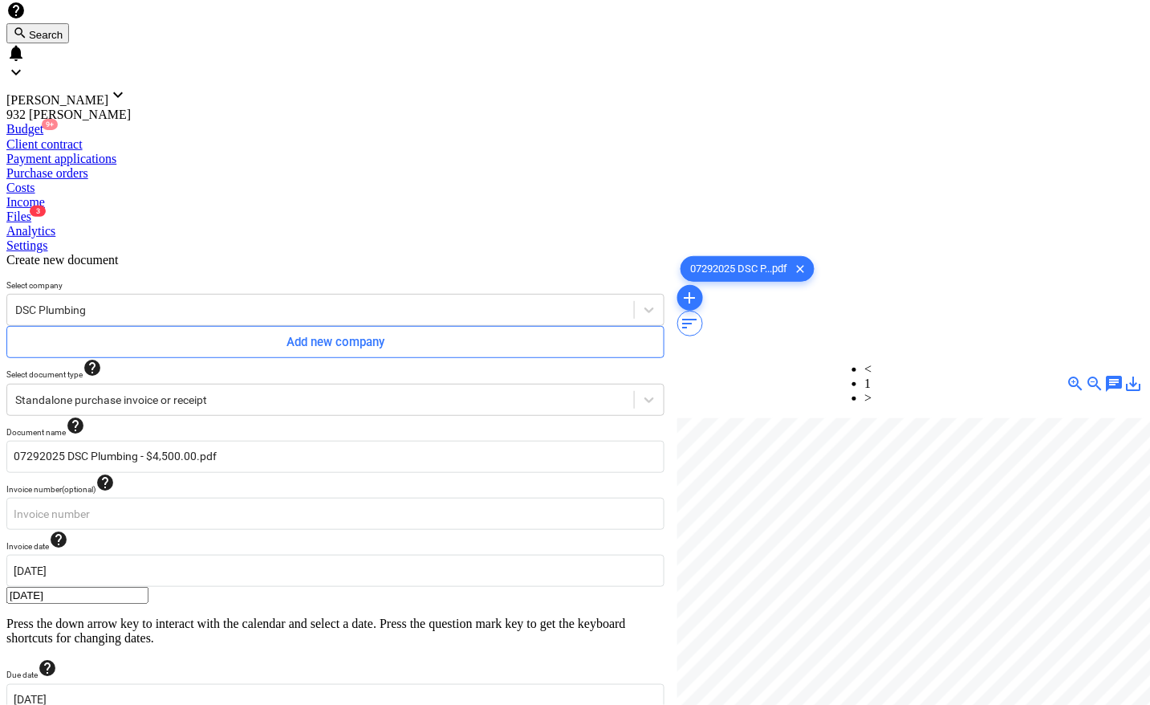
scroll to position [254, 0]
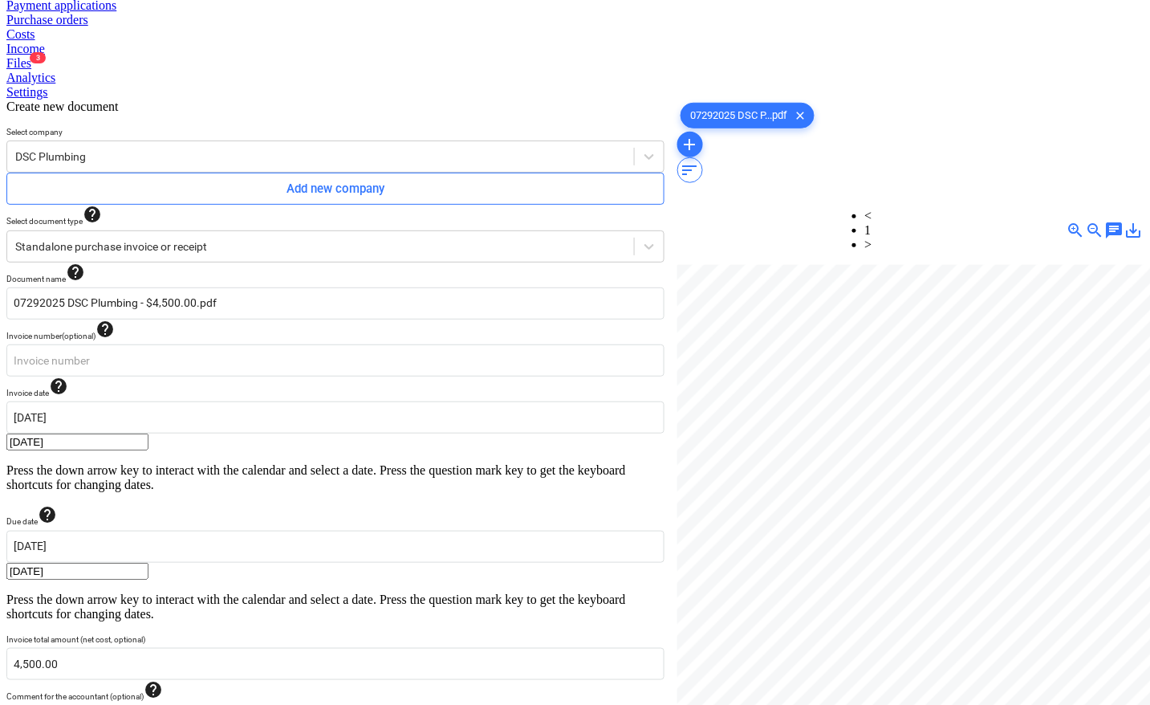
click at [103, 587] on body "Sales Projects Contacts Company Inbox 3 format_size keyboard_arrow_down help se…" at bounding box center [574, 433] width 1137 height 1360
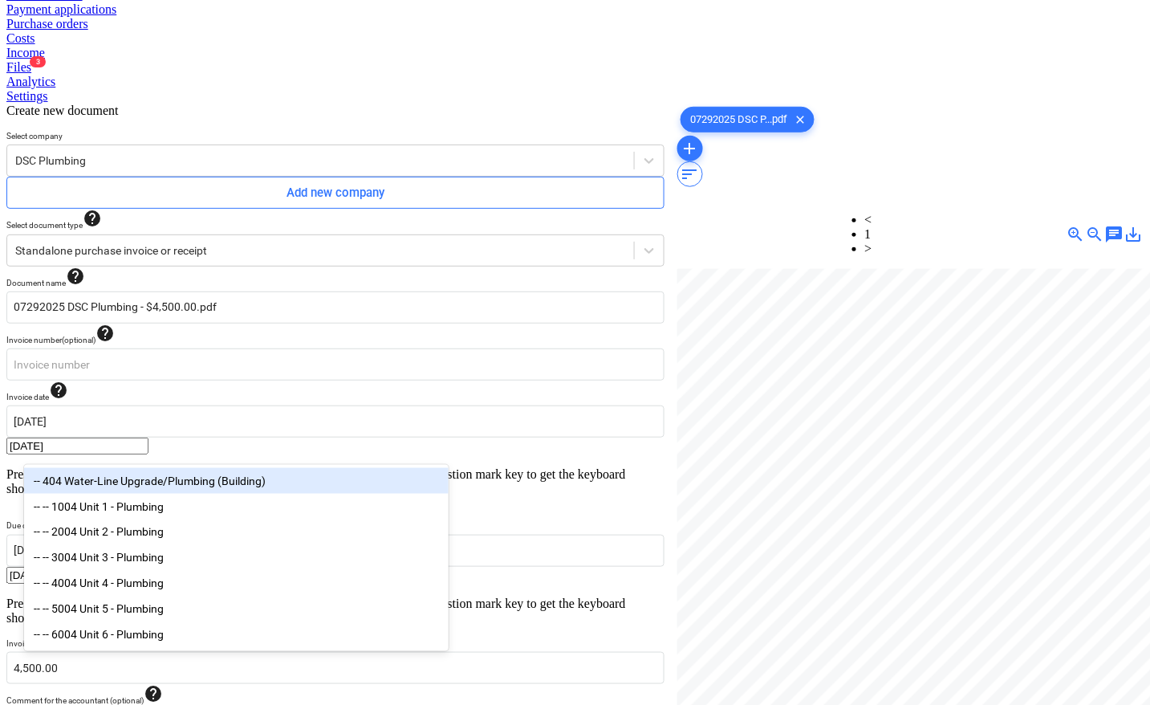
scroll to position [203, 0]
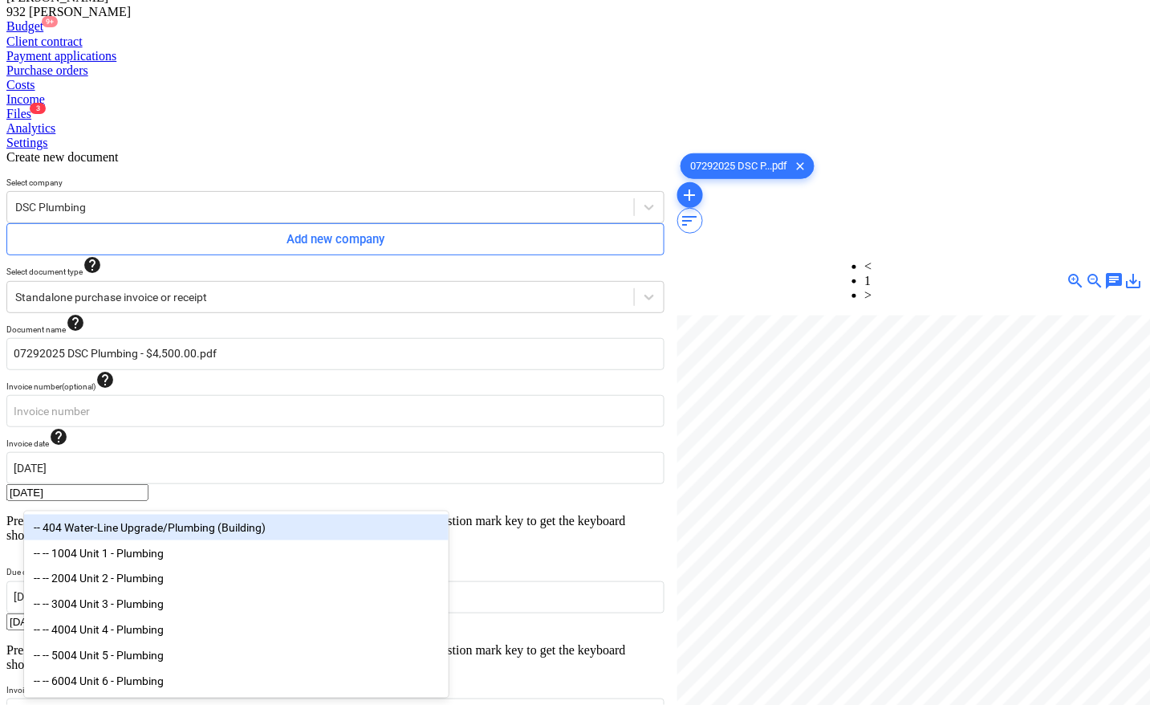
type input "plumb"
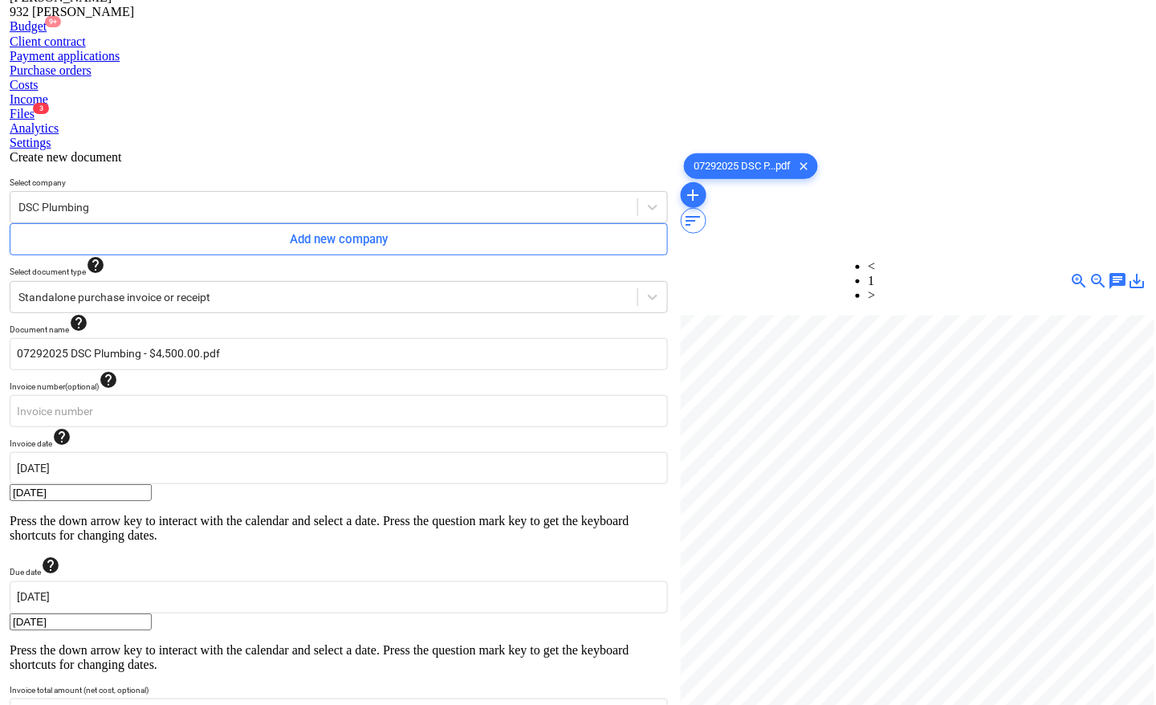
scroll to position [161, 0]
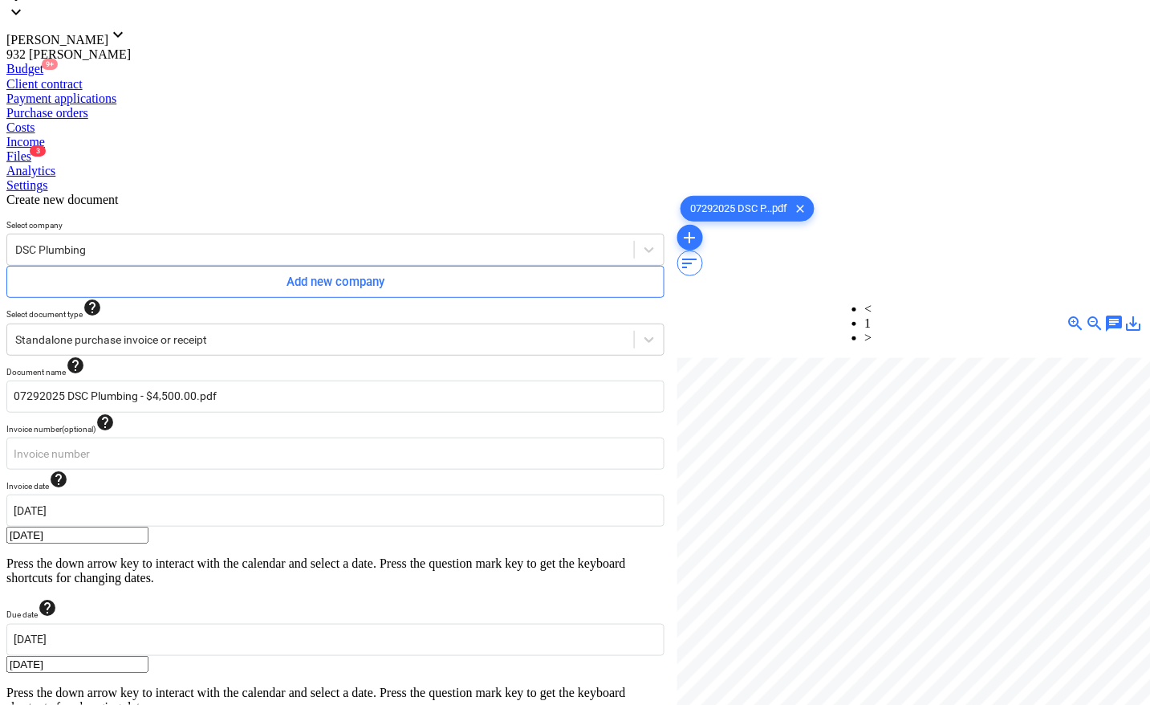
click at [913, 531] on div at bounding box center [910, 605] width 466 height 494
type input "pcs"
type input "4500"
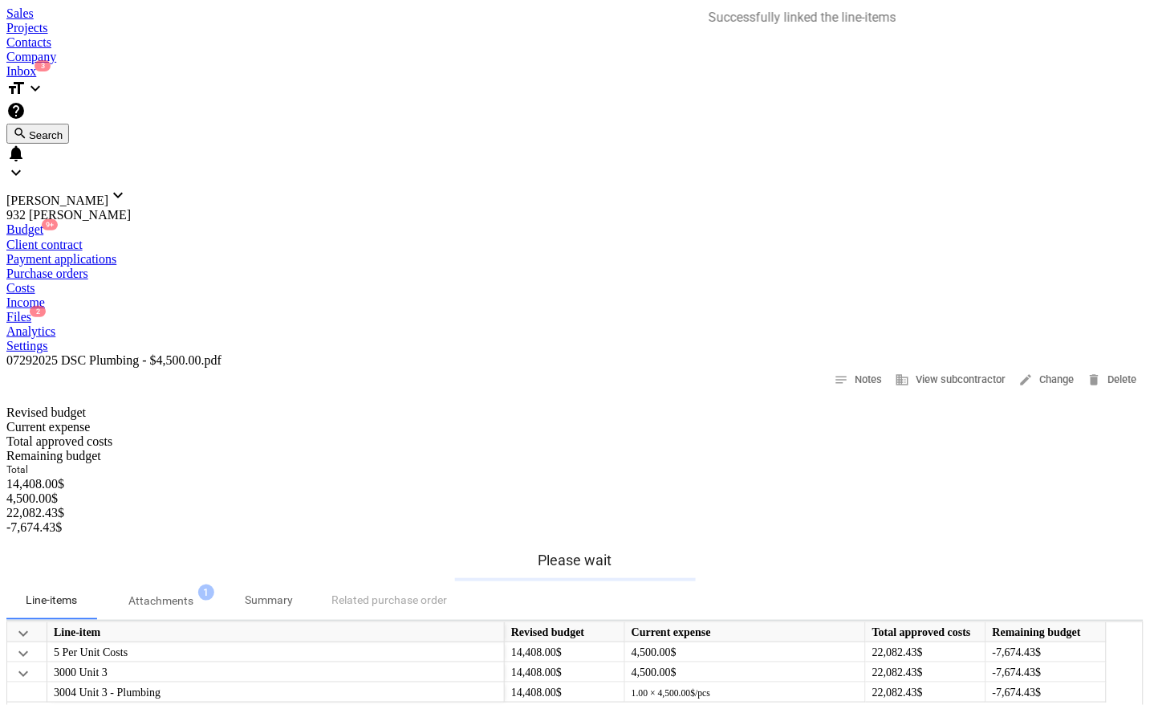
click at [706, 310] on div "Files 2" at bounding box center [574, 317] width 1137 height 14
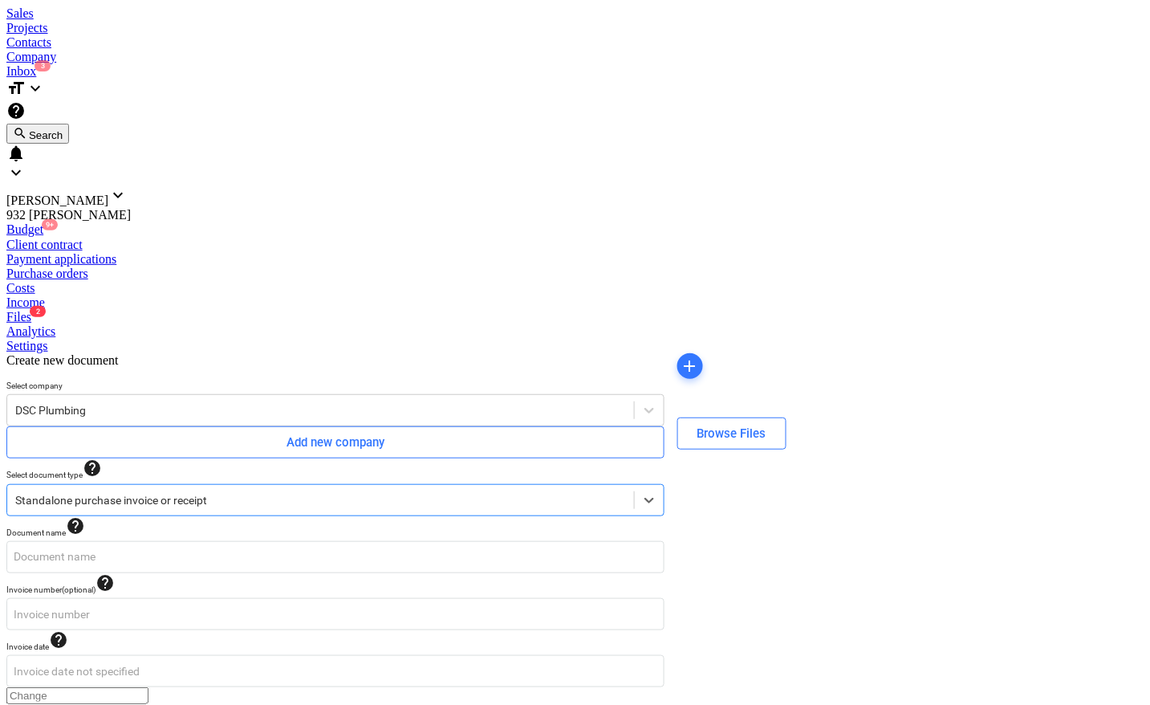
type input "07312025 DSC Plumbing - $5,071.00.pdf"
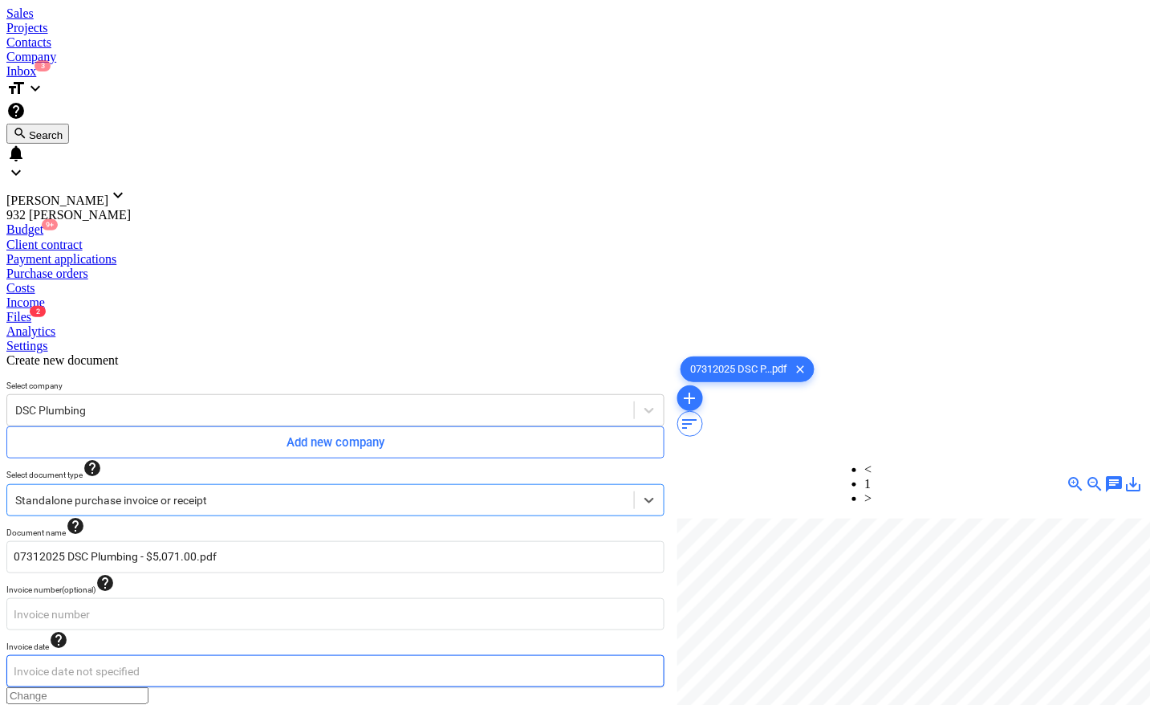
click at [171, 331] on body "Sales Projects Contacts Company Inbox 3 format_size keyboard_arrow_down help se…" at bounding box center [574, 657] width 1137 height 1303
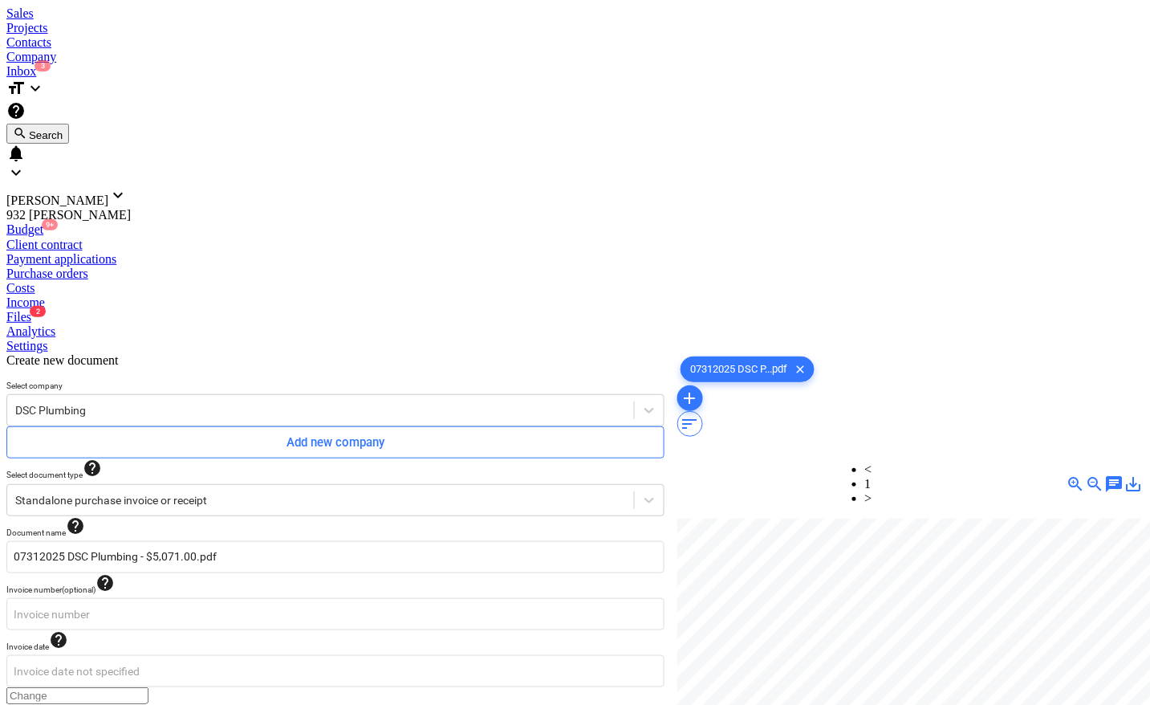
drag, startPoint x: 354, startPoint y: 262, endPoint x: 356, endPoint y: 286, distance: 24.1
type input "[DATE]"
click at [407, 345] on body "Sales Projects Contacts Company Inbox 3 format_size keyboard_arrow_down help se…" at bounding box center [574, 657] width 1137 height 1303
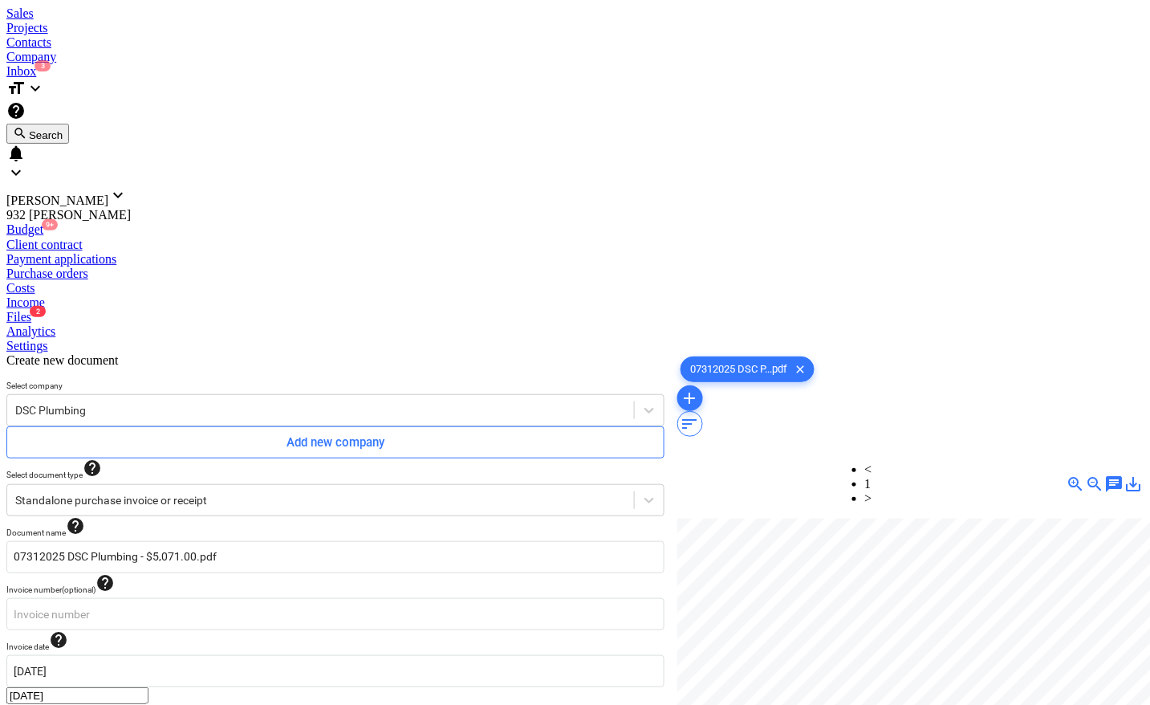
type input "[DATE]"
type input "5,071.00"
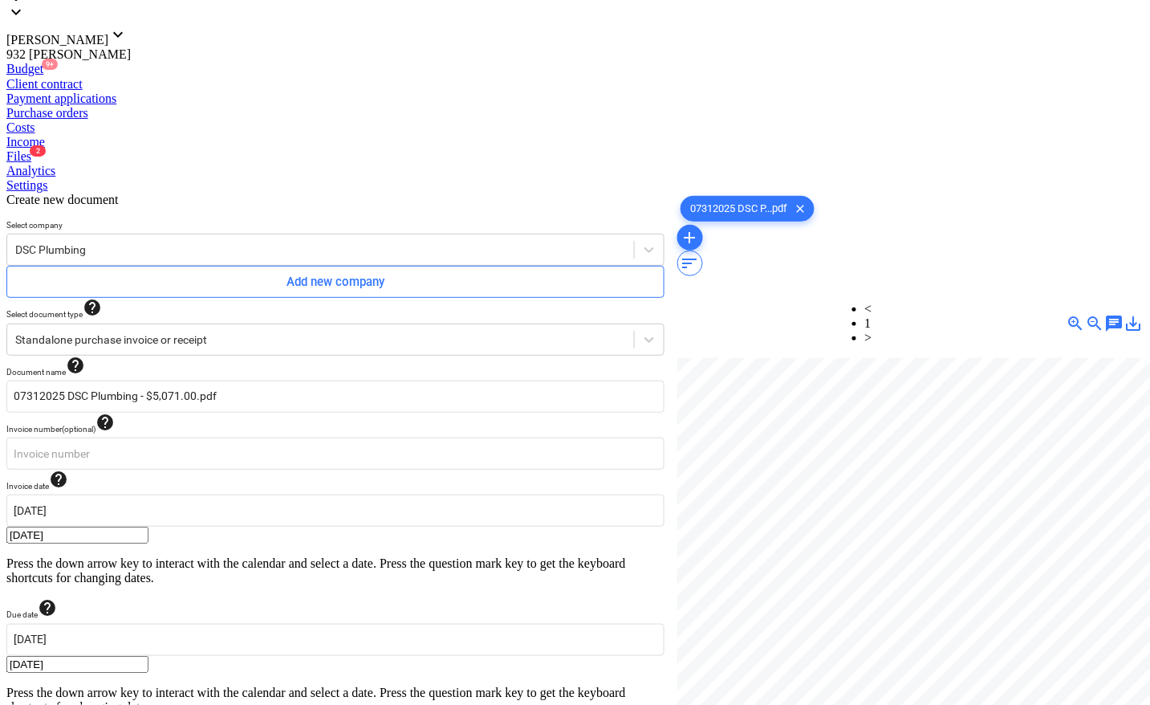
scroll to position [254, 0]
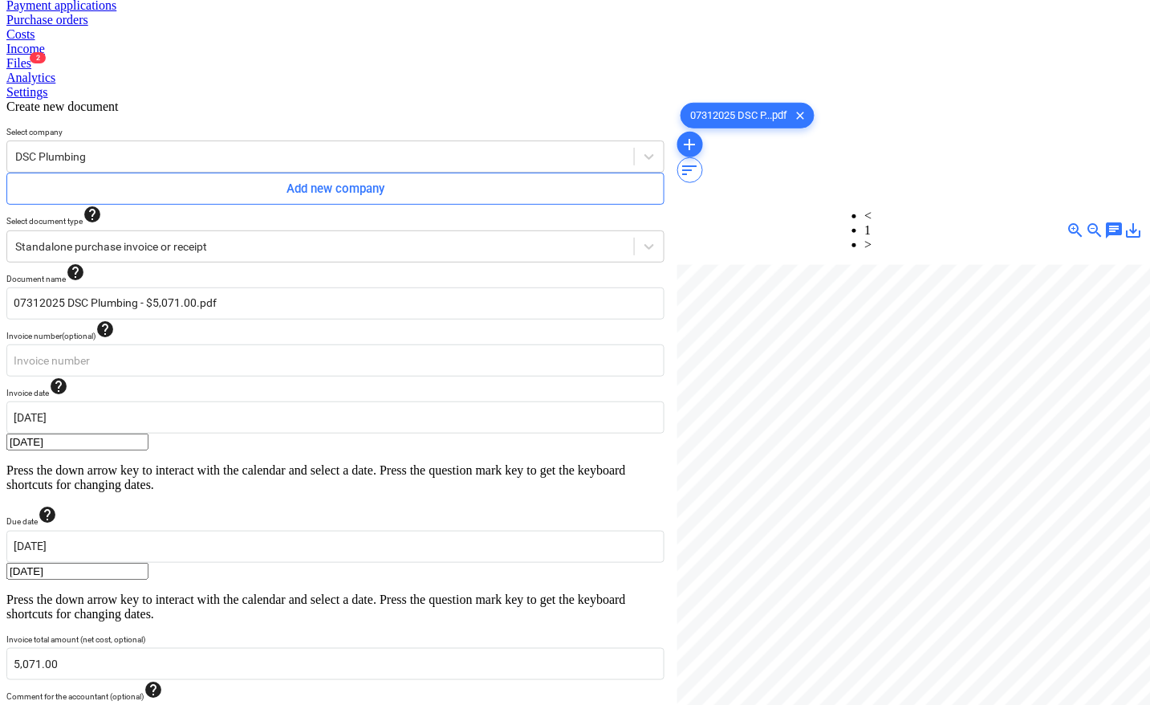
click at [92, 536] on body "Sales Projects Contacts Company Inbox 3 format_size keyboard_arrow_down help se…" at bounding box center [574, 433] width 1137 height 1360
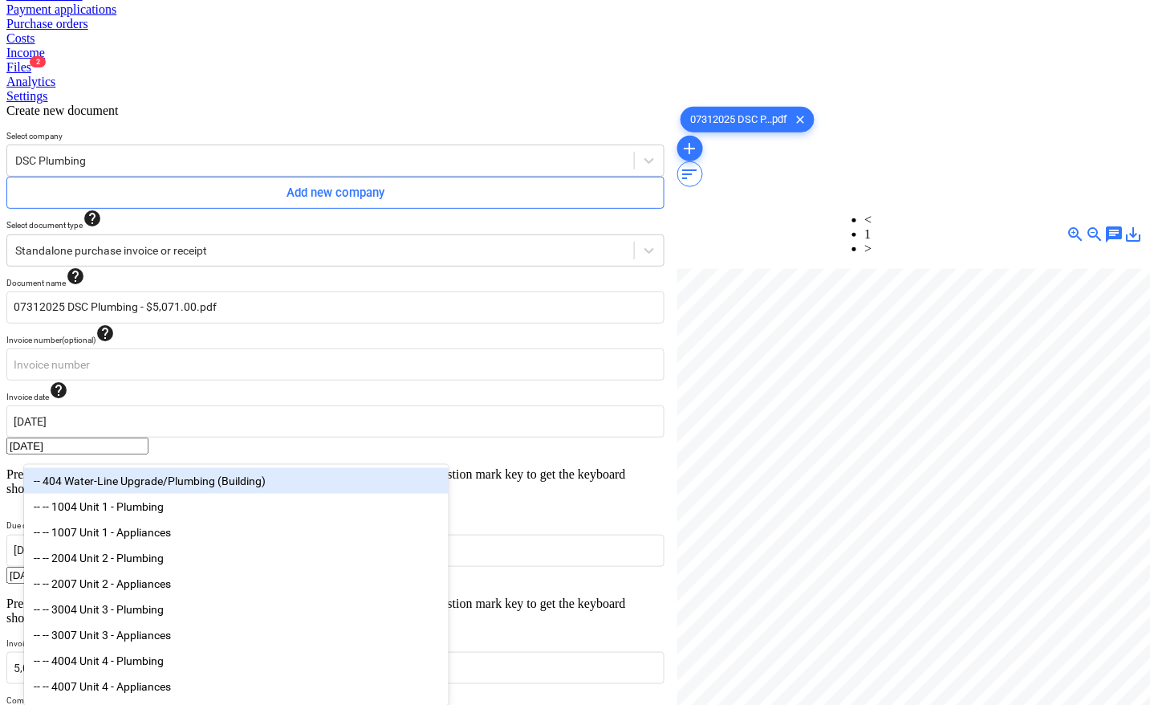
scroll to position [203, 0]
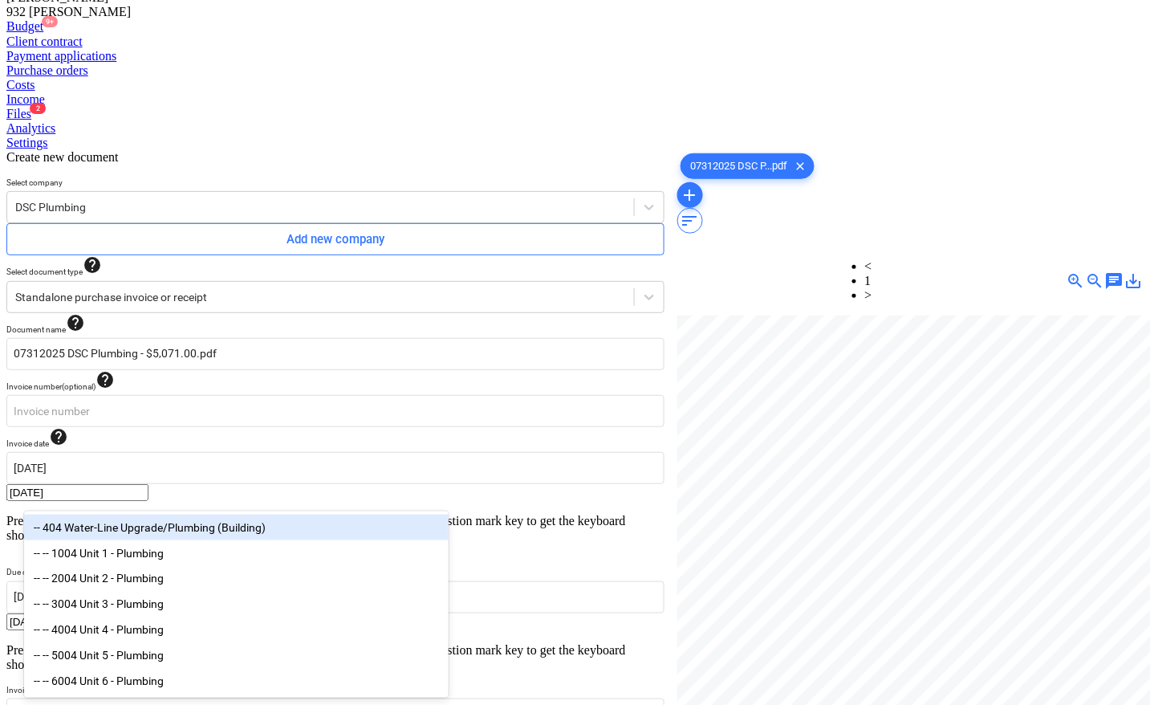
type input "plum"
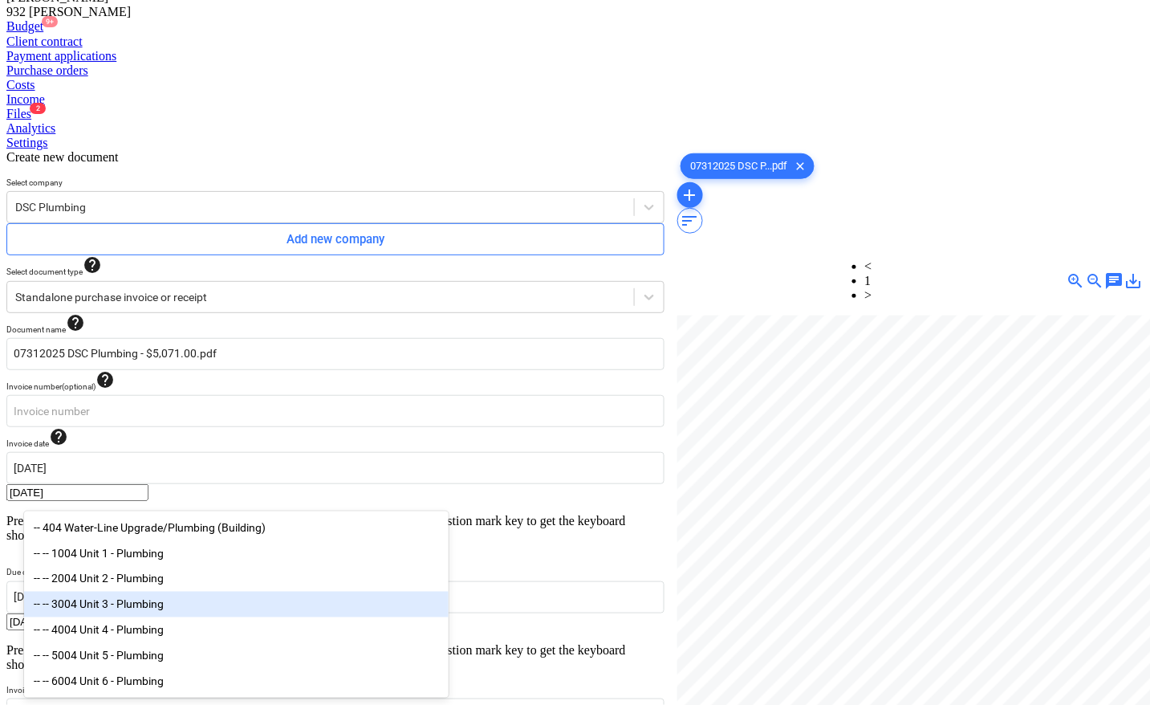
click at [100, 603] on div "-- -- 3004 Unit 3 - Plumbing" at bounding box center [236, 605] width 425 height 26
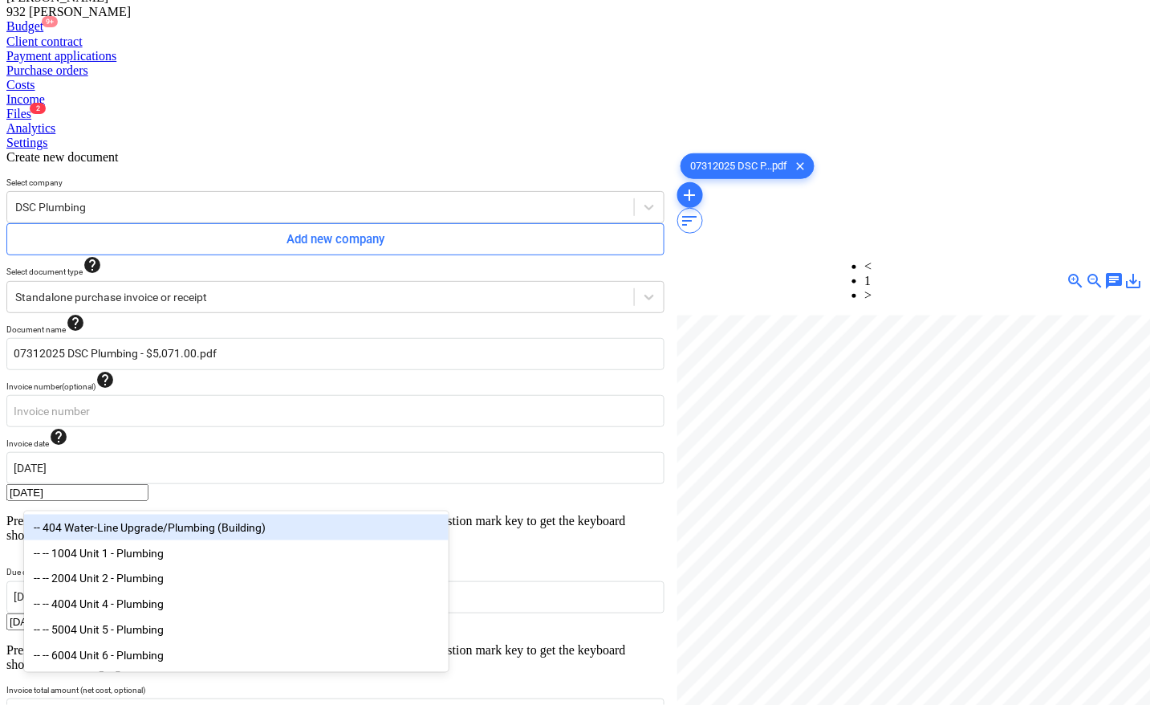
scroll to position [177, 0]
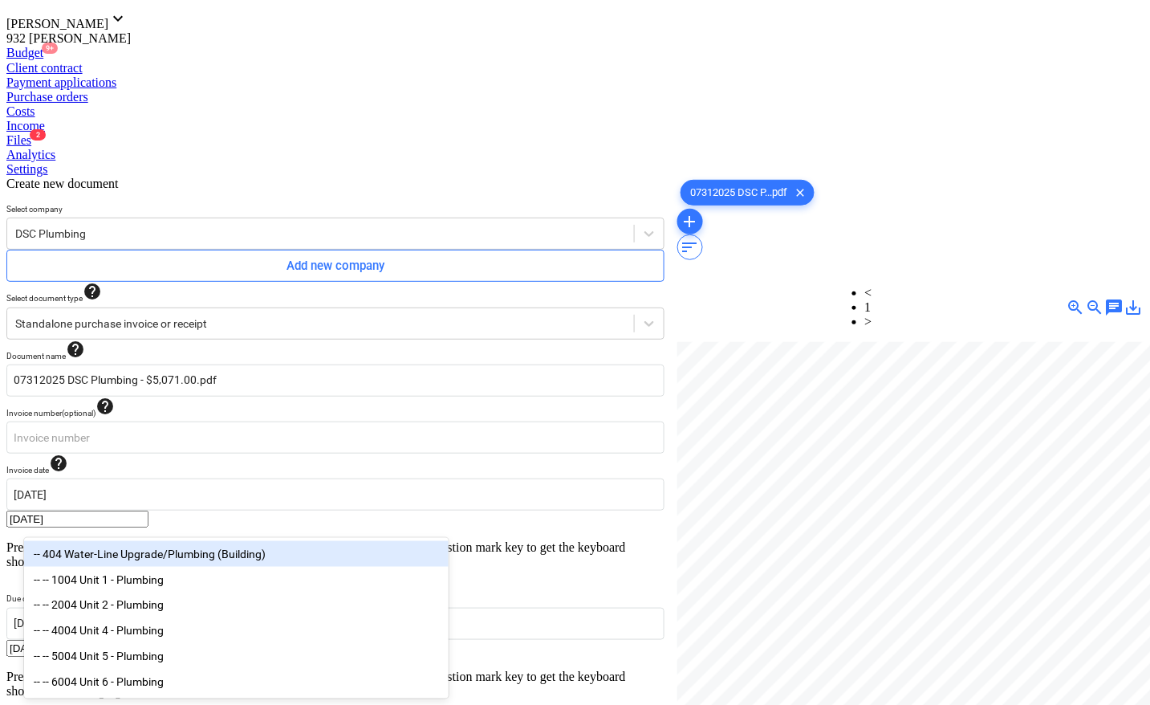
type input "plum"
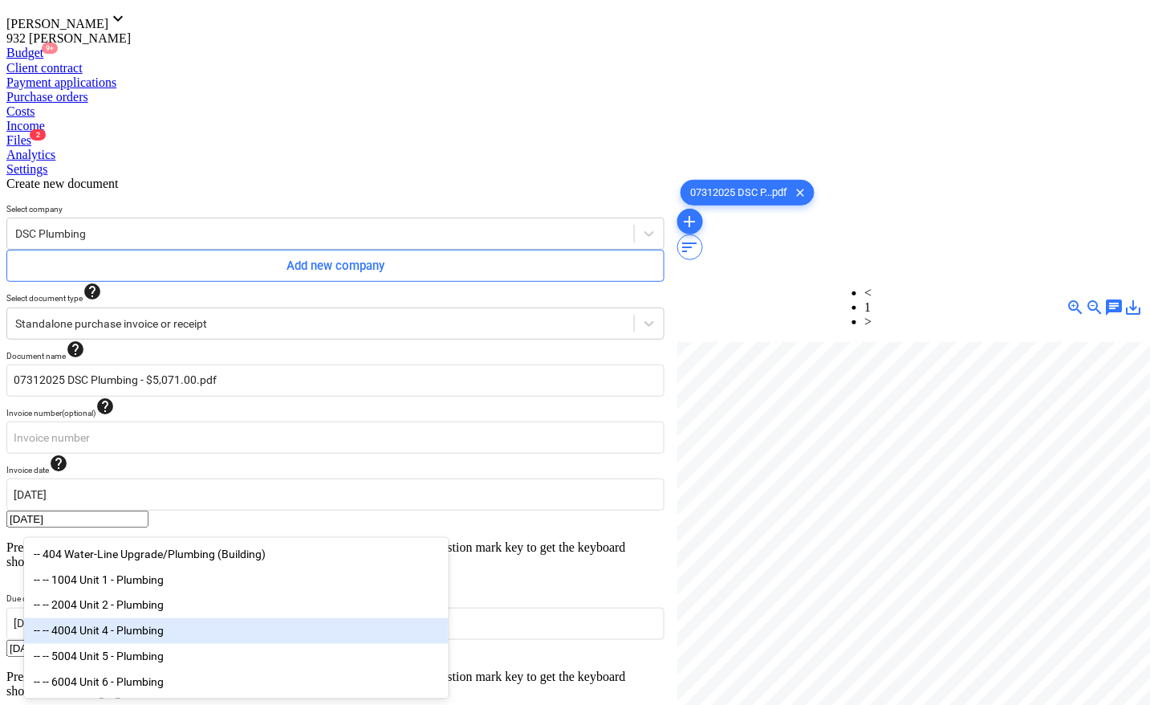
click at [135, 635] on div "-- -- 4004 Unit 4 - Plumbing" at bounding box center [236, 631] width 425 height 26
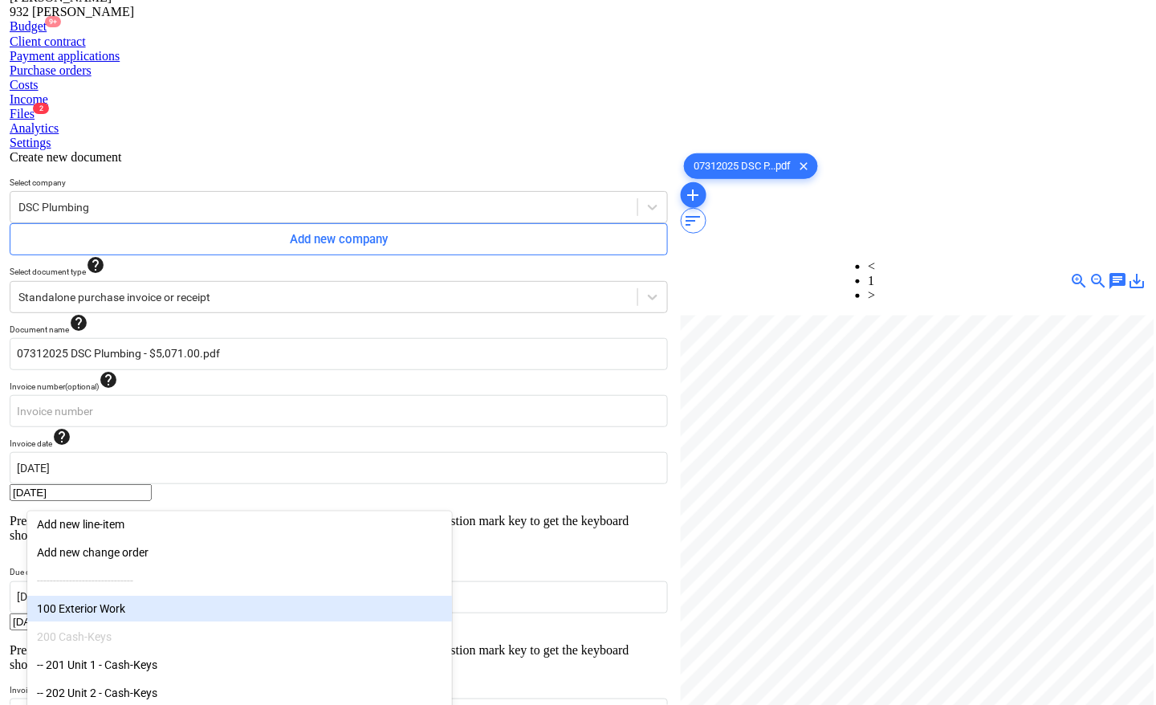
scroll to position [161, 0]
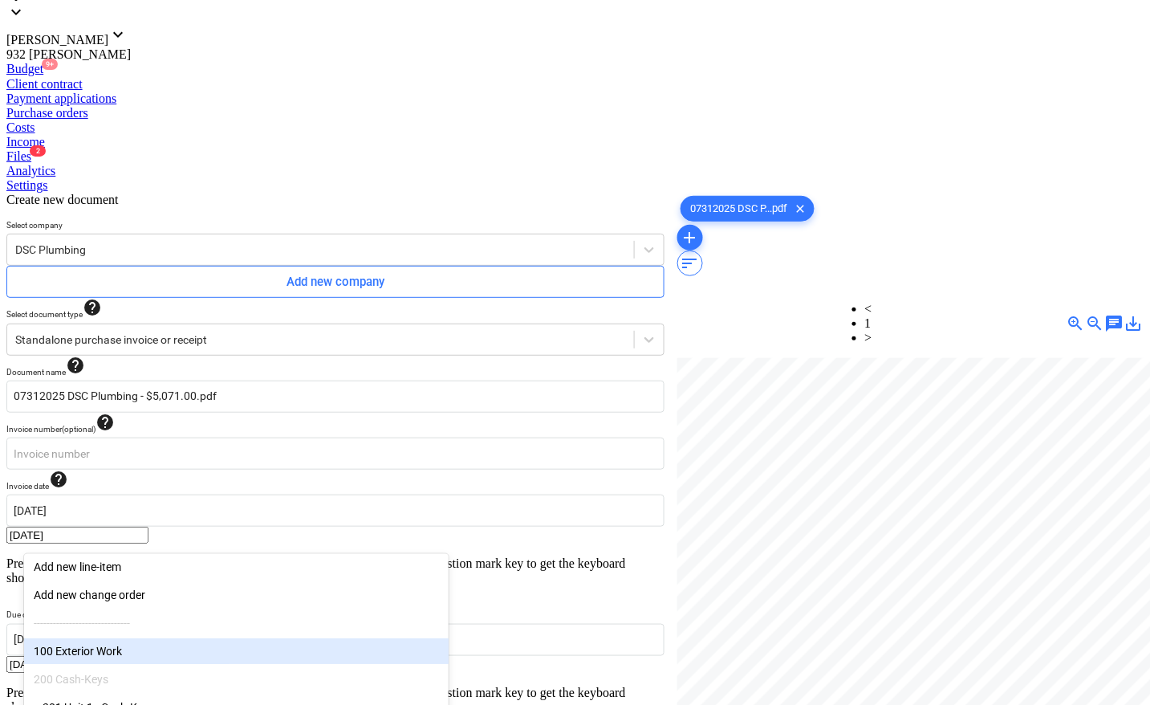
click at [736, 559] on div at bounding box center [910, 605] width 466 height 494
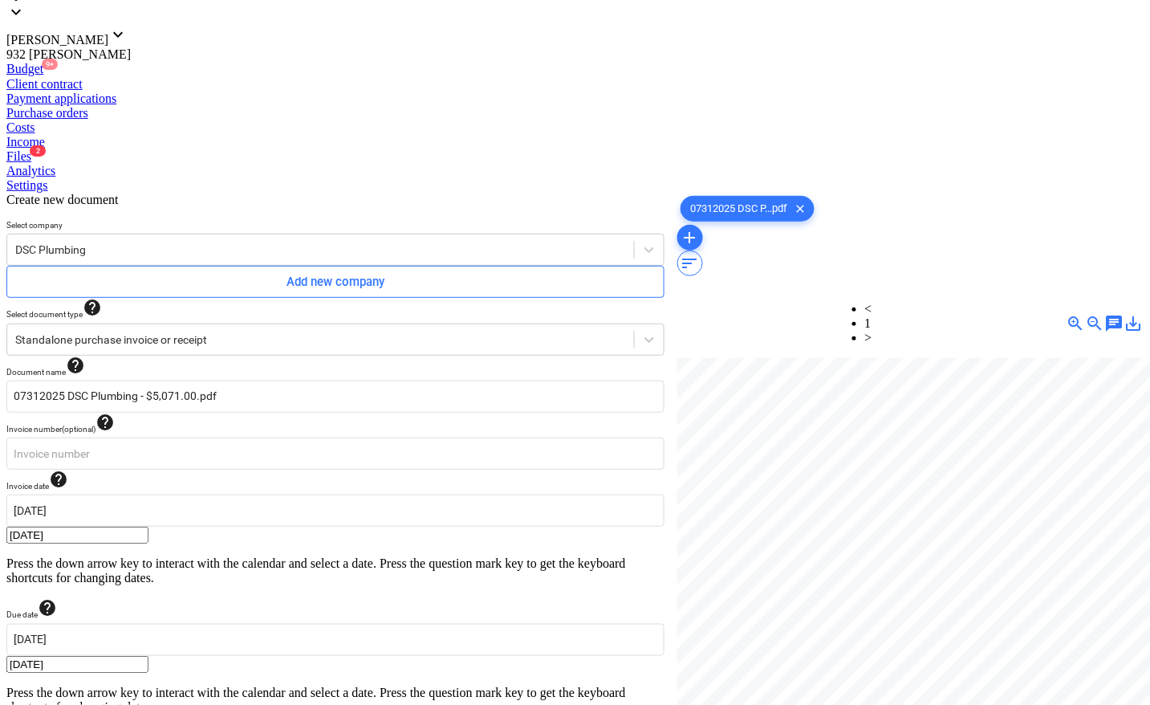
type input "pcs"
type input "71"
type input "pcs"
type input "5000"
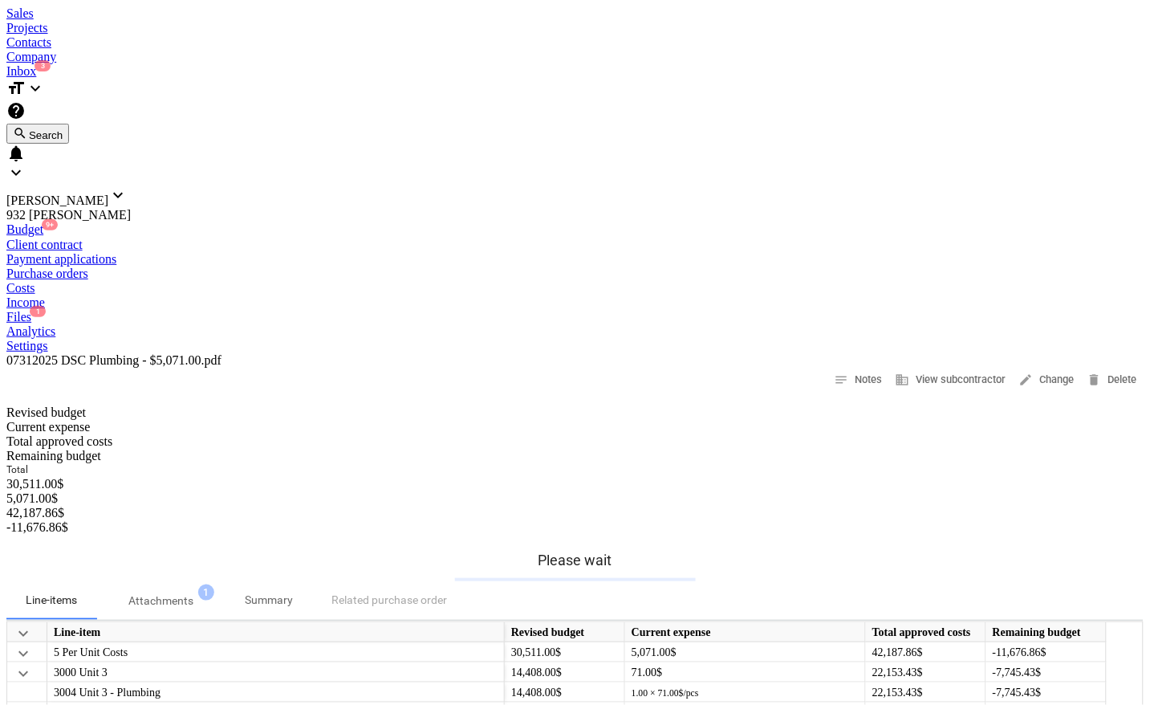
click at [716, 310] on div "Files 1" at bounding box center [574, 317] width 1137 height 14
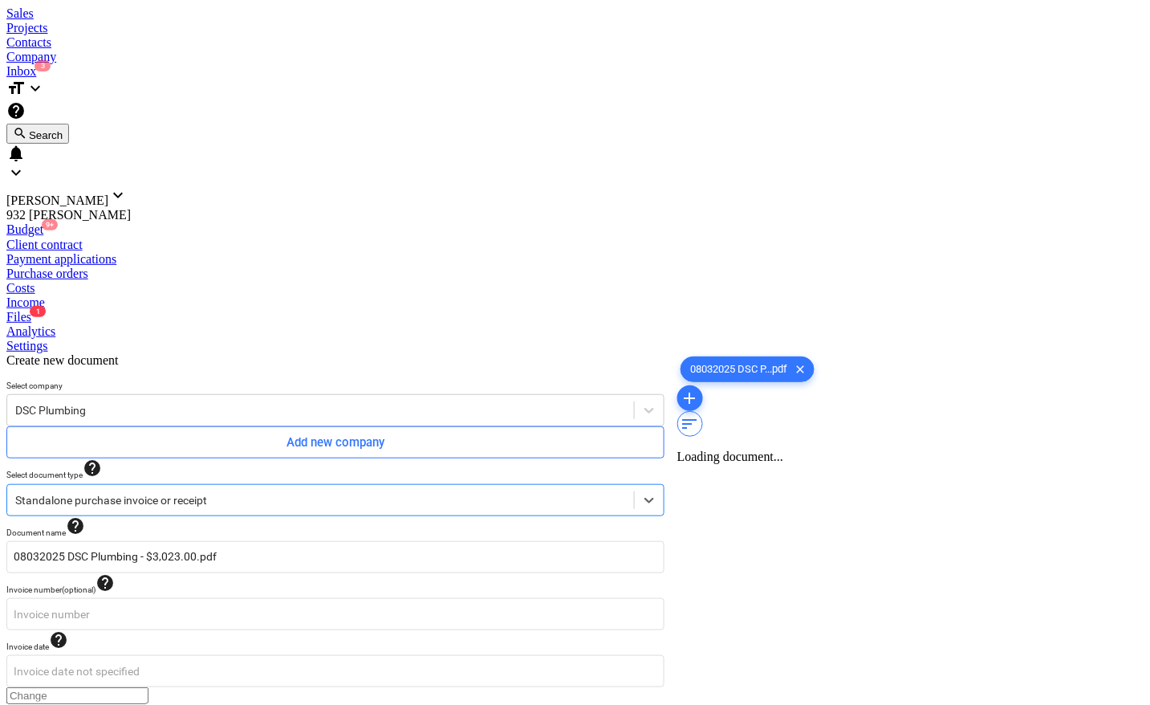
type input "08032025 DSC Plumbing - $3,023.00.pdf"
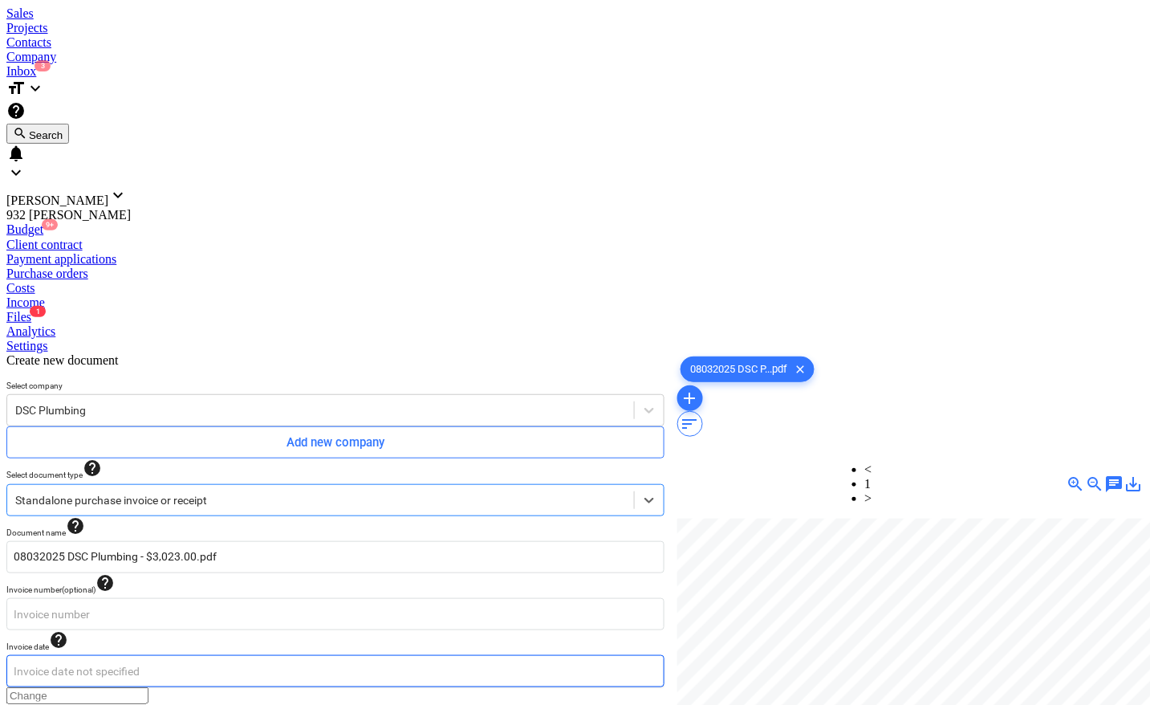
click at [246, 336] on body "Sales Projects Contacts Company Inbox 3 format_size keyboard_arrow_down help se…" at bounding box center [574, 657] width 1137 height 1303
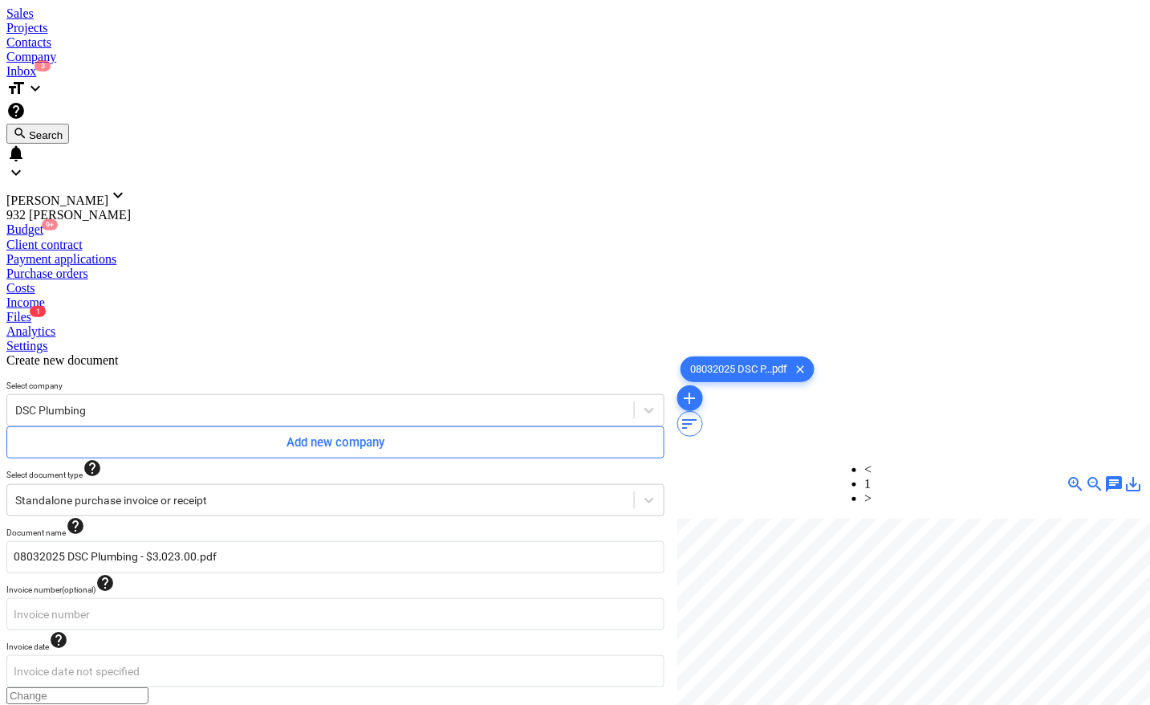
type input "[DATE]"
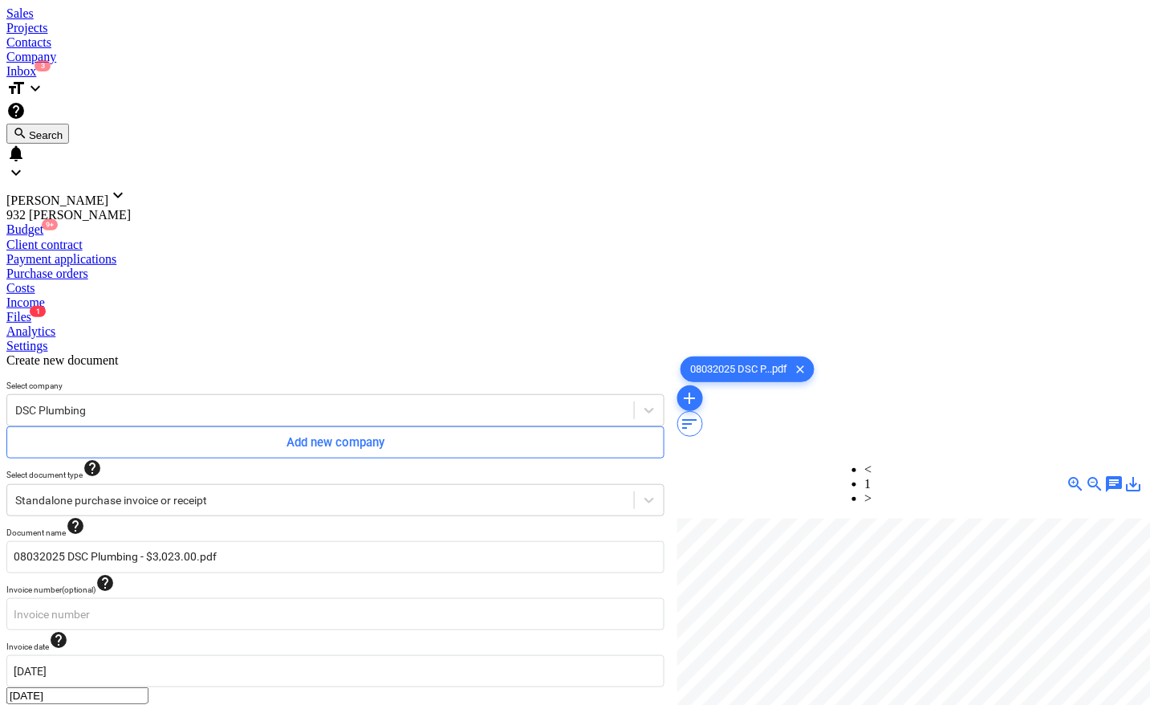
type input "3,023.00"
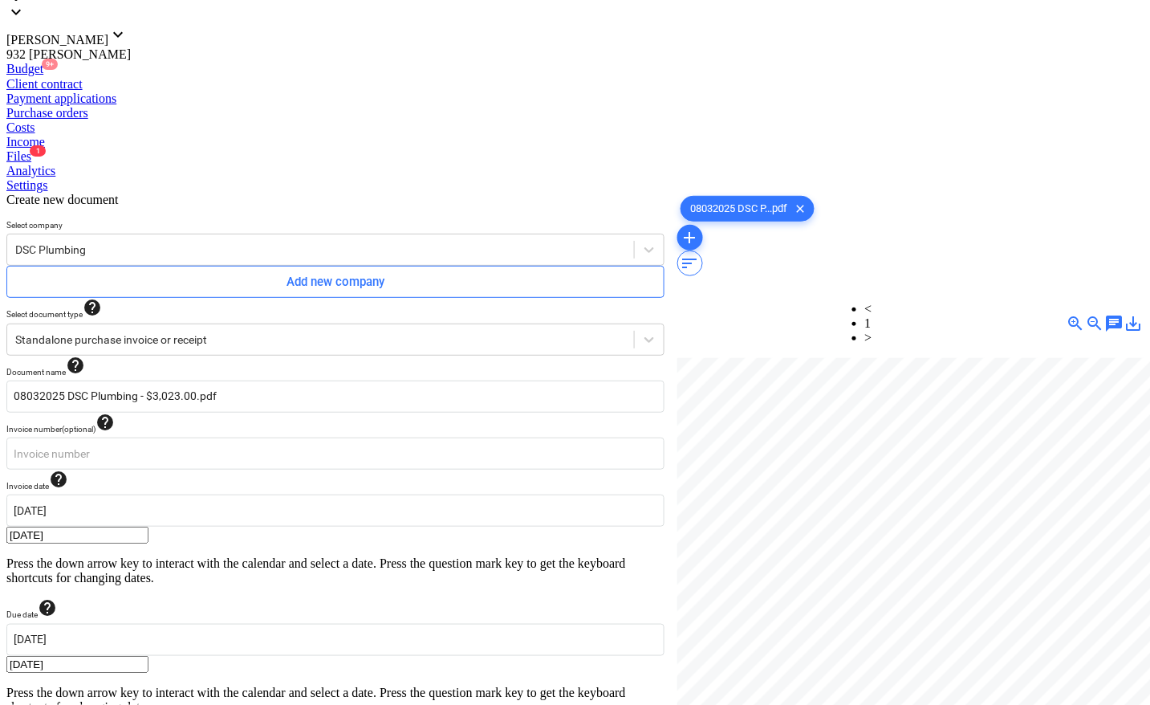
click at [146, 535] on body "Sales Projects Contacts Company Inbox 3 format_size keyboard_arrow_down help se…" at bounding box center [574, 526] width 1137 height 1360
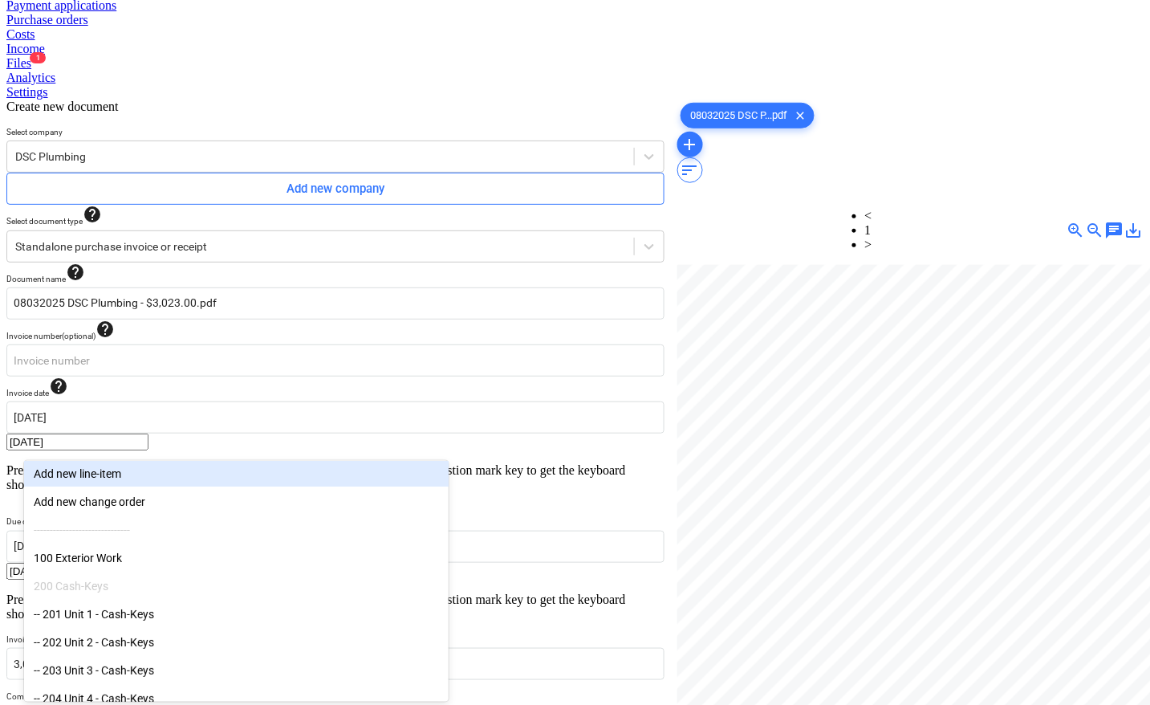
click at [148, 535] on body "Sales Projects Contacts Company Inbox 3 format_size keyboard_arrow_down help se…" at bounding box center [574, 433] width 1137 height 1360
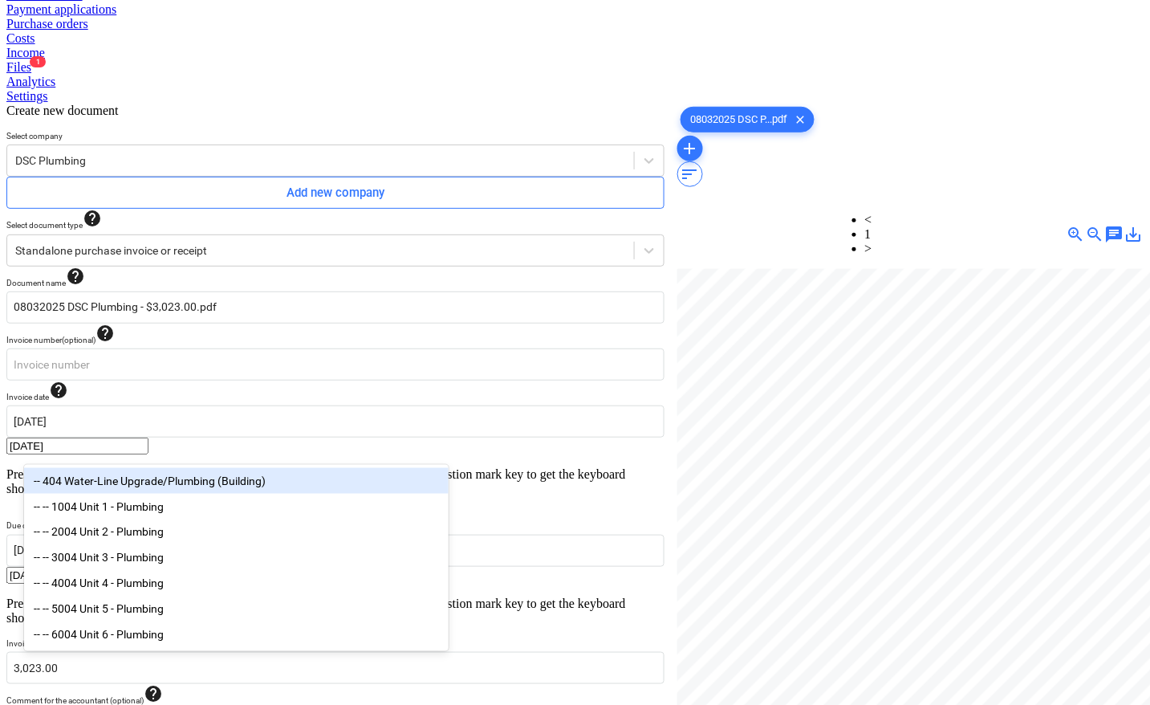
scroll to position [203, 0]
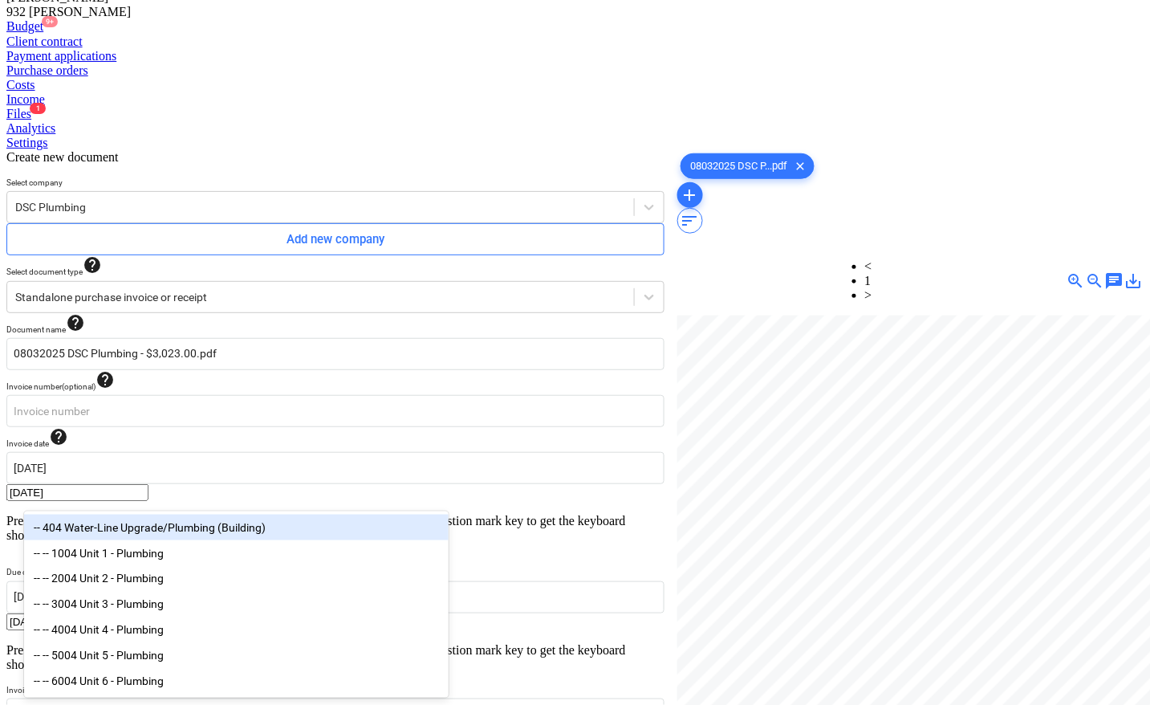
type input "plum"
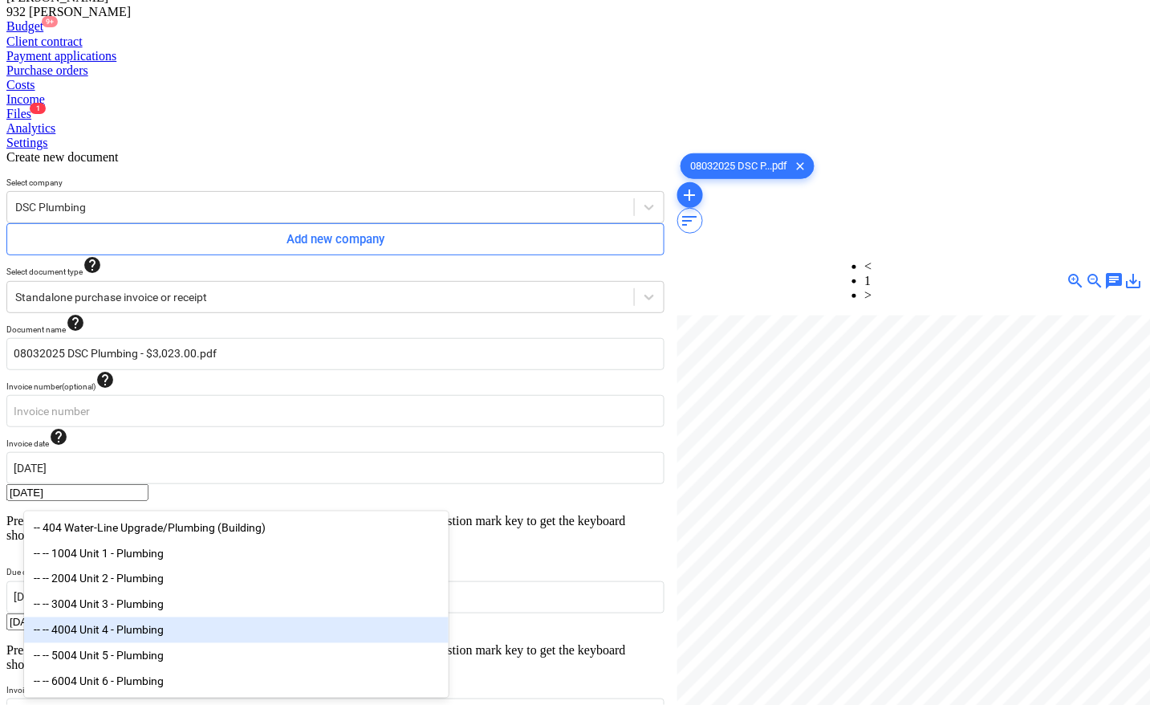
click at [120, 632] on div "-- -- 4004 Unit 4 - Plumbing" at bounding box center [236, 630] width 425 height 26
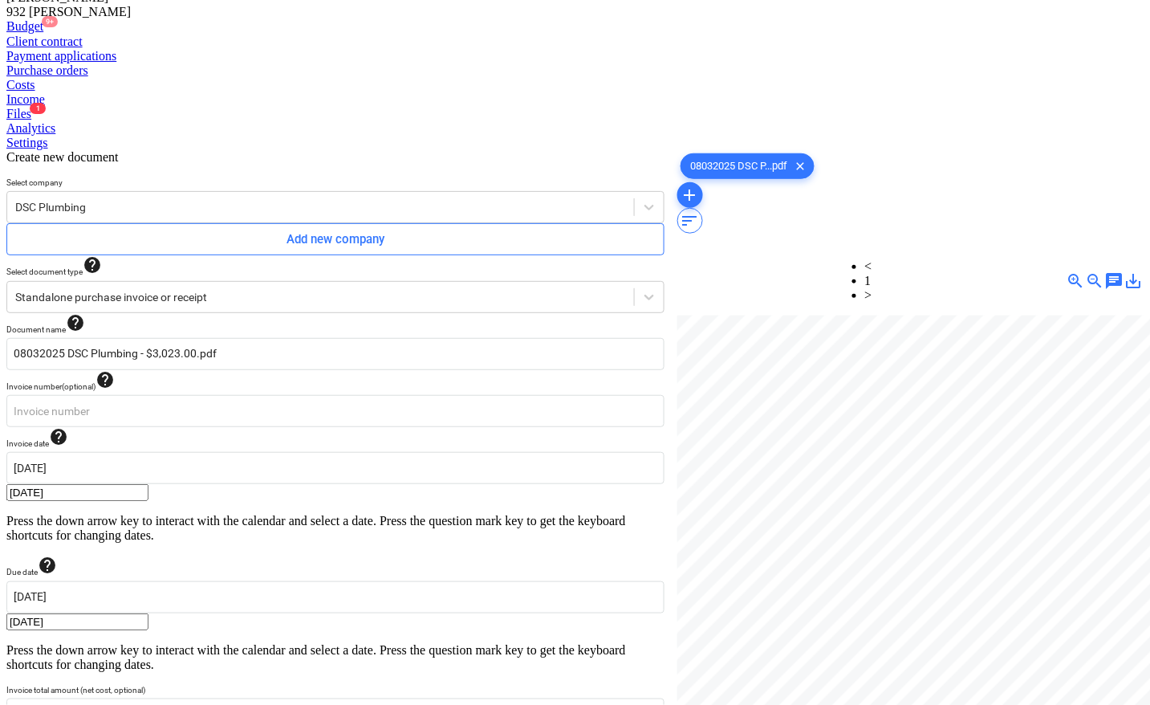
click at [868, 551] on div at bounding box center [910, 562] width 466 height 494
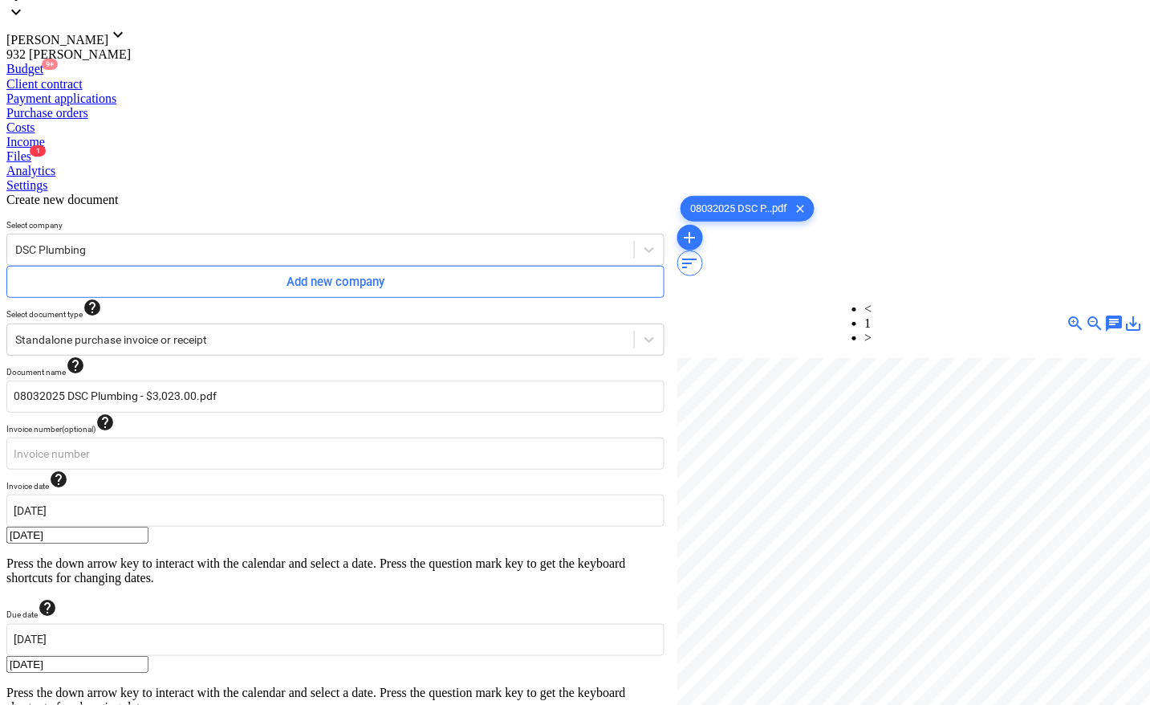
type input "pcs"
type input "3023"
